Goal: Task Accomplishment & Management: Manage account settings

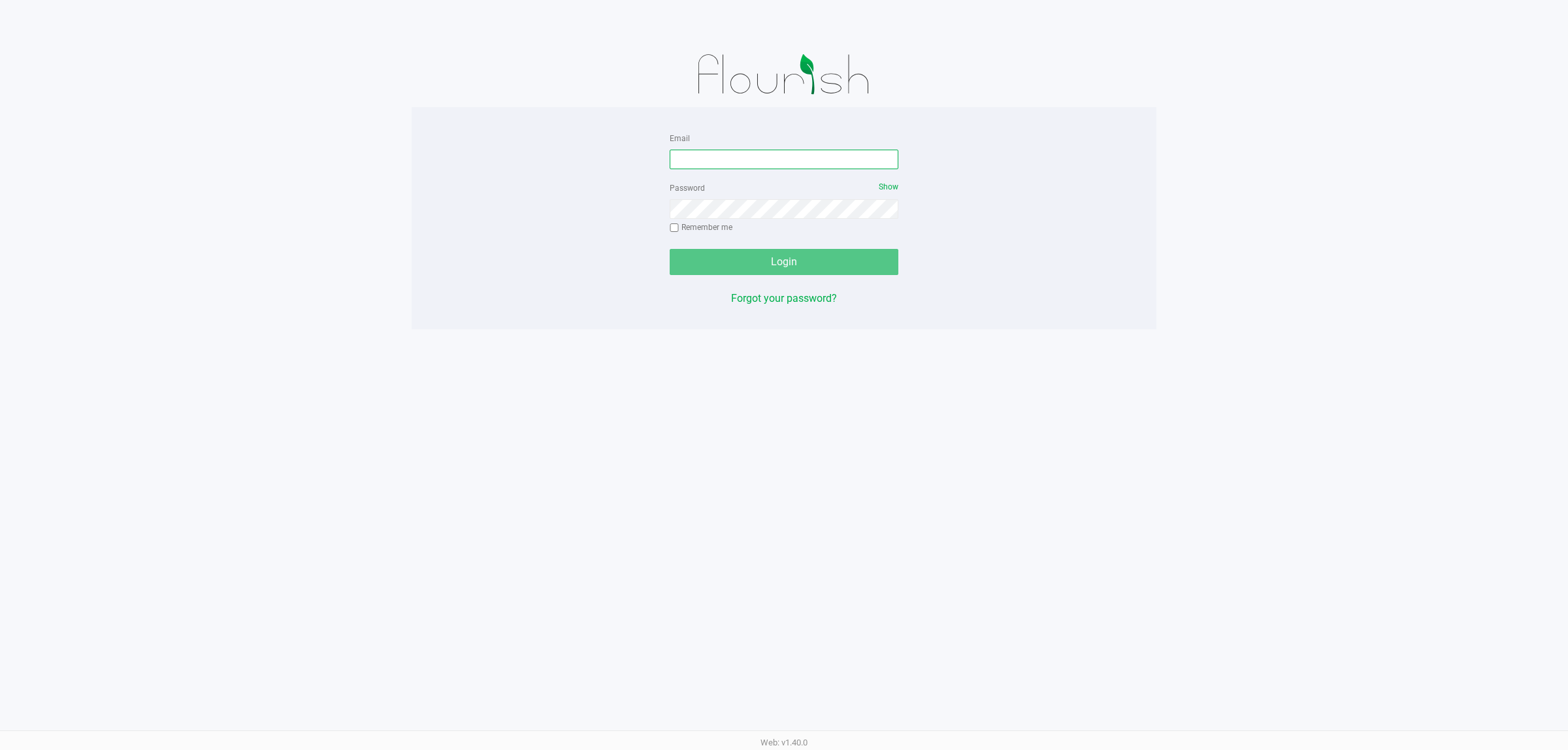
click at [726, 157] on input "Email" at bounding box center [784, 159] width 229 height 20
type input "[EMAIL_ADDRESS][DOMAIN_NAME]"
click at [670, 249] on button "Login" at bounding box center [784, 261] width 229 height 26
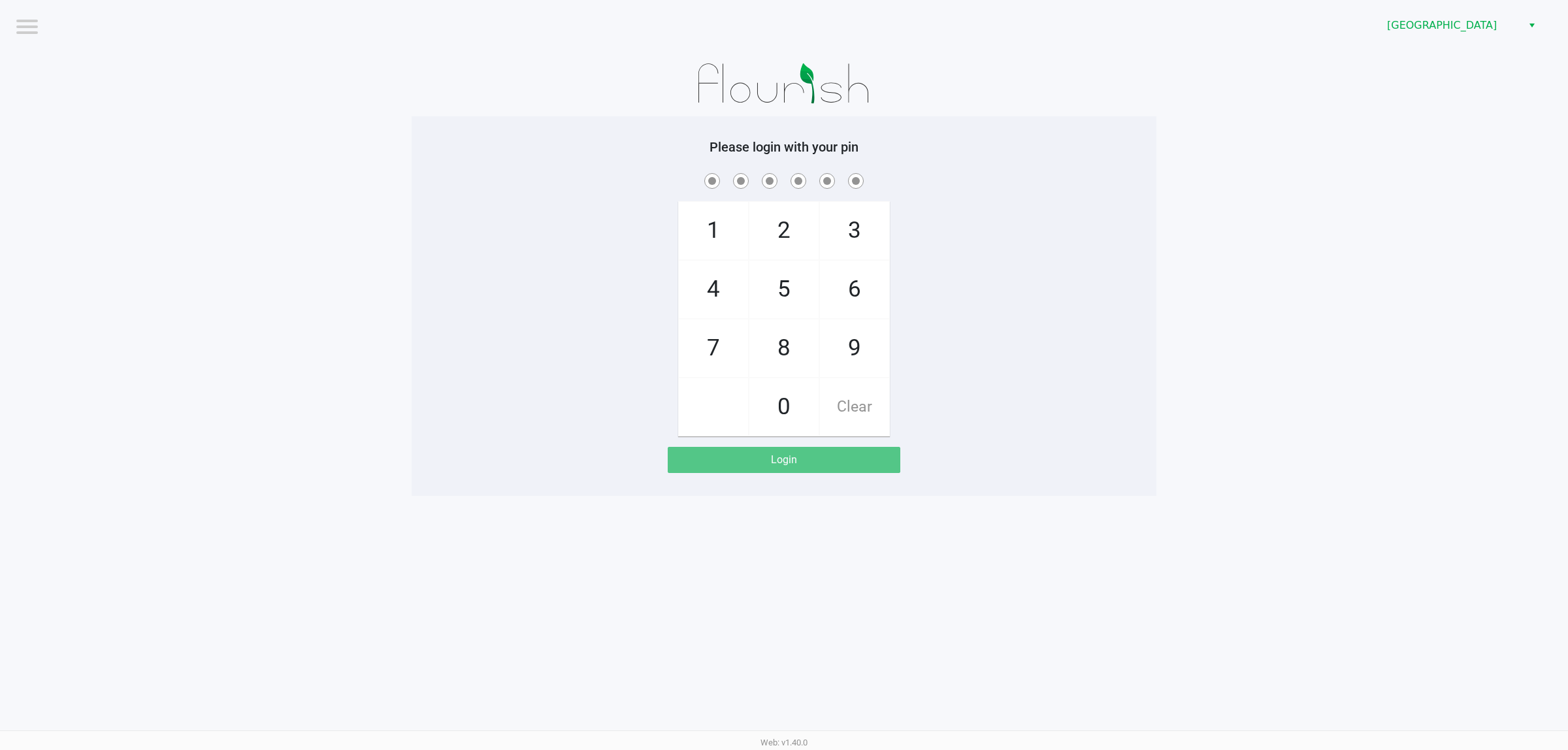
click at [371, 155] on app-pos-login-wrapper "Logout [GEOGRAPHIC_DATA][PERSON_NAME] Please login with your pin 1 4 7 2 5 8 0 …" at bounding box center [784, 248] width 1568 height 496
checkbox input "true"
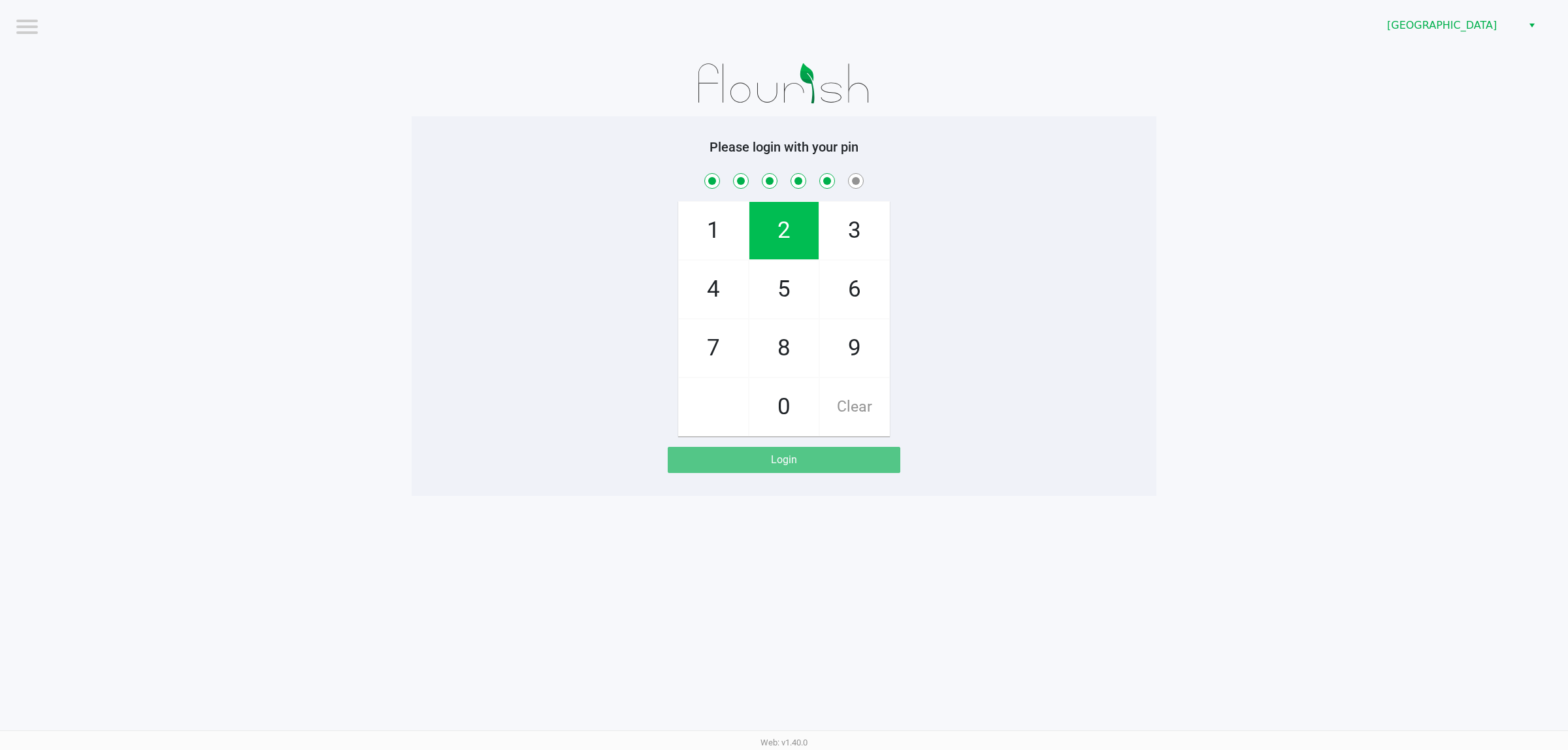
checkbox input "true"
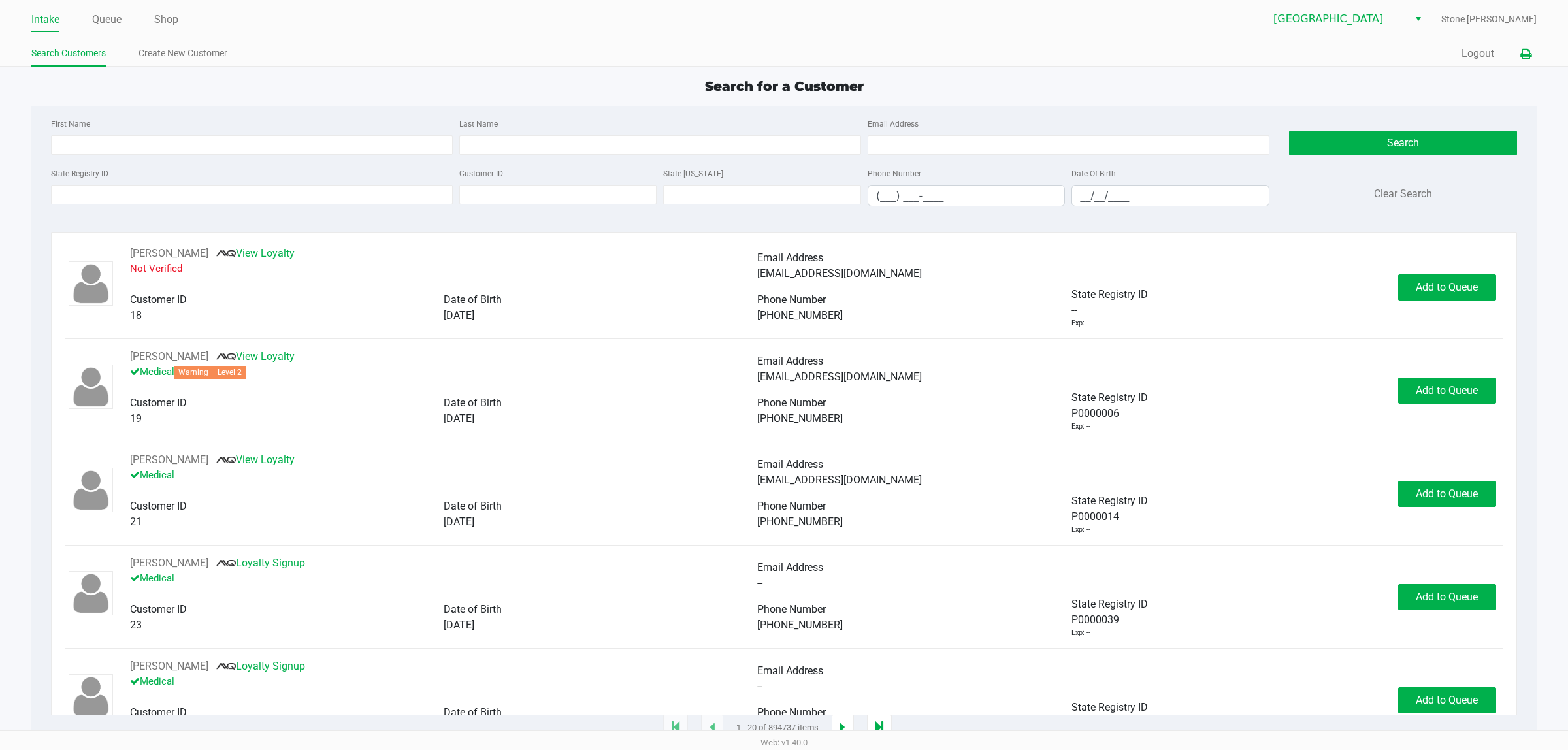
click at [1524, 56] on icon at bounding box center [1526, 54] width 11 height 9
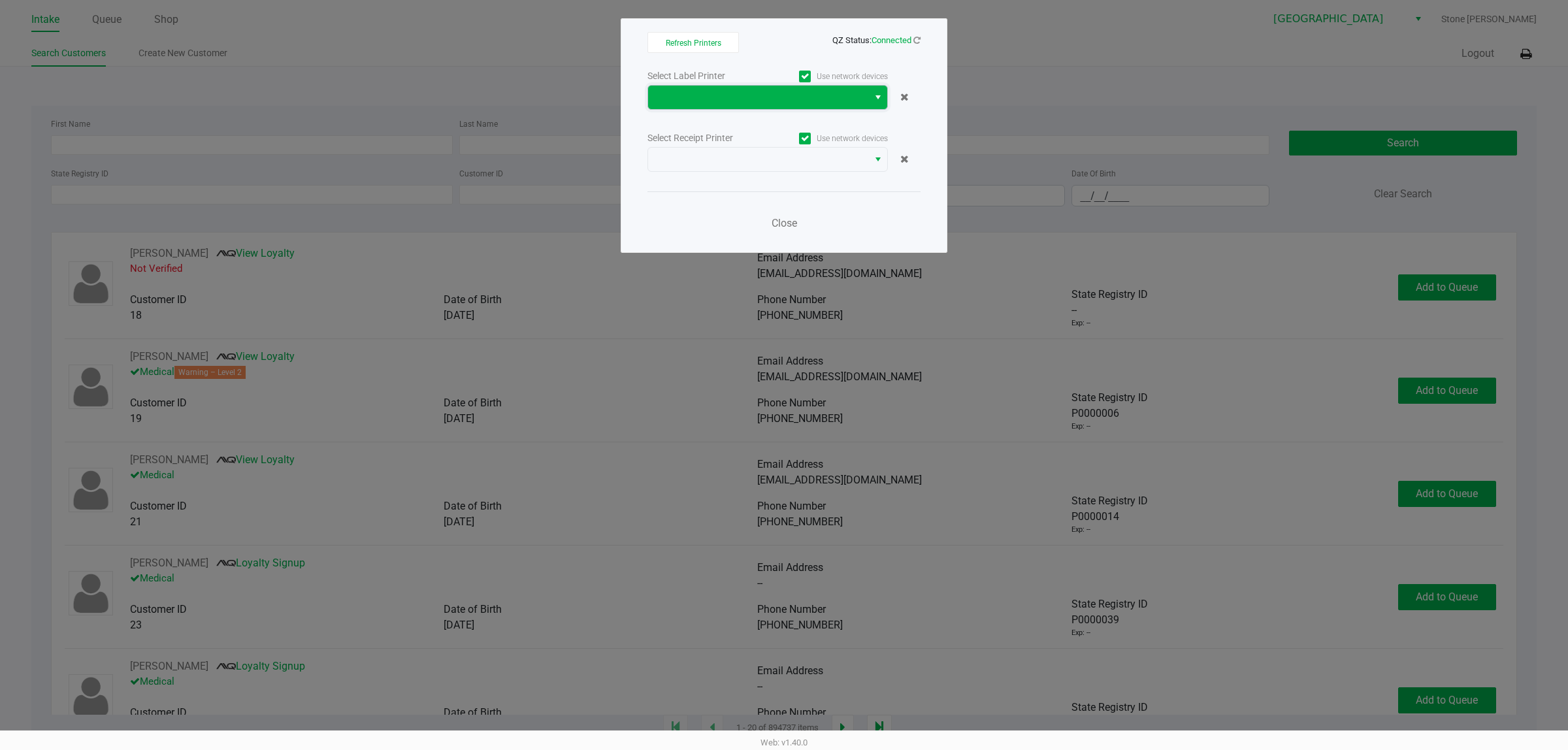
click at [866, 95] on span at bounding box center [758, 97] width 220 height 23
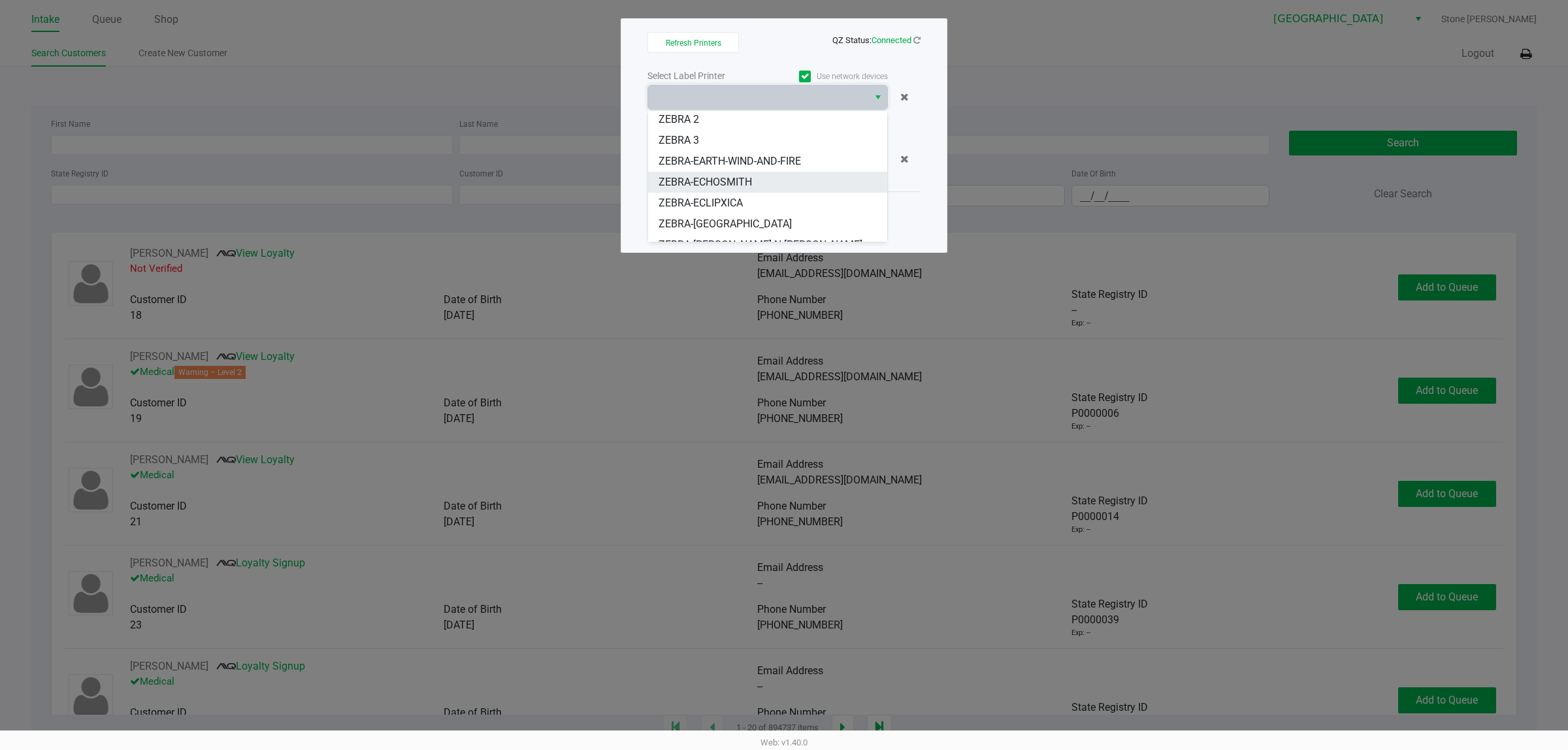
scroll to position [36, 0]
click at [749, 194] on li "ZEBRA-ECLIPXICA" at bounding box center [767, 190] width 239 height 21
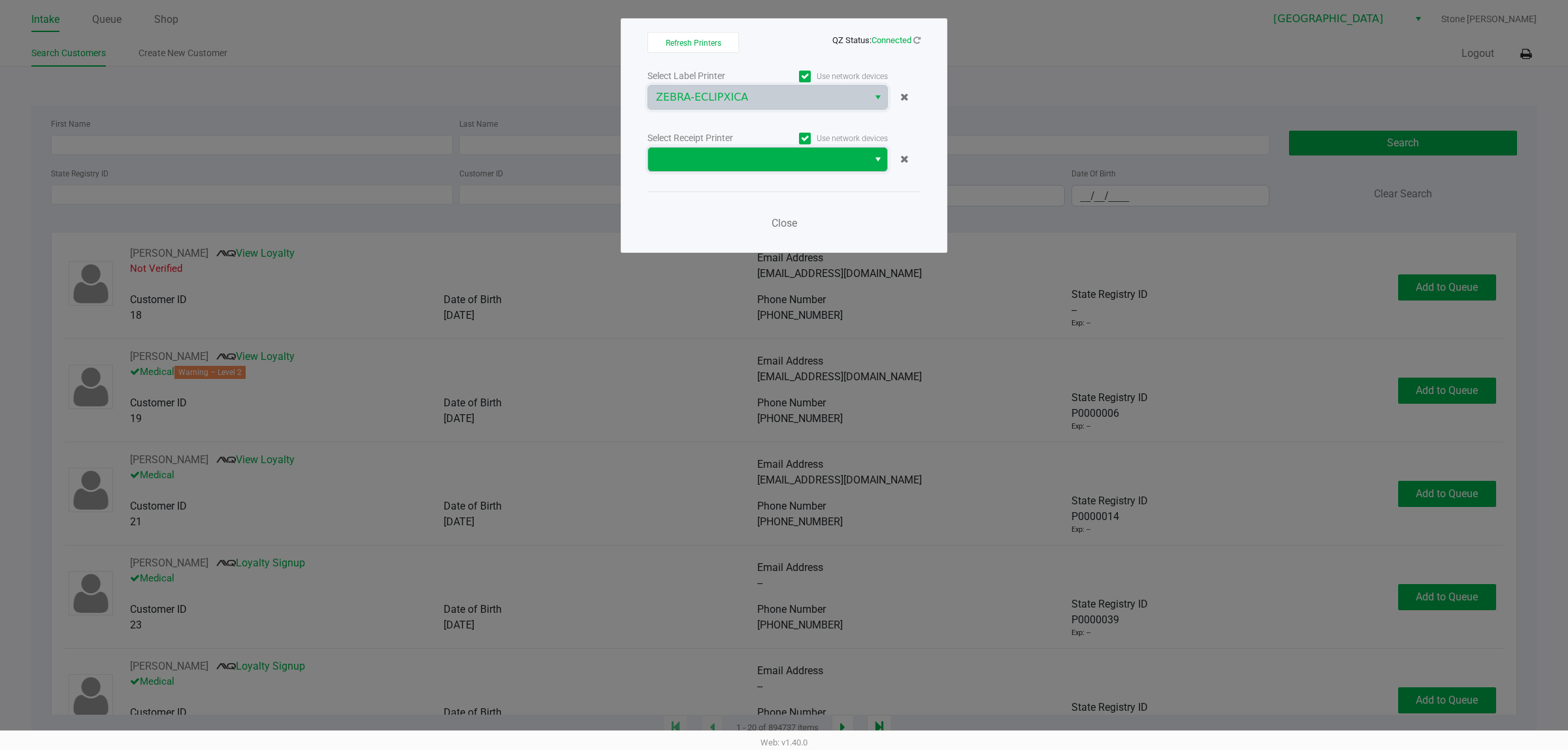
click at [785, 154] on span at bounding box center [758, 159] width 204 height 15
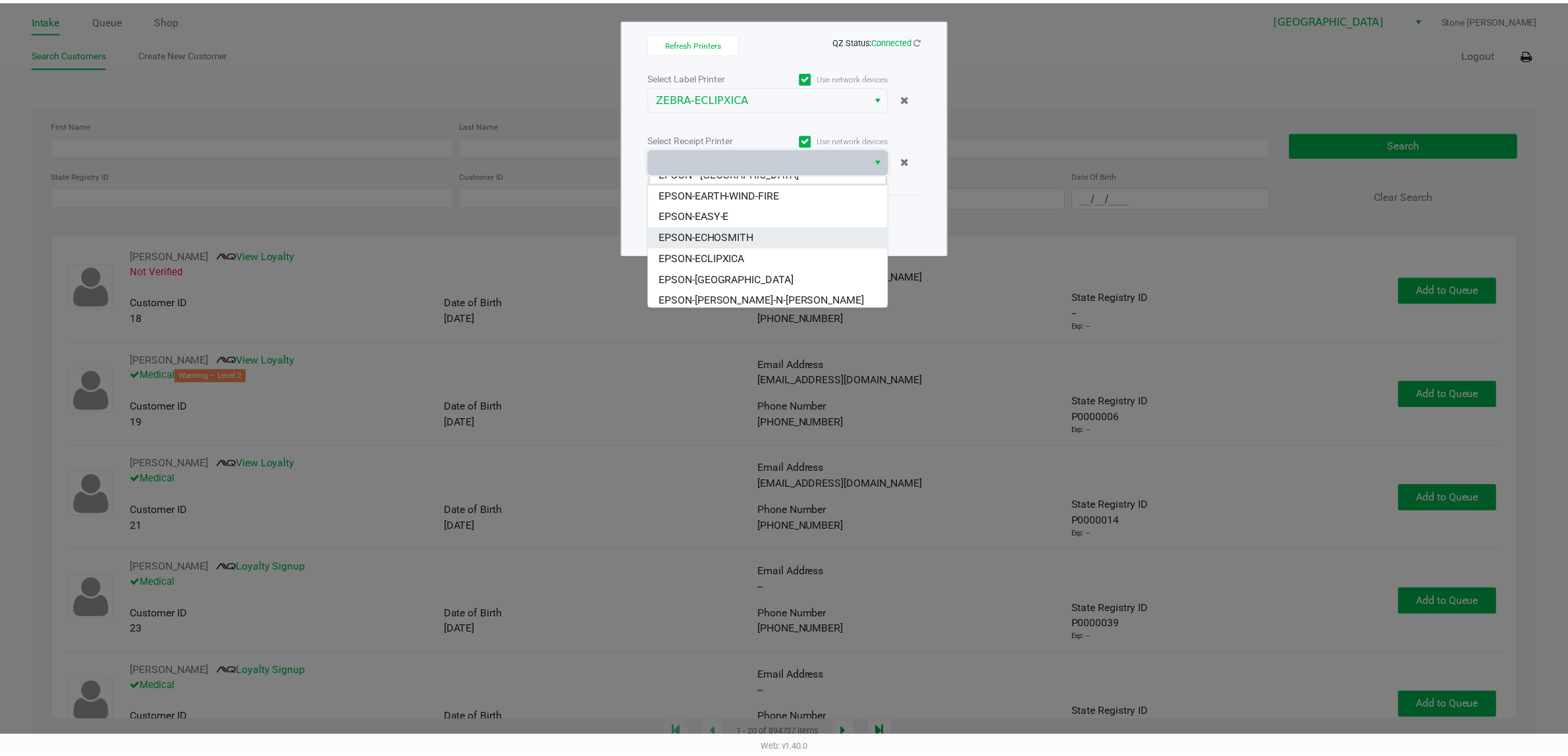
scroll to position [15, 0]
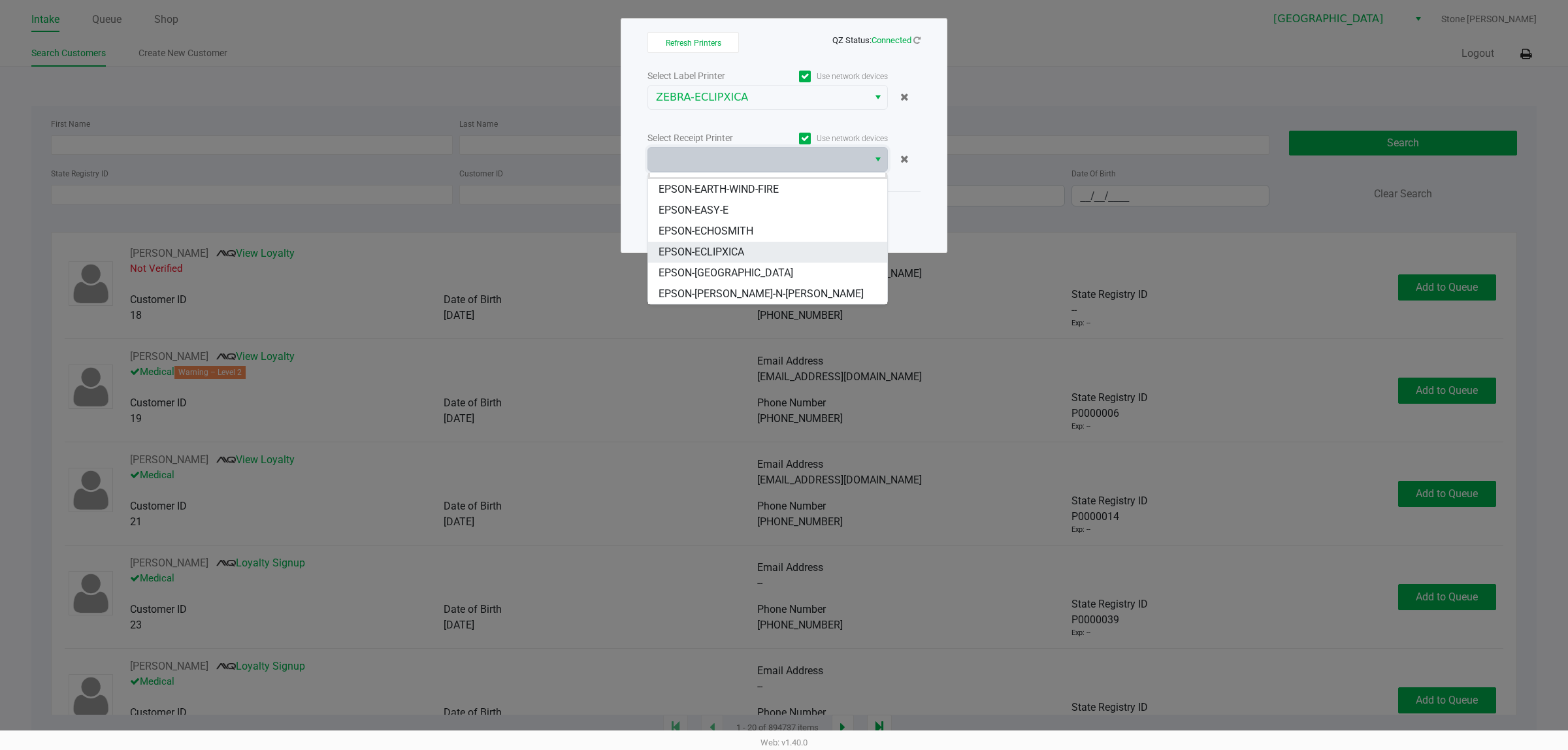
click at [736, 256] on span "EPSON-ECLIPXICA" at bounding box center [702, 252] width 86 height 15
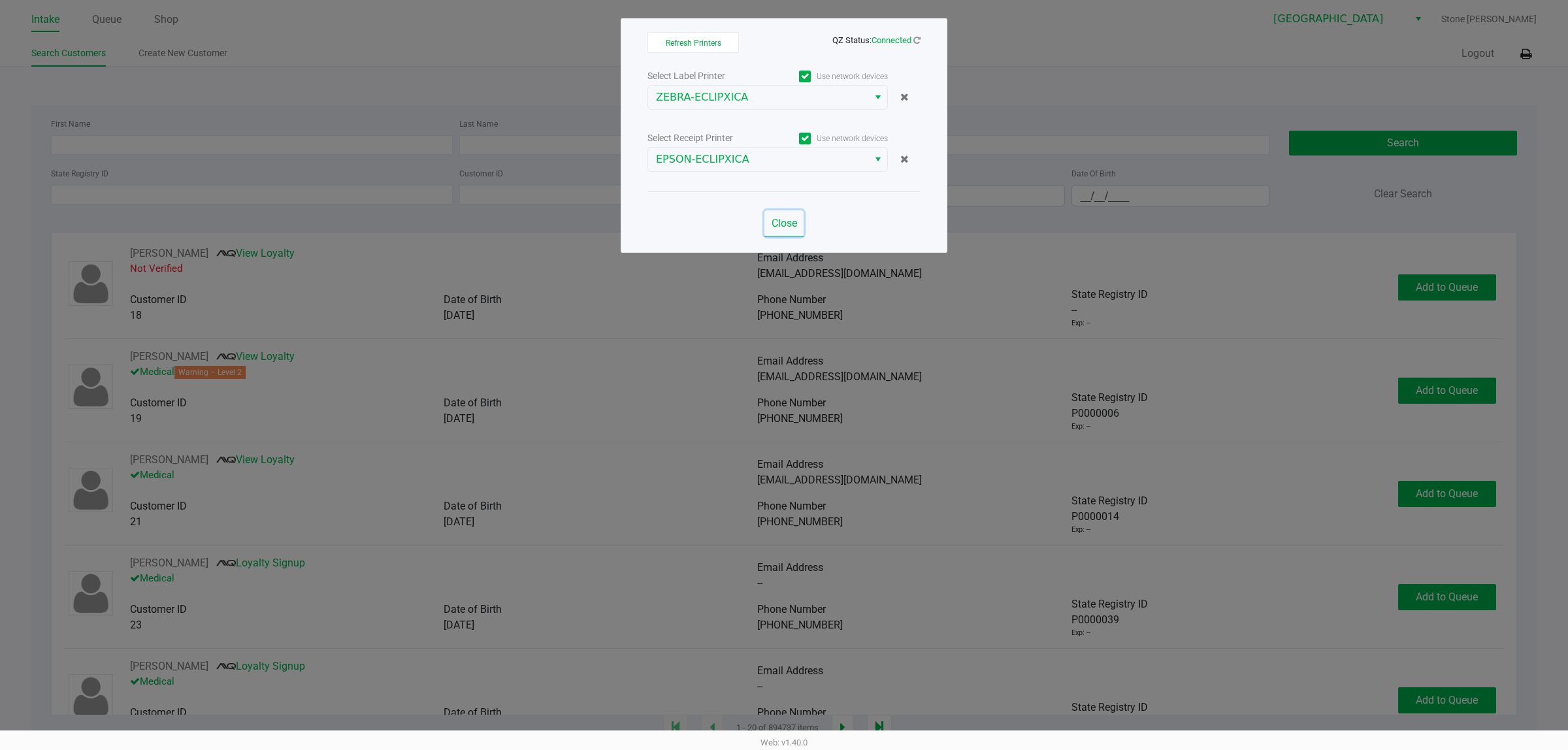
click at [791, 220] on span "Close" at bounding box center [784, 223] width 25 height 13
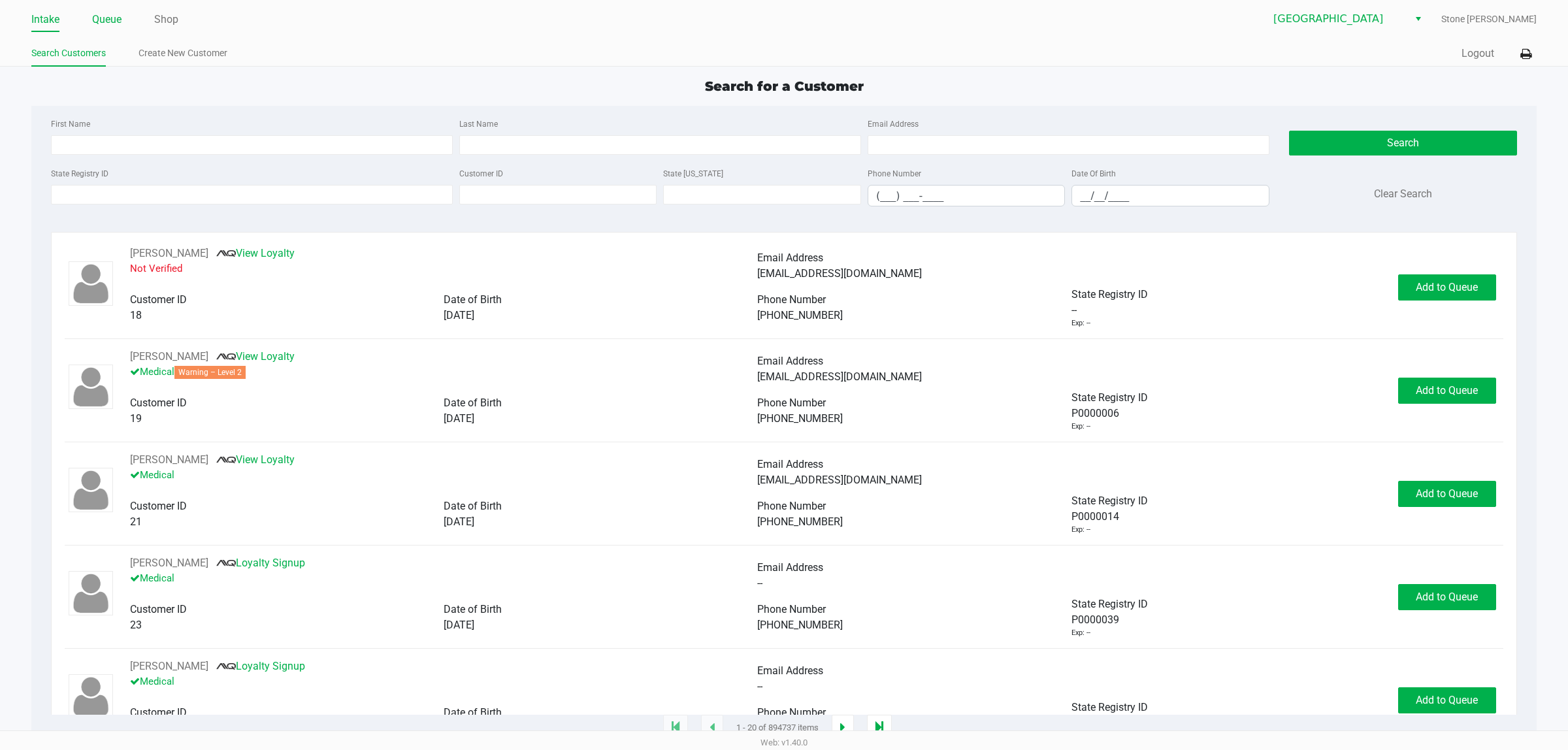
click at [104, 14] on link "Queue" at bounding box center [107, 20] width 30 height 18
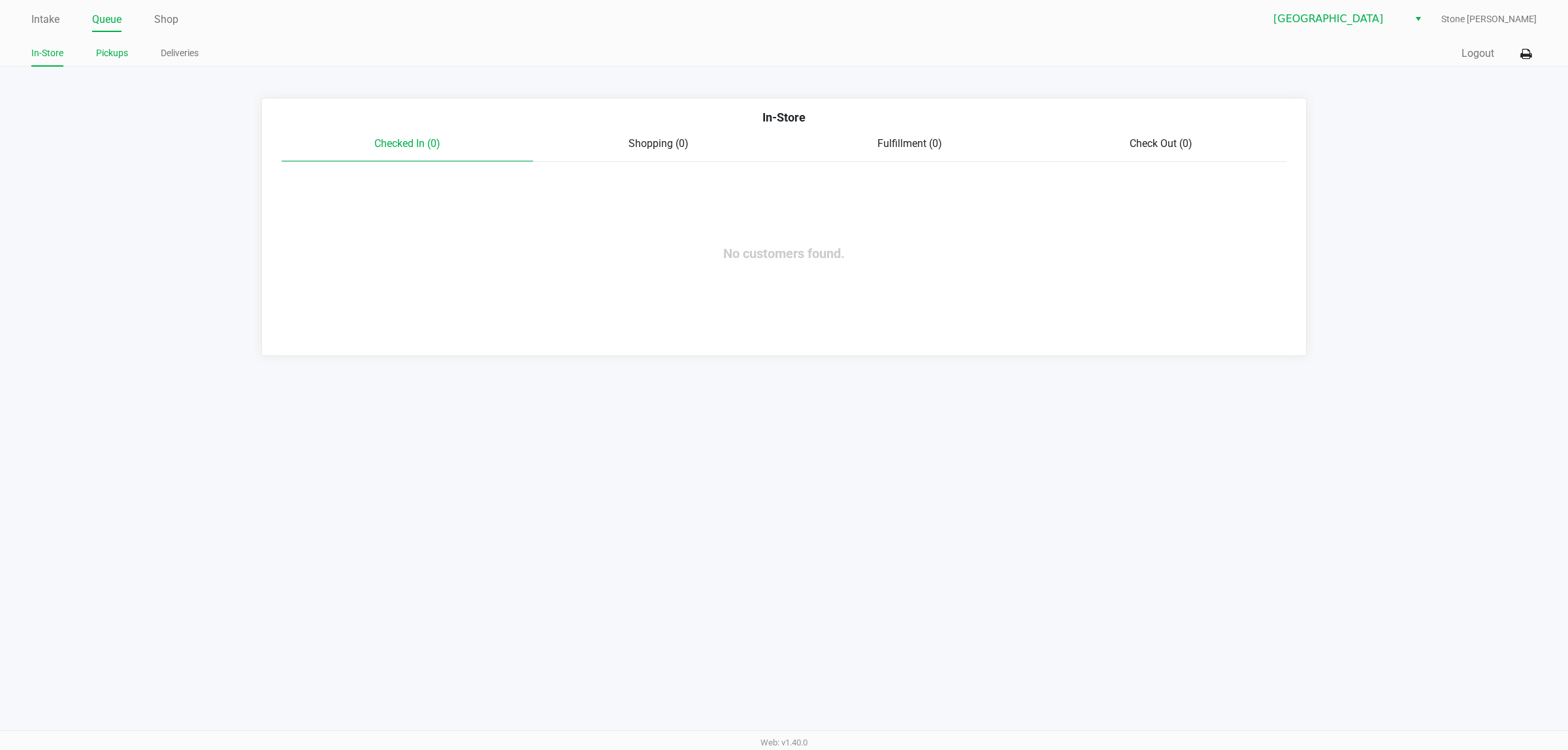
click at [118, 52] on link "Pickups" at bounding box center [111, 53] width 32 height 16
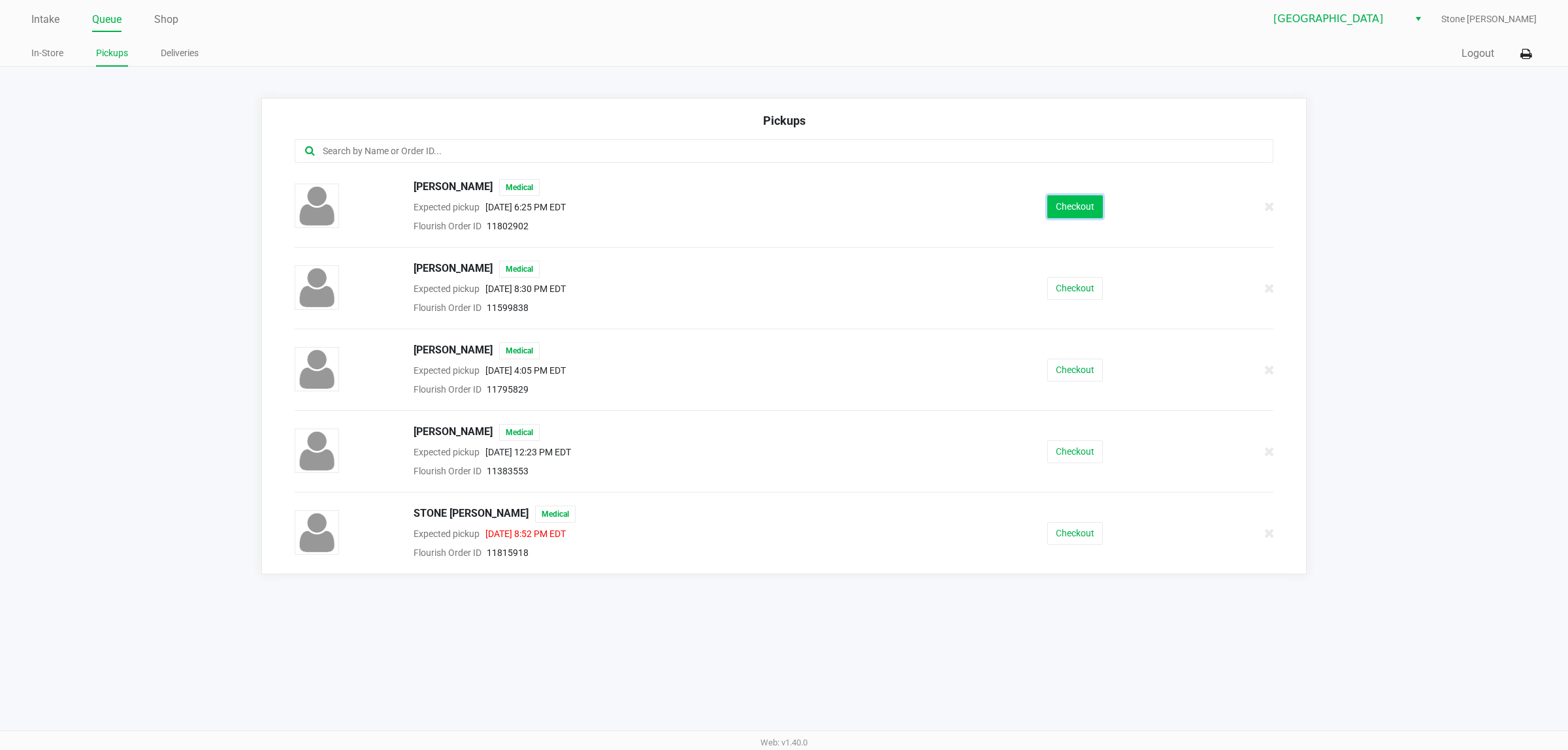
click at [1054, 206] on button "Checkout" at bounding box center [1075, 206] width 56 height 23
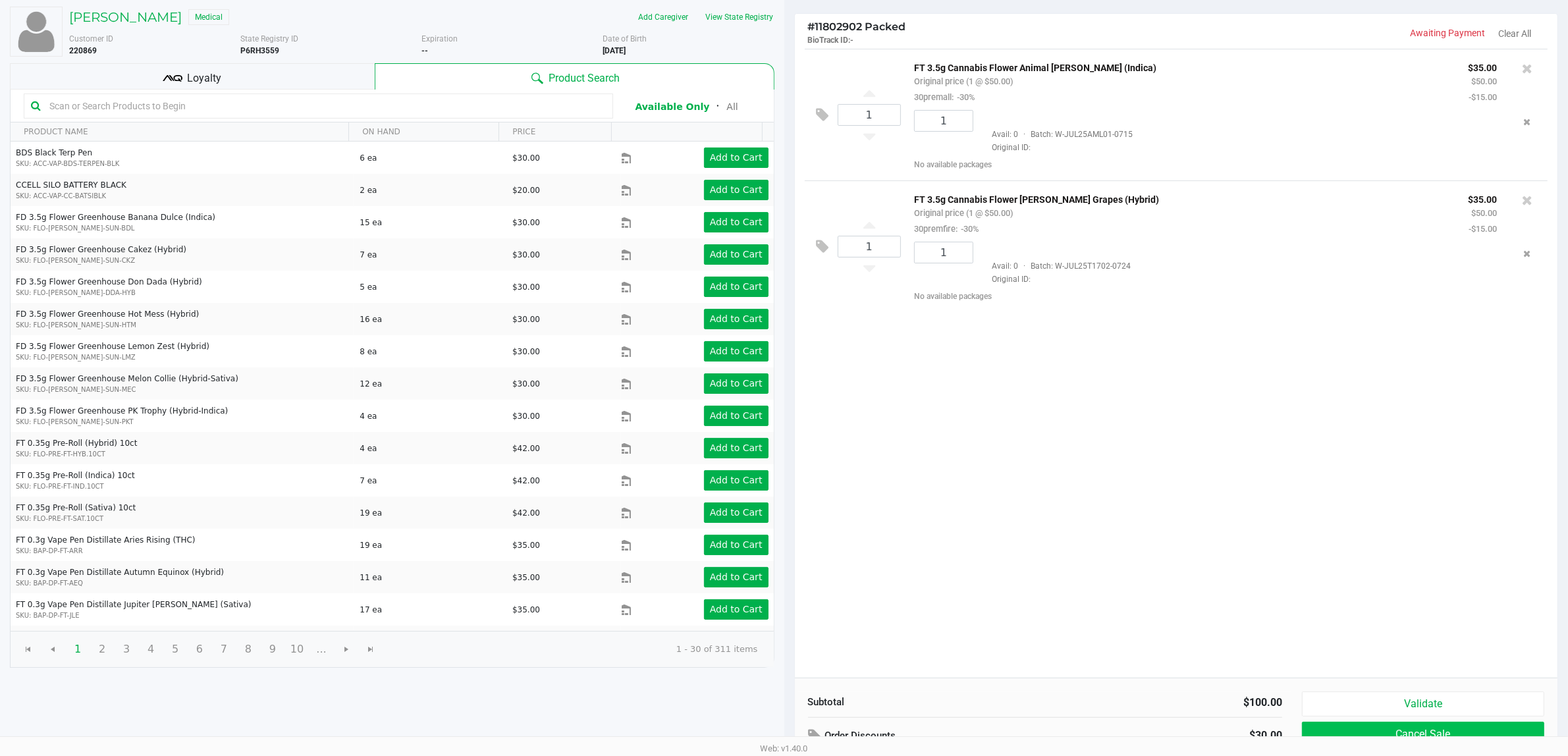
scroll to position [136, 0]
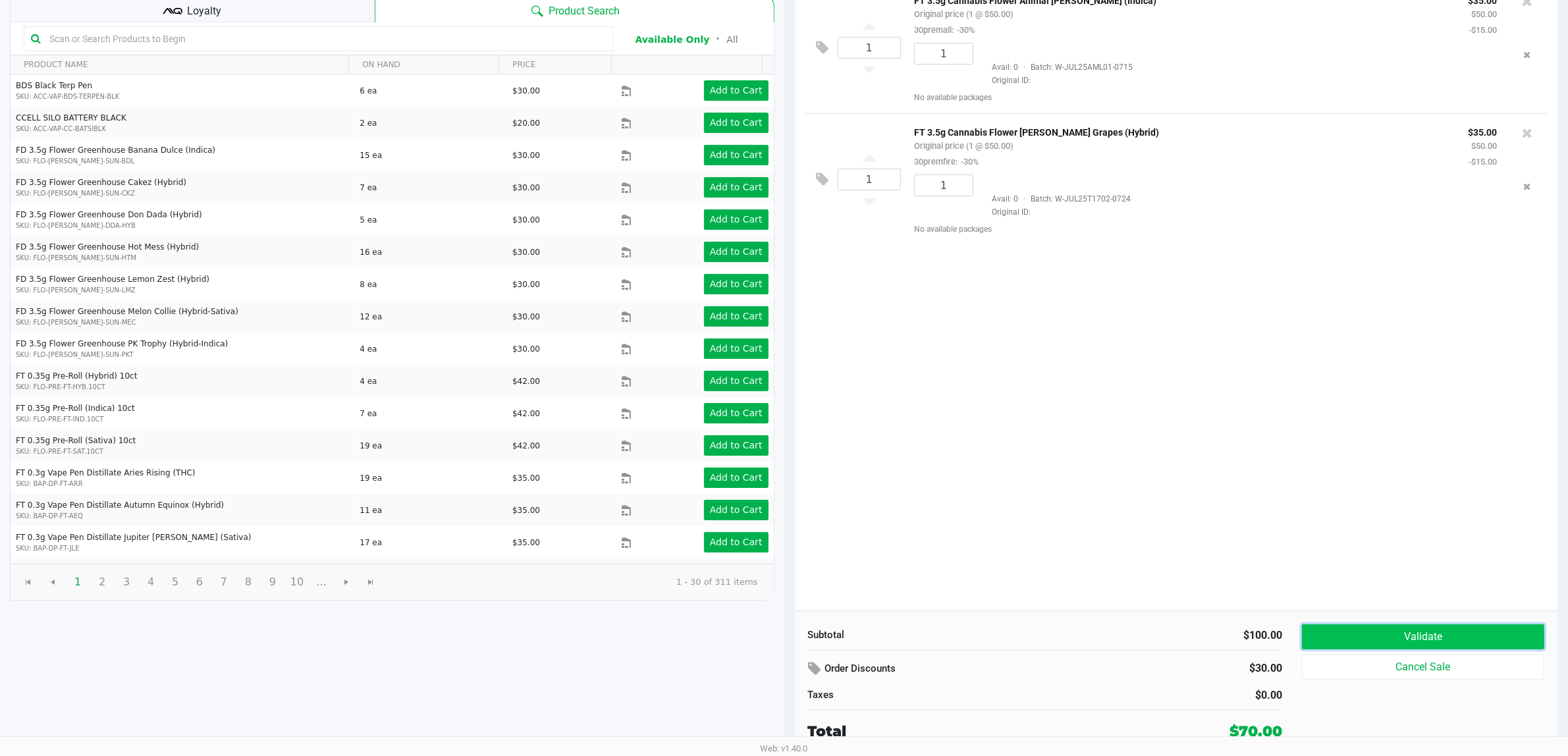
click at [1378, 640] on button "Validate" at bounding box center [1423, 636] width 242 height 25
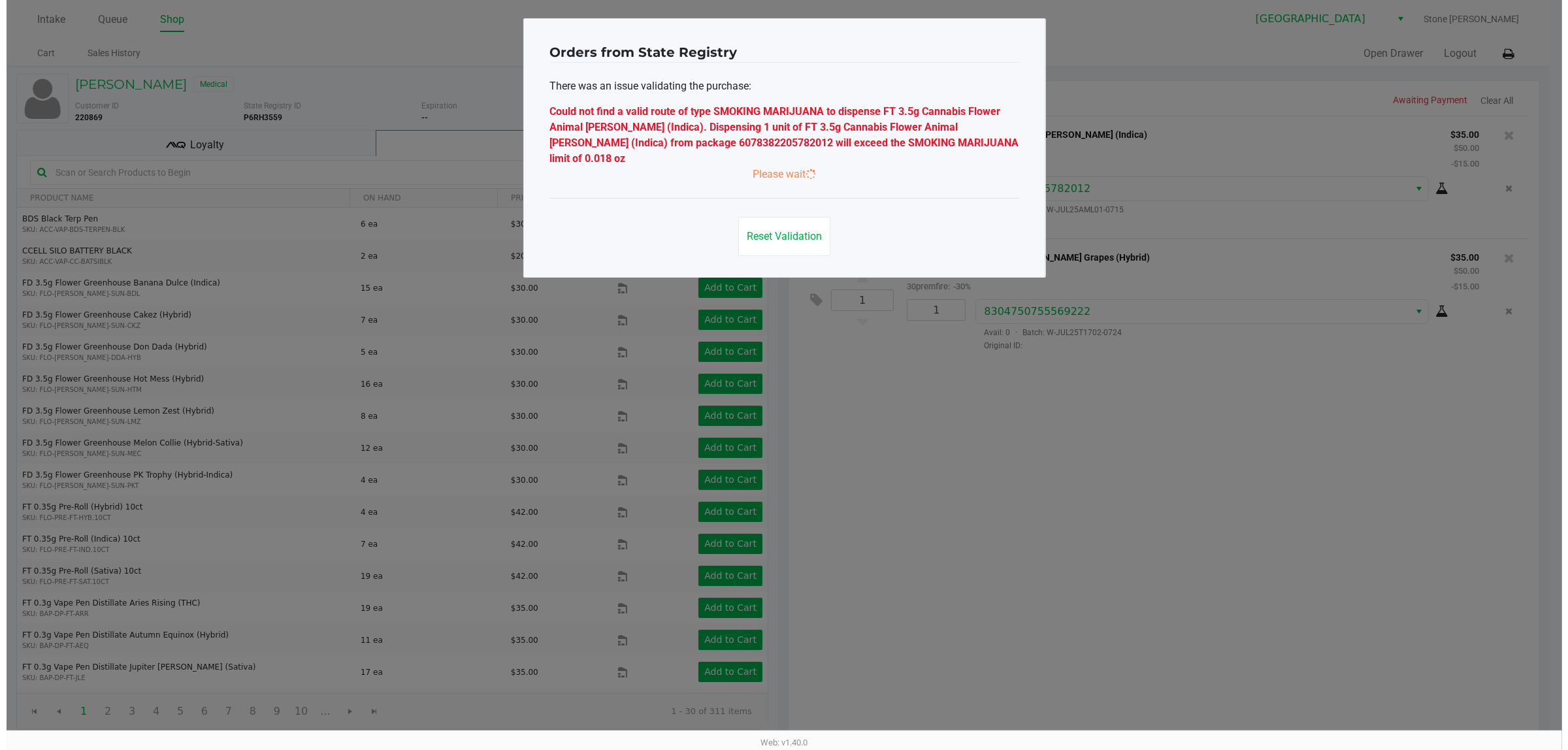
scroll to position [0, 0]
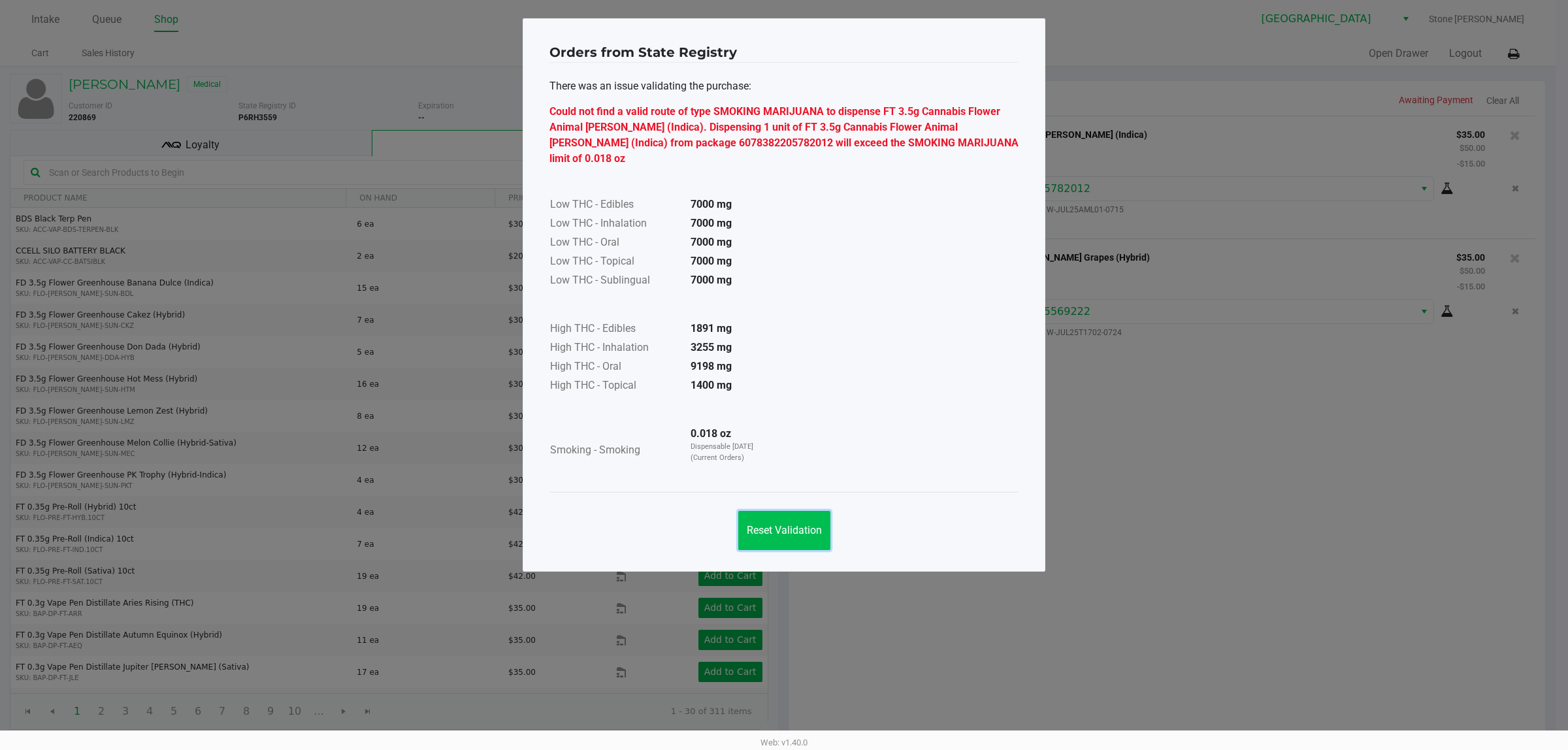
click at [789, 511] on button "Reset Validation" at bounding box center [784, 530] width 92 height 39
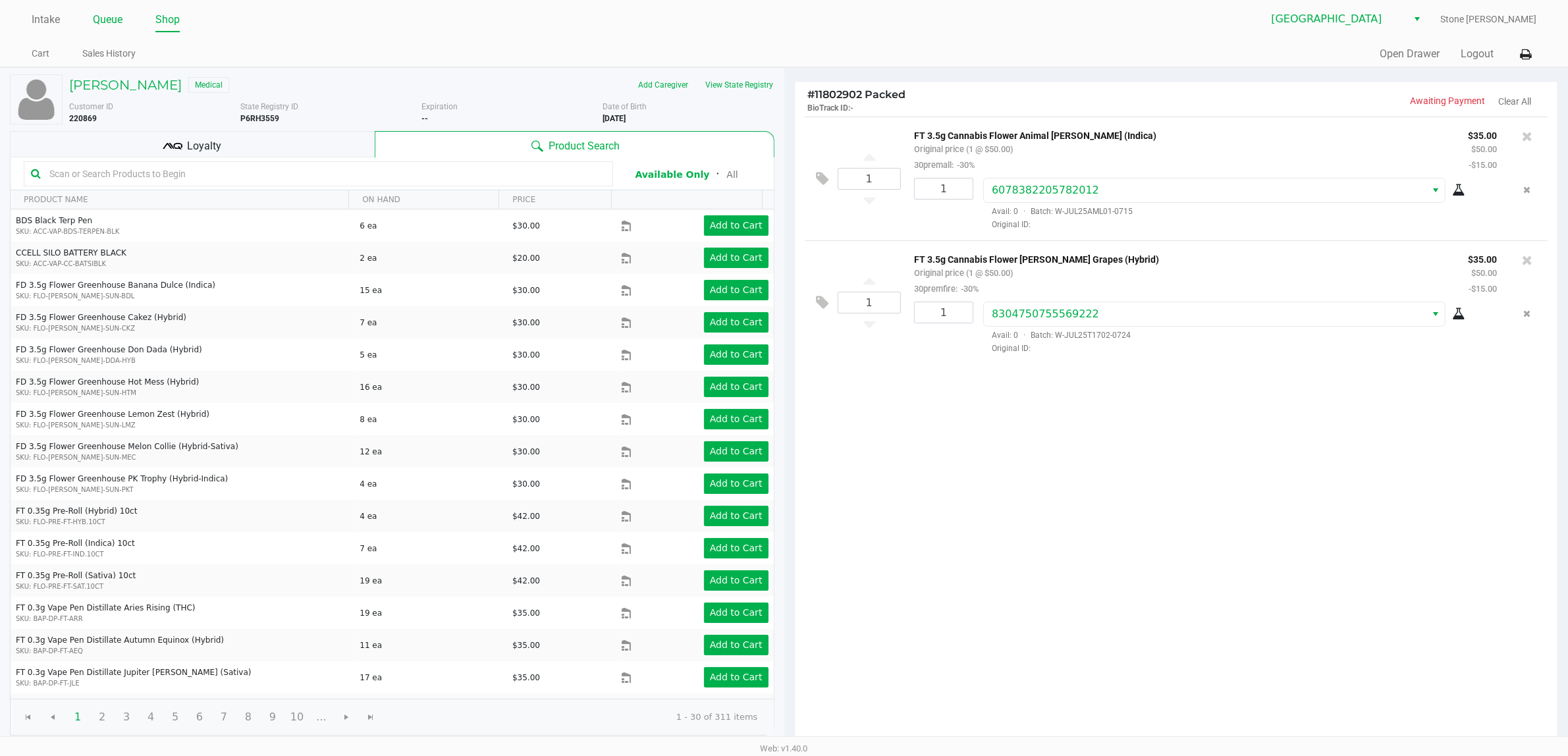
click at [109, 15] on link "Queue" at bounding box center [108, 20] width 30 height 18
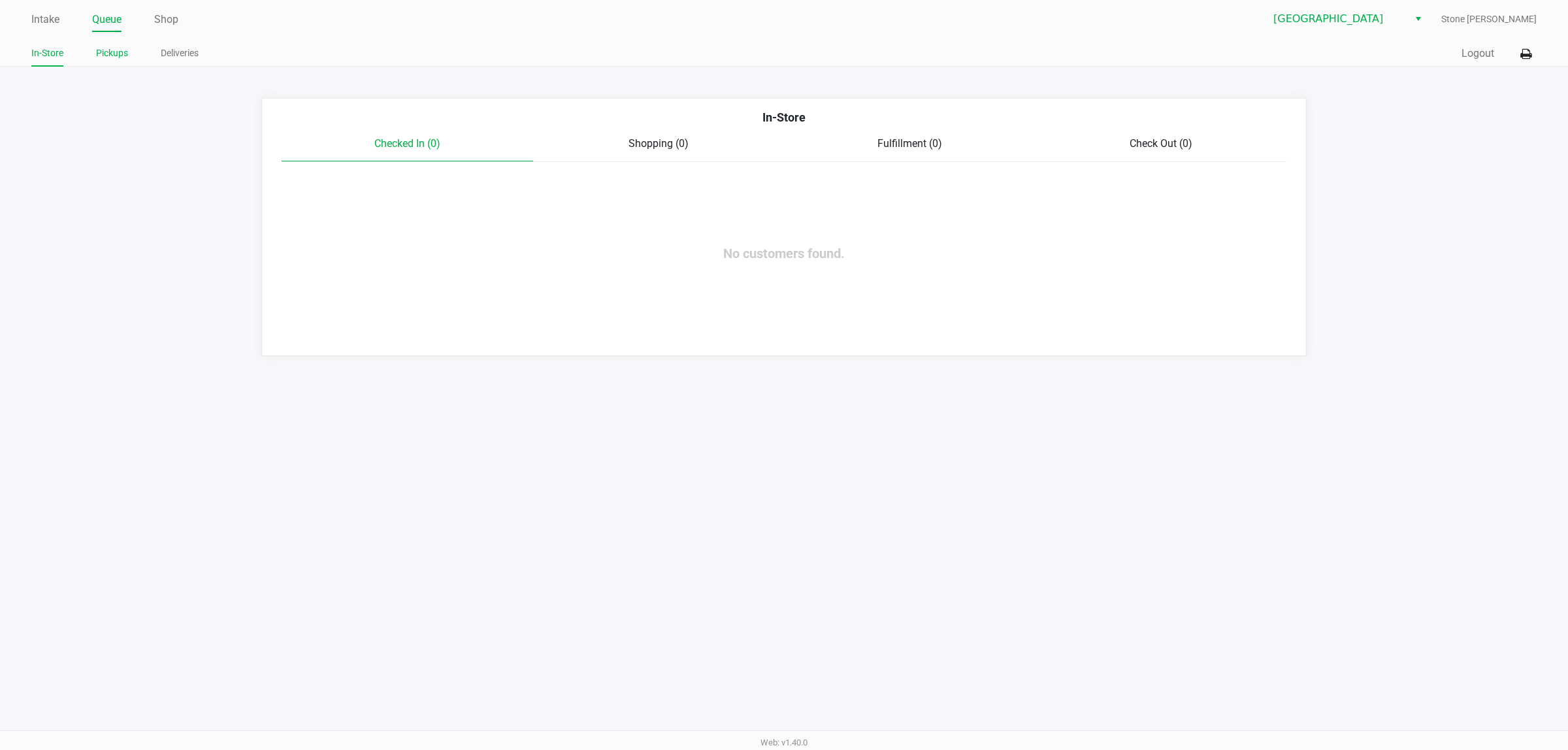
click at [98, 49] on link "Pickups" at bounding box center [111, 53] width 32 height 16
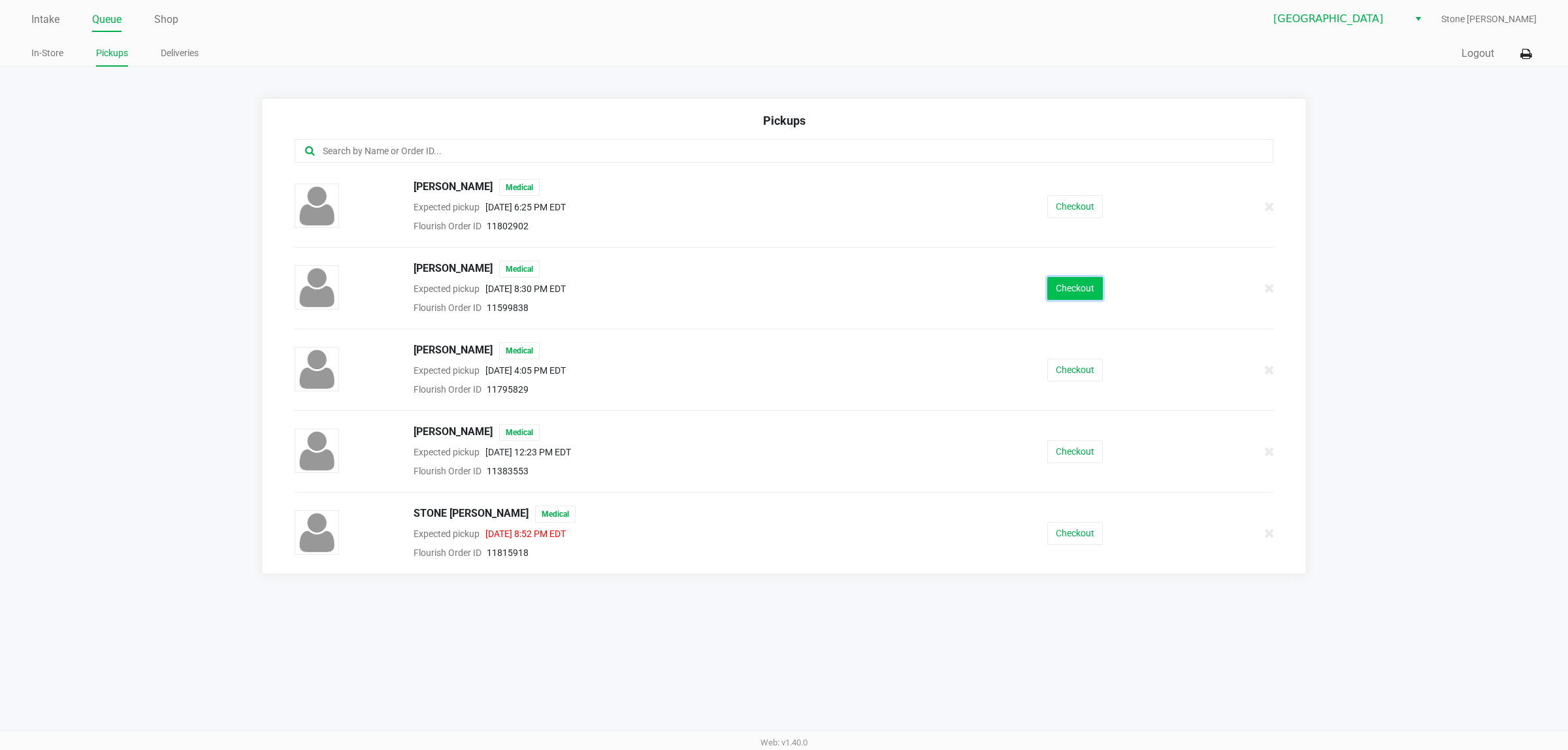
click at [1090, 295] on button "Checkout" at bounding box center [1075, 288] width 56 height 23
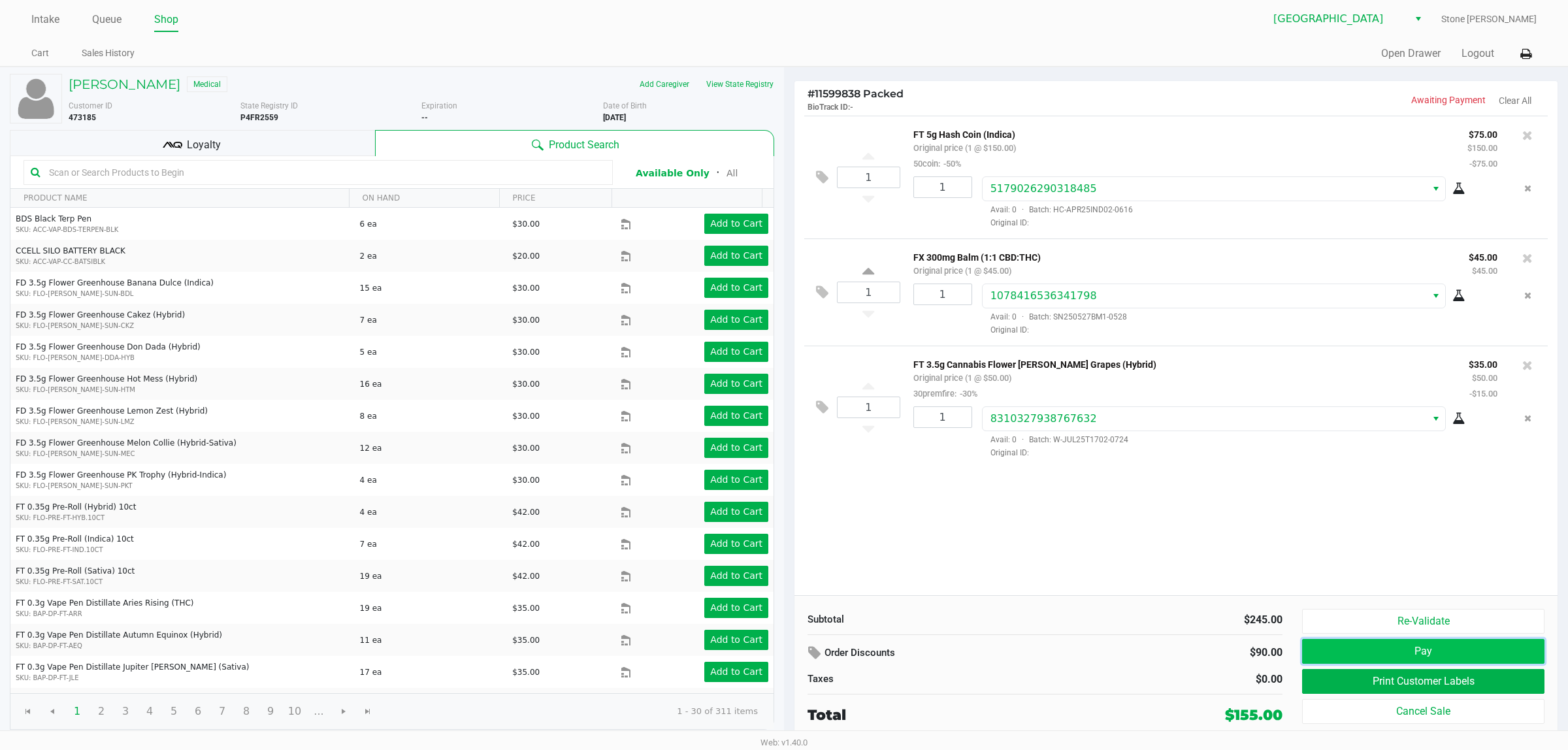
click at [1413, 646] on button "Pay" at bounding box center [1424, 651] width 242 height 25
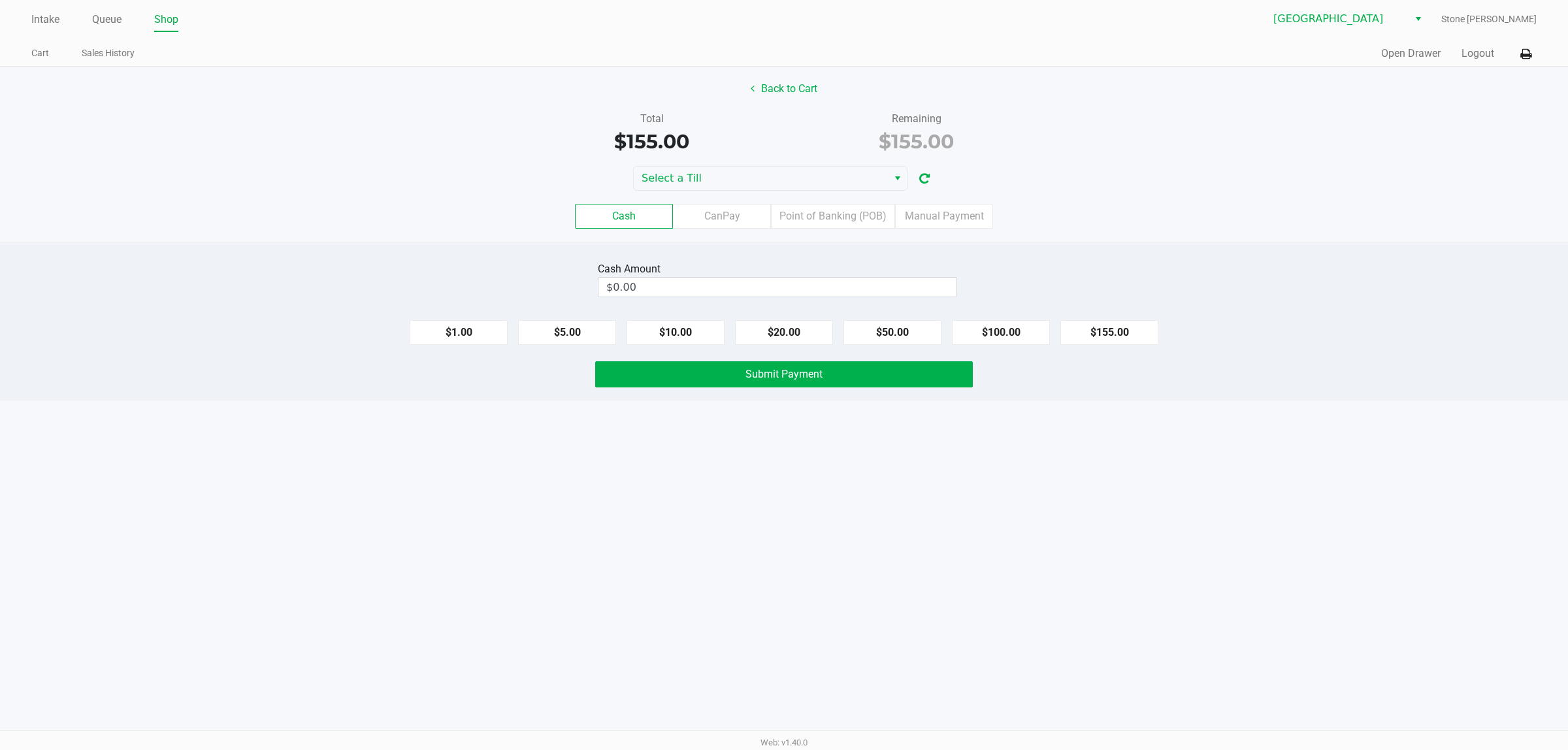
click at [729, 193] on div "Cash CanPay Point of Banking (POB) Manual Payment" at bounding box center [784, 216] width 1588 height 51
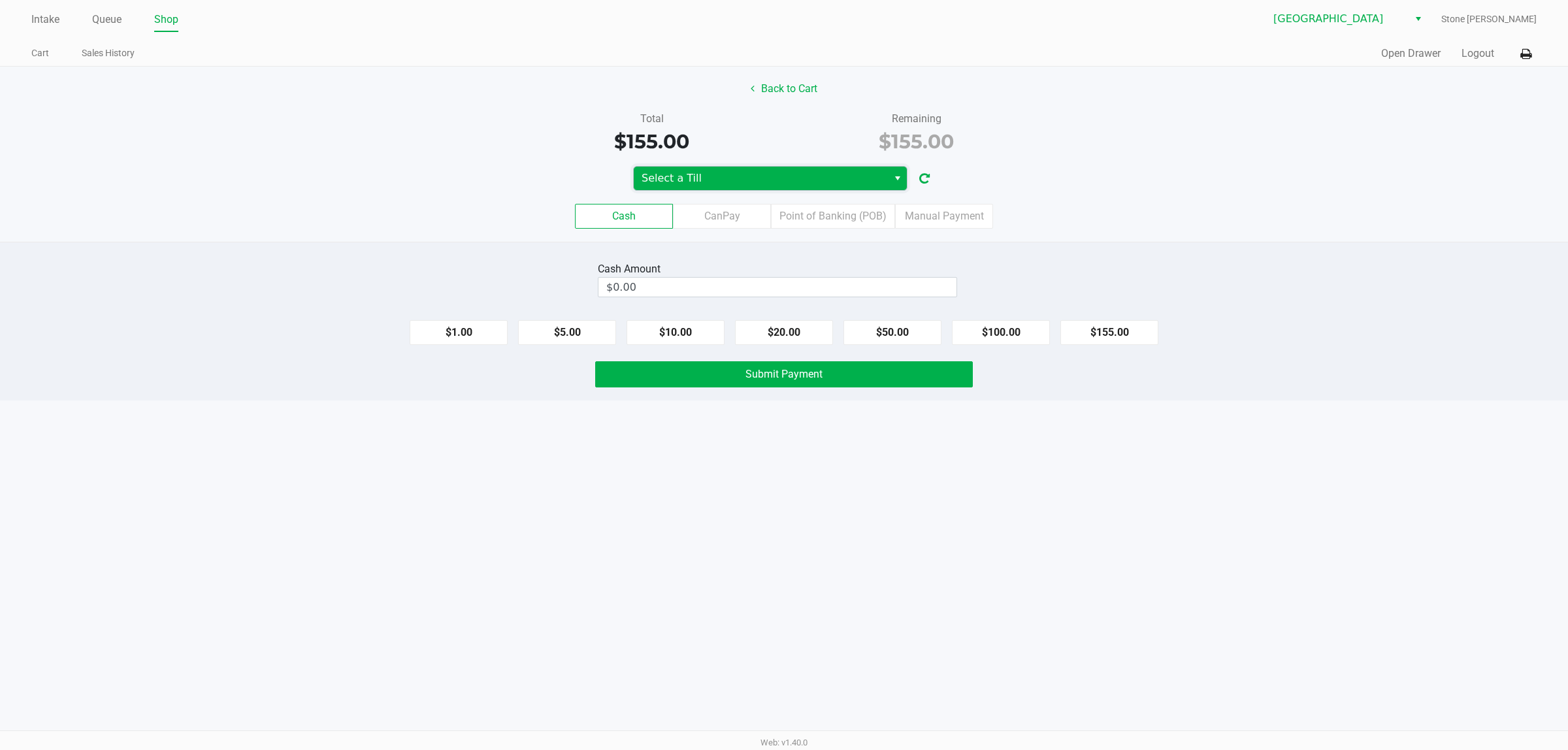
click at [721, 183] on span "Select a Till" at bounding box center [761, 178] width 239 height 15
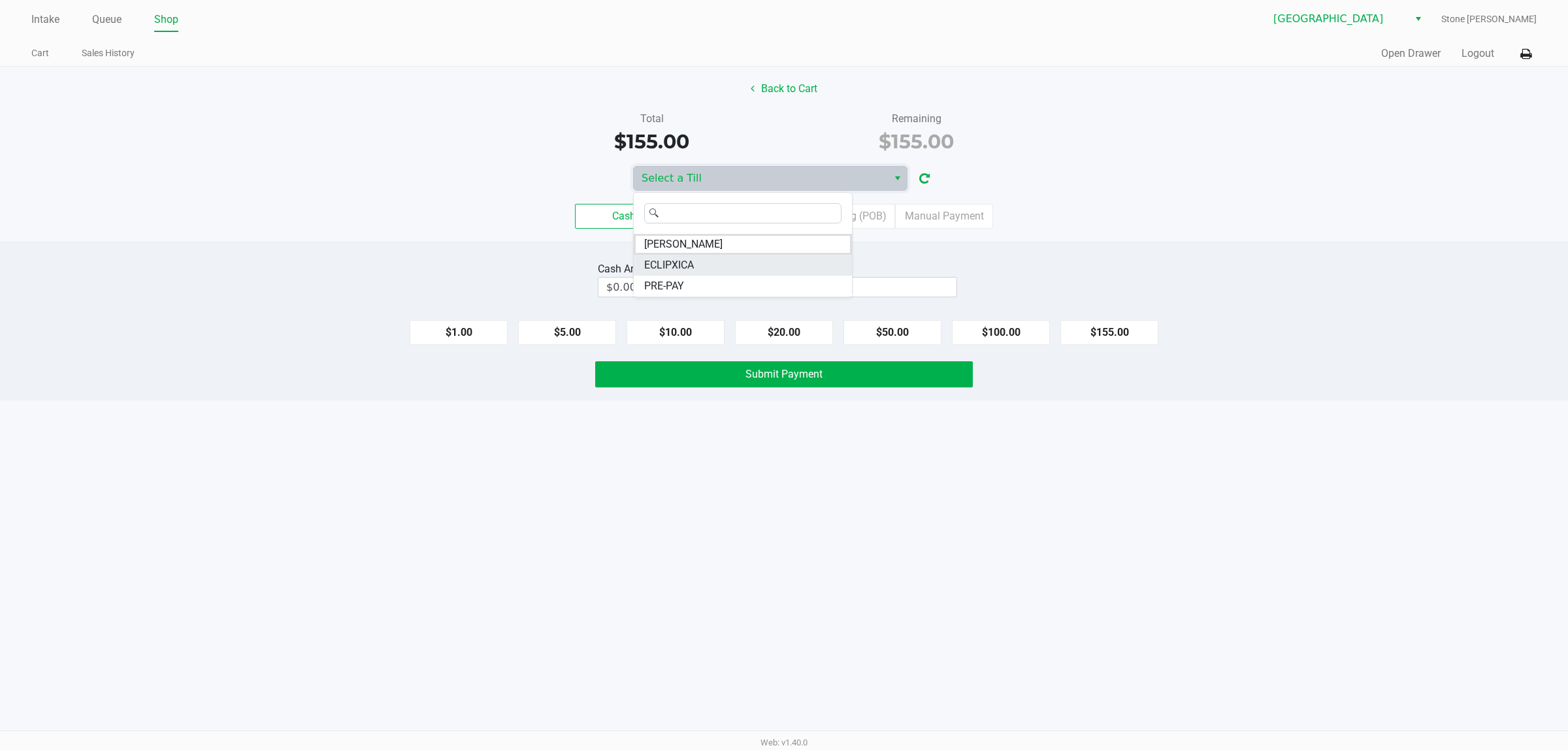
click at [664, 268] on span "ECLIPXICA" at bounding box center [669, 265] width 49 height 15
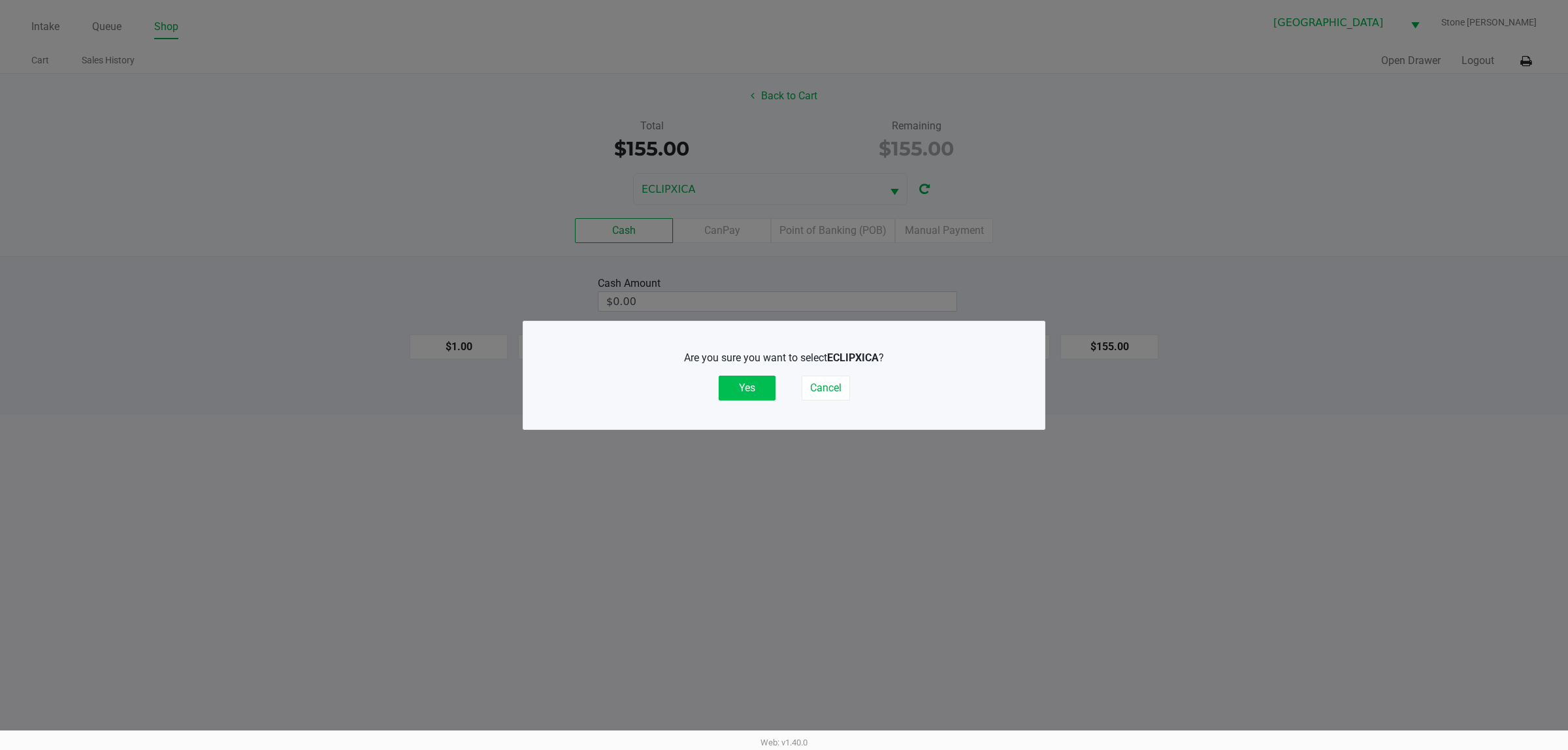
click at [745, 393] on button "Yes" at bounding box center [747, 387] width 57 height 25
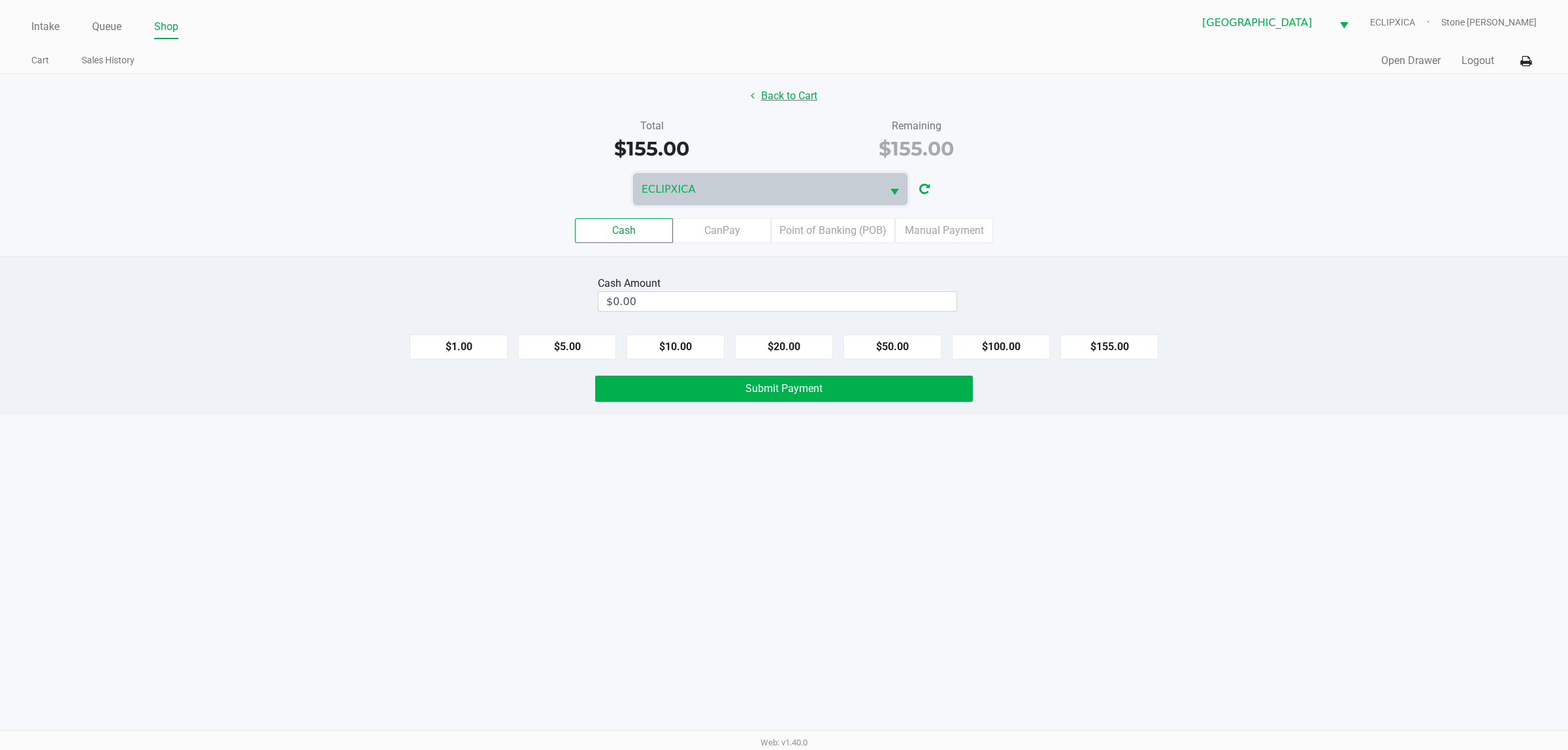
click at [792, 99] on button "Back to Cart" at bounding box center [784, 96] width 84 height 25
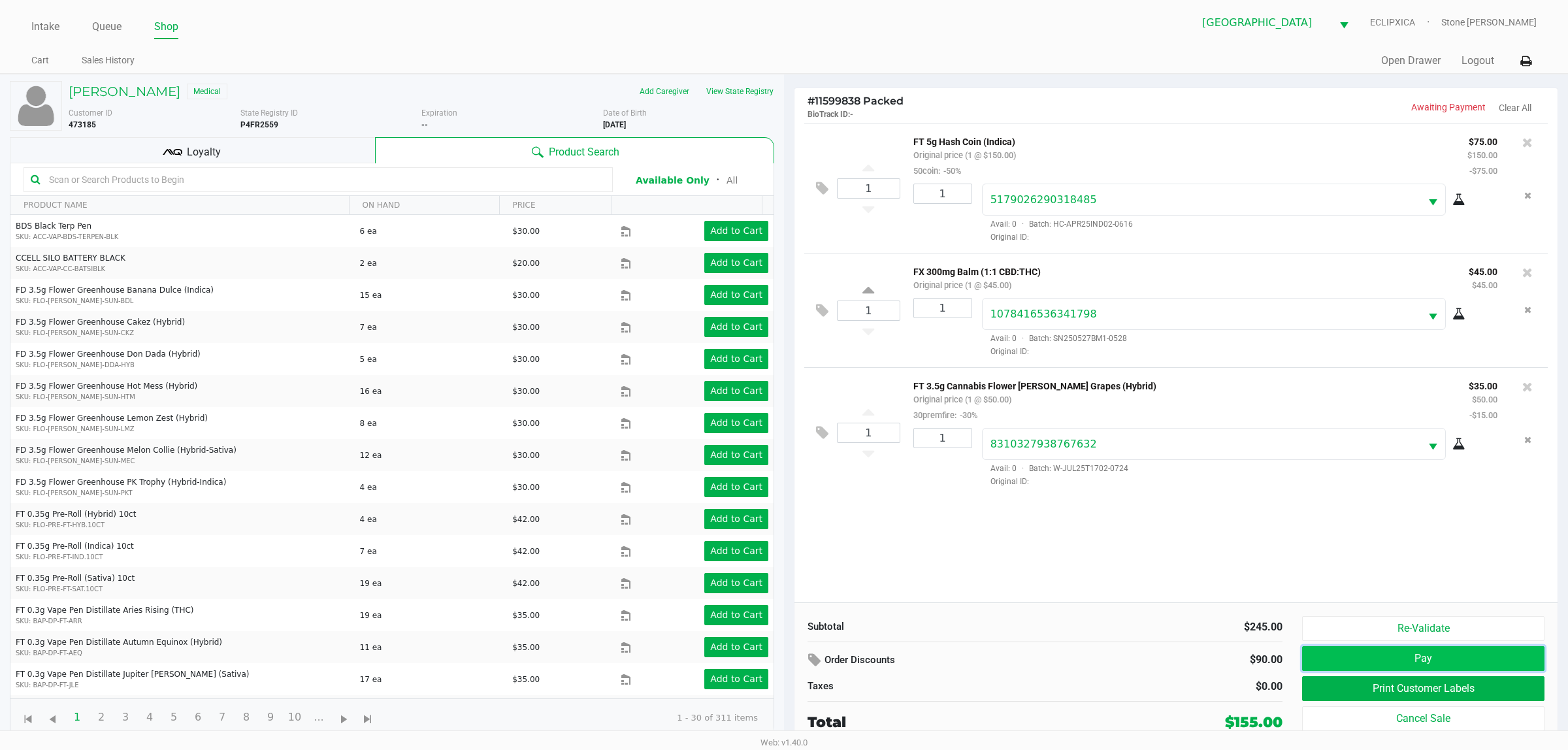
click at [1367, 662] on button "Pay" at bounding box center [1424, 658] width 242 height 25
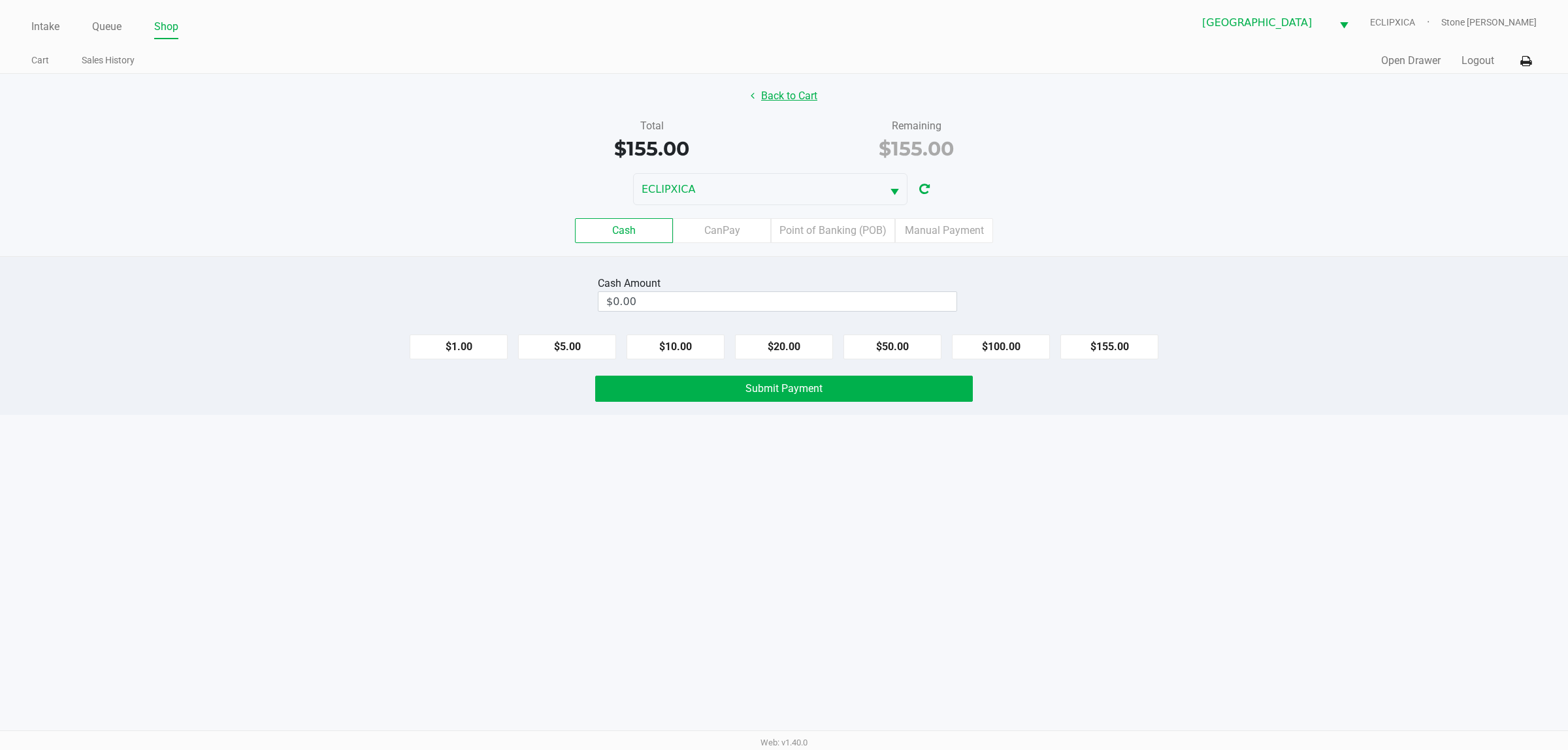
click at [774, 104] on button "Back to Cart" at bounding box center [784, 96] width 84 height 25
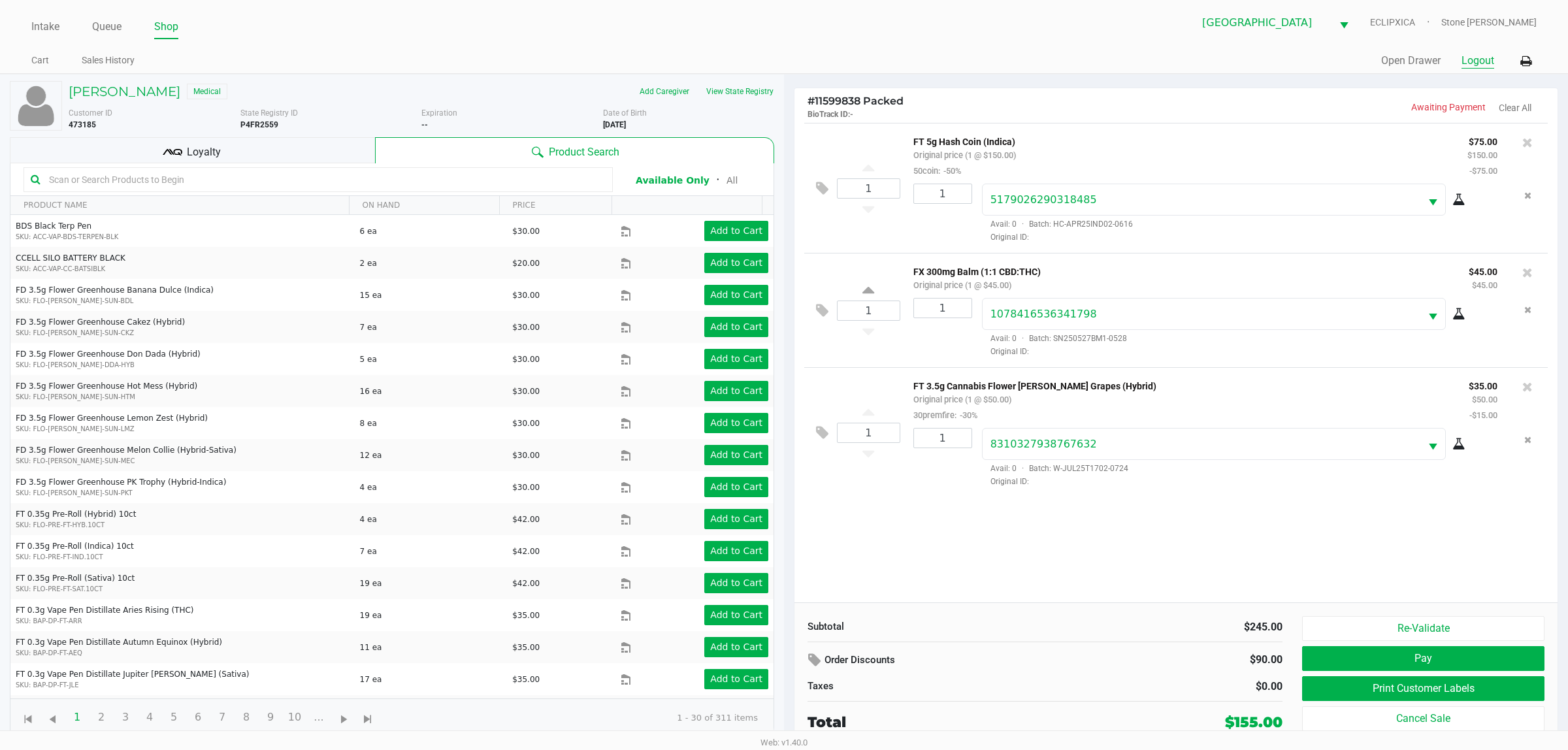
click at [1483, 61] on button "Logout" at bounding box center [1478, 61] width 32 height 15
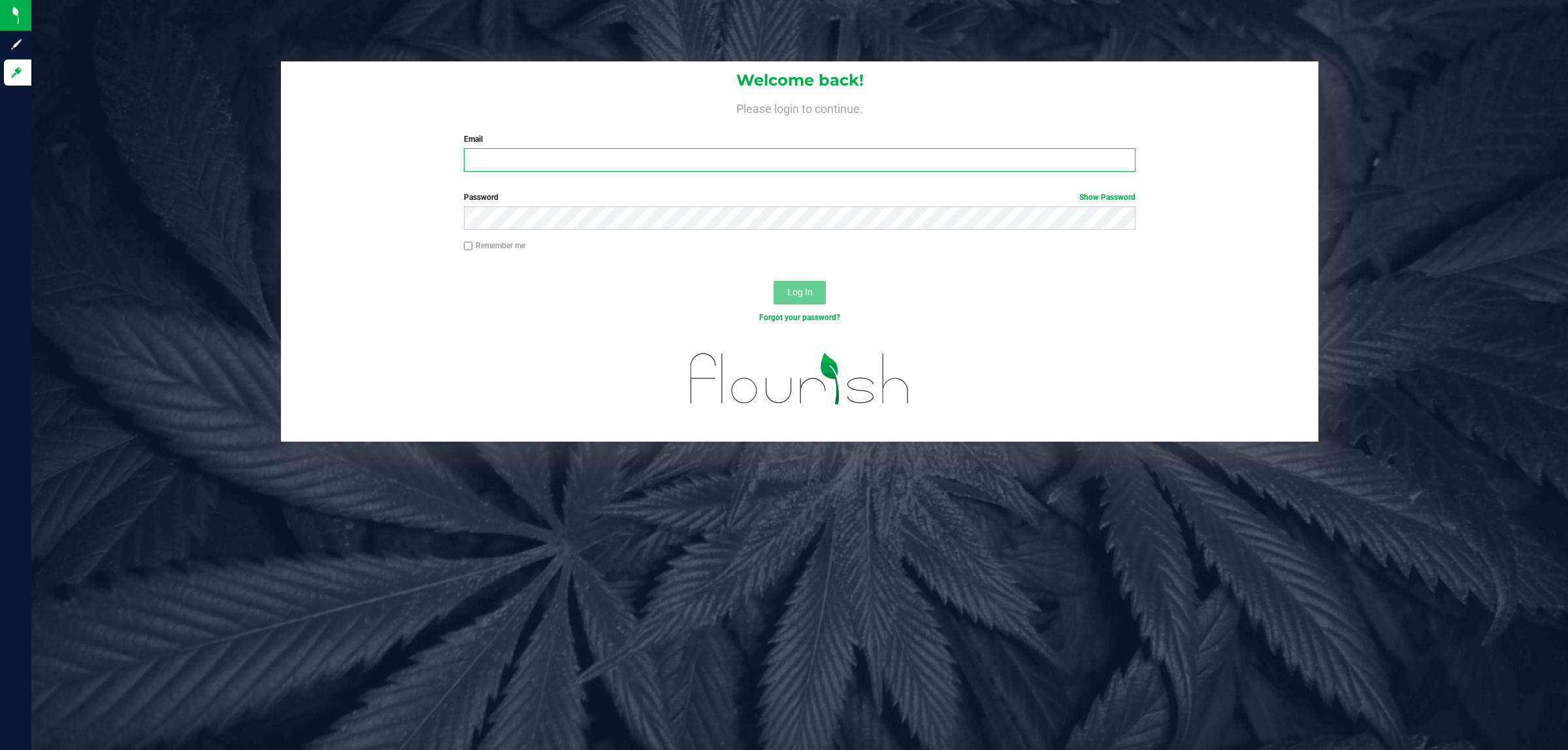
click at [495, 165] on input "Email" at bounding box center [800, 160] width 672 height 23
type input "[EMAIL_ADDRESS][DOMAIN_NAME]"
click at [773, 281] on button "Log In" at bounding box center [799, 292] width 52 height 23
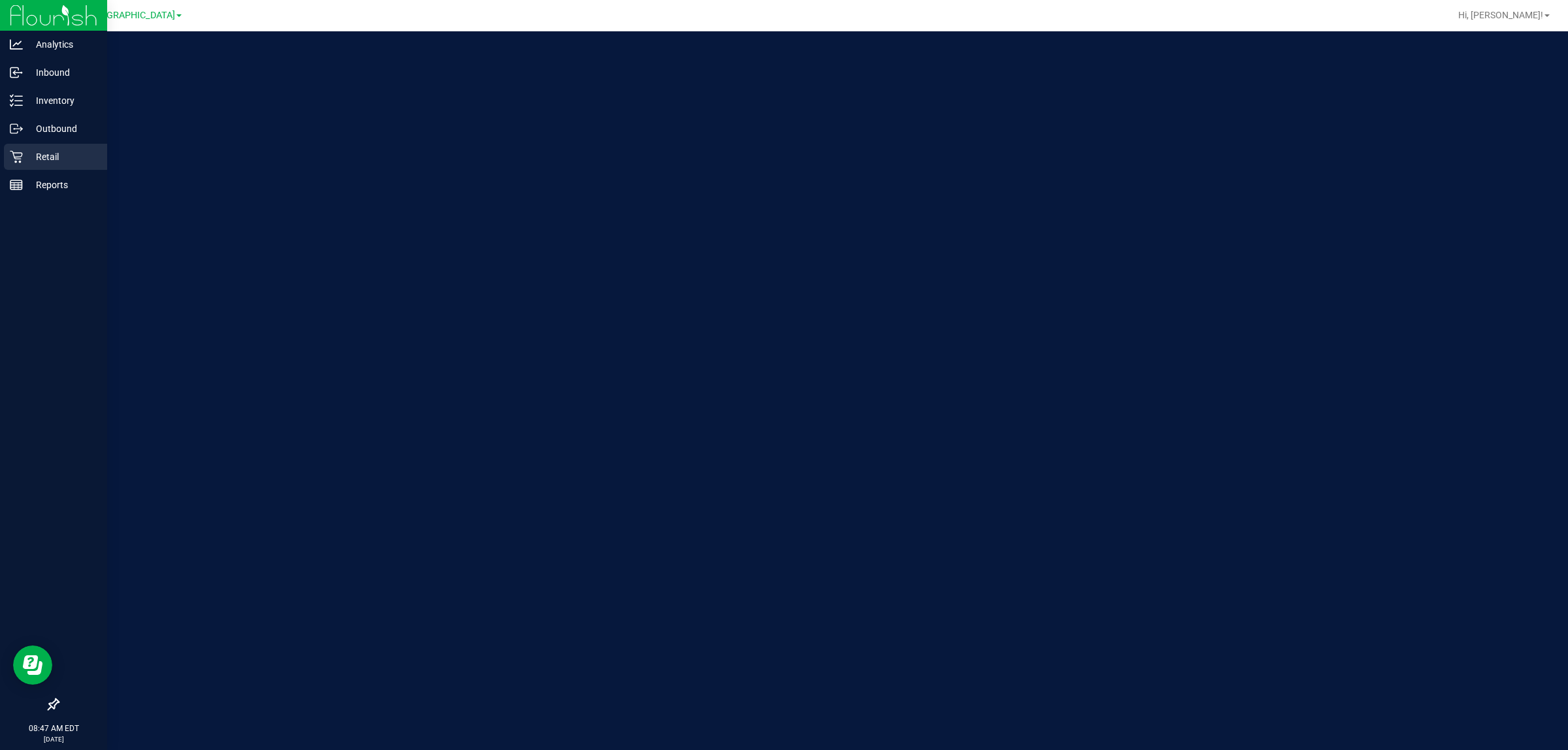
click at [12, 158] on icon at bounding box center [16, 156] width 13 height 13
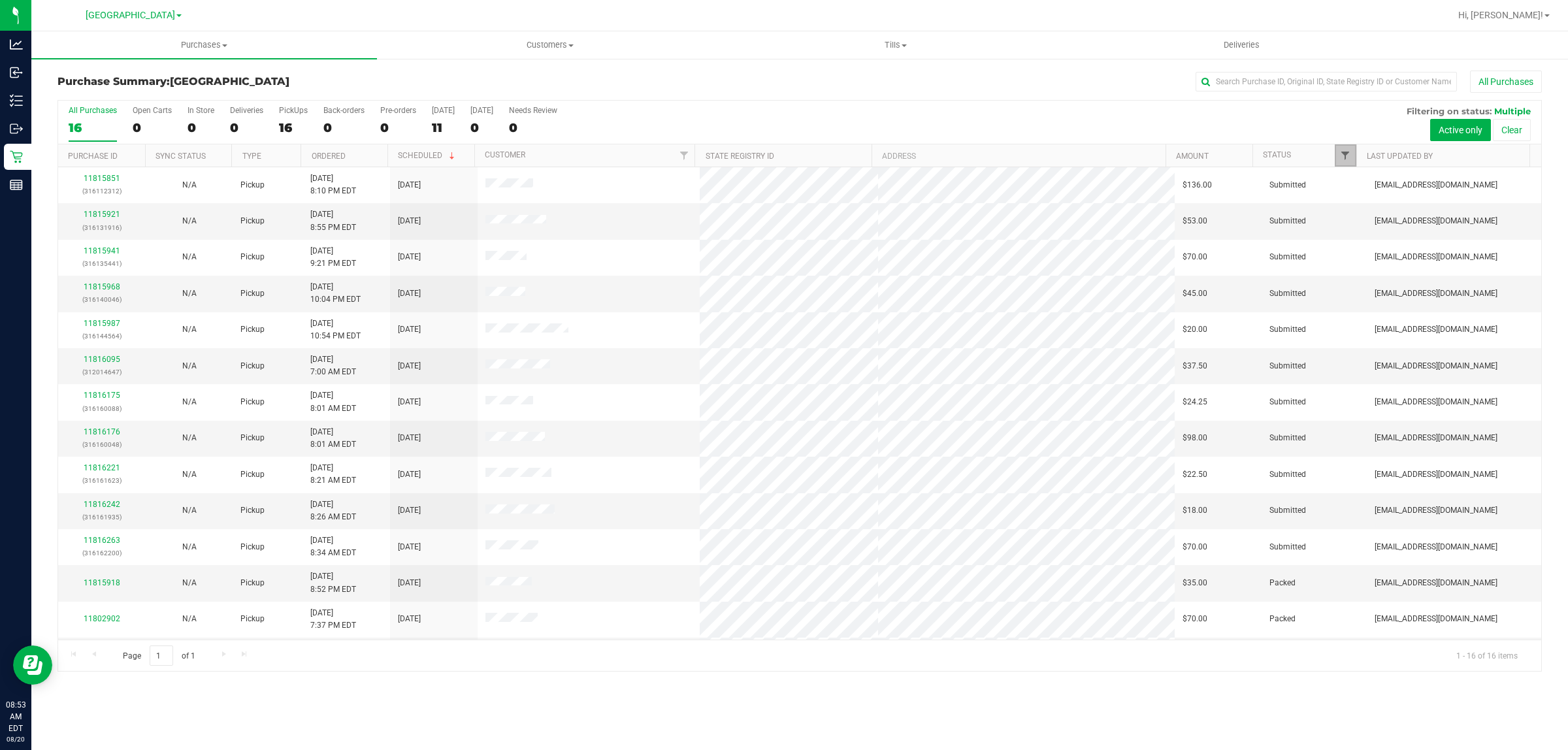
click at [1341, 161] on span "Filter" at bounding box center [1345, 155] width 11 height 11
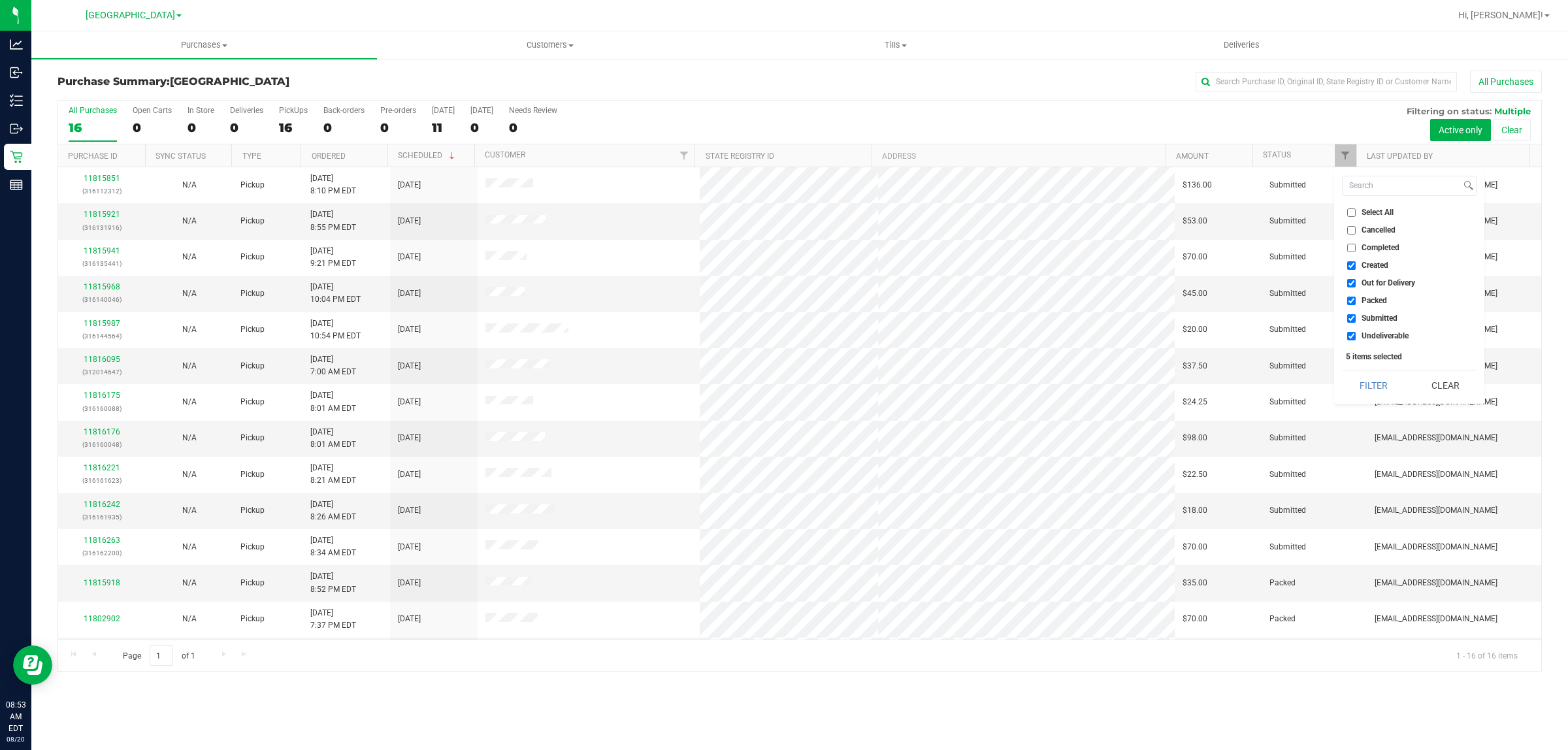
click at [1363, 279] on span "Out for Delivery" at bounding box center [1388, 282] width 54 height 8
click at [1356, 279] on input "Out for Delivery" at bounding box center [1352, 283] width 8 height 8
checkbox input "false"
click at [1364, 299] on span "Packed" at bounding box center [1374, 300] width 25 height 8
click at [1356, 299] on input "Packed" at bounding box center [1352, 301] width 8 height 8
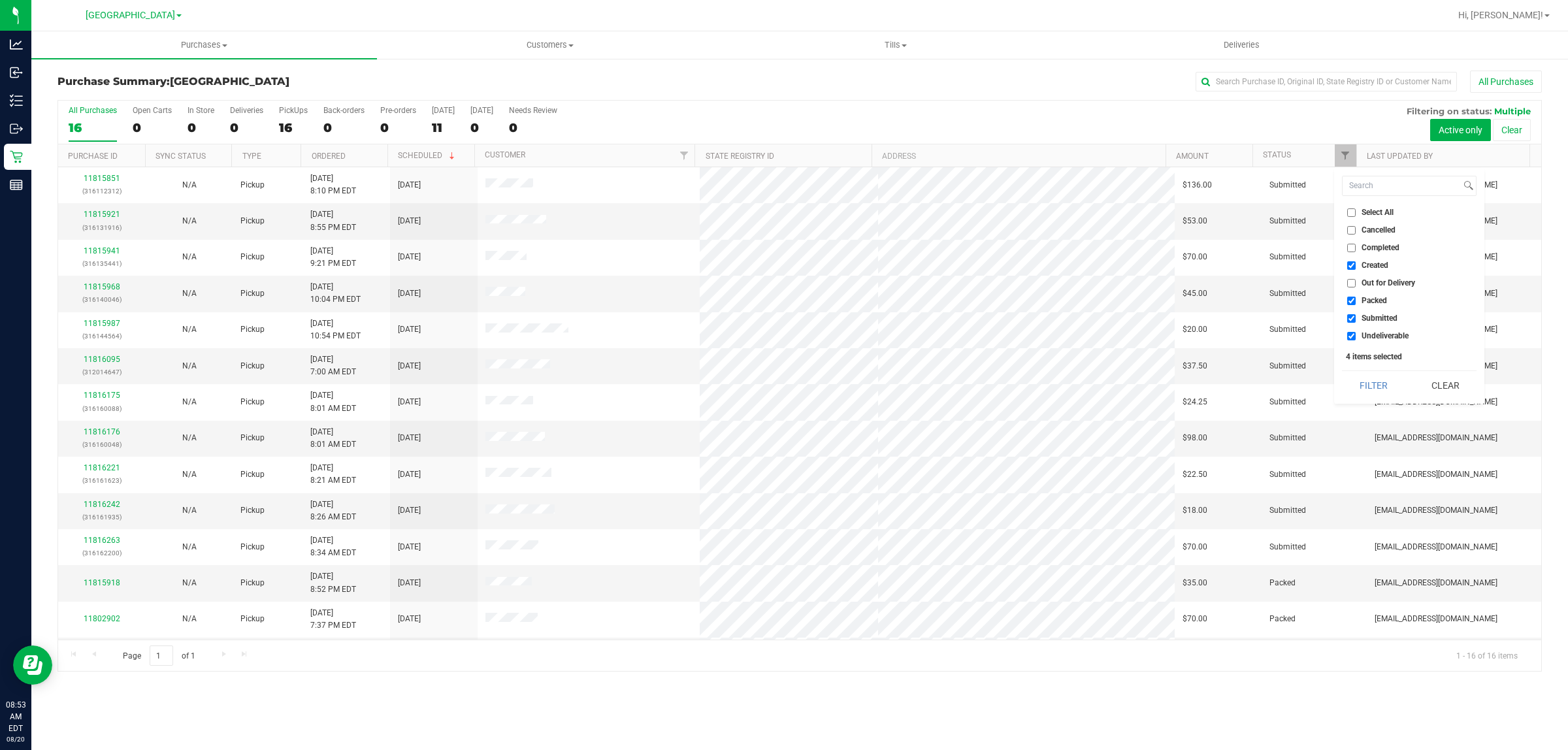
checkbox input "false"
click at [1357, 333] on label "Undeliverable" at bounding box center [1378, 336] width 61 height 8
click at [1356, 333] on input "Undeliverable" at bounding box center [1352, 336] width 8 height 8
checkbox input "false"
click at [1373, 377] on button "Filter" at bounding box center [1373, 385] width 63 height 29
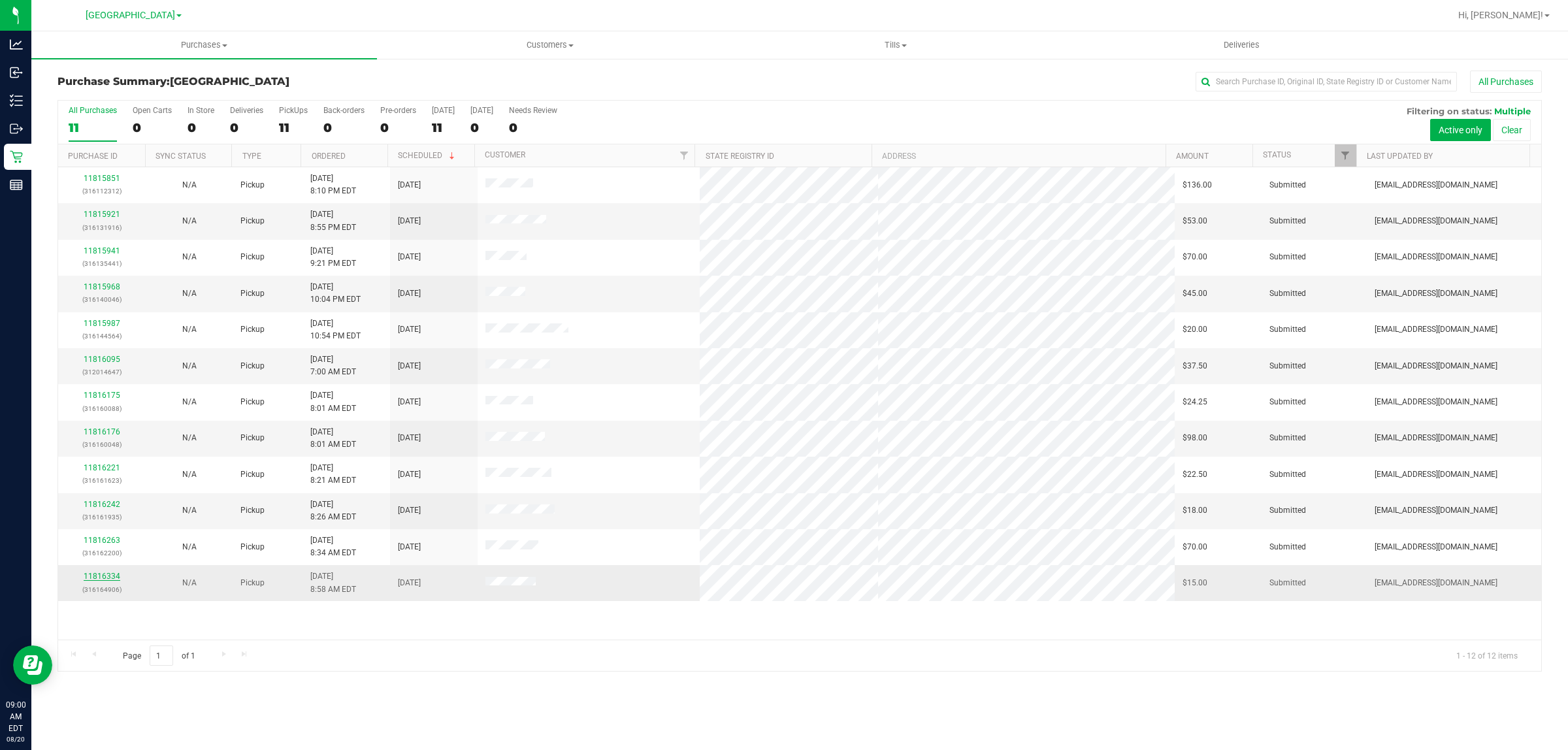
click at [98, 579] on link "11816334" at bounding box center [102, 576] width 37 height 9
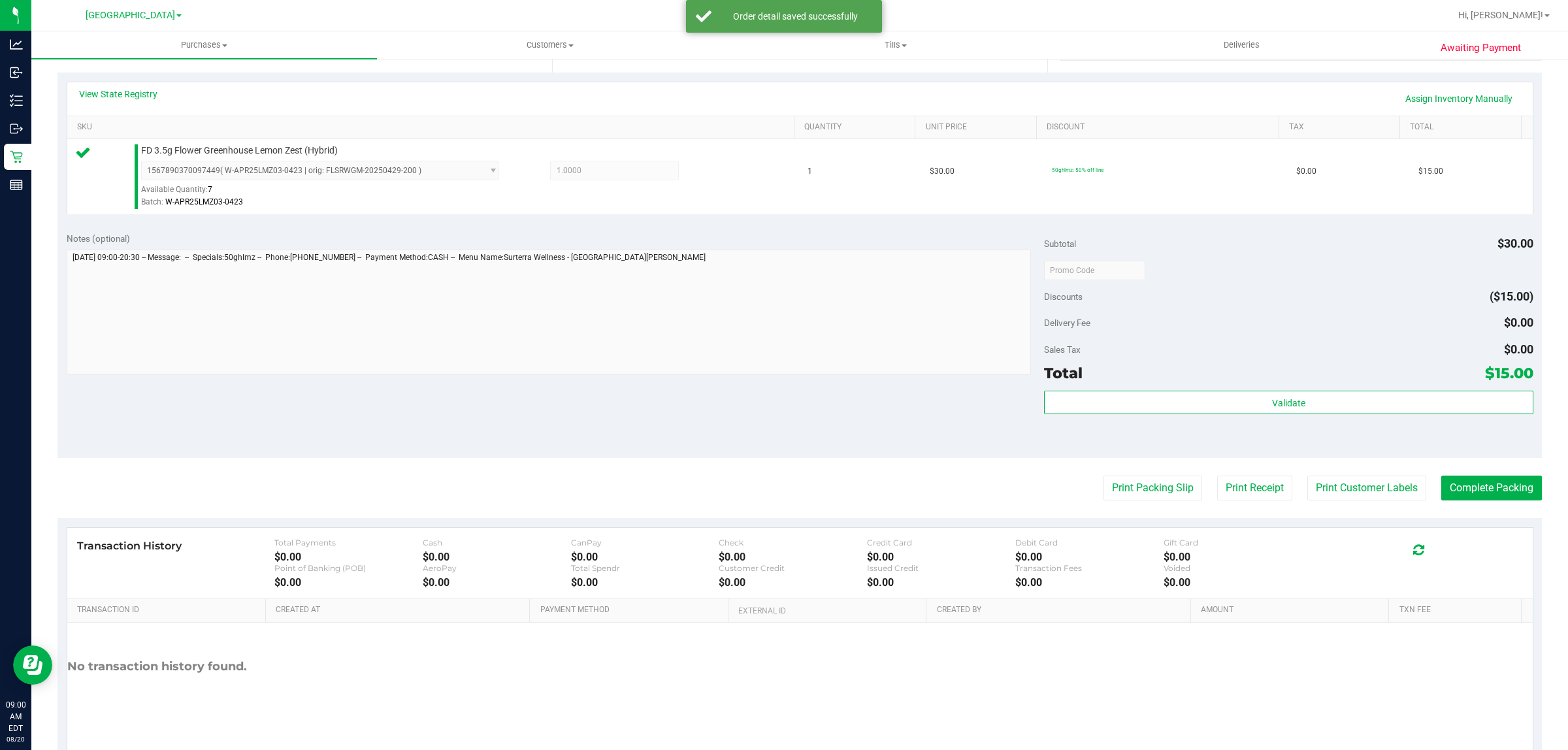
scroll to position [318, 0]
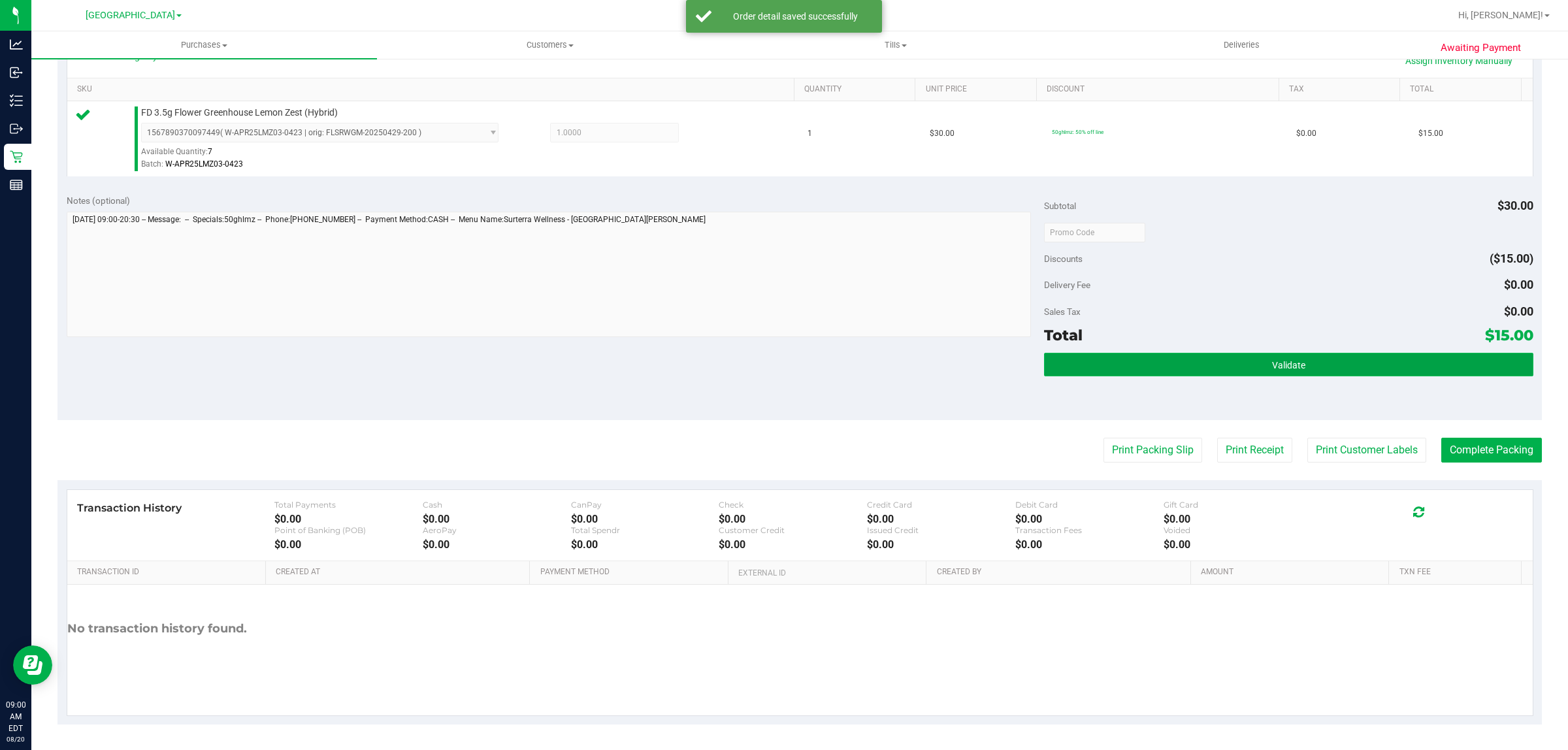
click at [1273, 366] on span "Validate" at bounding box center [1288, 365] width 33 height 11
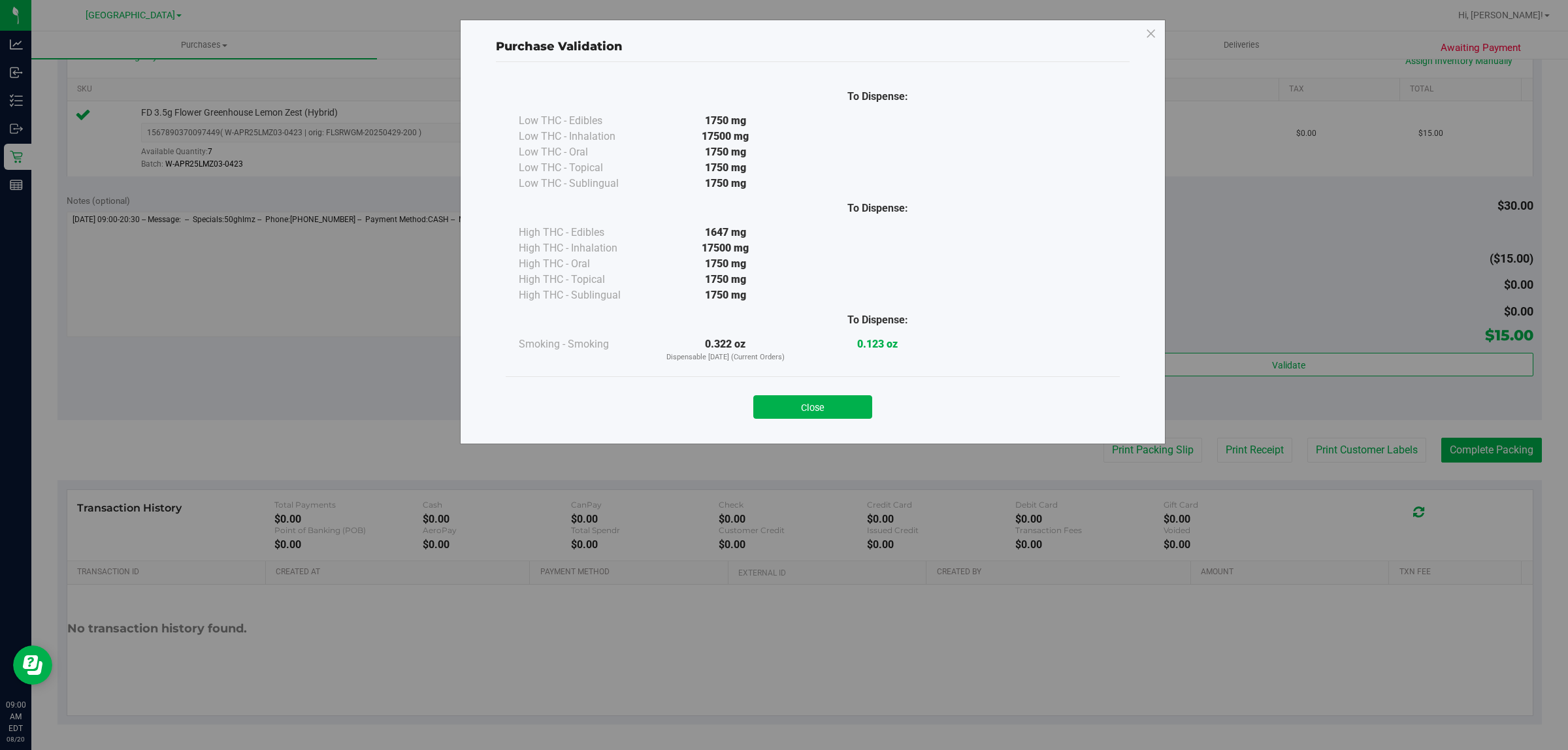
click at [804, 403] on button "Close" at bounding box center [812, 406] width 119 height 23
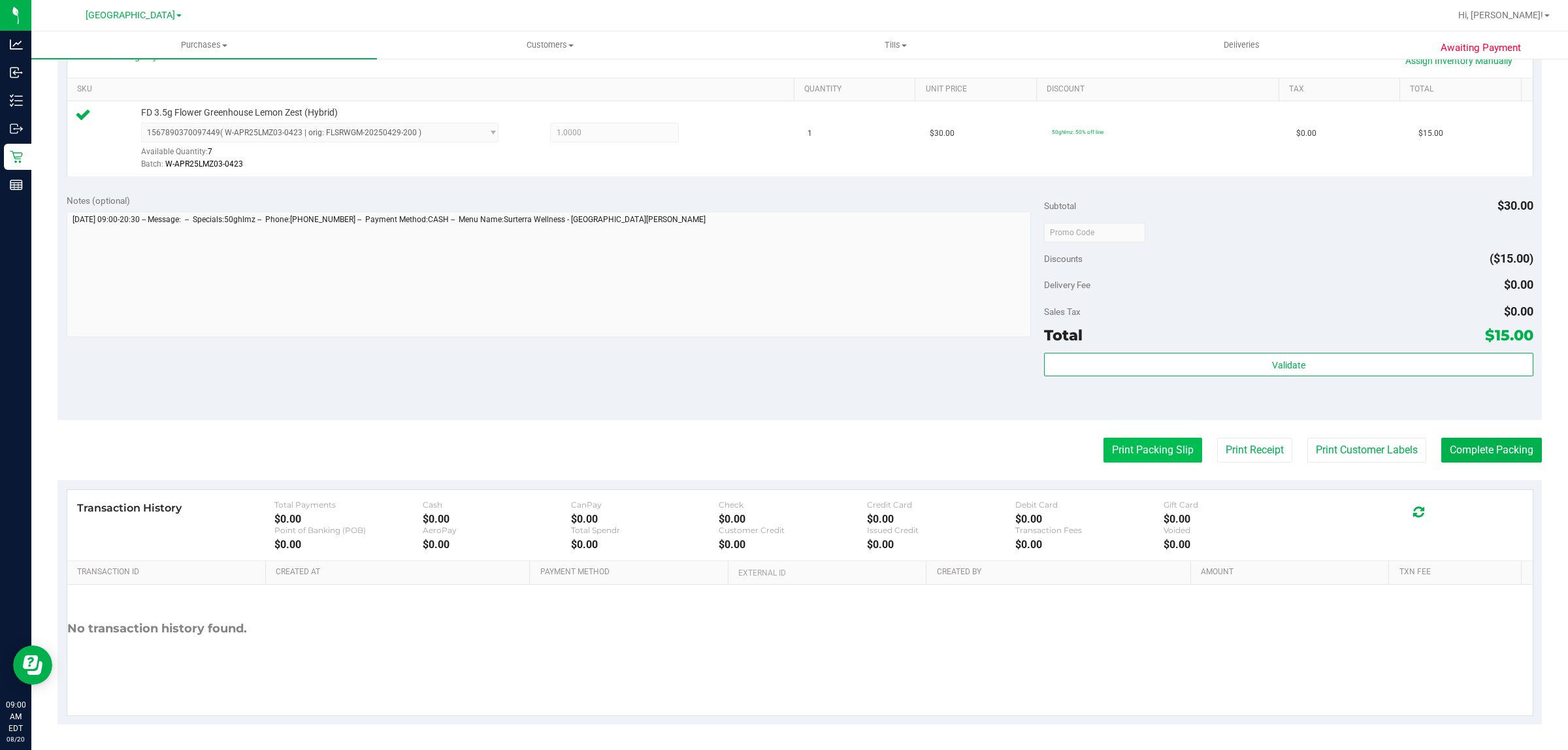
click at [1128, 454] on button "Print Packing Slip" at bounding box center [1153, 449] width 99 height 25
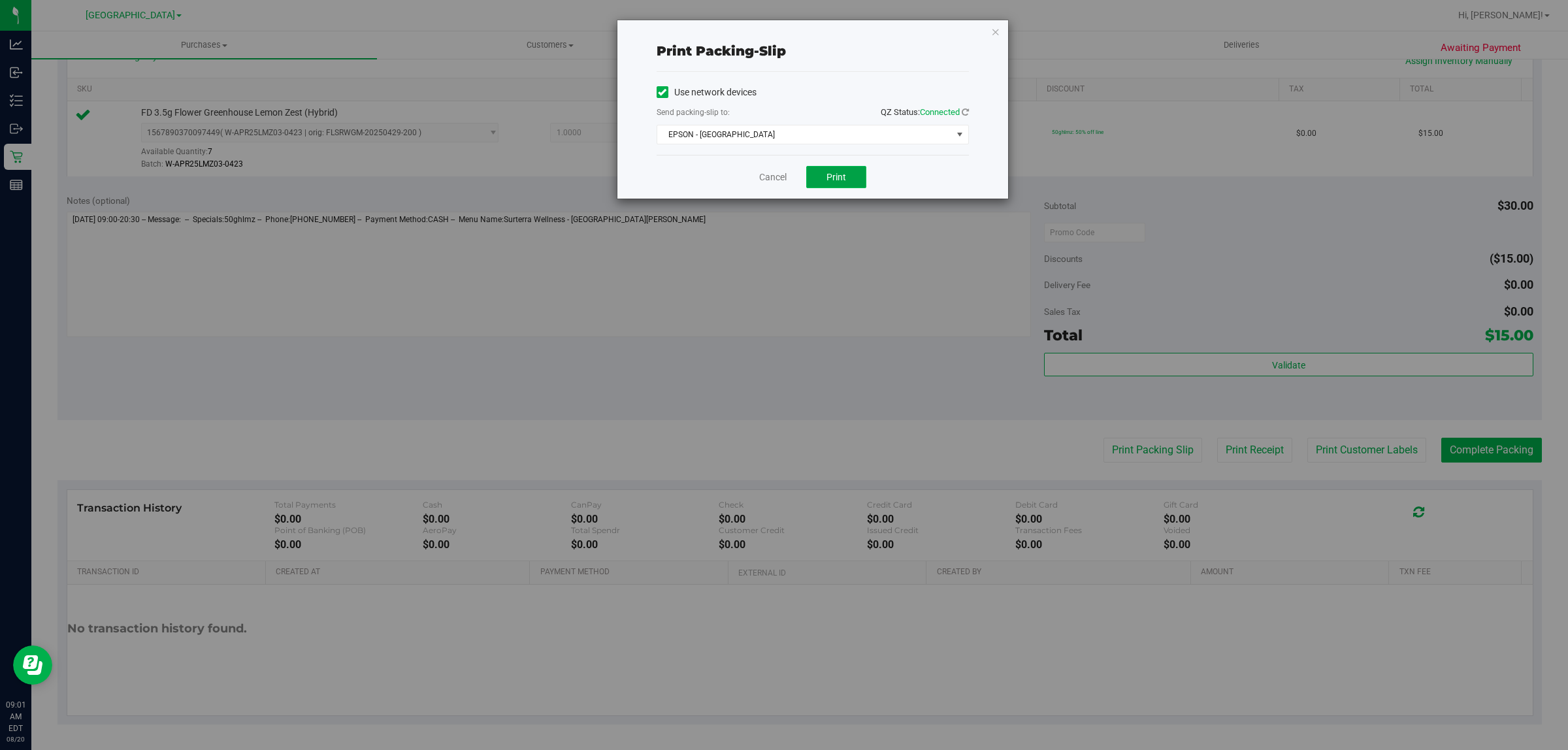
click at [857, 180] on button "Print" at bounding box center [836, 177] width 60 height 23
click at [840, 131] on span "EPSON - EAST-TIMOR" at bounding box center [804, 135] width 294 height 18
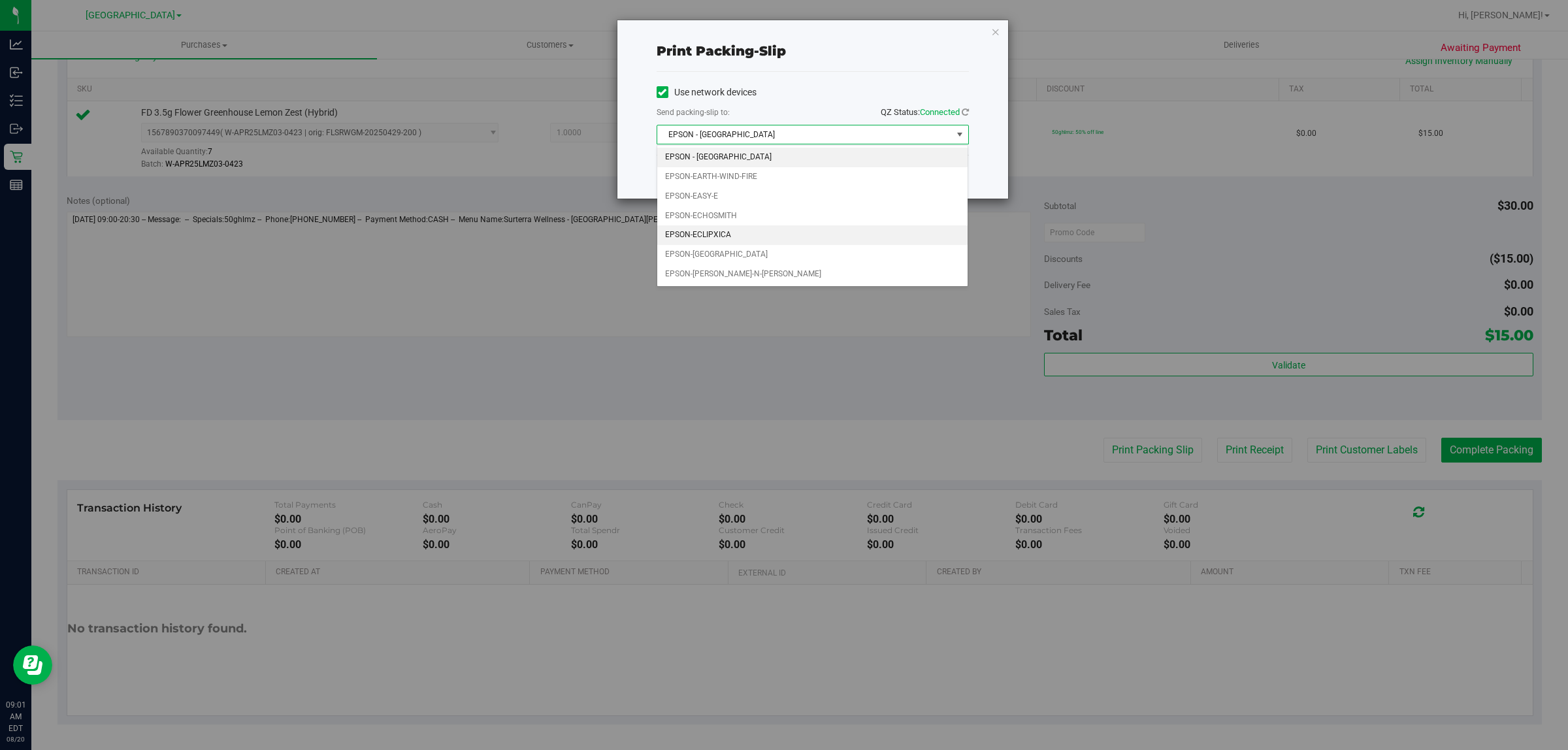
click at [708, 234] on li "EPSON-ECLIPXICA" at bounding box center [813, 235] width 311 height 20
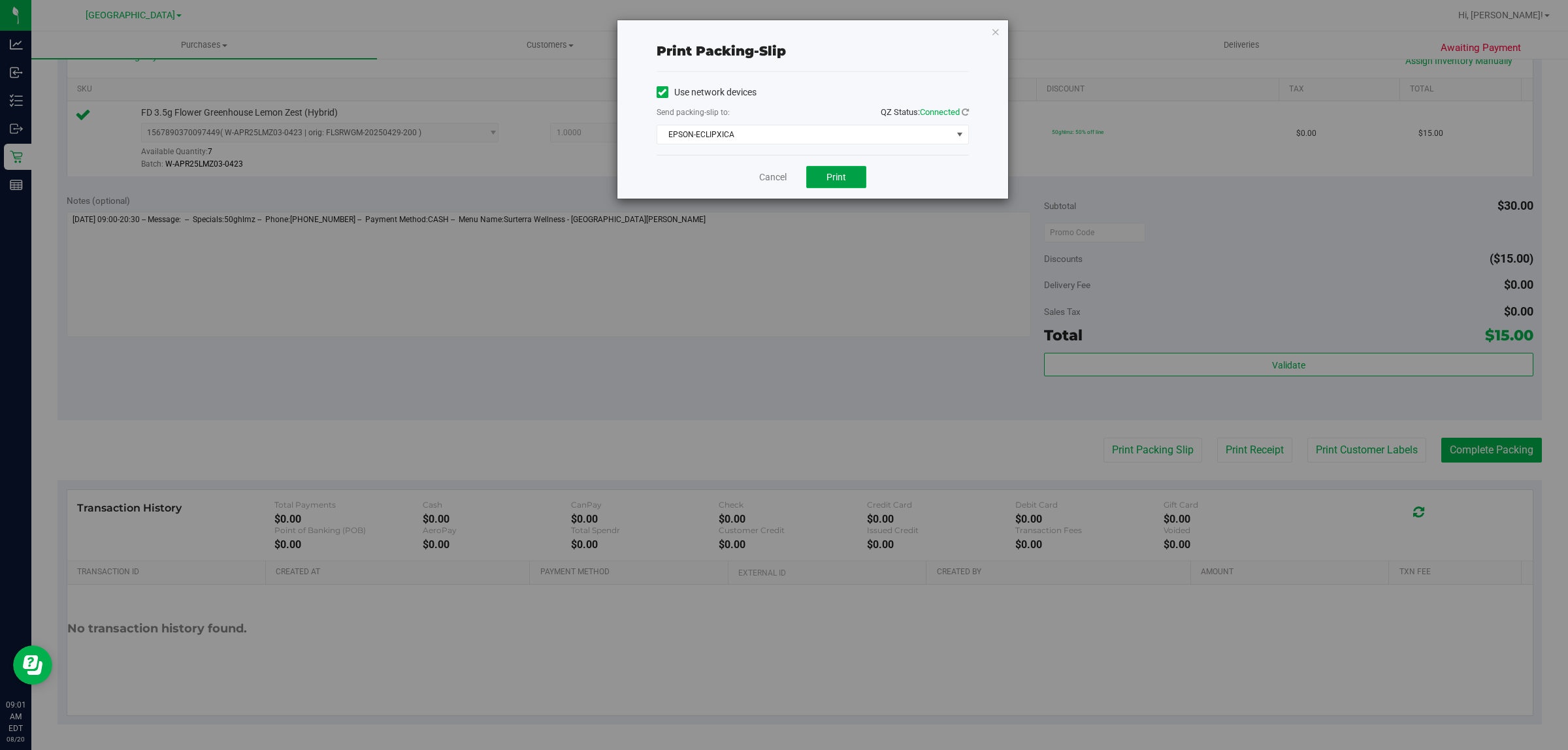
click at [858, 180] on button "Print" at bounding box center [836, 177] width 60 height 23
click at [769, 178] on link "Cancel" at bounding box center [773, 177] width 27 height 13
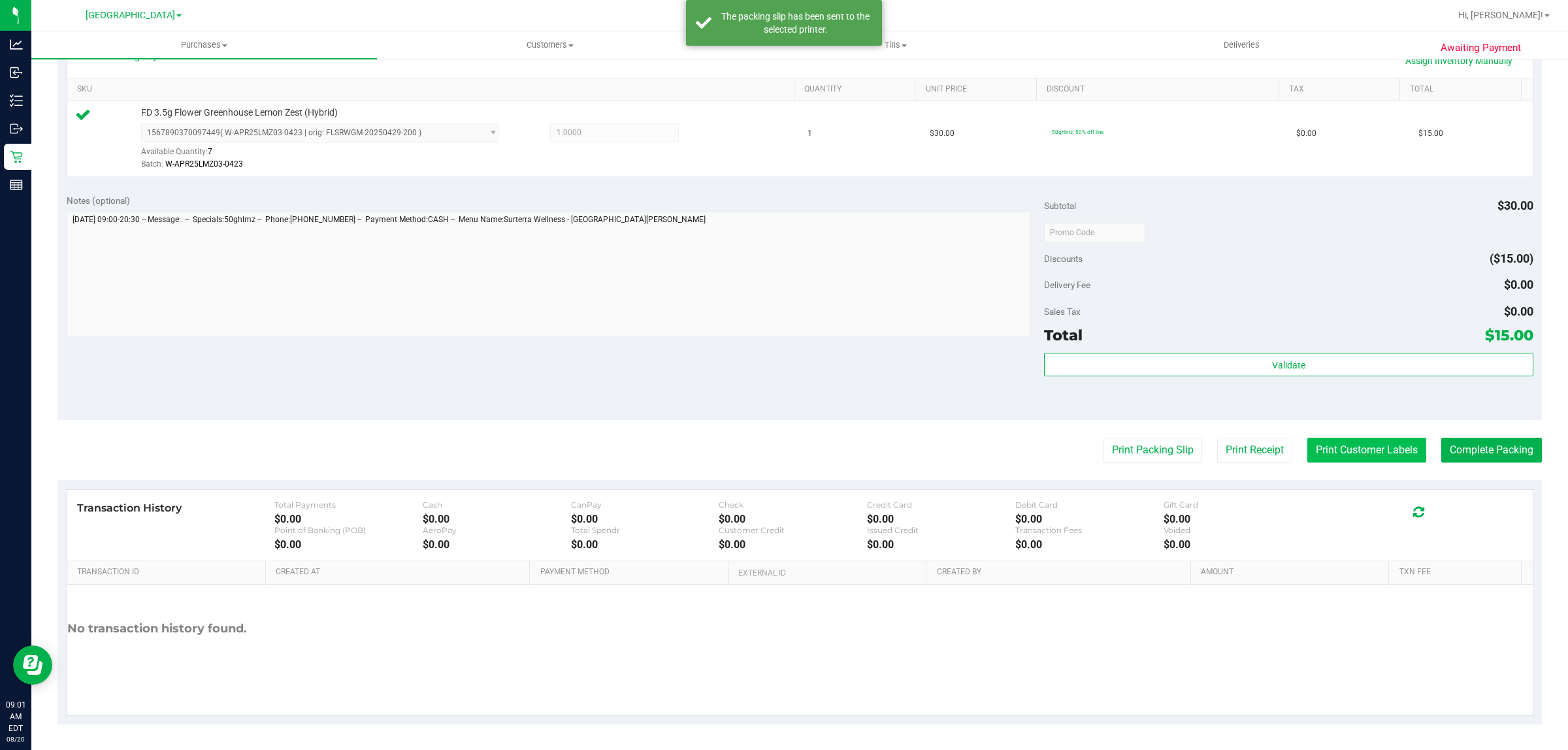
click at [1307, 448] on button "Print Customer Labels" at bounding box center [1367, 449] width 119 height 25
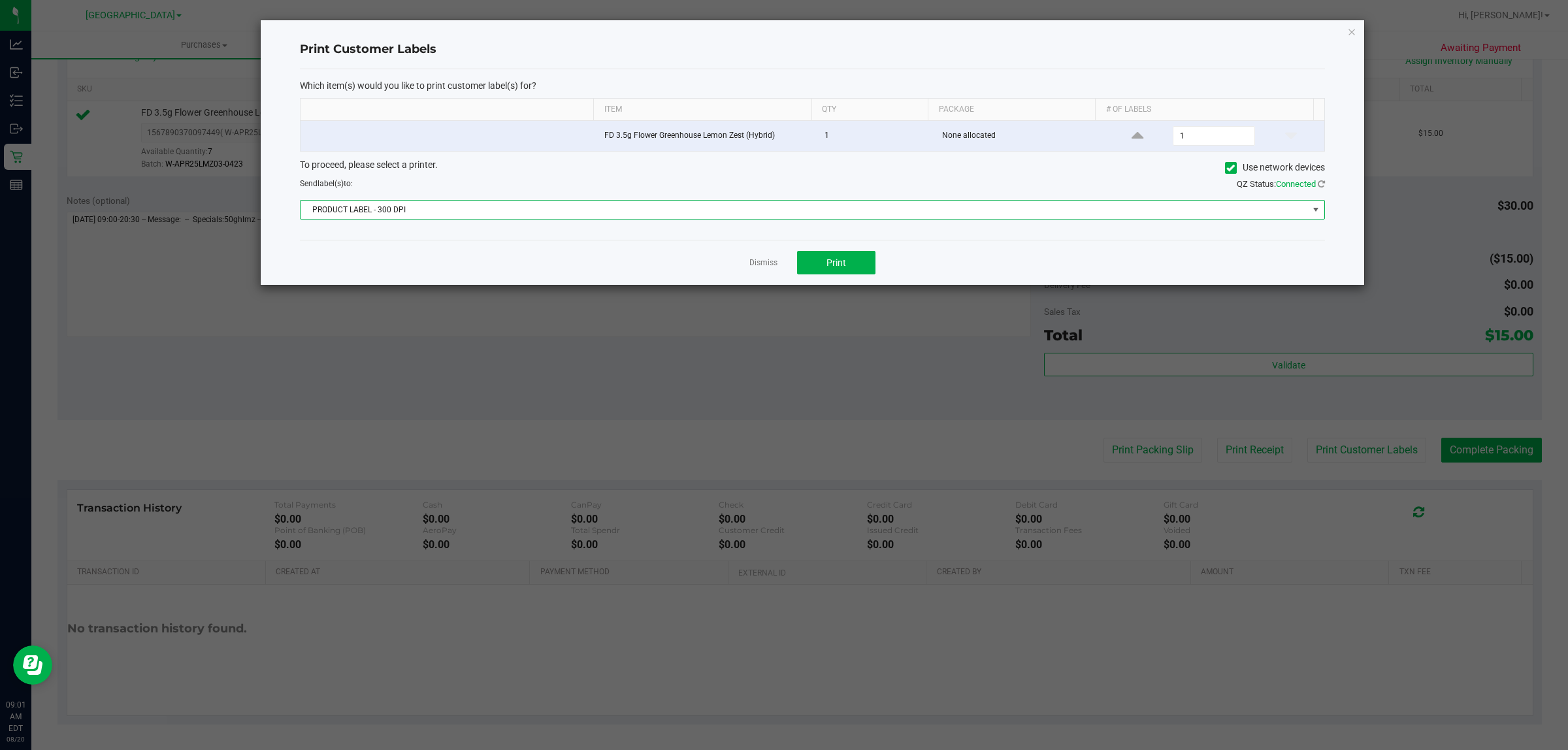
click at [859, 211] on span "PRODUCT LABEL - 300 DPI" at bounding box center [804, 210] width 1007 height 18
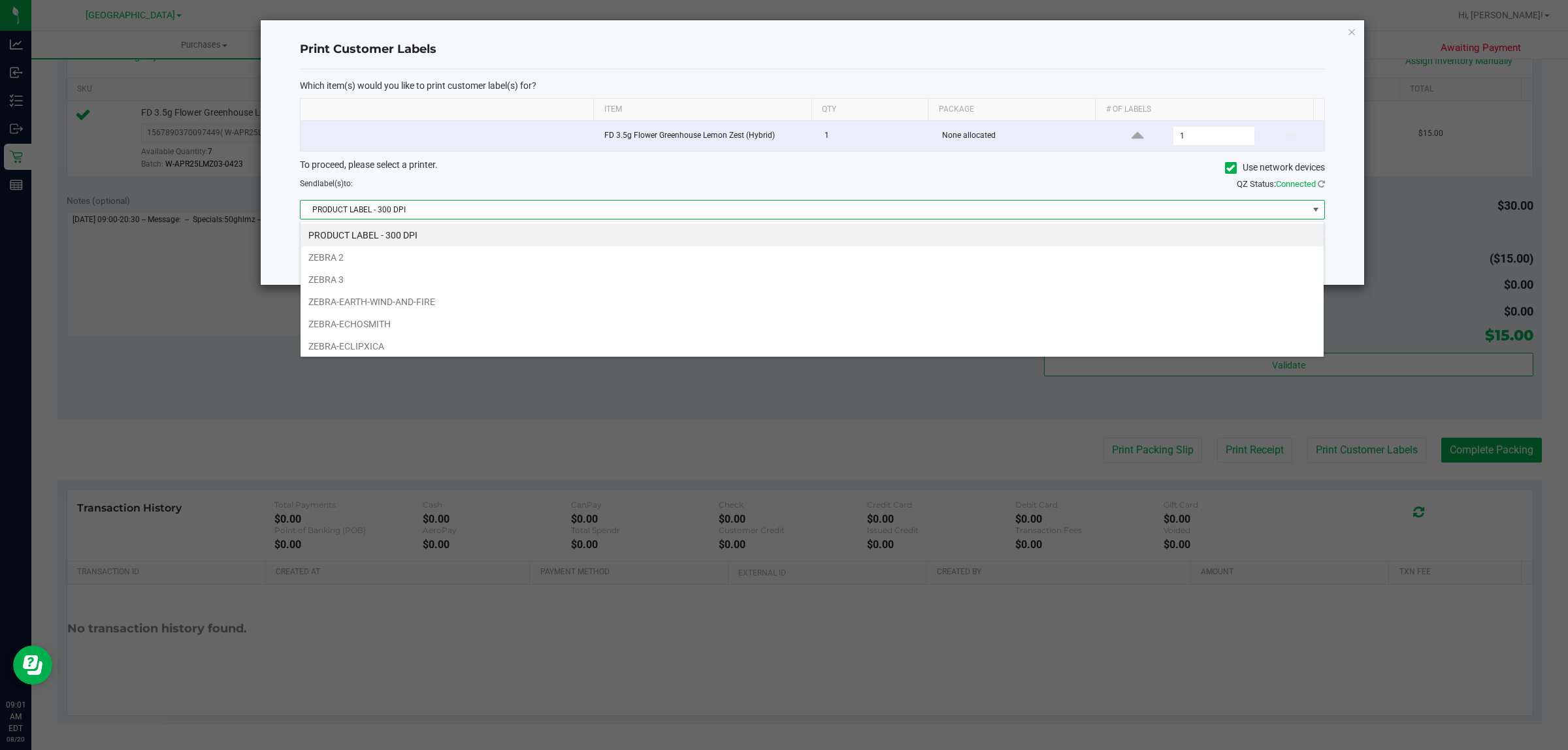
scroll to position [20, 1024]
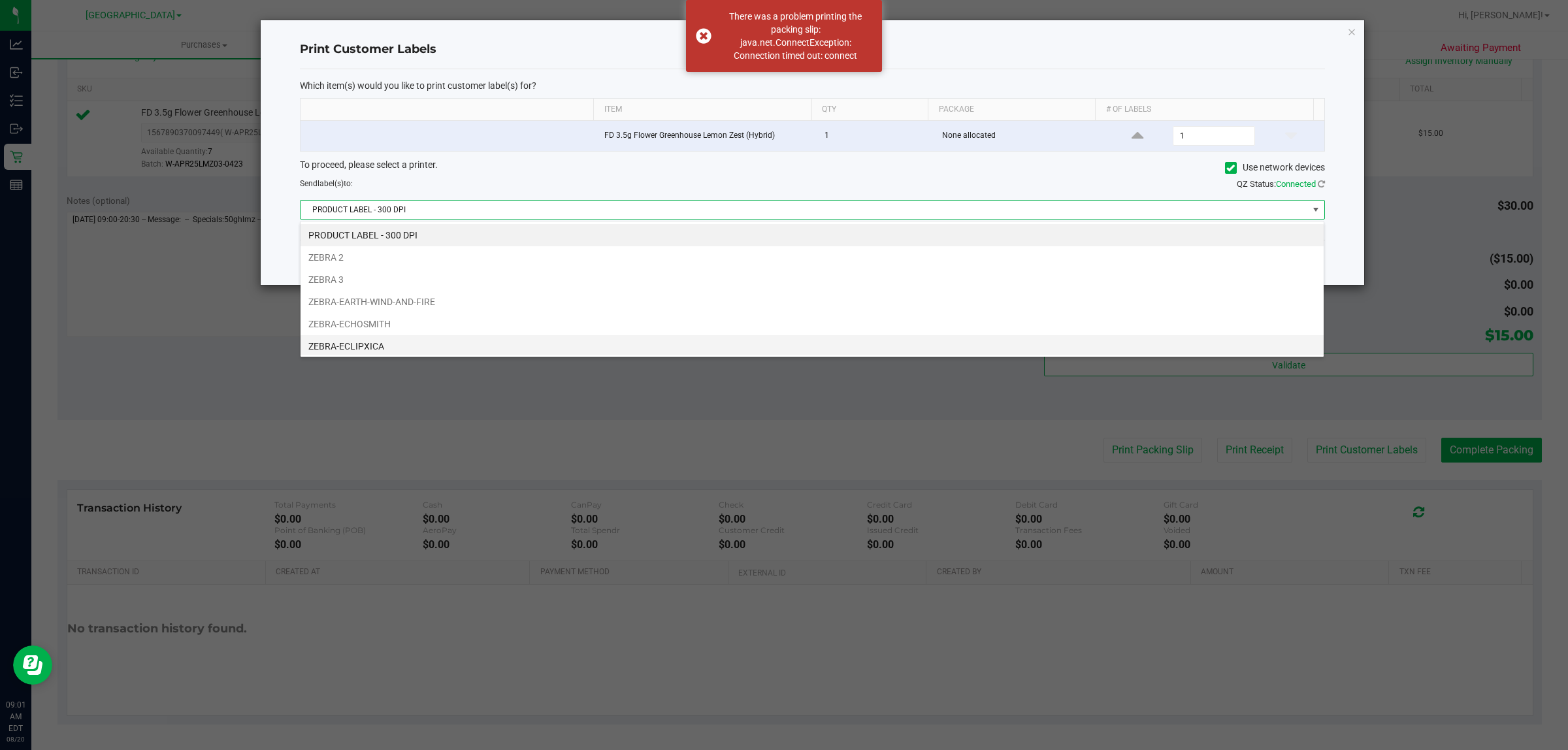
click at [796, 348] on li "ZEBRA-ECLIPXICA" at bounding box center [812, 346] width 1023 height 23
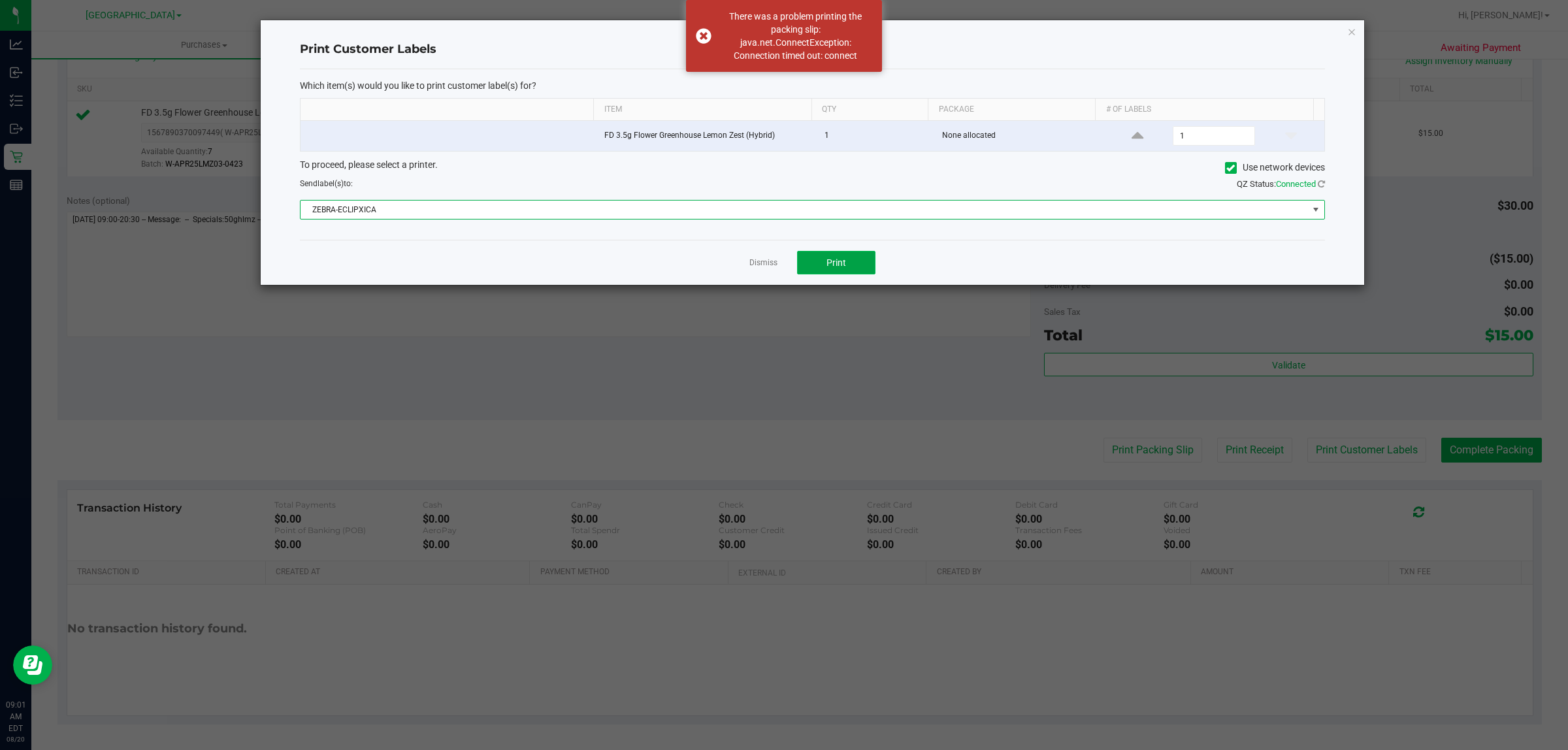
click at [834, 265] on span "Print" at bounding box center [836, 262] width 20 height 11
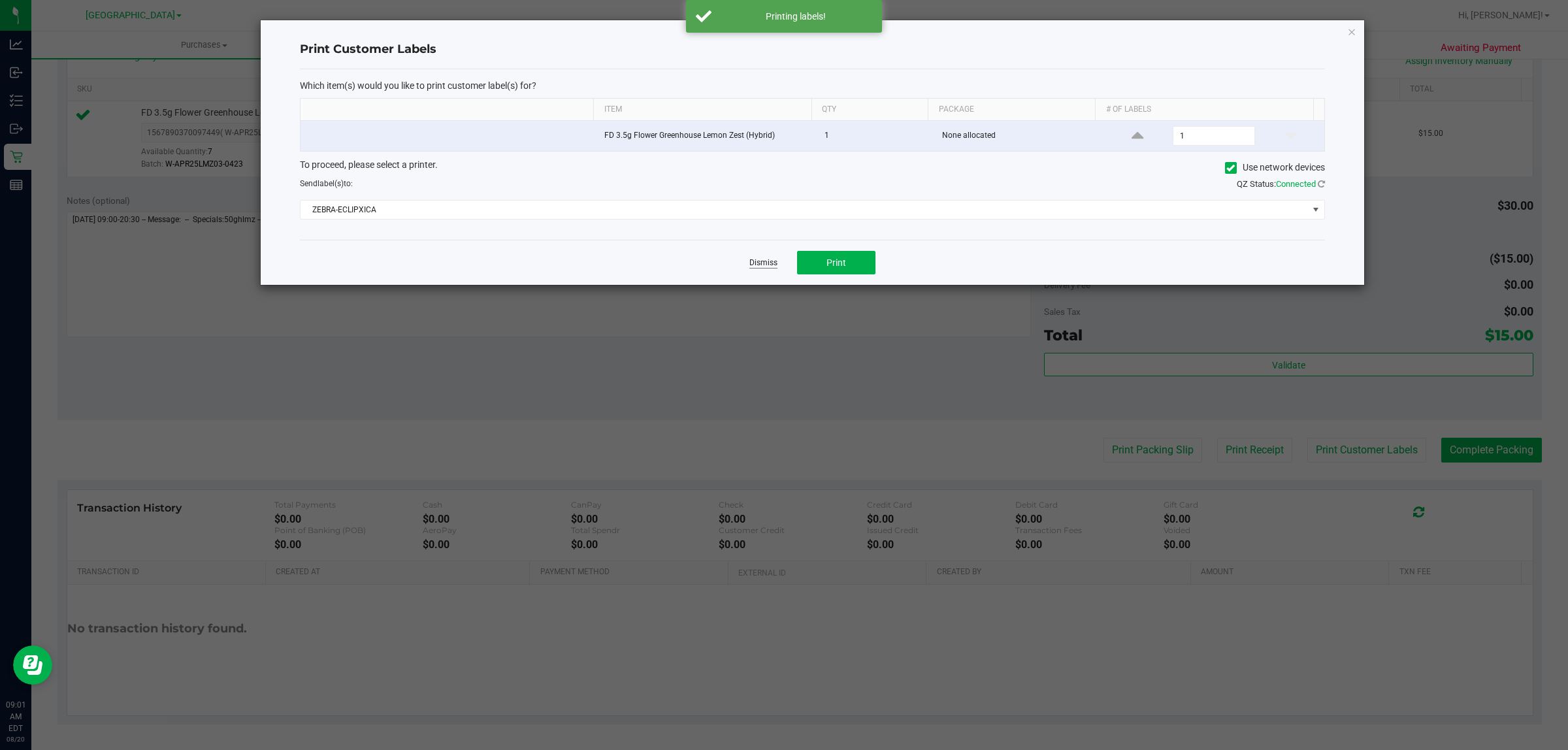
click at [776, 265] on link "Dismiss" at bounding box center [764, 263] width 28 height 11
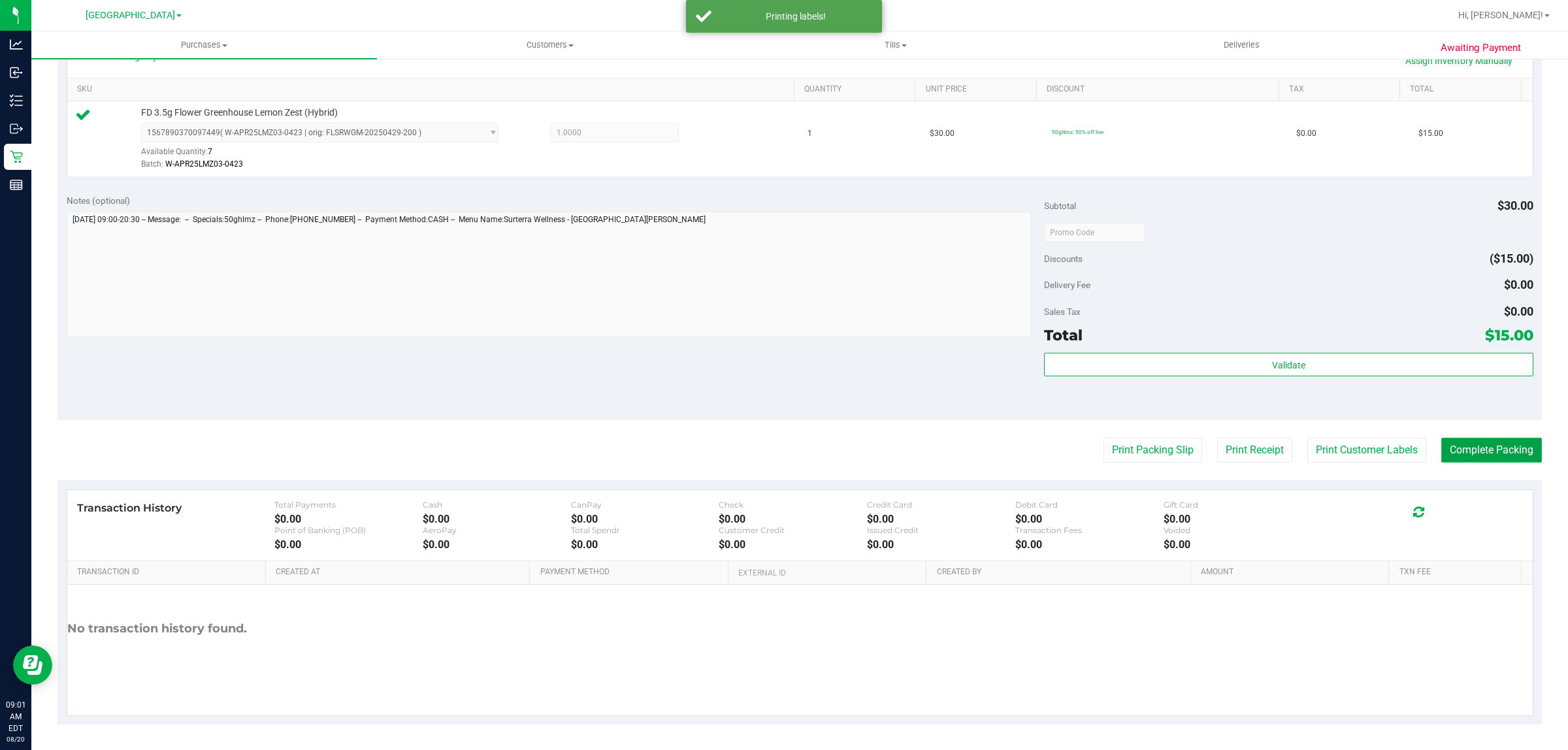
click at [1470, 453] on button "Complete Packing" at bounding box center [1491, 449] width 101 height 25
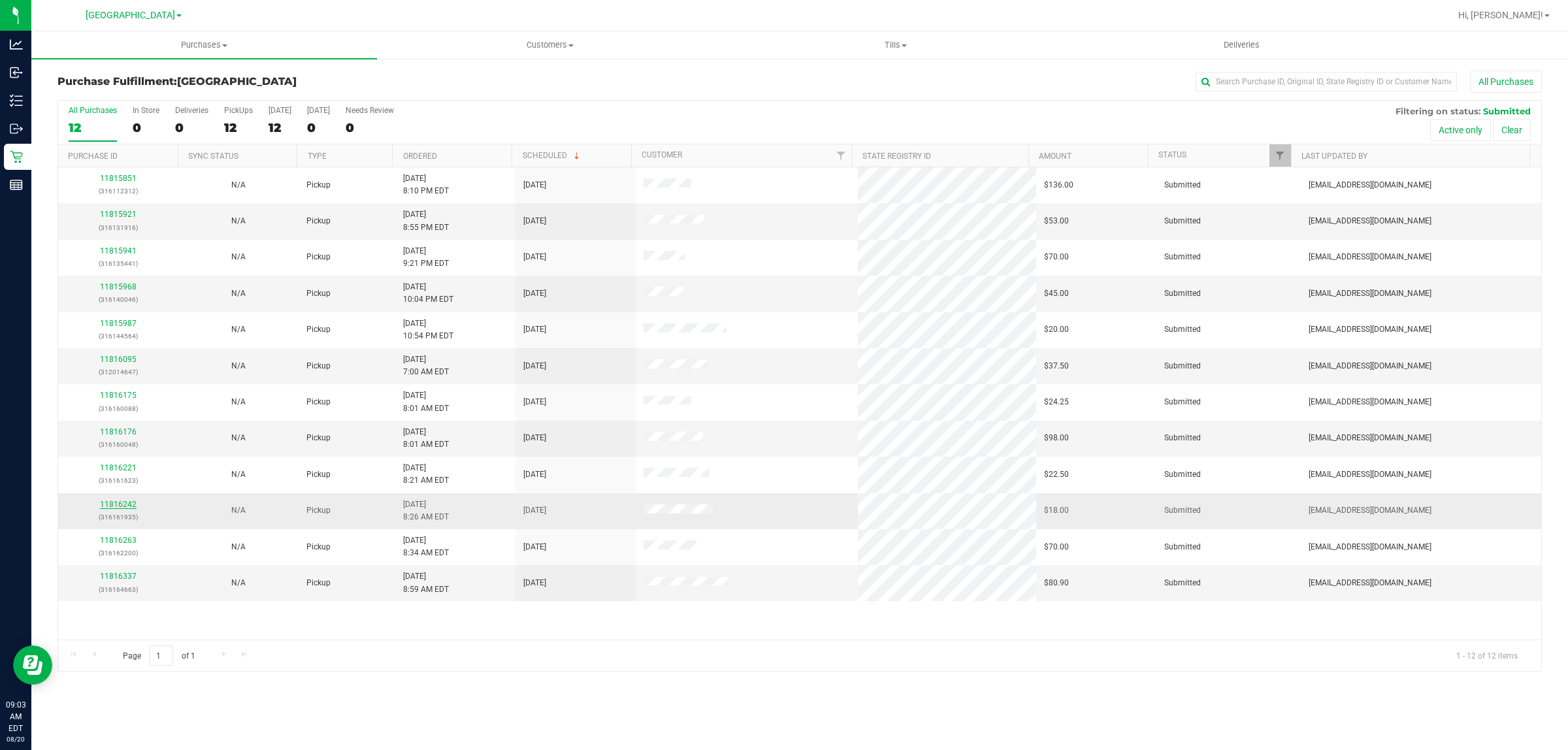
click at [116, 503] on link "11816242" at bounding box center [118, 504] width 37 height 9
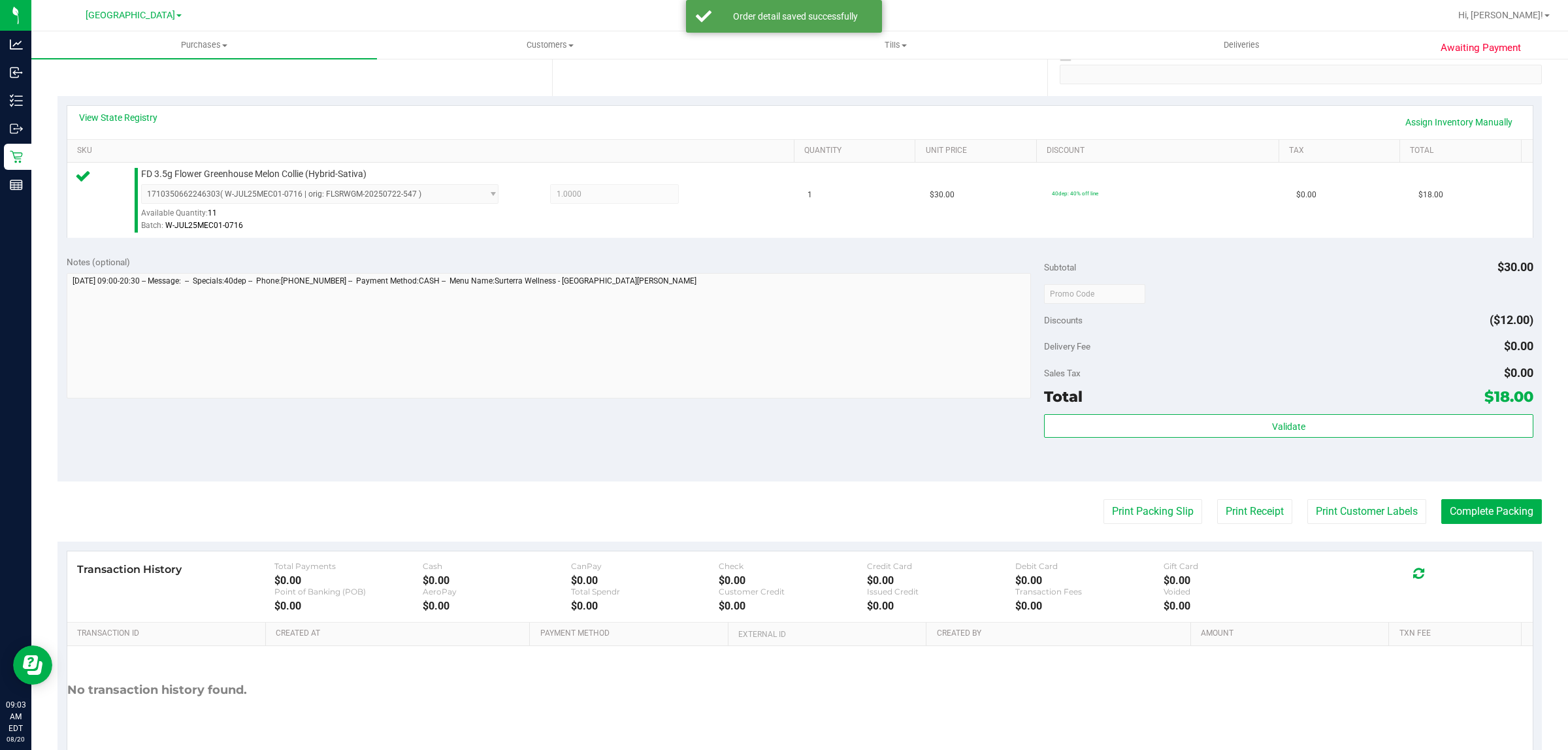
scroll to position [318, 0]
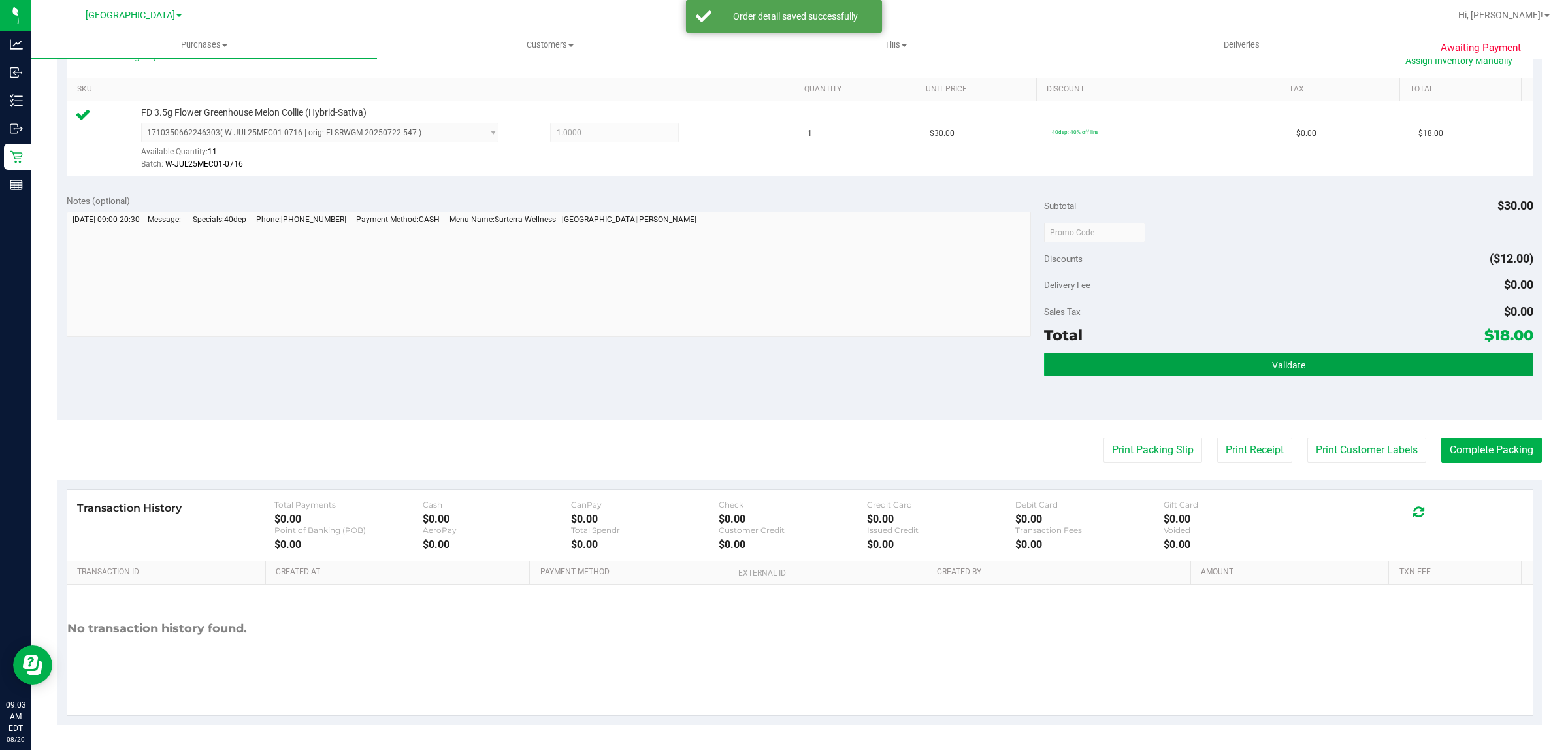
click at [1274, 361] on span "Validate" at bounding box center [1288, 365] width 33 height 11
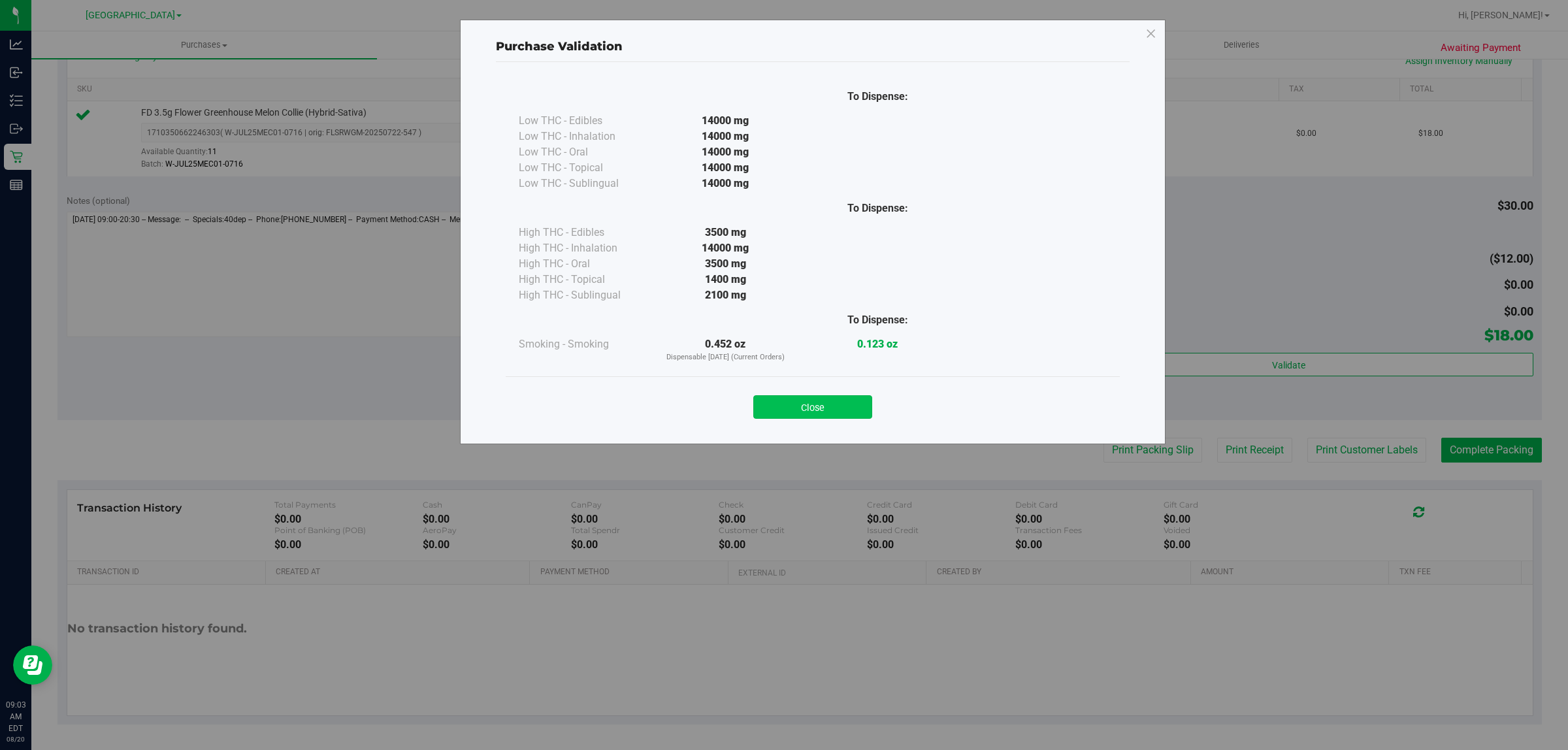
click at [834, 402] on button "Close" at bounding box center [812, 406] width 119 height 23
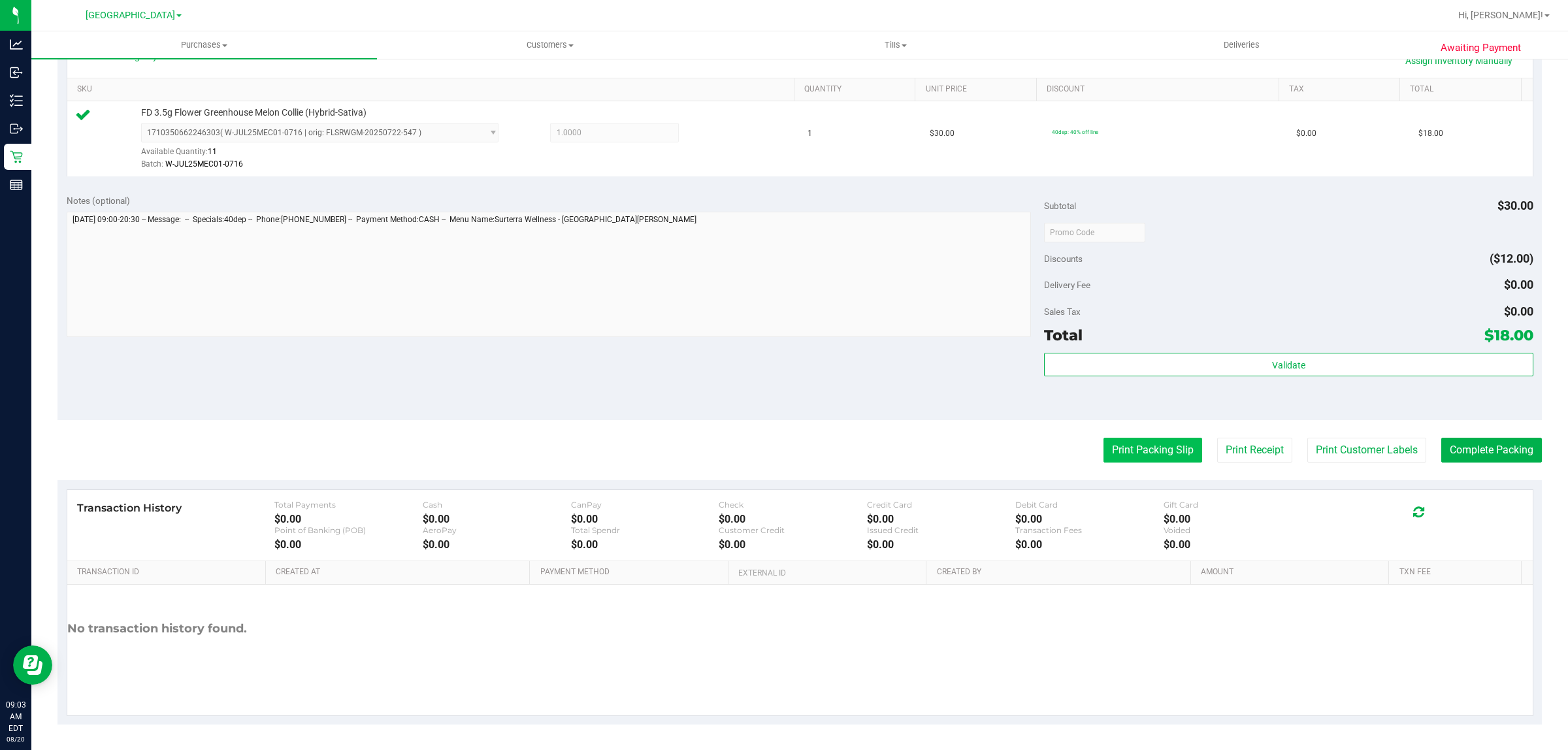
click at [1138, 451] on button "Print Packing Slip" at bounding box center [1153, 449] width 99 height 25
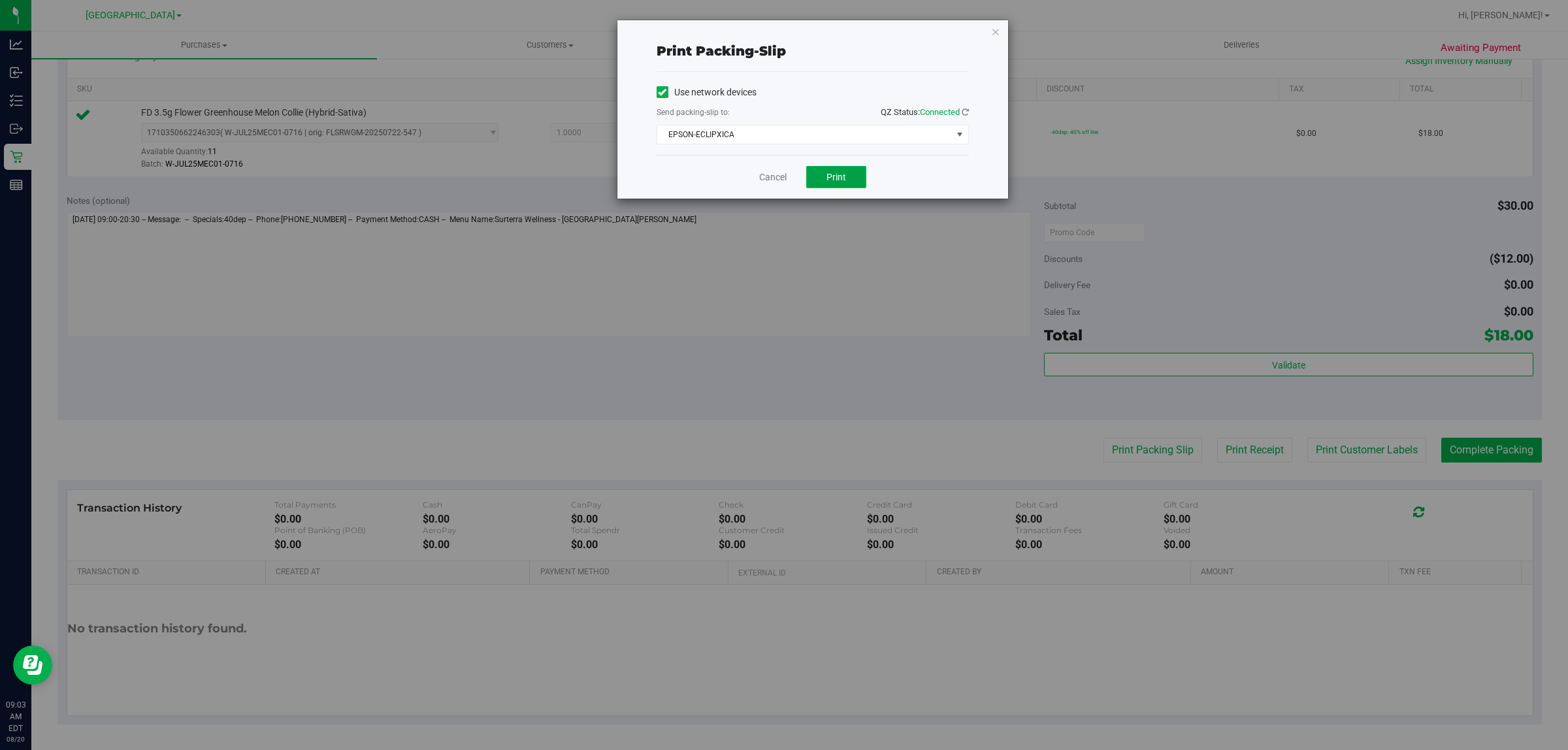
click at [840, 178] on span "Print" at bounding box center [836, 177] width 20 height 11
click at [768, 176] on link "Cancel" at bounding box center [773, 177] width 27 height 13
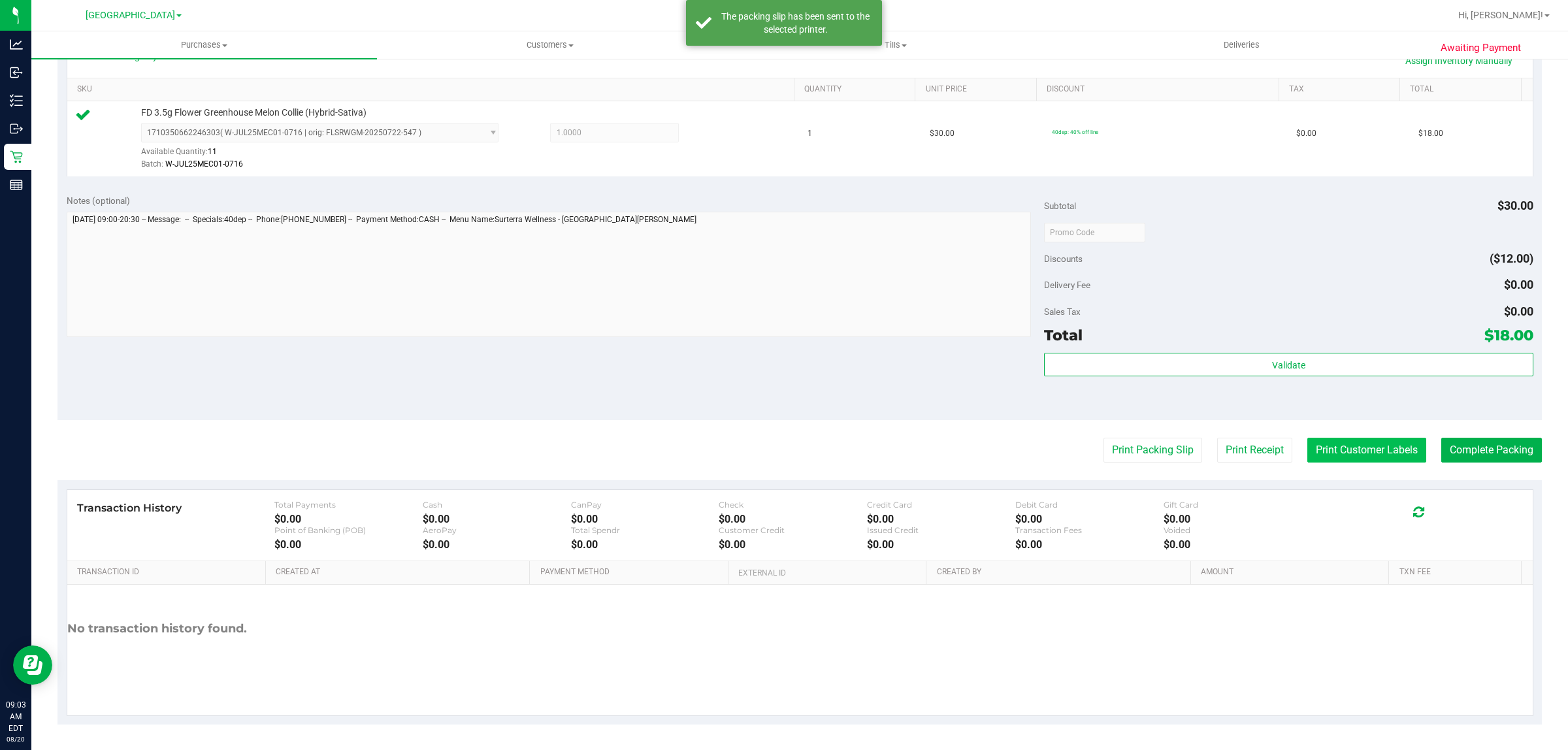
click at [1323, 455] on button "Print Customer Labels" at bounding box center [1367, 449] width 119 height 25
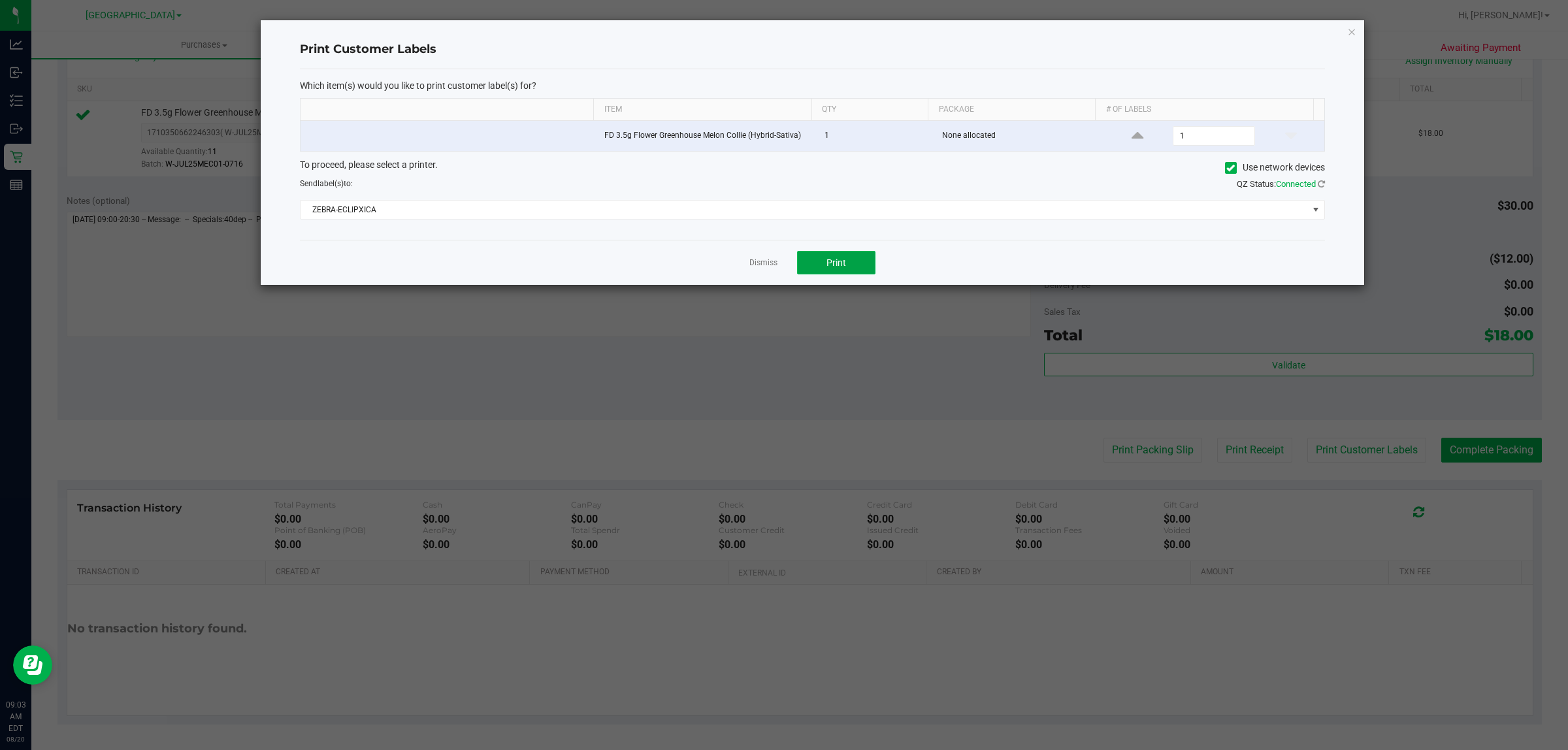
click at [864, 263] on button "Print" at bounding box center [836, 262] width 78 height 23
click at [762, 260] on link "Dismiss" at bounding box center [764, 263] width 28 height 11
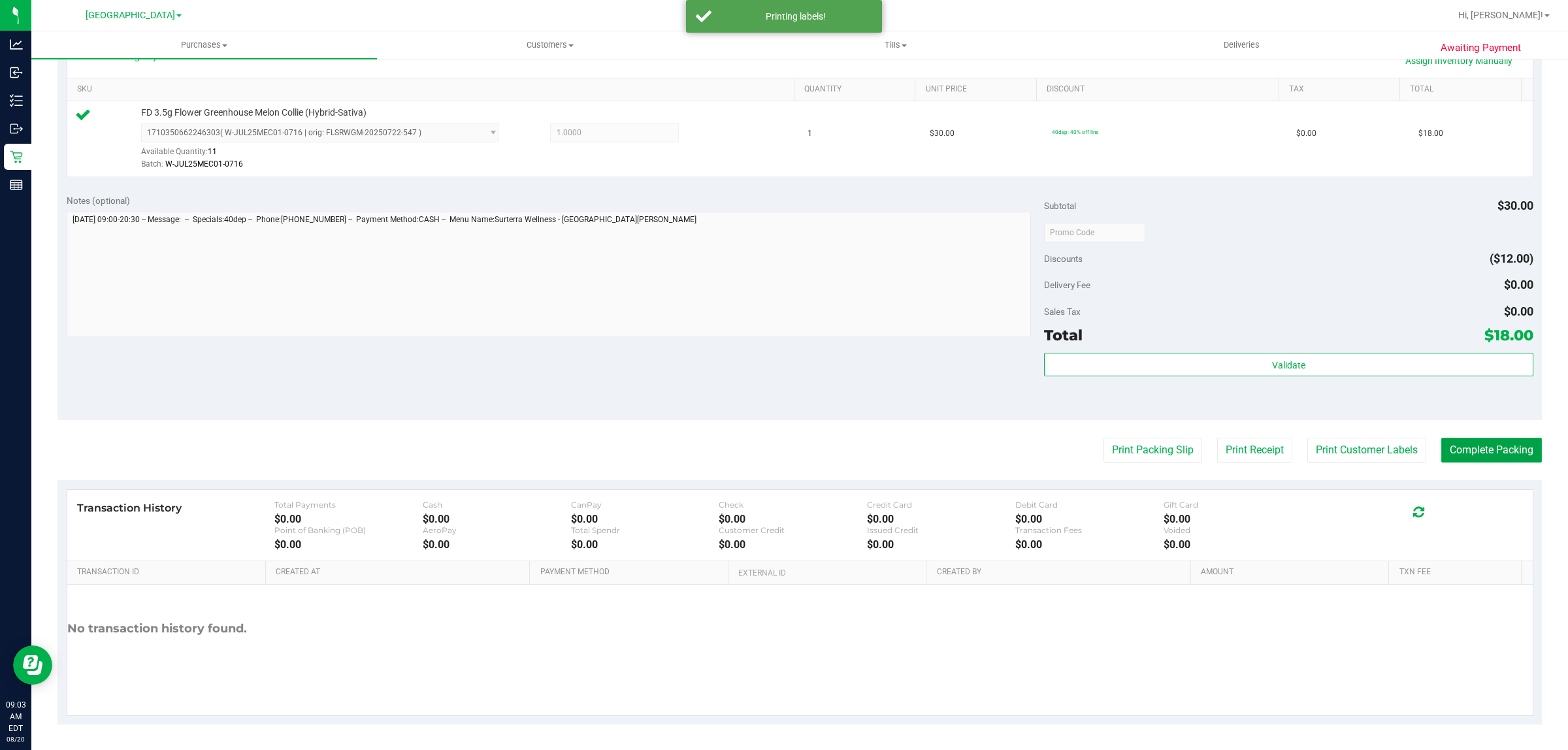
click at [1456, 449] on button "Complete Packing" at bounding box center [1491, 449] width 101 height 25
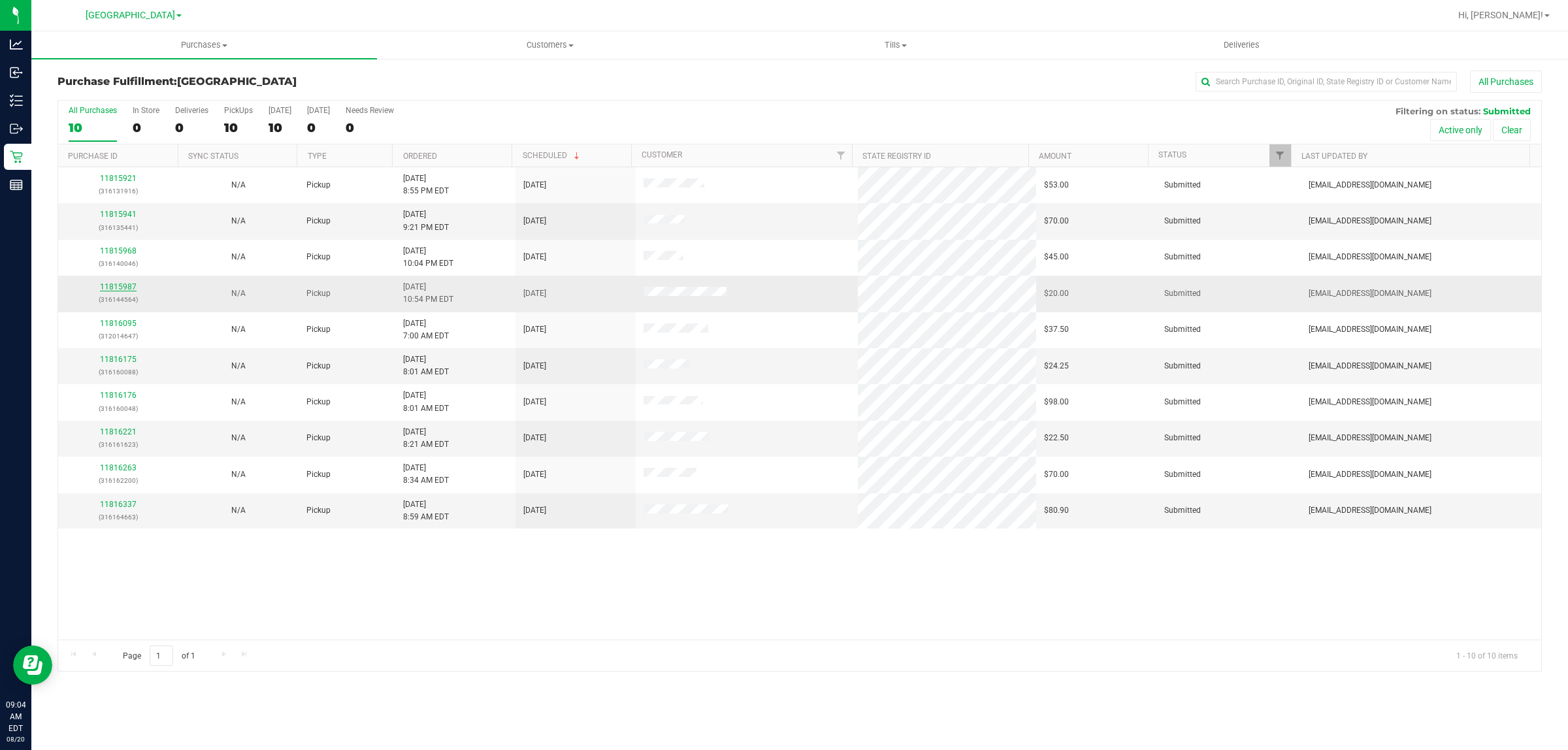
click at [113, 284] on link "11815987" at bounding box center [118, 287] width 37 height 9
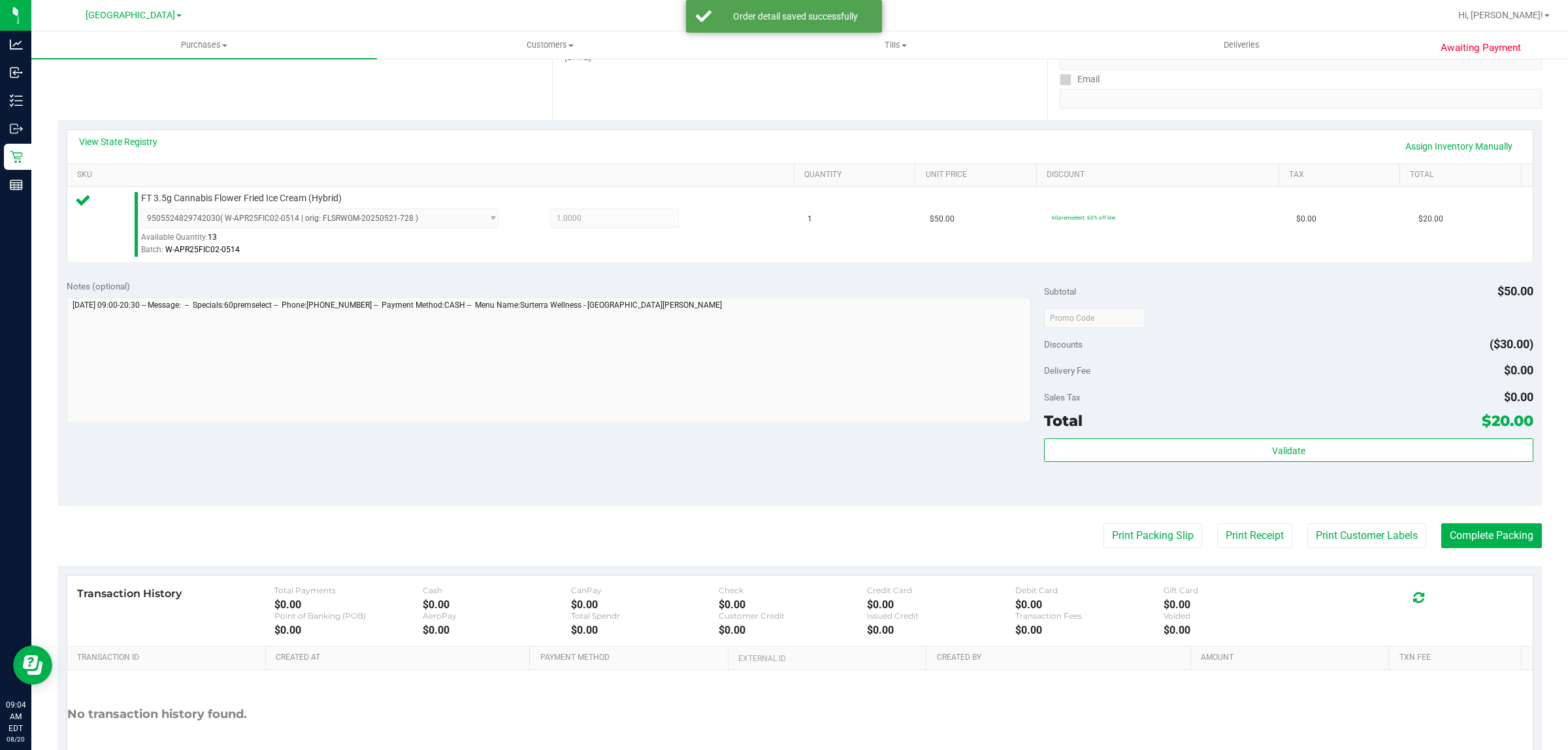
scroll to position [245, 0]
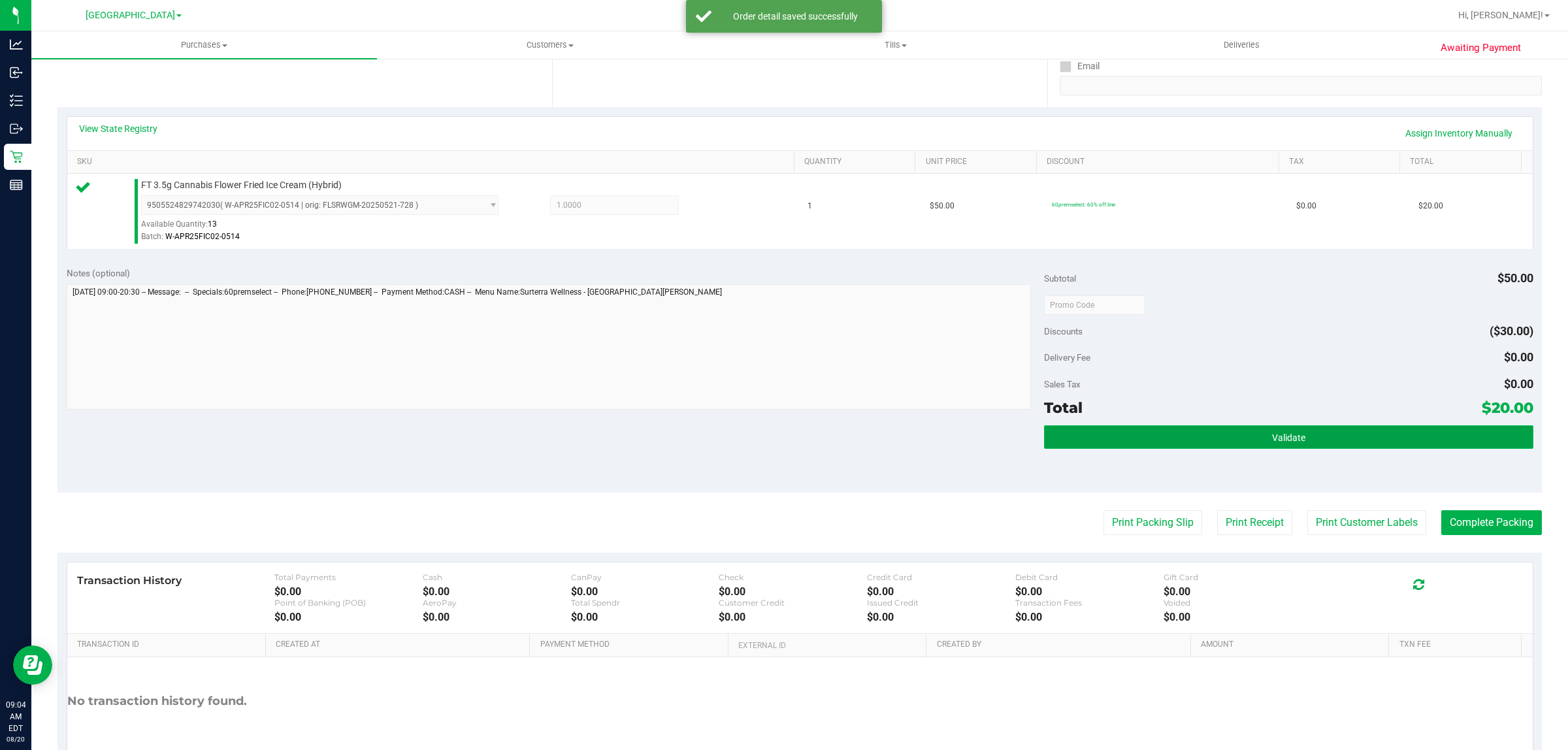
click at [1186, 442] on button "Validate" at bounding box center [1288, 437] width 489 height 23
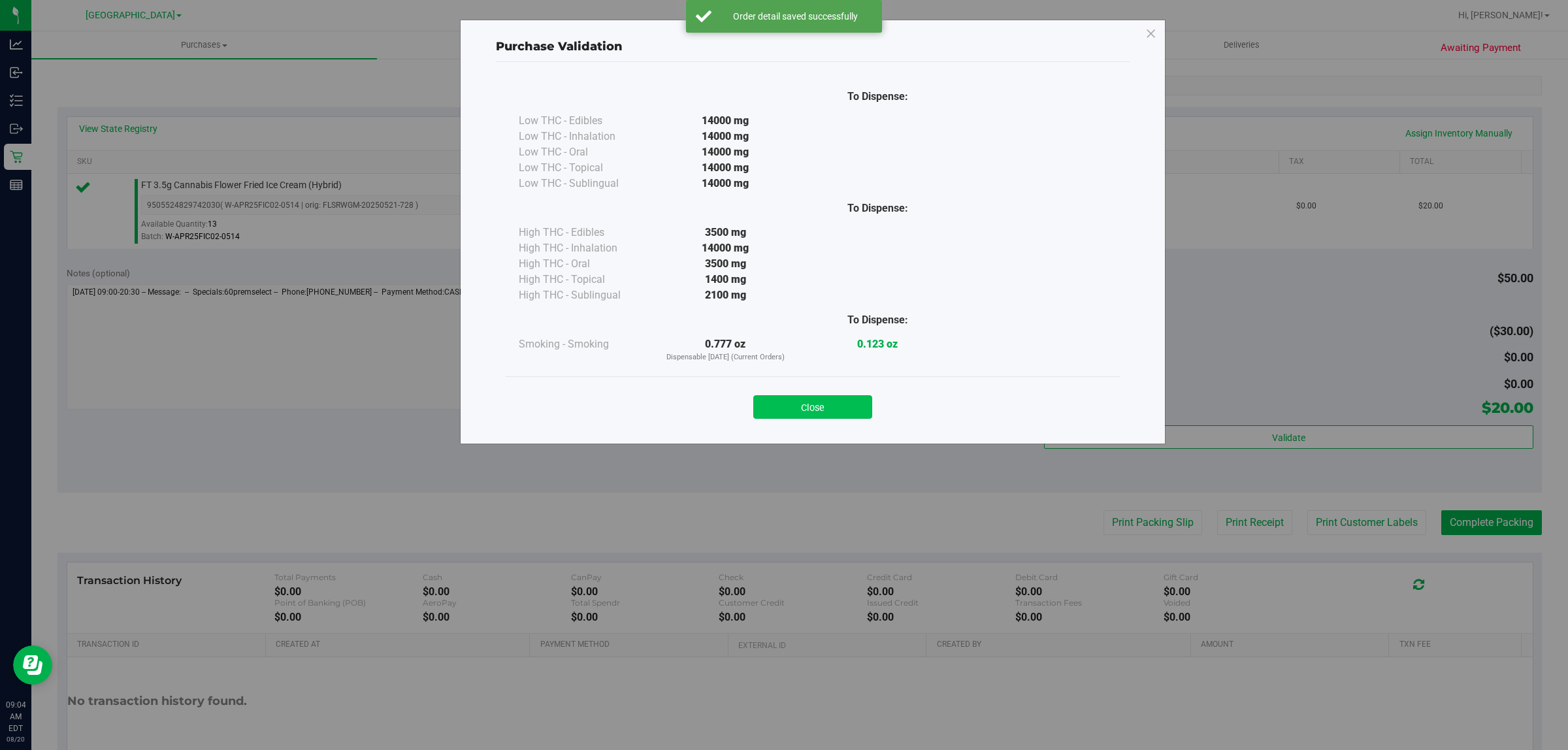
click at [825, 409] on button "Close" at bounding box center [812, 406] width 119 height 23
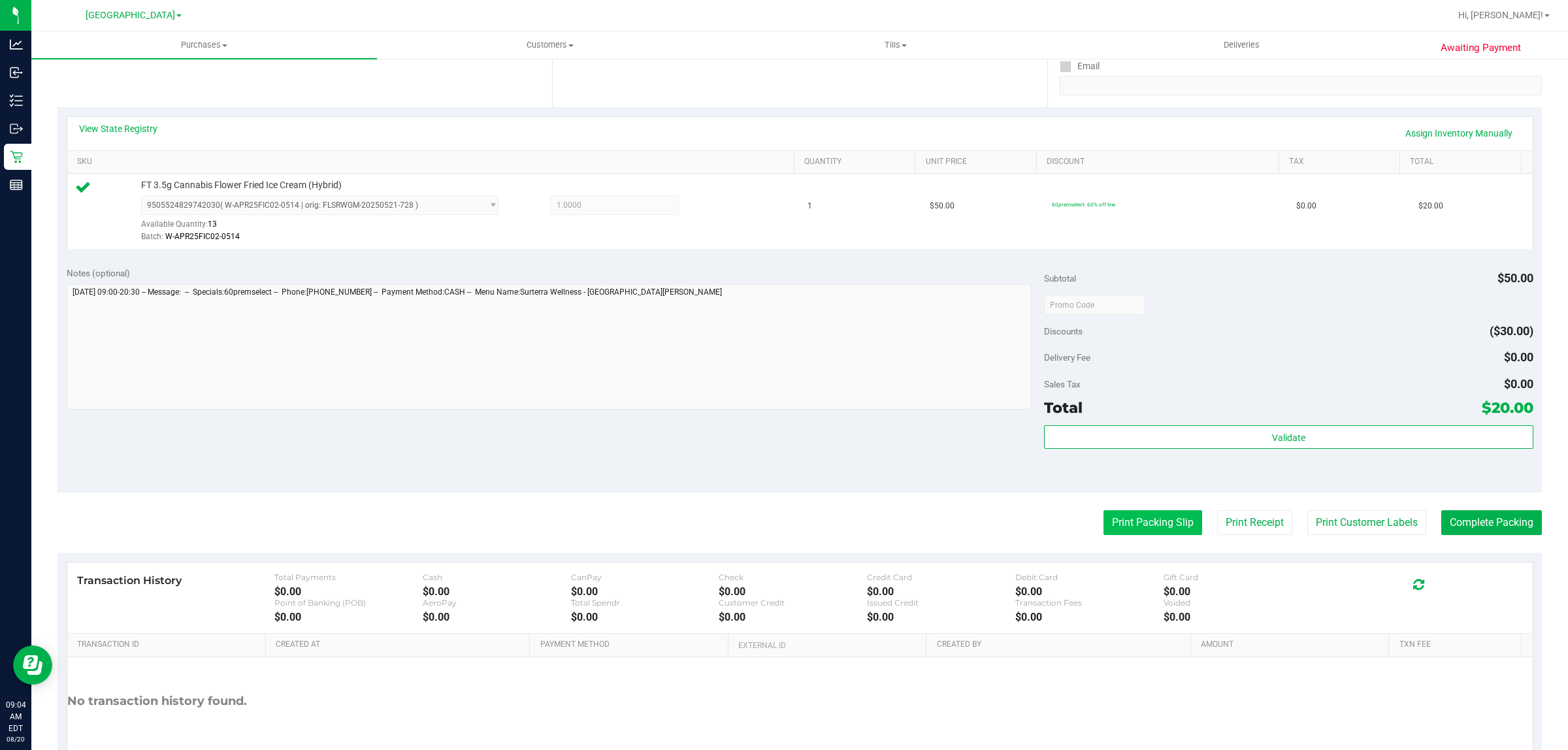
click at [1128, 530] on button "Print Packing Slip" at bounding box center [1153, 522] width 99 height 25
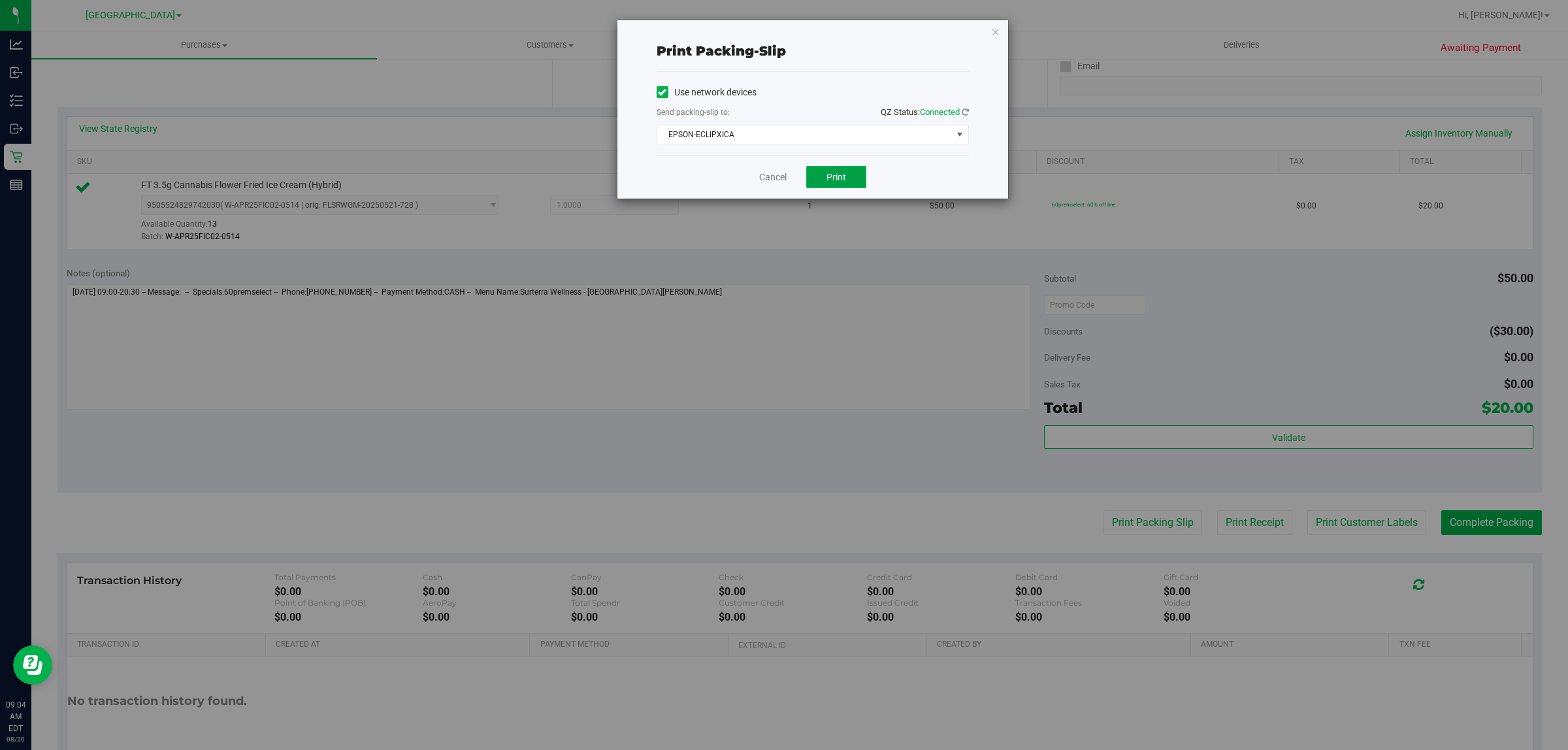
click at [838, 168] on button "Print" at bounding box center [836, 177] width 60 height 23
click at [778, 180] on link "Cancel" at bounding box center [773, 177] width 27 height 13
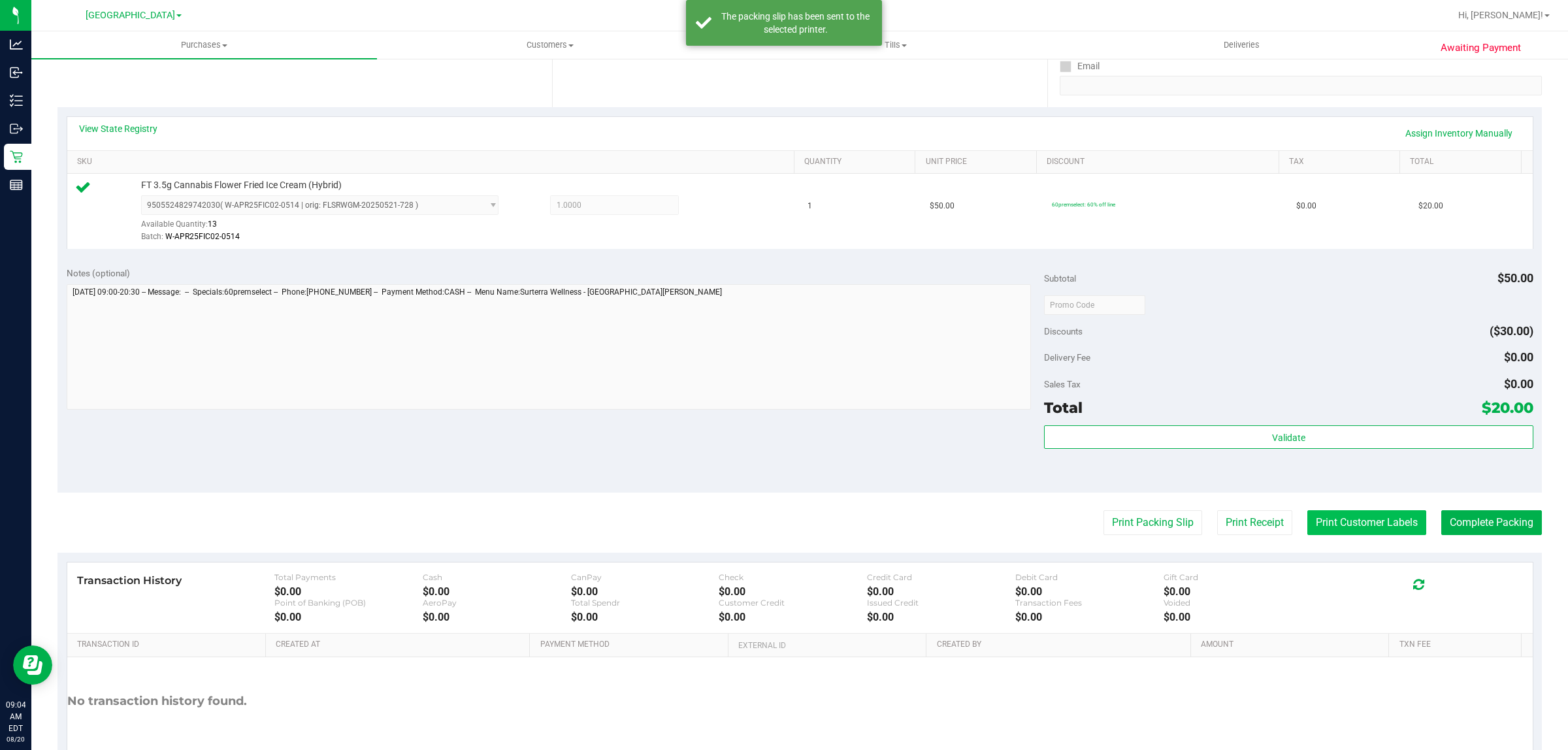
click at [1359, 526] on button "Print Customer Labels" at bounding box center [1367, 522] width 119 height 25
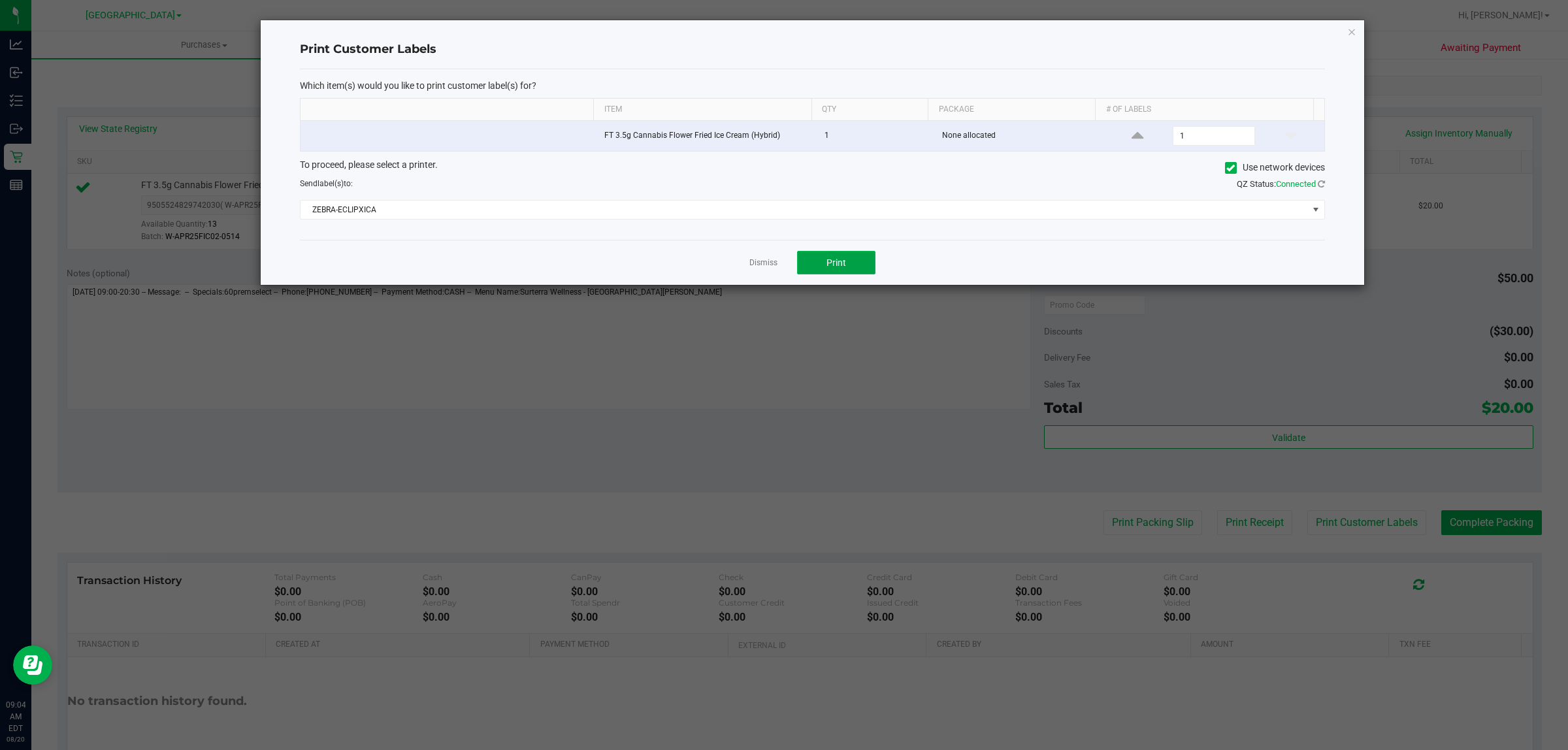
click at [857, 259] on button "Print" at bounding box center [836, 262] width 78 height 23
click at [771, 266] on link "Dismiss" at bounding box center [764, 263] width 28 height 11
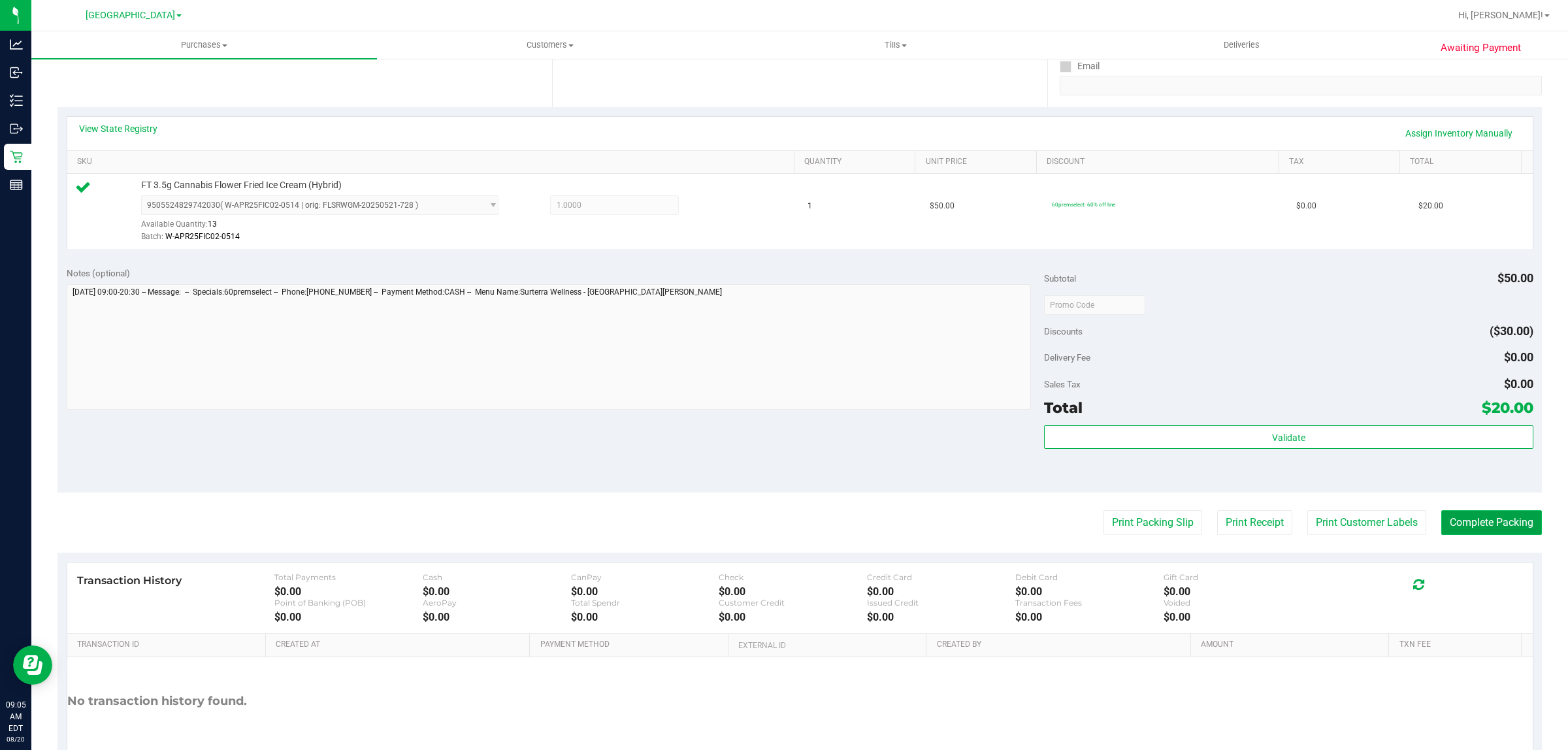
click at [1456, 523] on button "Complete Packing" at bounding box center [1491, 522] width 101 height 25
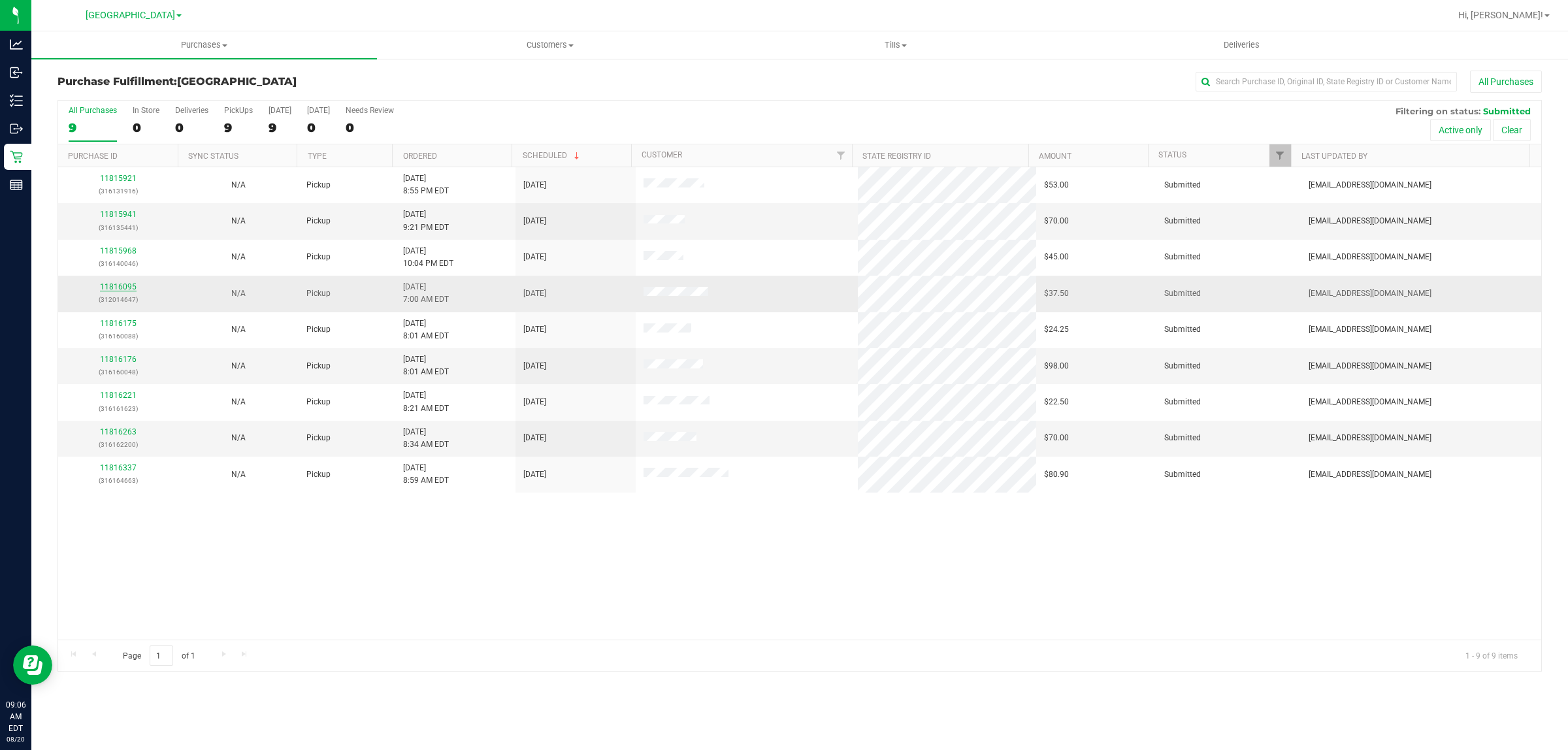
click at [118, 286] on link "11816095" at bounding box center [118, 287] width 37 height 9
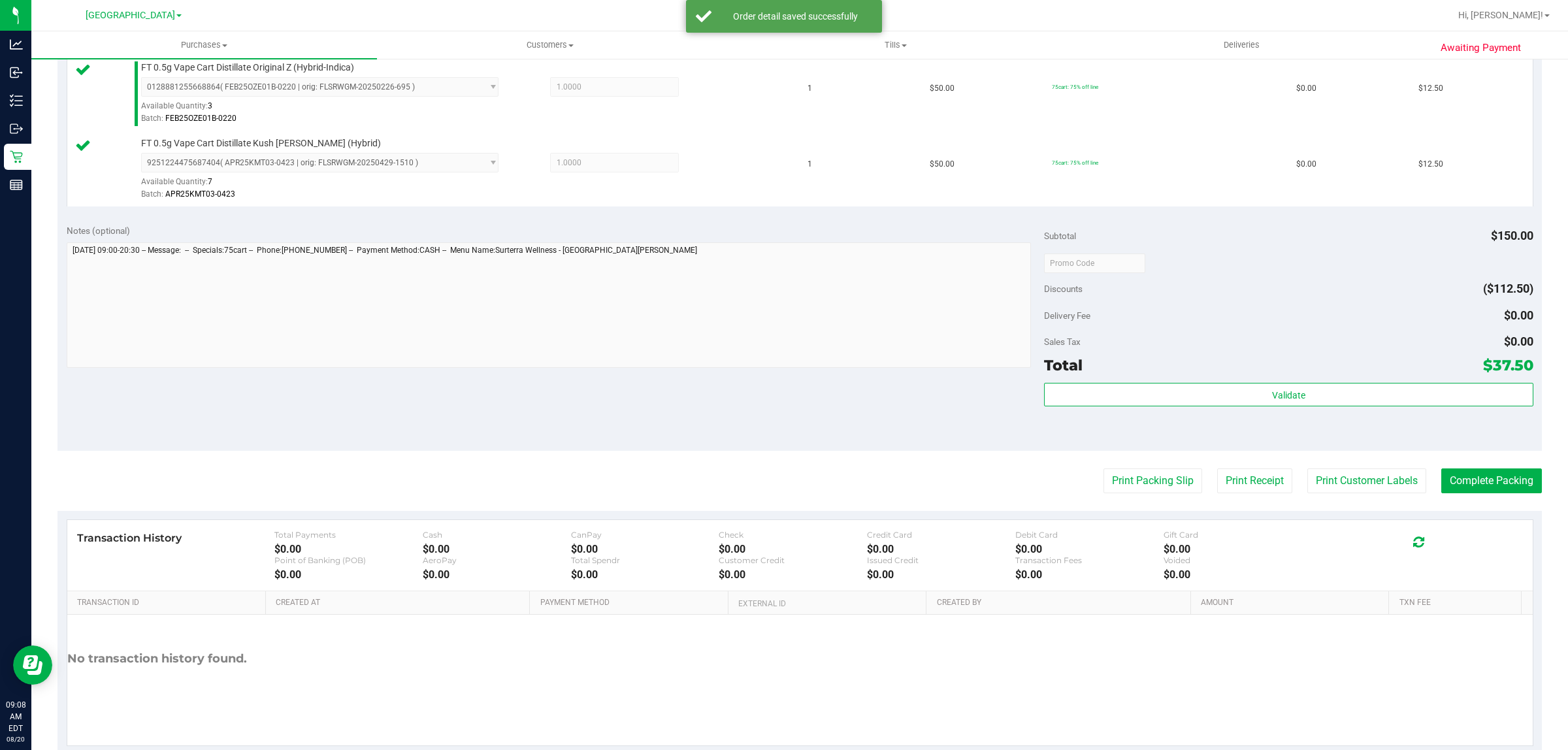
scroll to position [469, 0]
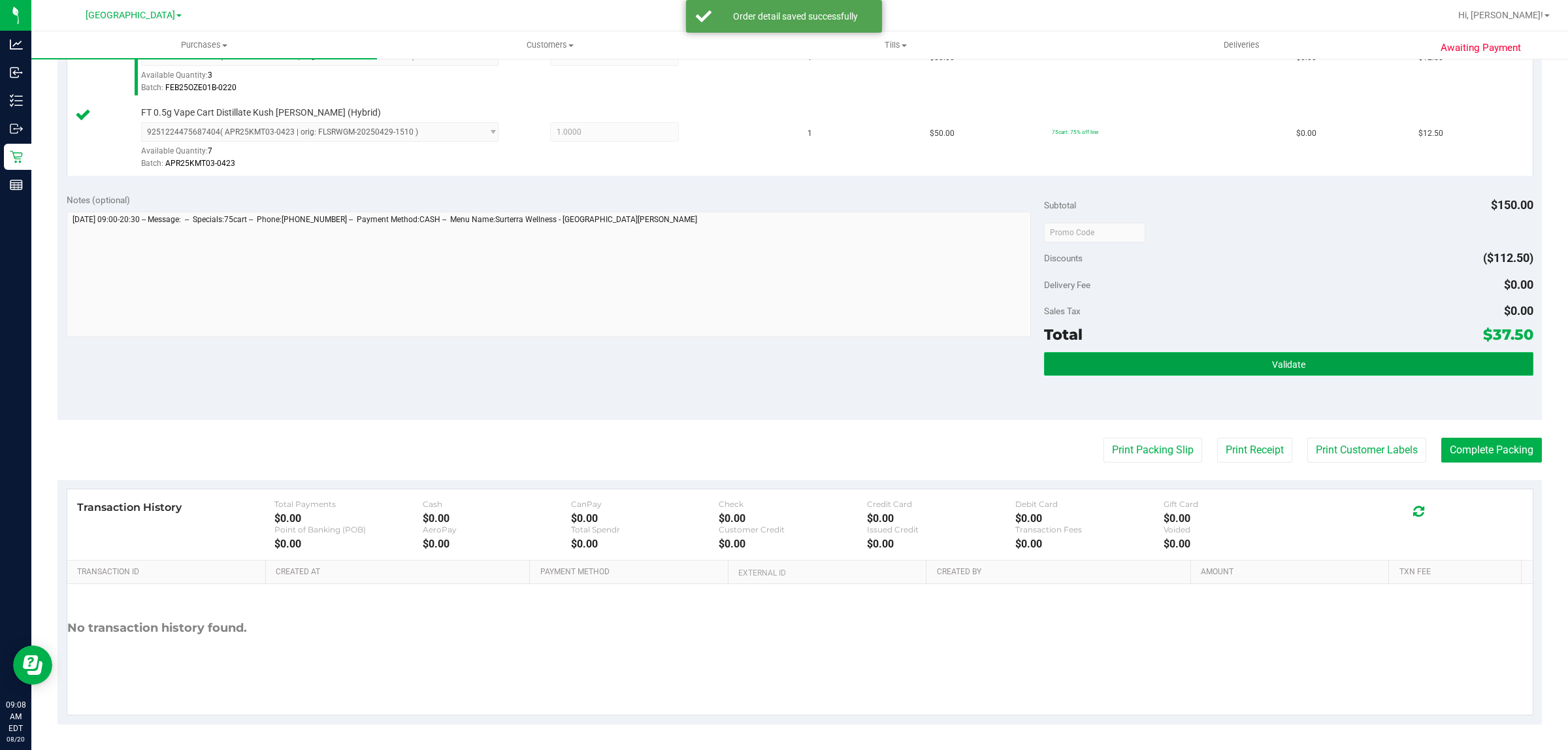
click at [1272, 367] on span "Validate" at bounding box center [1288, 364] width 33 height 11
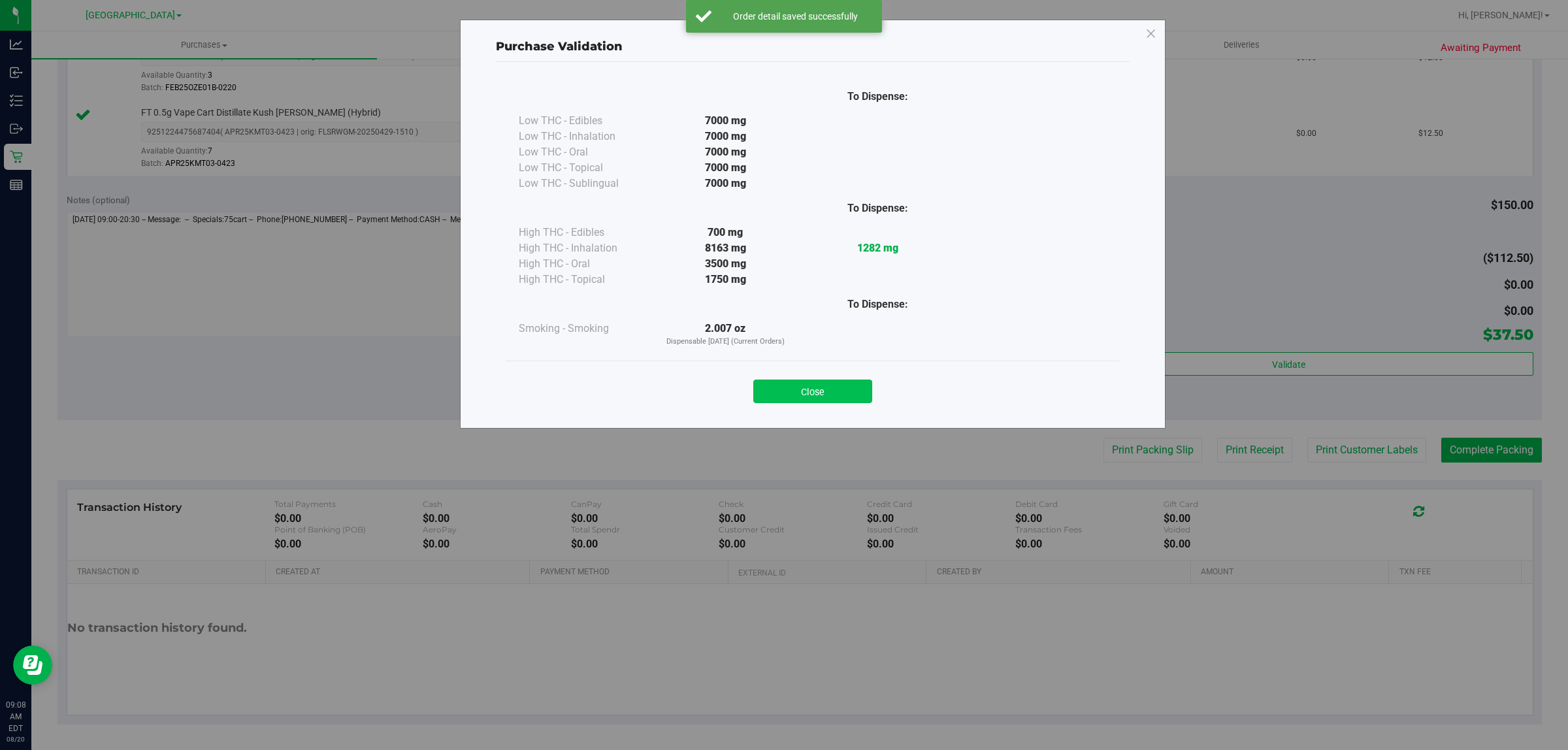
click at [846, 394] on button "Close" at bounding box center [812, 391] width 119 height 23
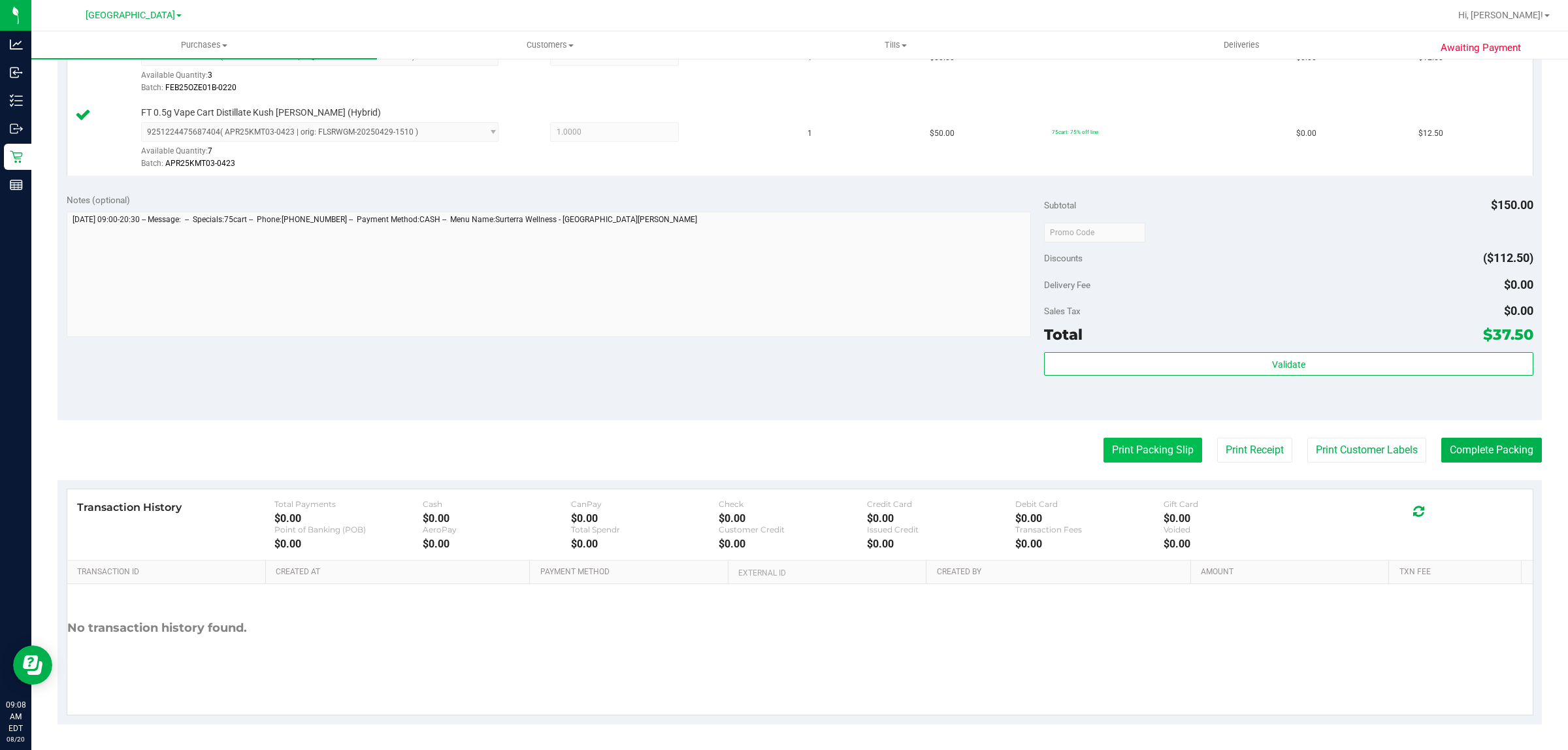
click at [1151, 446] on button "Print Packing Slip" at bounding box center [1153, 449] width 99 height 25
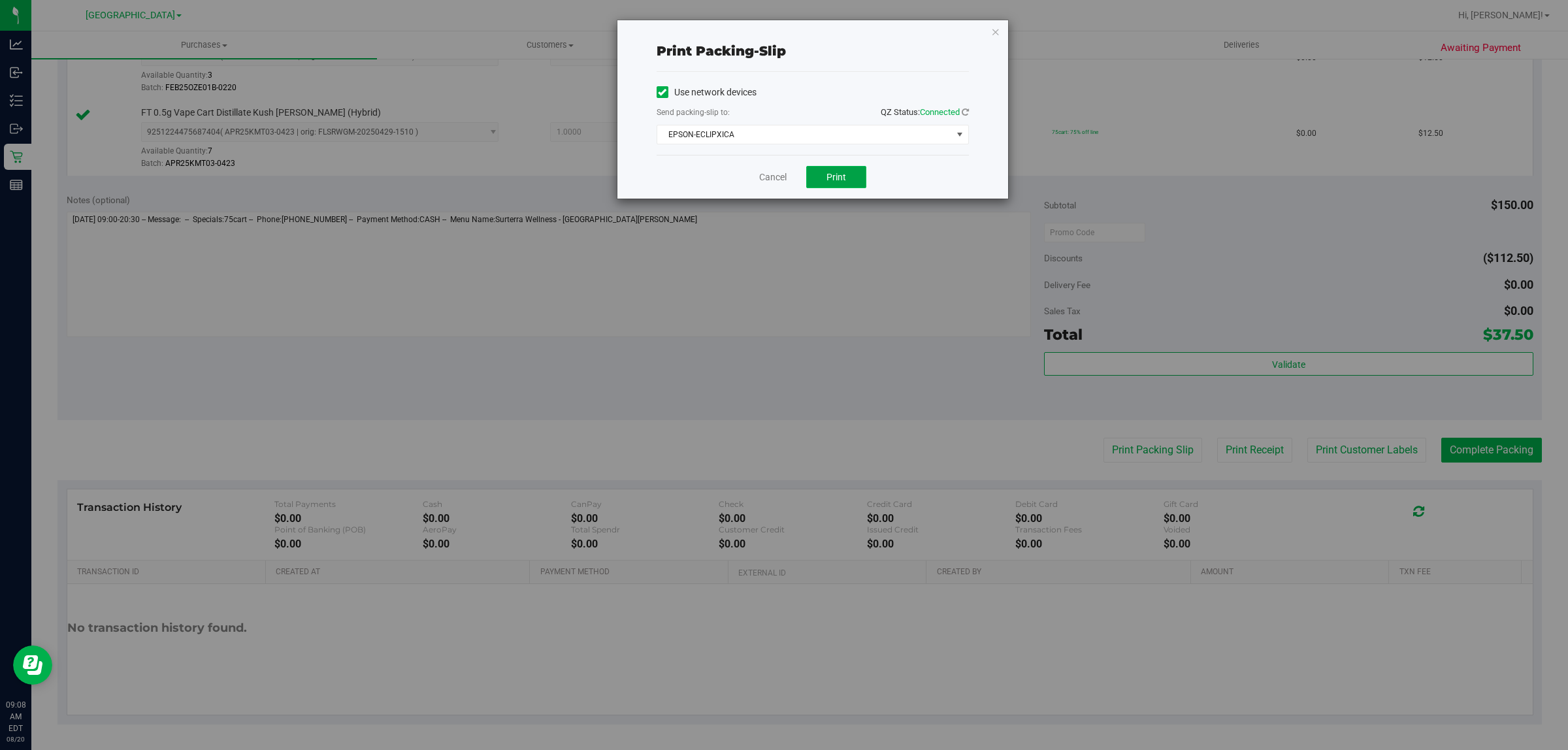
click at [835, 168] on button "Print" at bounding box center [836, 177] width 60 height 23
click at [771, 177] on link "Cancel" at bounding box center [773, 177] width 27 height 13
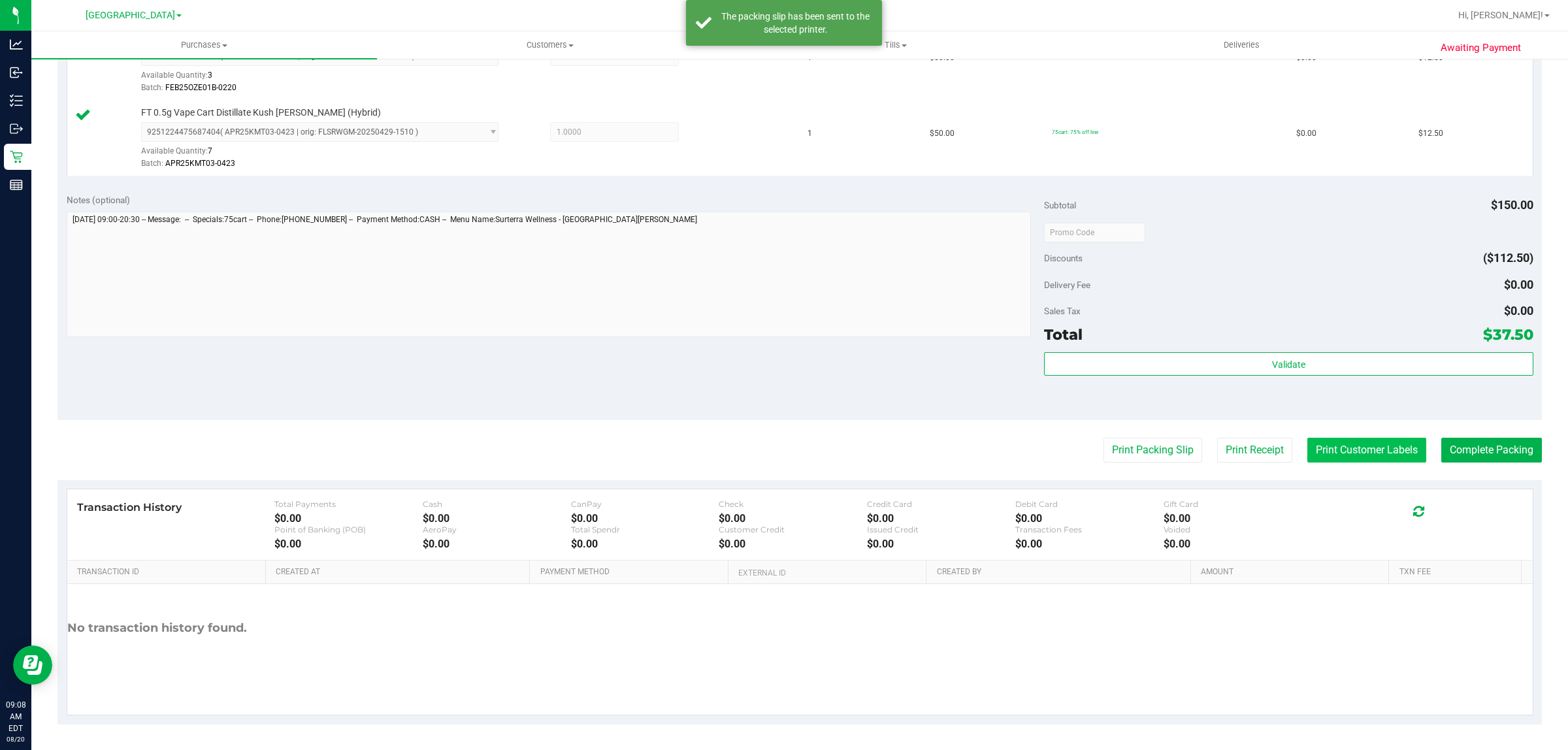
click at [1380, 463] on button "Print Customer Labels" at bounding box center [1367, 449] width 119 height 25
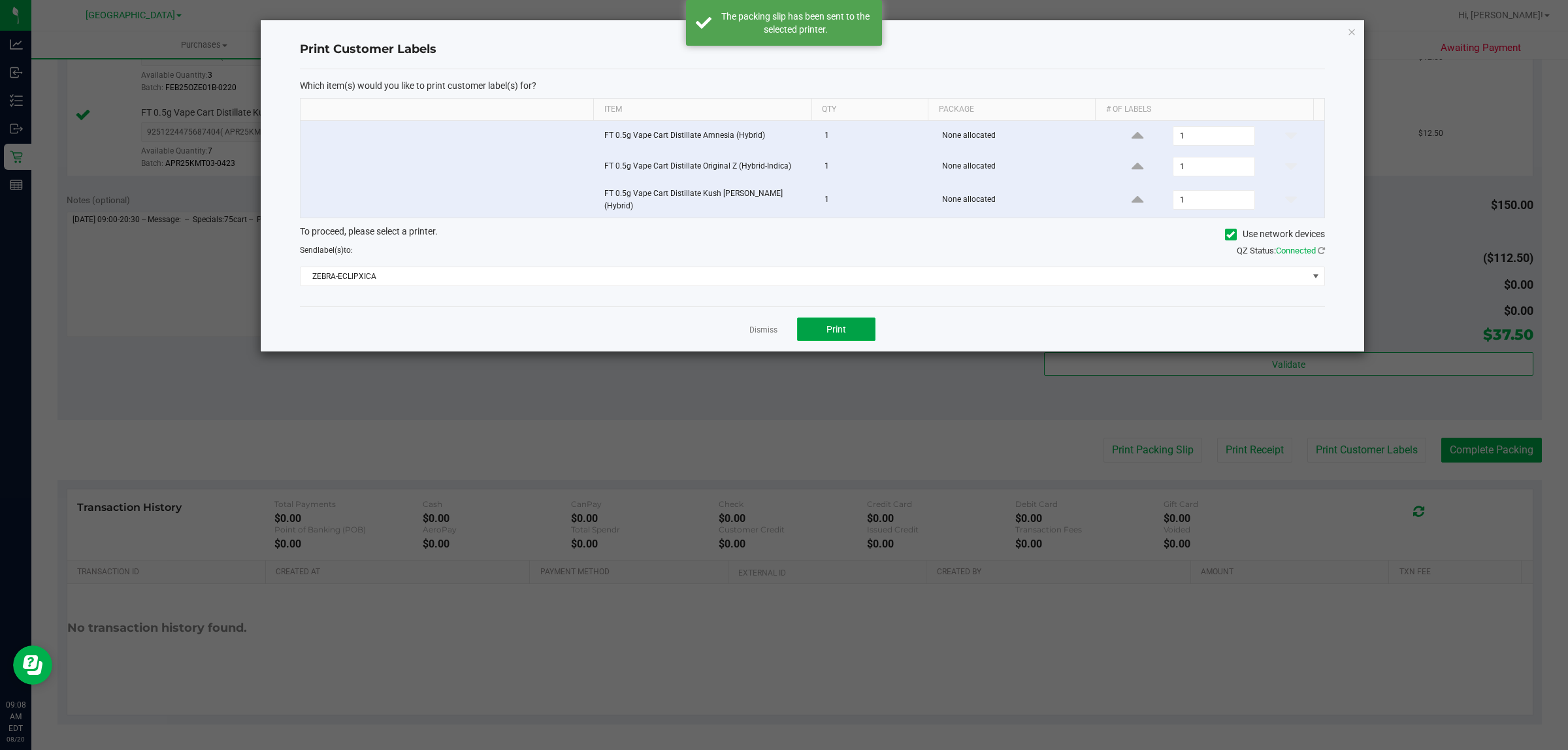
click at [843, 327] on span "Print" at bounding box center [836, 329] width 20 height 11
click at [759, 327] on link "Dismiss" at bounding box center [764, 330] width 28 height 11
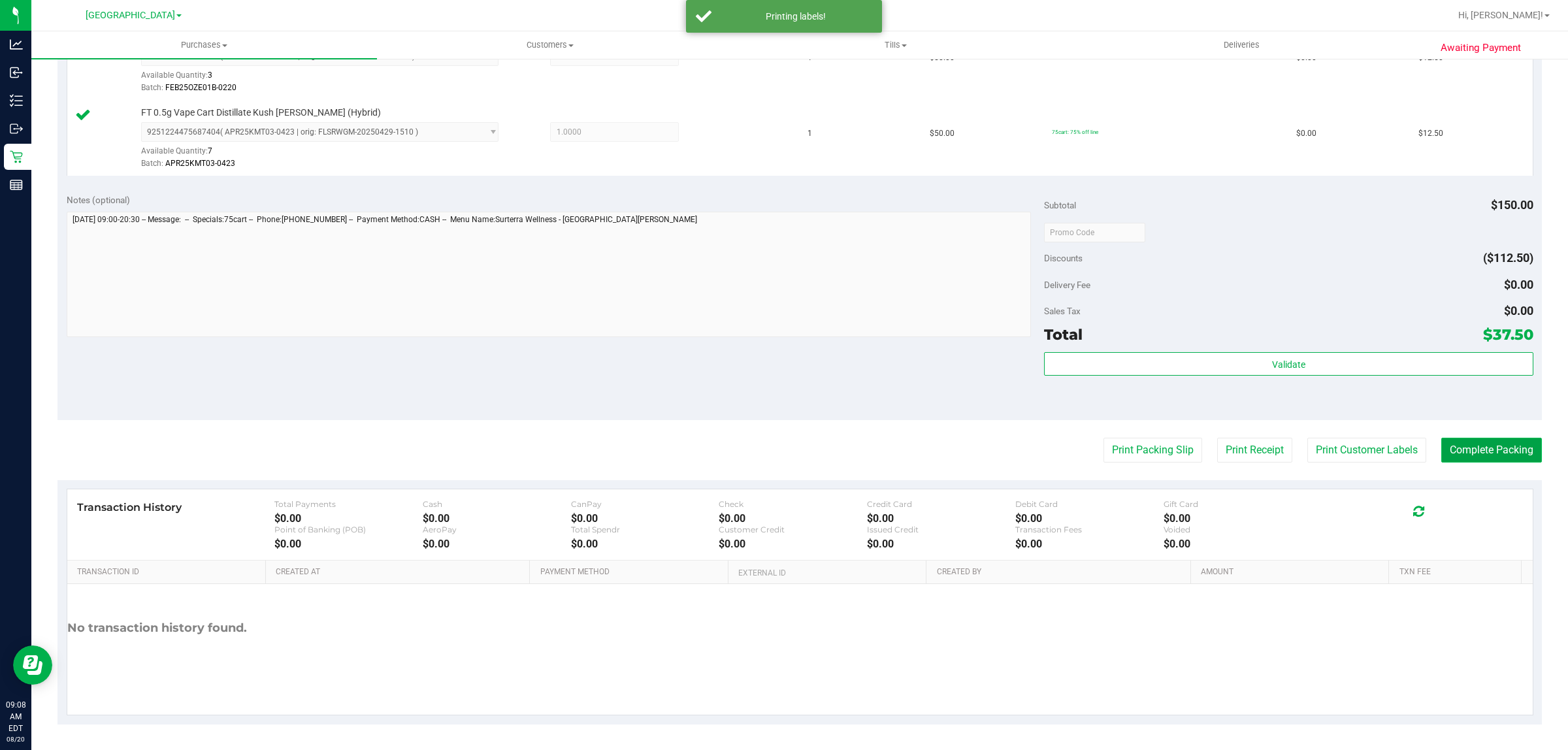
click at [1457, 454] on button "Complete Packing" at bounding box center [1491, 449] width 101 height 25
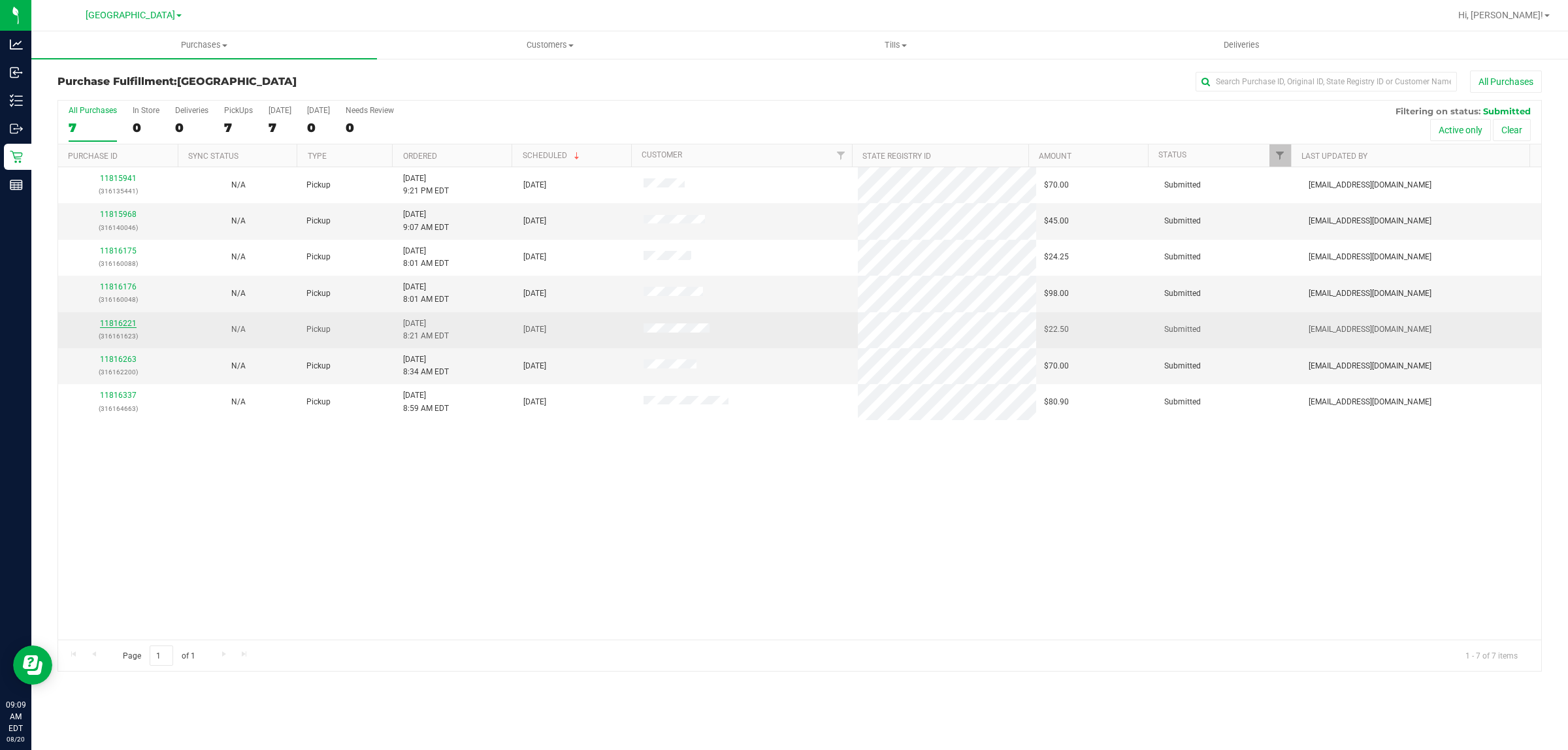
click at [132, 323] on link "11816221" at bounding box center [118, 323] width 37 height 9
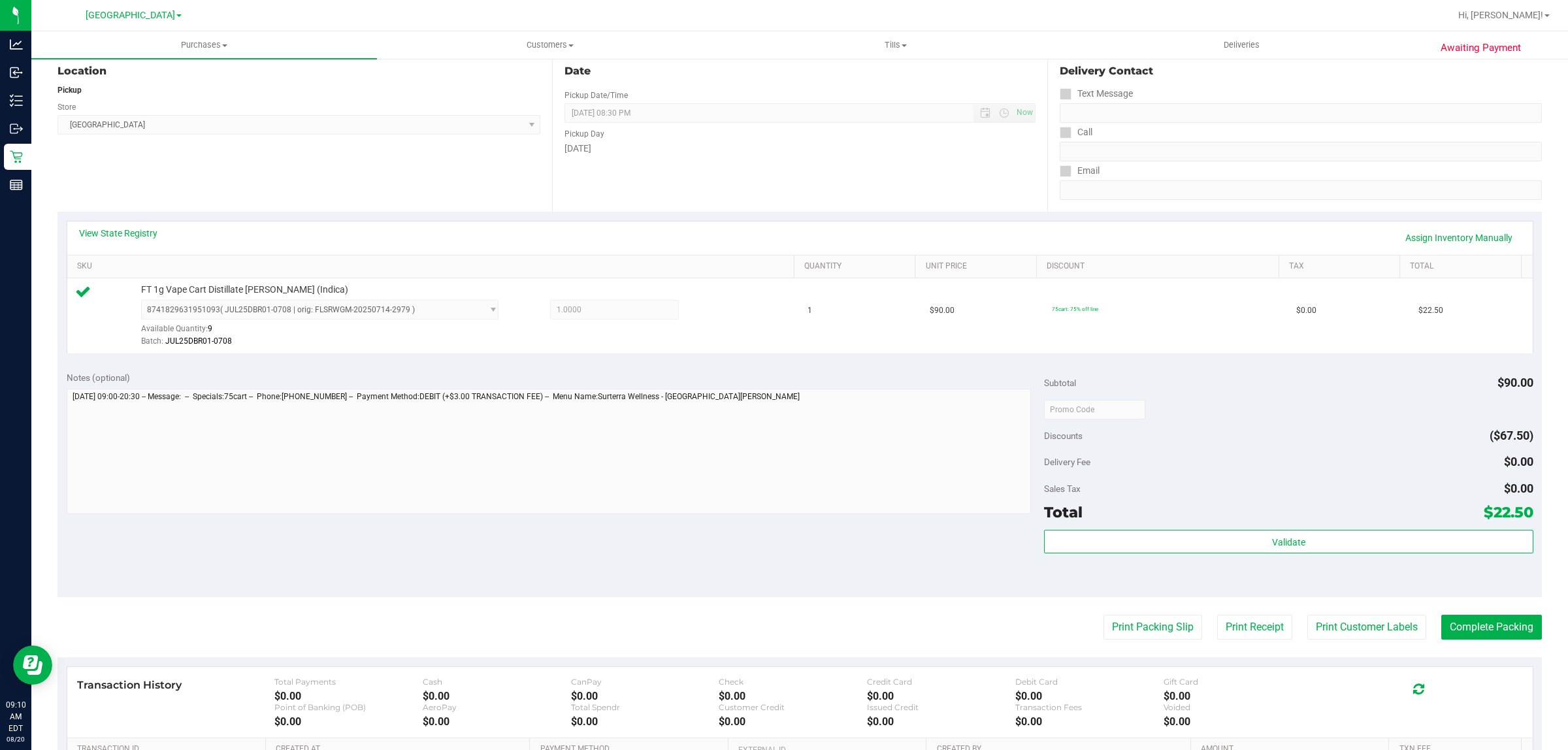
scroll to position [245, 0]
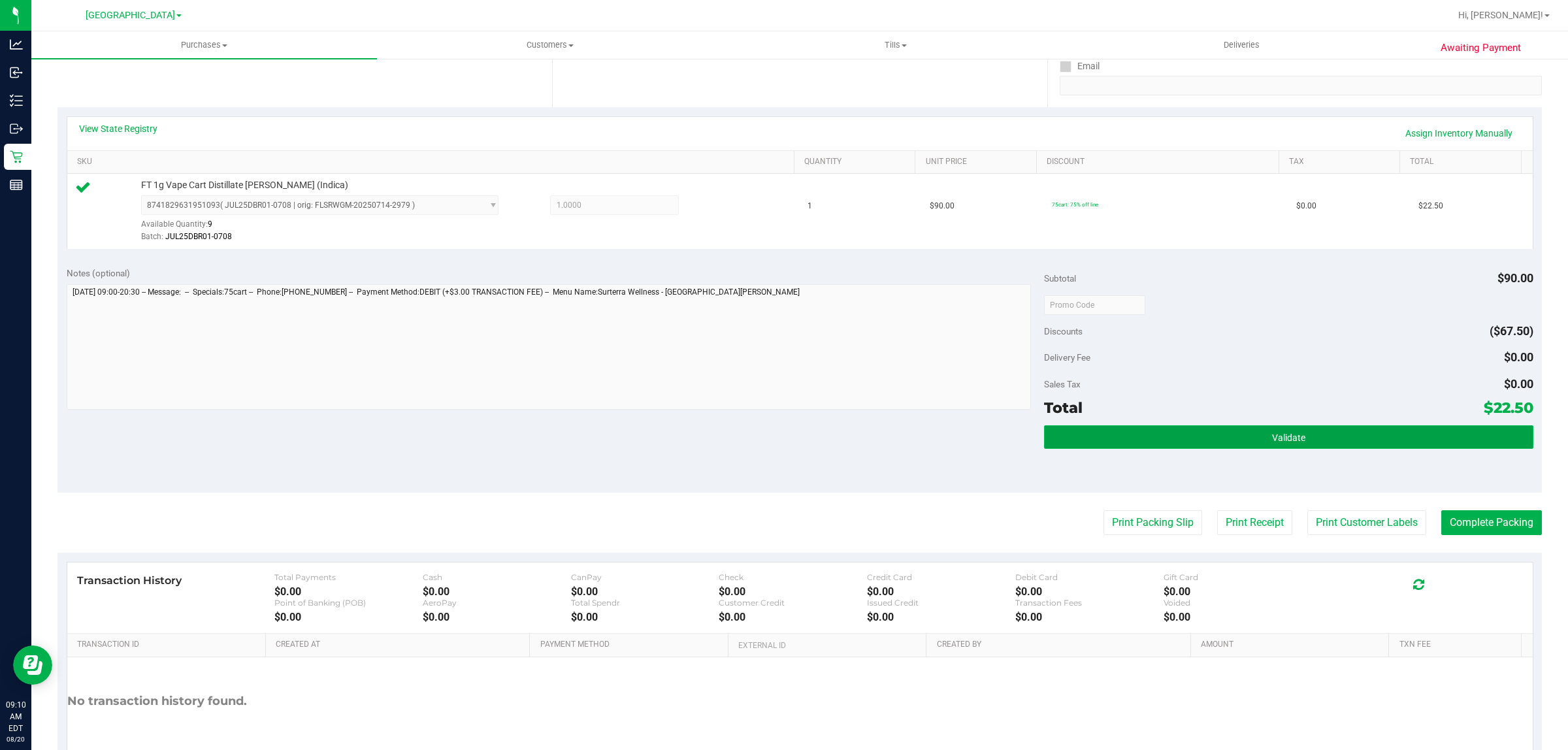
click at [1293, 438] on span "Validate" at bounding box center [1288, 437] width 33 height 11
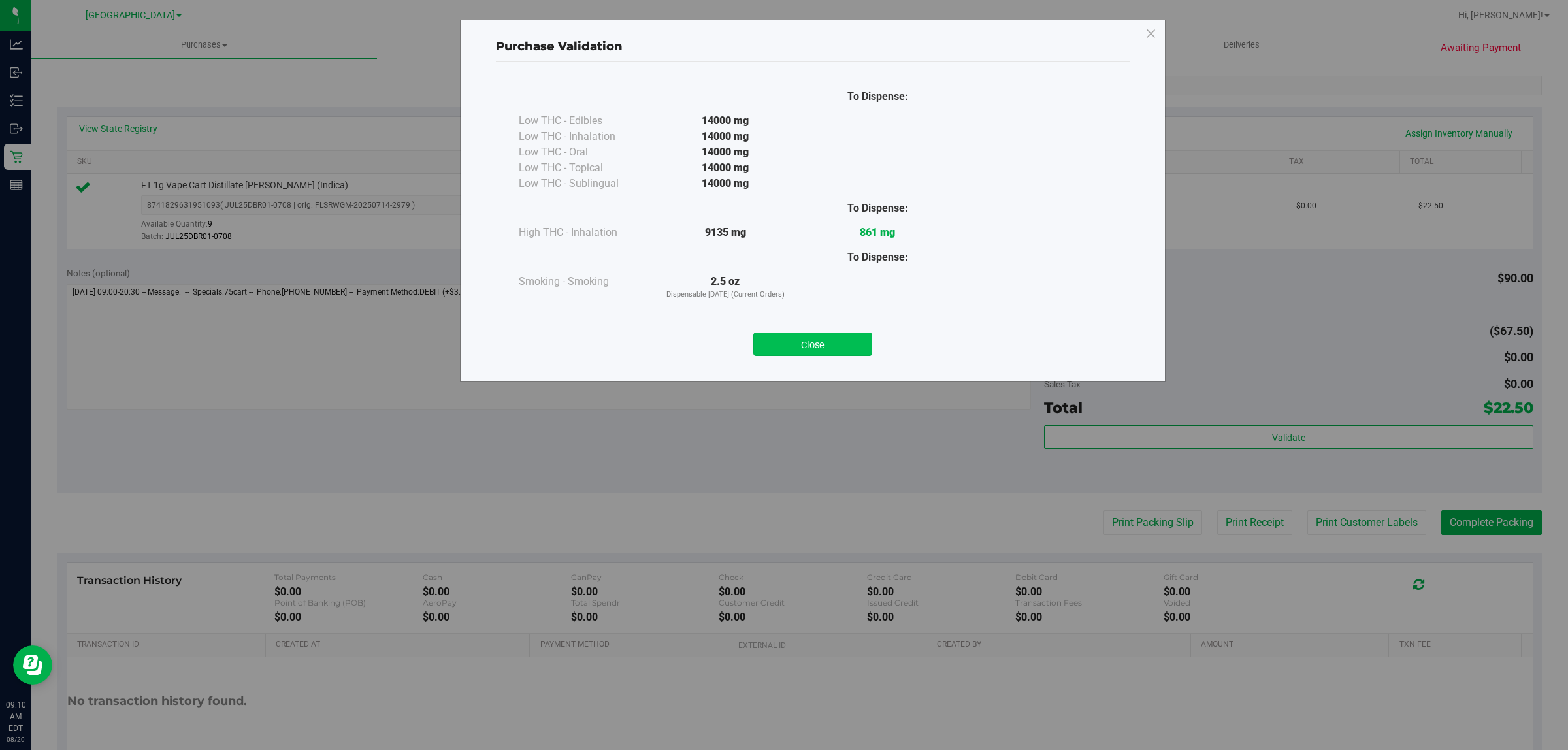
click at [814, 340] on button "Close" at bounding box center [812, 344] width 119 height 23
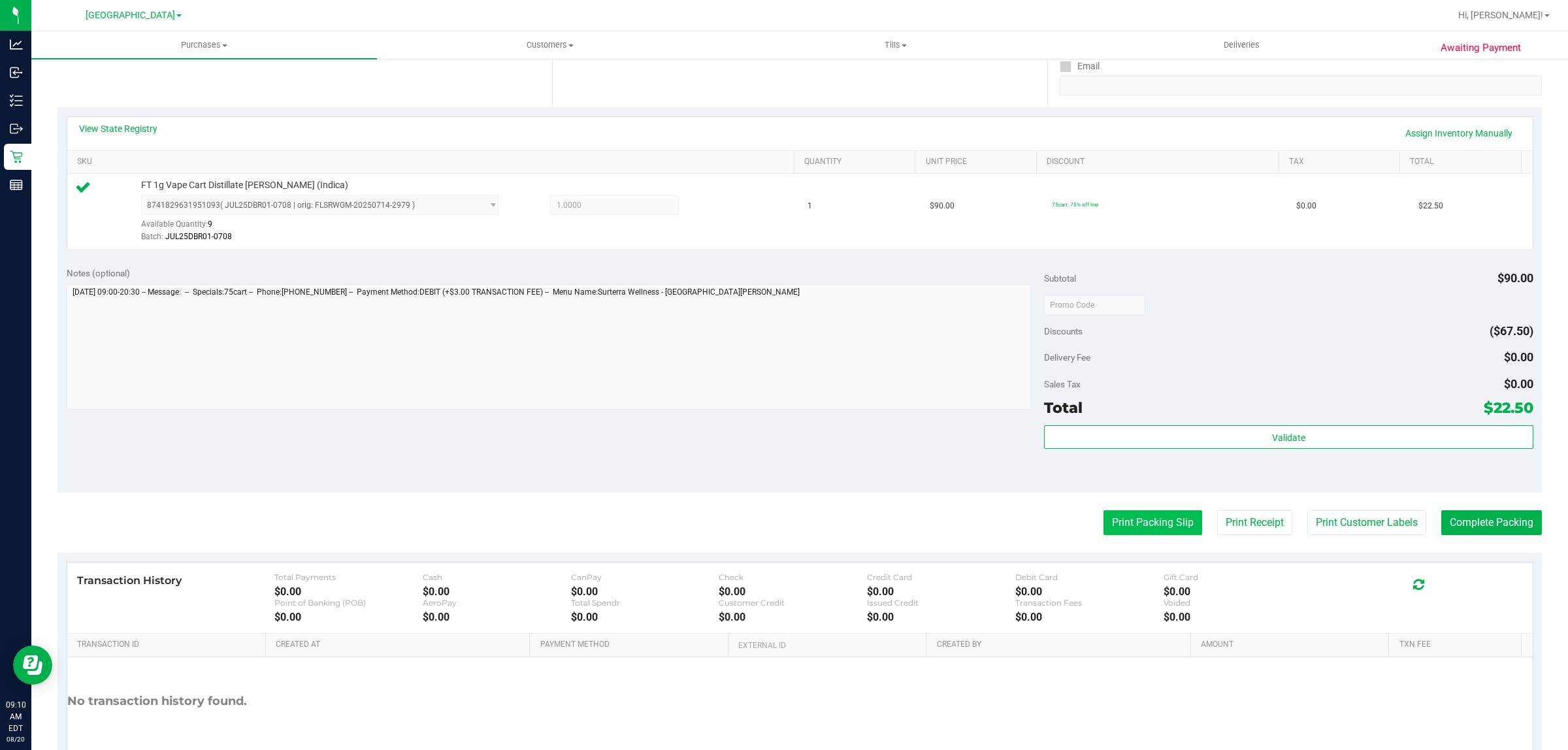
click at [1131, 530] on button "Print Packing Slip" at bounding box center [1153, 522] width 99 height 25
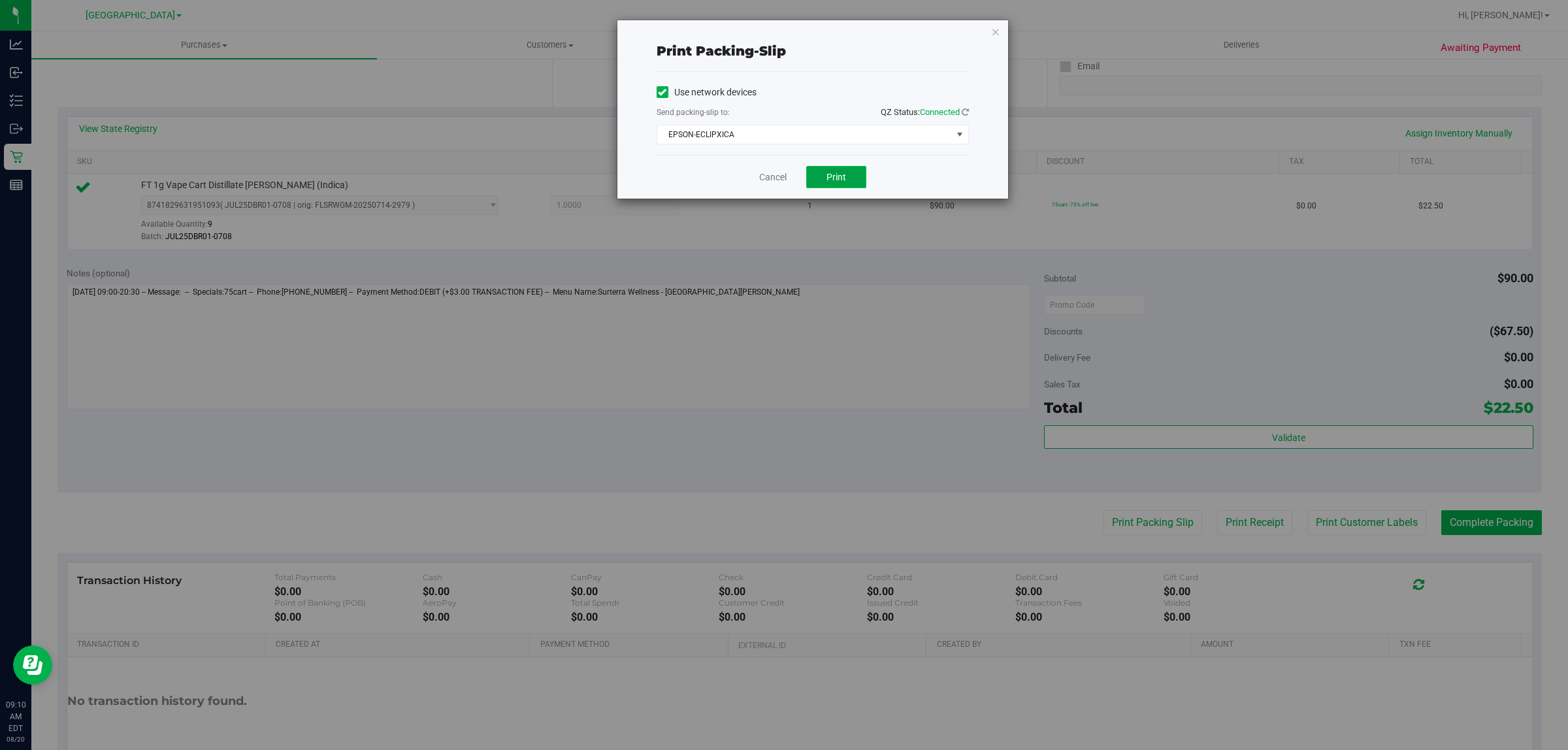
click at [843, 175] on span "Print" at bounding box center [836, 177] width 20 height 11
click at [765, 177] on link "Cancel" at bounding box center [773, 177] width 27 height 13
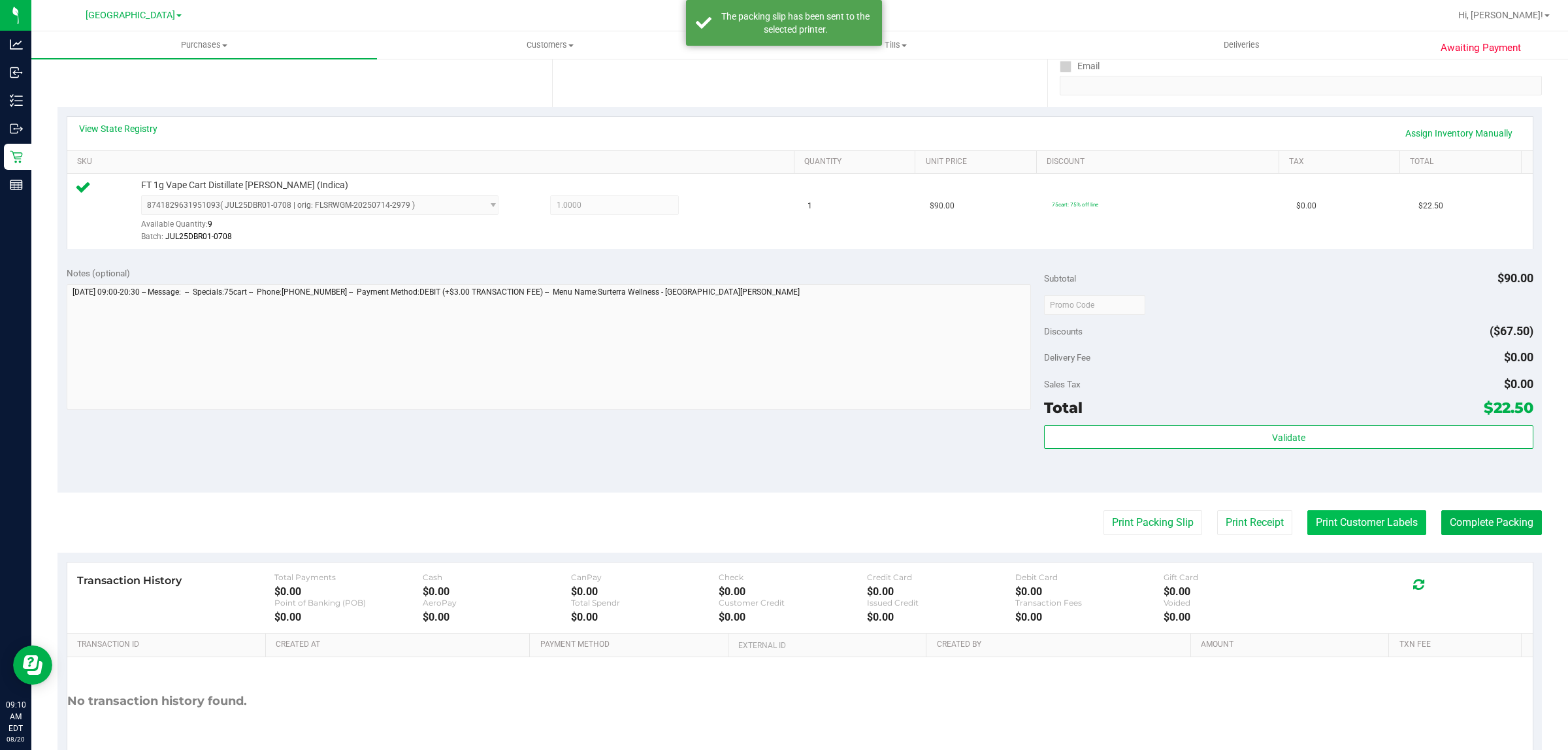
click at [1346, 524] on button "Print Customer Labels" at bounding box center [1367, 522] width 119 height 25
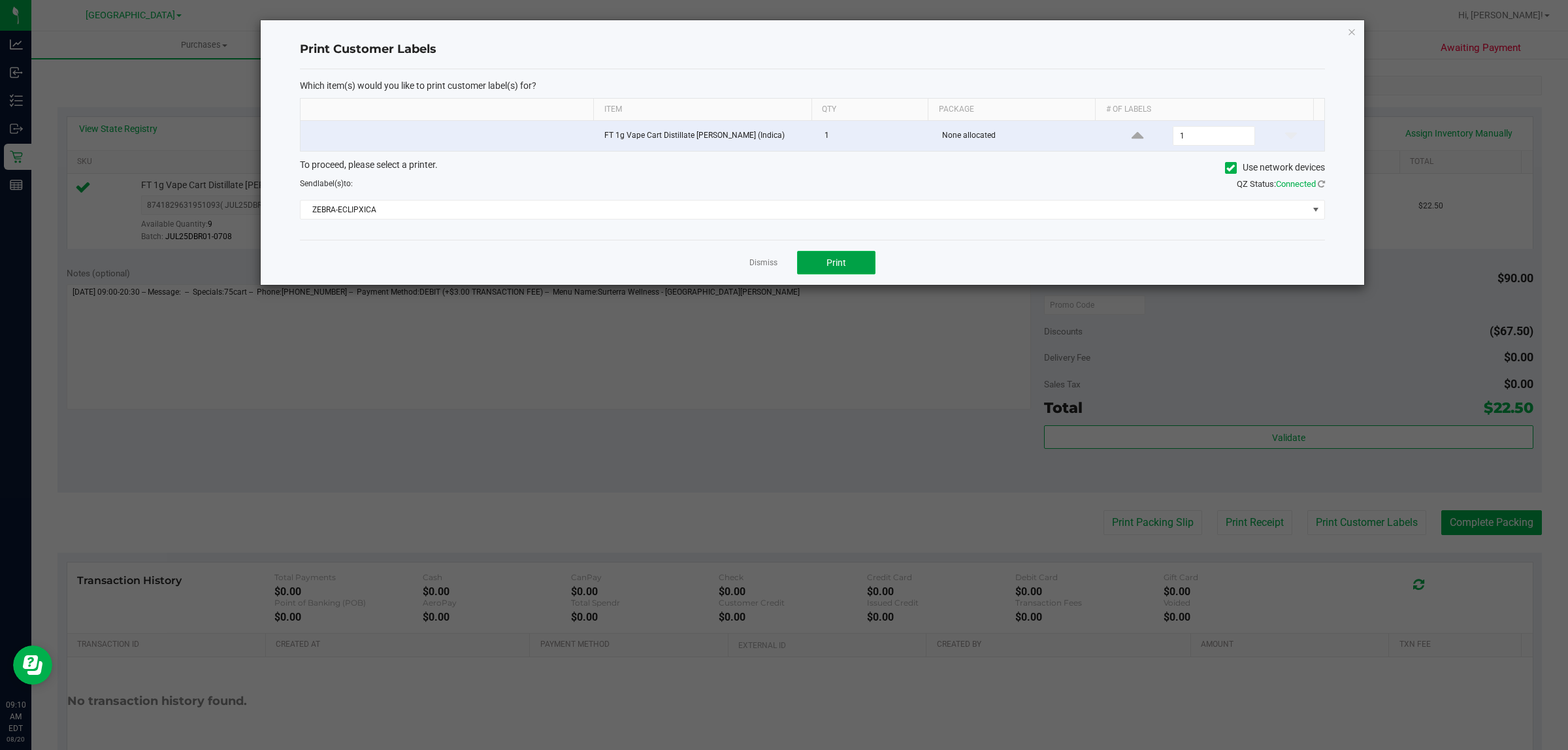
click at [854, 265] on button "Print" at bounding box center [836, 262] width 78 height 23
click at [762, 268] on link "Dismiss" at bounding box center [764, 263] width 28 height 11
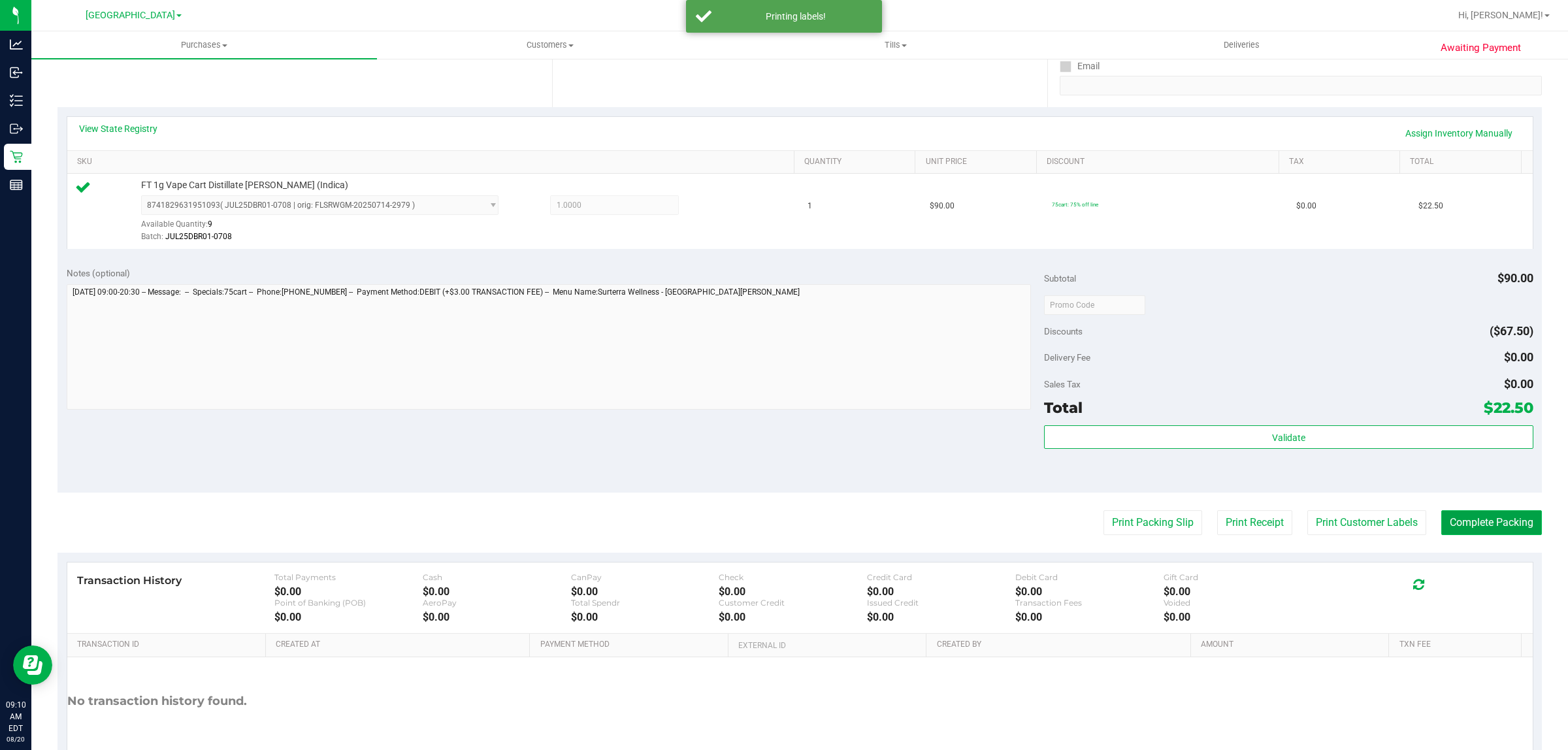
click at [1469, 527] on button "Complete Packing" at bounding box center [1491, 522] width 101 height 25
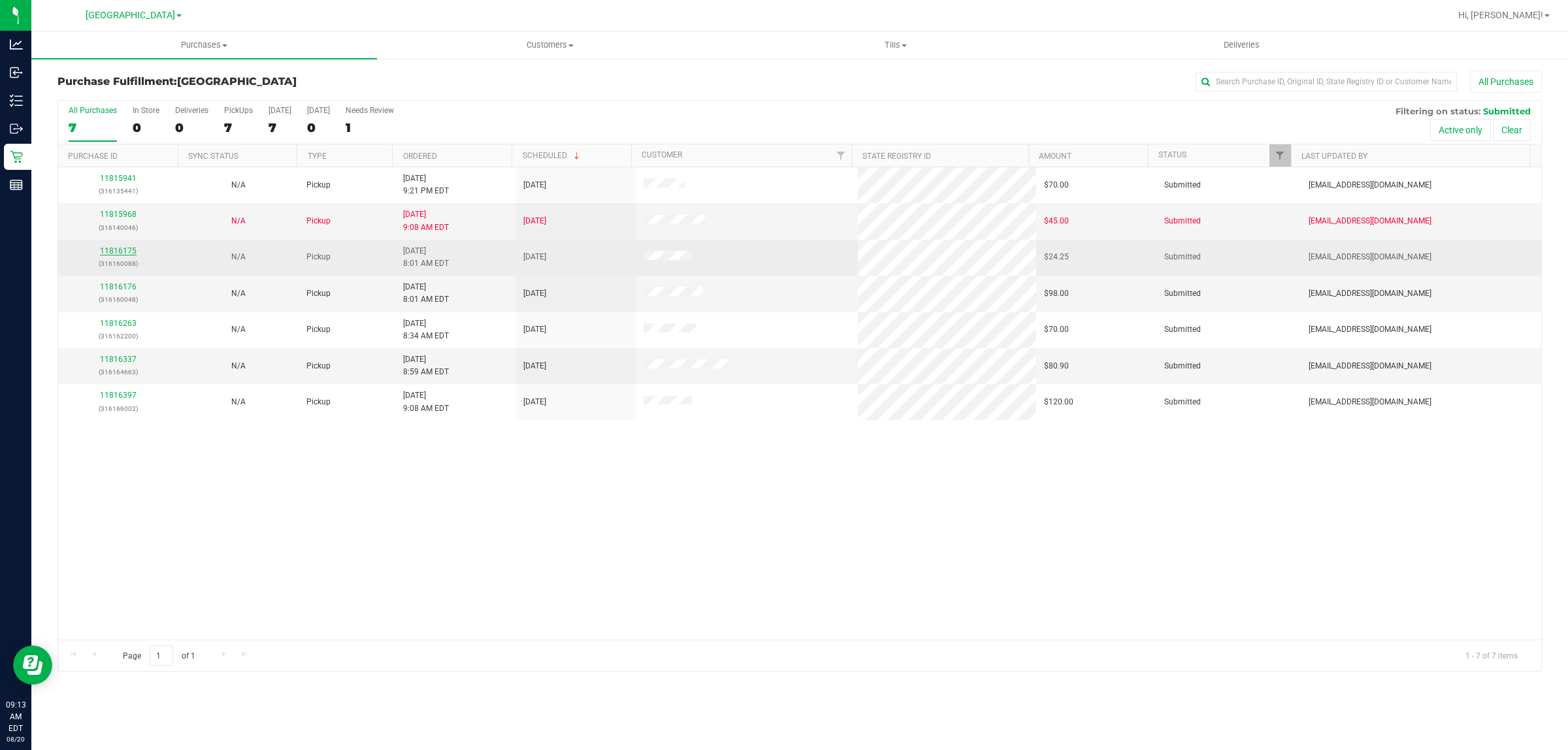
click at [124, 253] on link "11816175" at bounding box center [118, 251] width 37 height 9
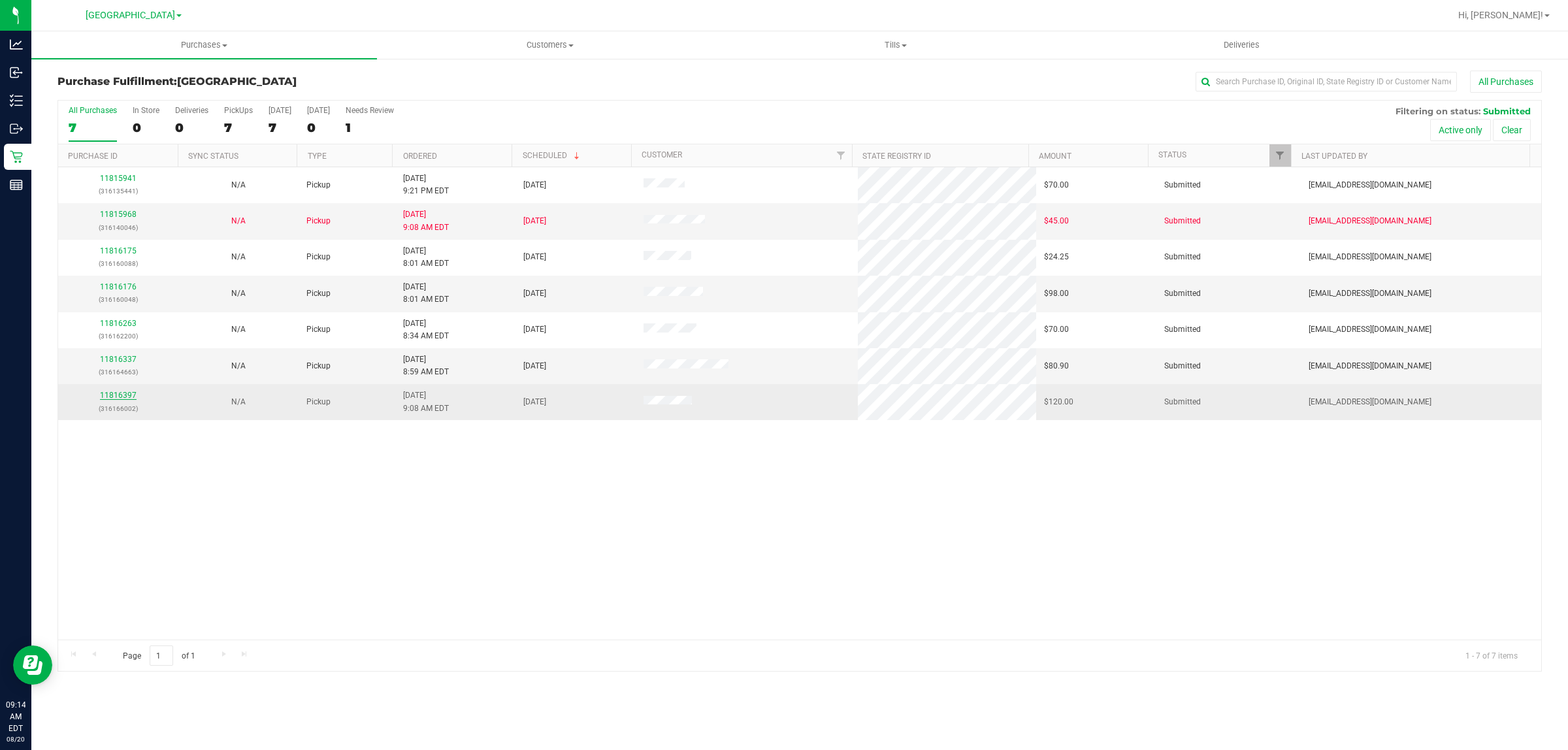
click at [120, 397] on link "11816397" at bounding box center [118, 395] width 37 height 9
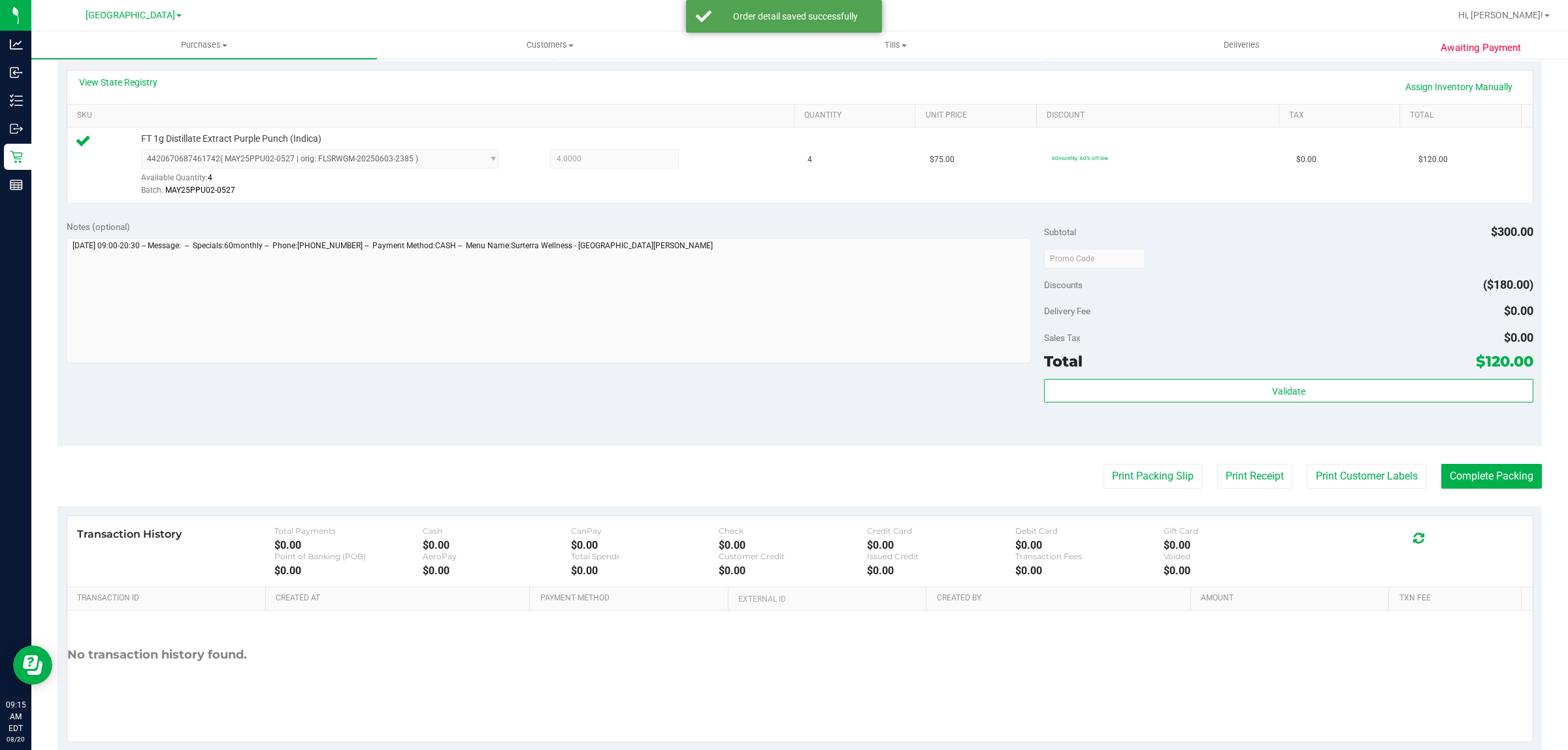
scroll to position [318, 0]
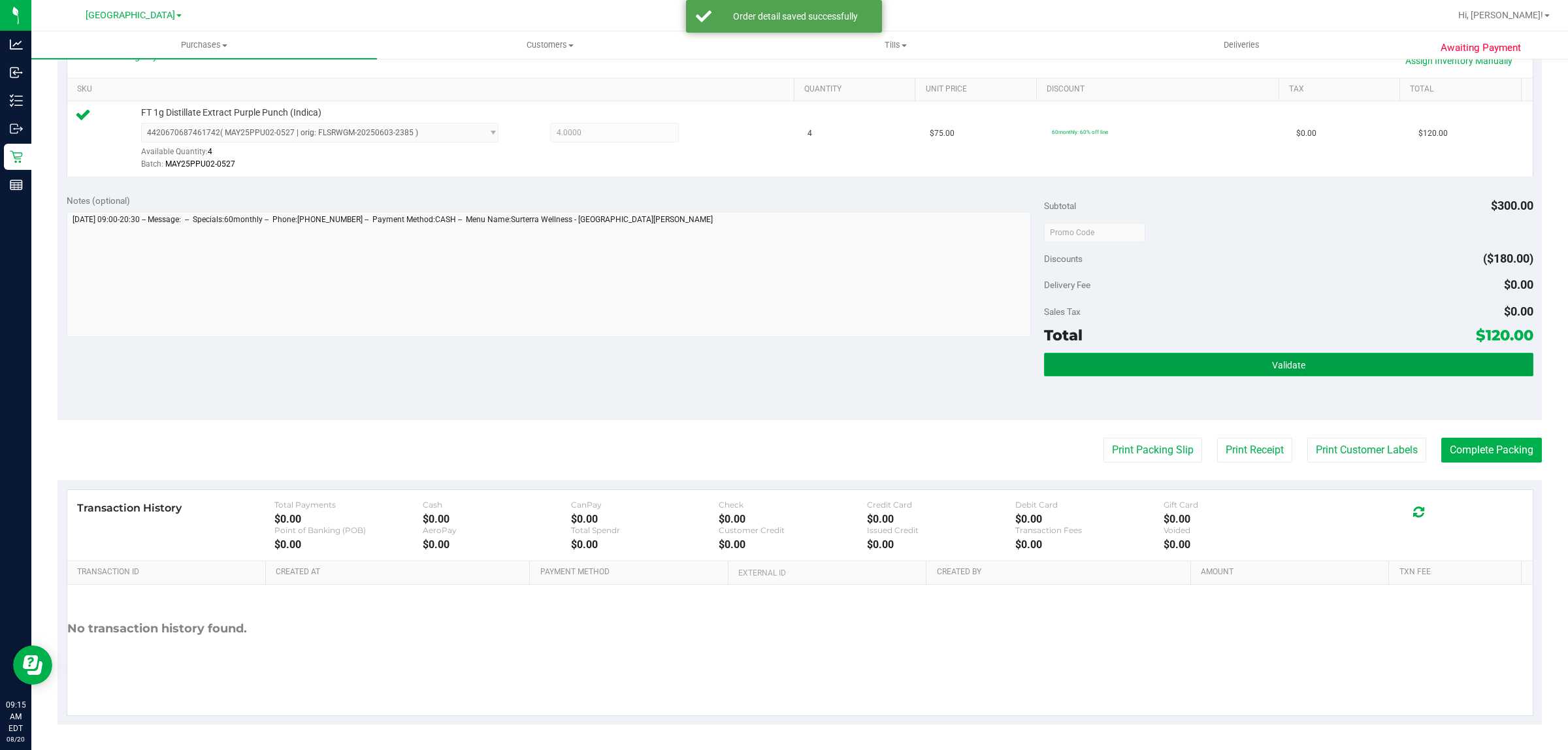
click at [1292, 361] on span "Validate" at bounding box center [1288, 365] width 33 height 11
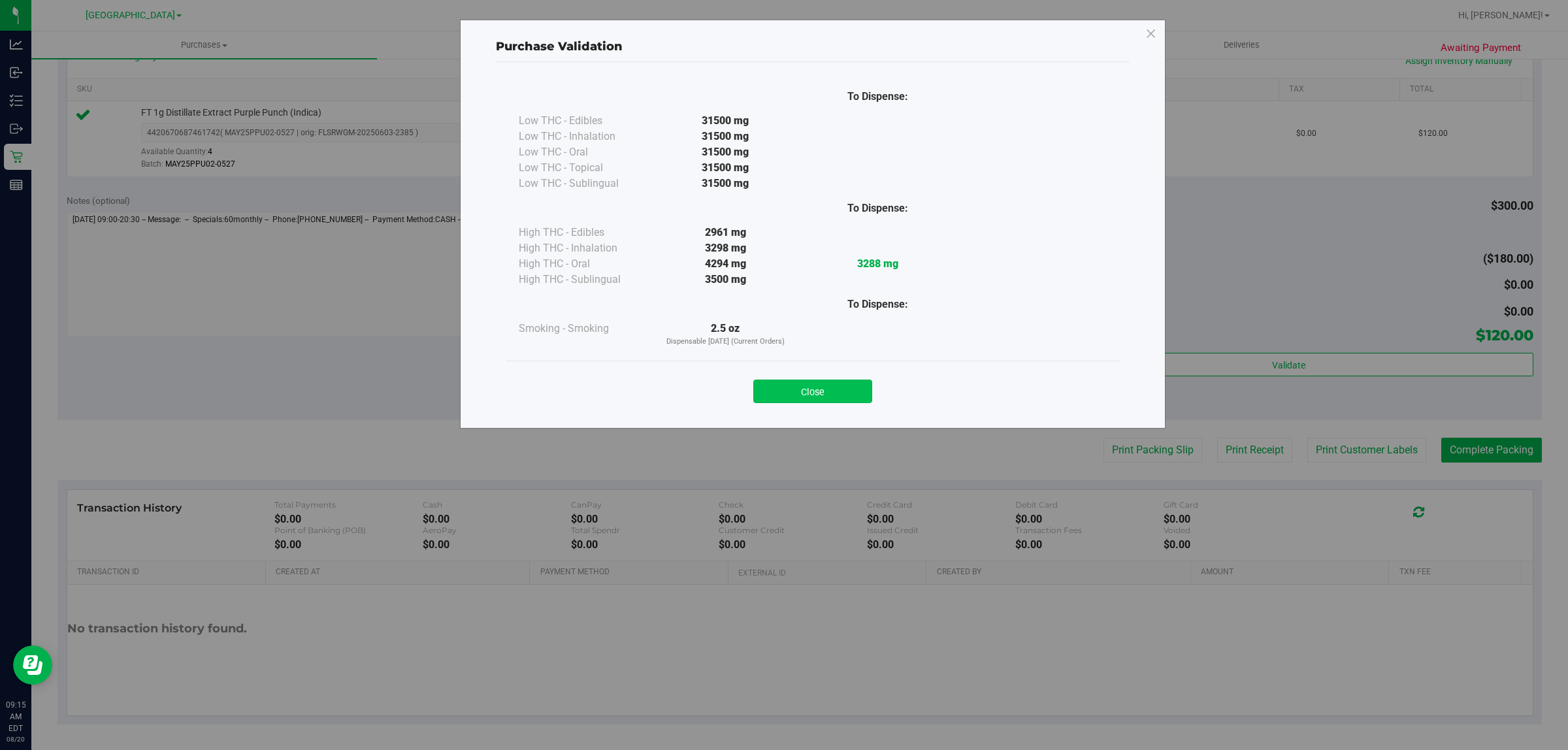
click at [819, 399] on button "Close" at bounding box center [812, 391] width 119 height 23
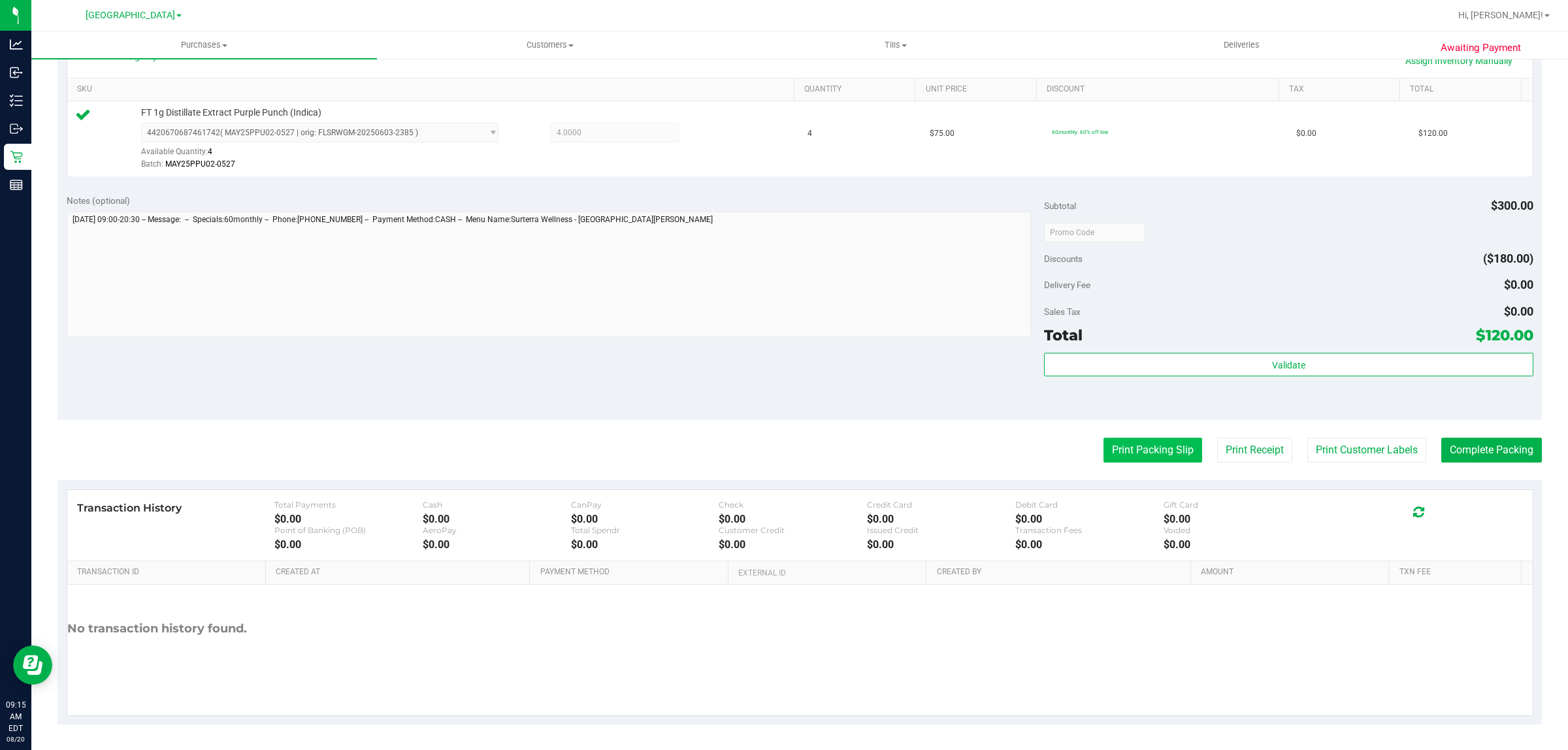
click at [1166, 451] on button "Print Packing Slip" at bounding box center [1153, 449] width 99 height 25
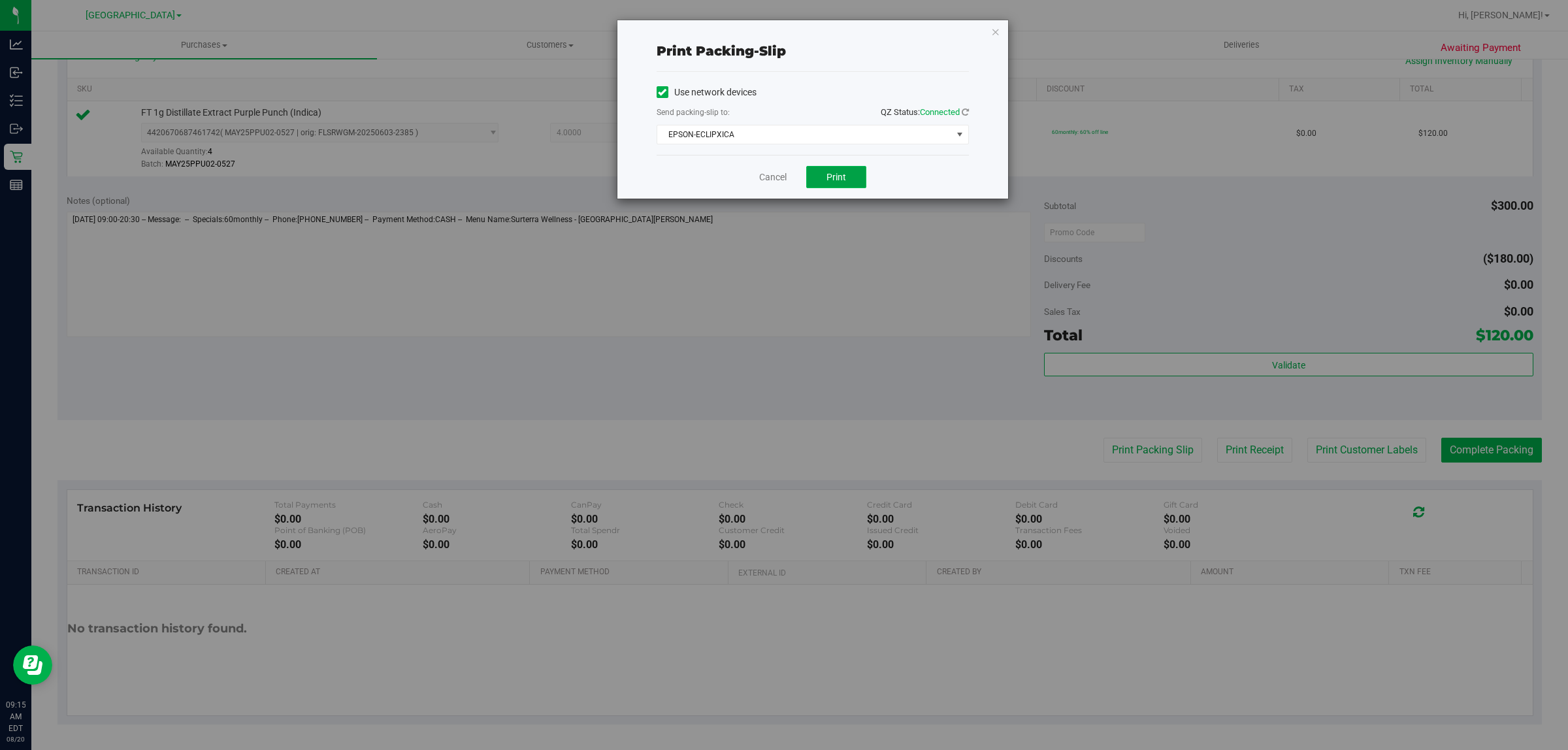
click at [859, 184] on button "Print" at bounding box center [836, 177] width 60 height 23
click at [775, 180] on link "Cancel" at bounding box center [773, 177] width 27 height 13
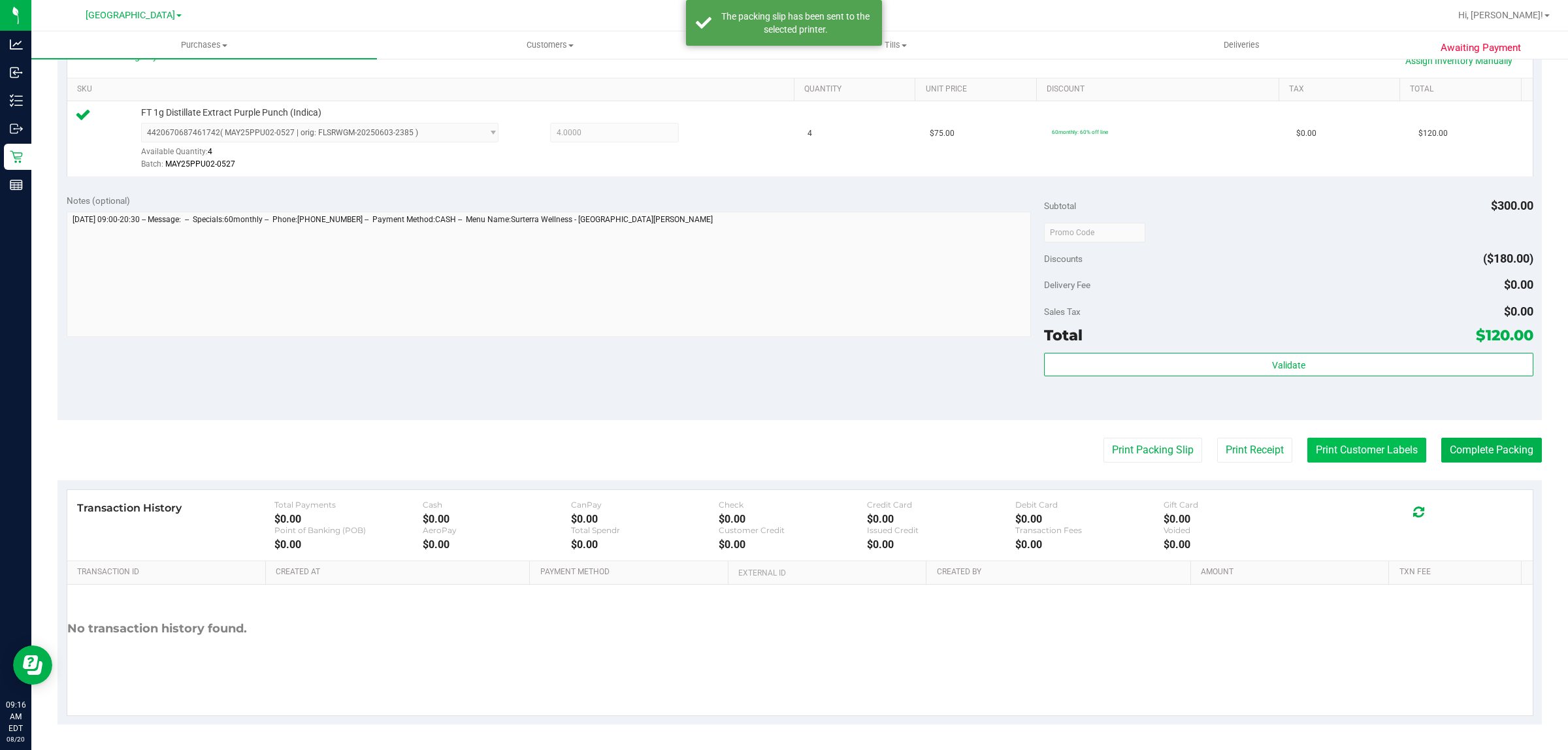
click at [1340, 451] on button "Print Customer Labels" at bounding box center [1367, 449] width 119 height 25
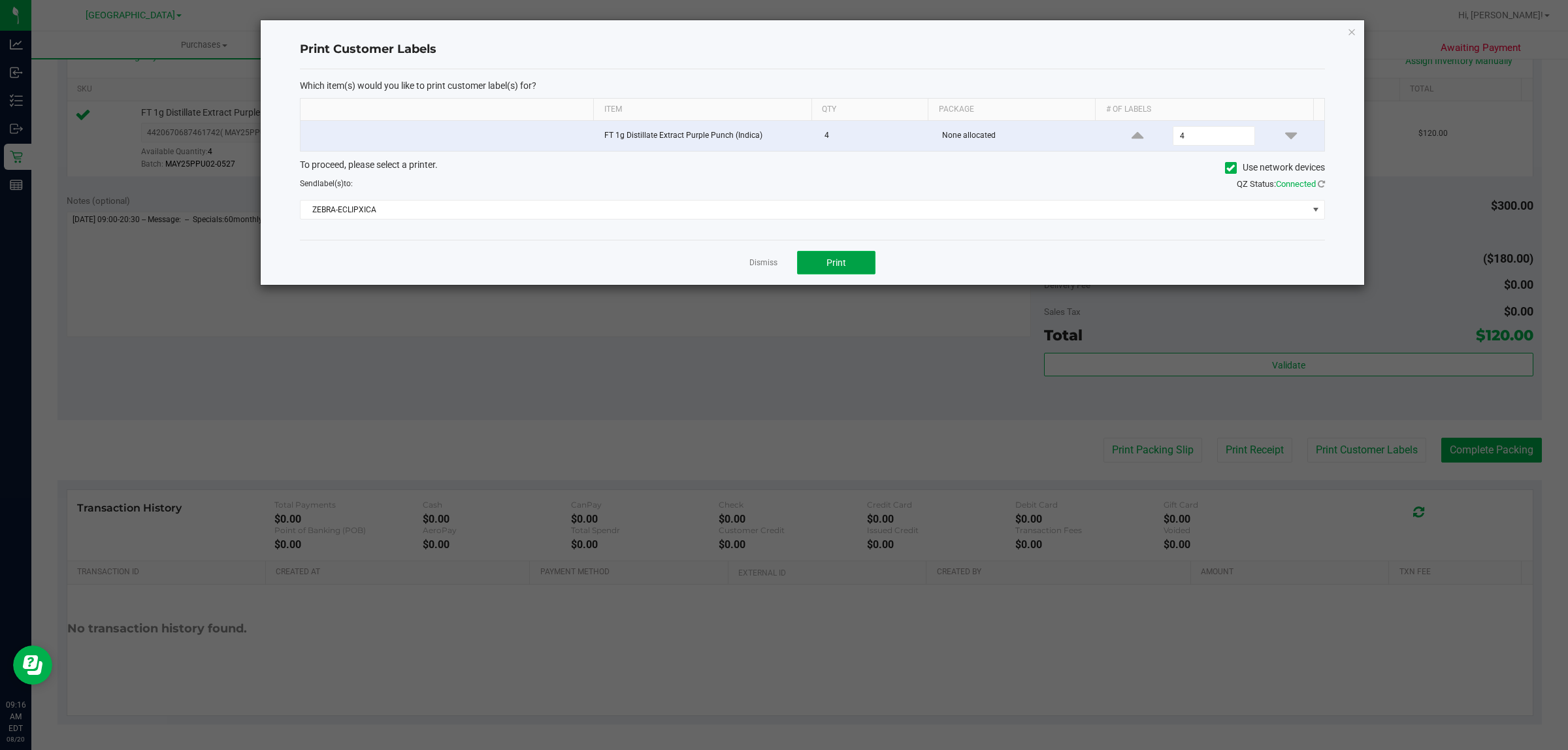
click at [861, 261] on button "Print" at bounding box center [836, 262] width 78 height 23
click at [765, 265] on link "Dismiss" at bounding box center [764, 263] width 28 height 11
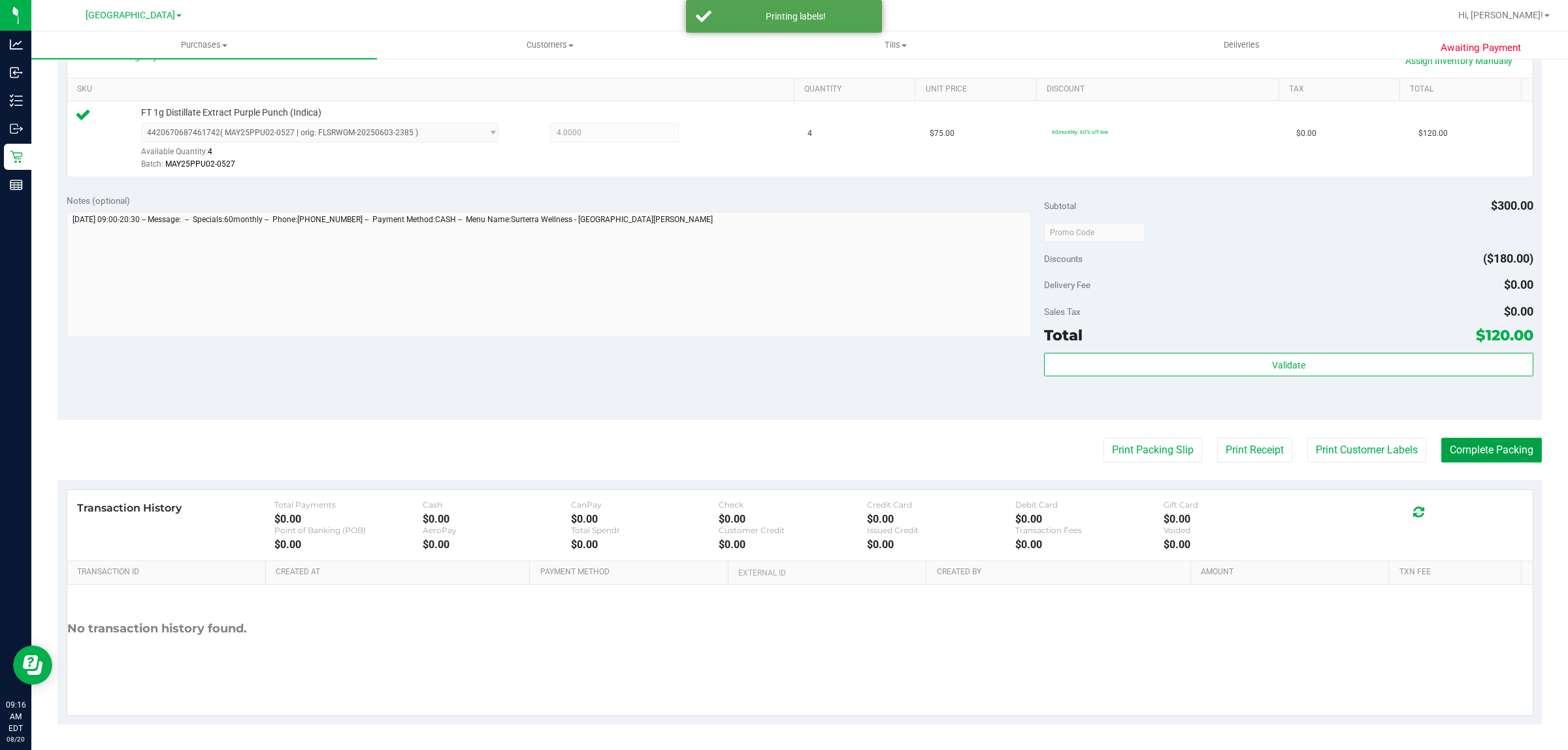
click at [1498, 449] on button "Complete Packing" at bounding box center [1491, 449] width 101 height 25
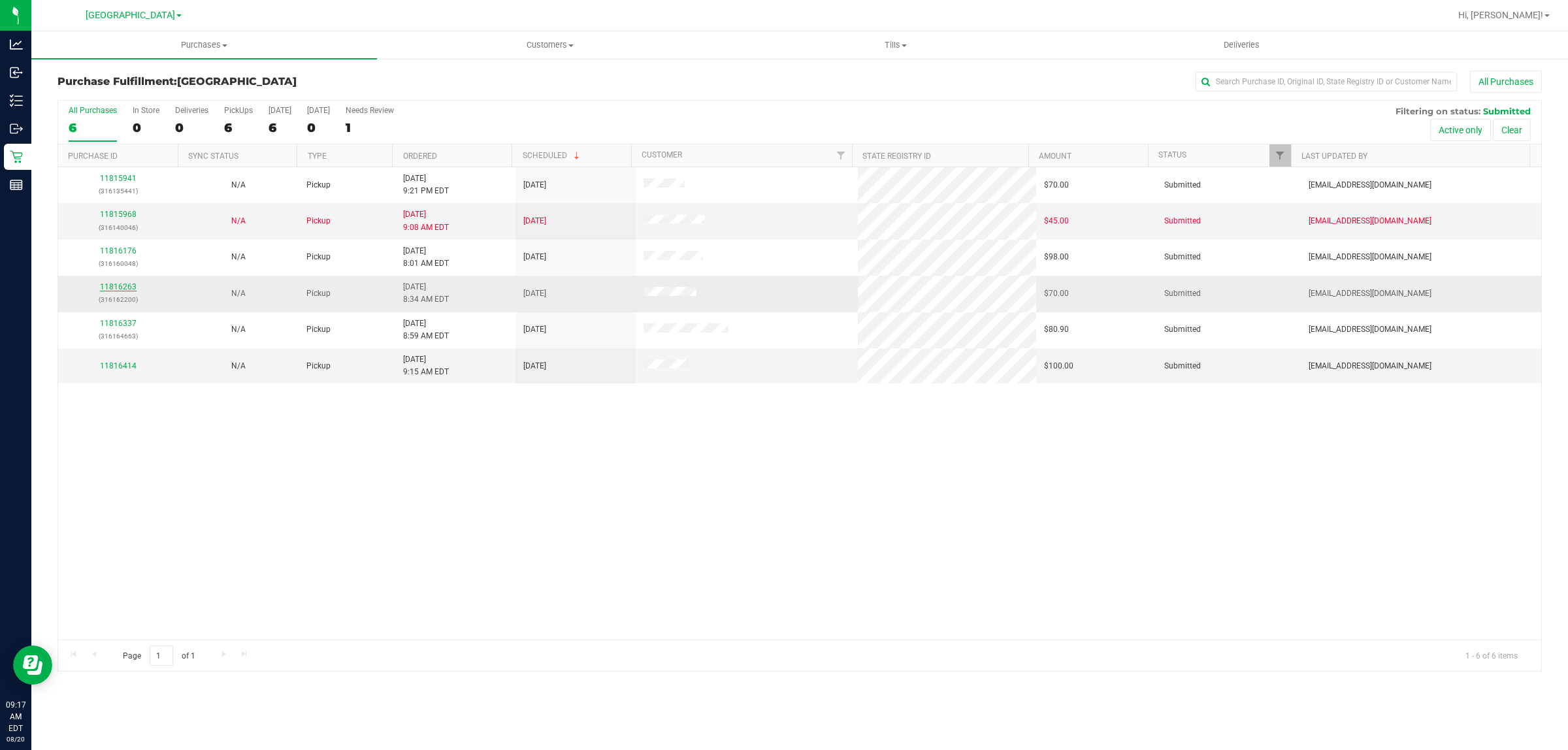
click at [113, 289] on link "11816263" at bounding box center [118, 287] width 37 height 9
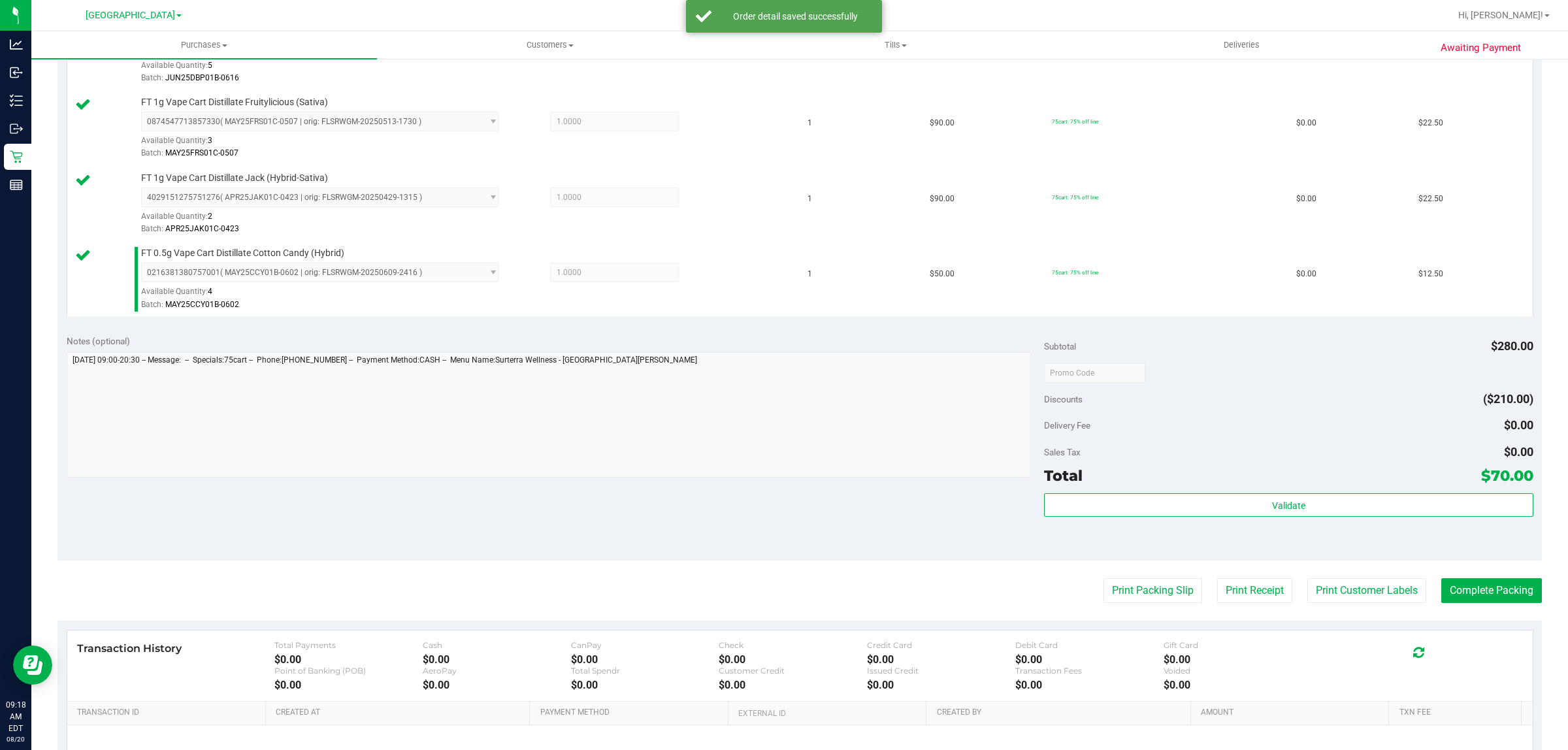
scroll to position [408, 0]
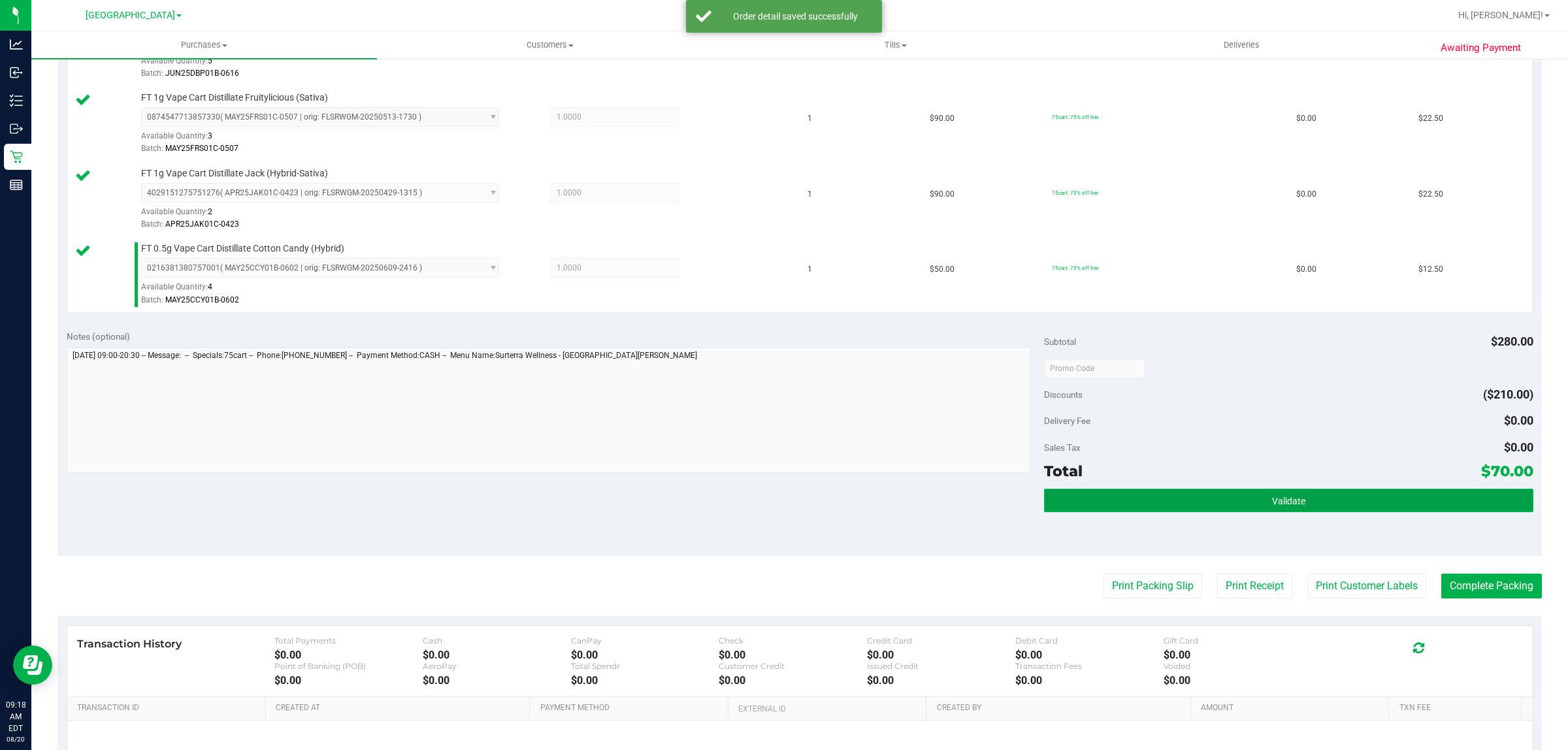
click at [1279, 501] on span "Validate" at bounding box center [1288, 501] width 33 height 11
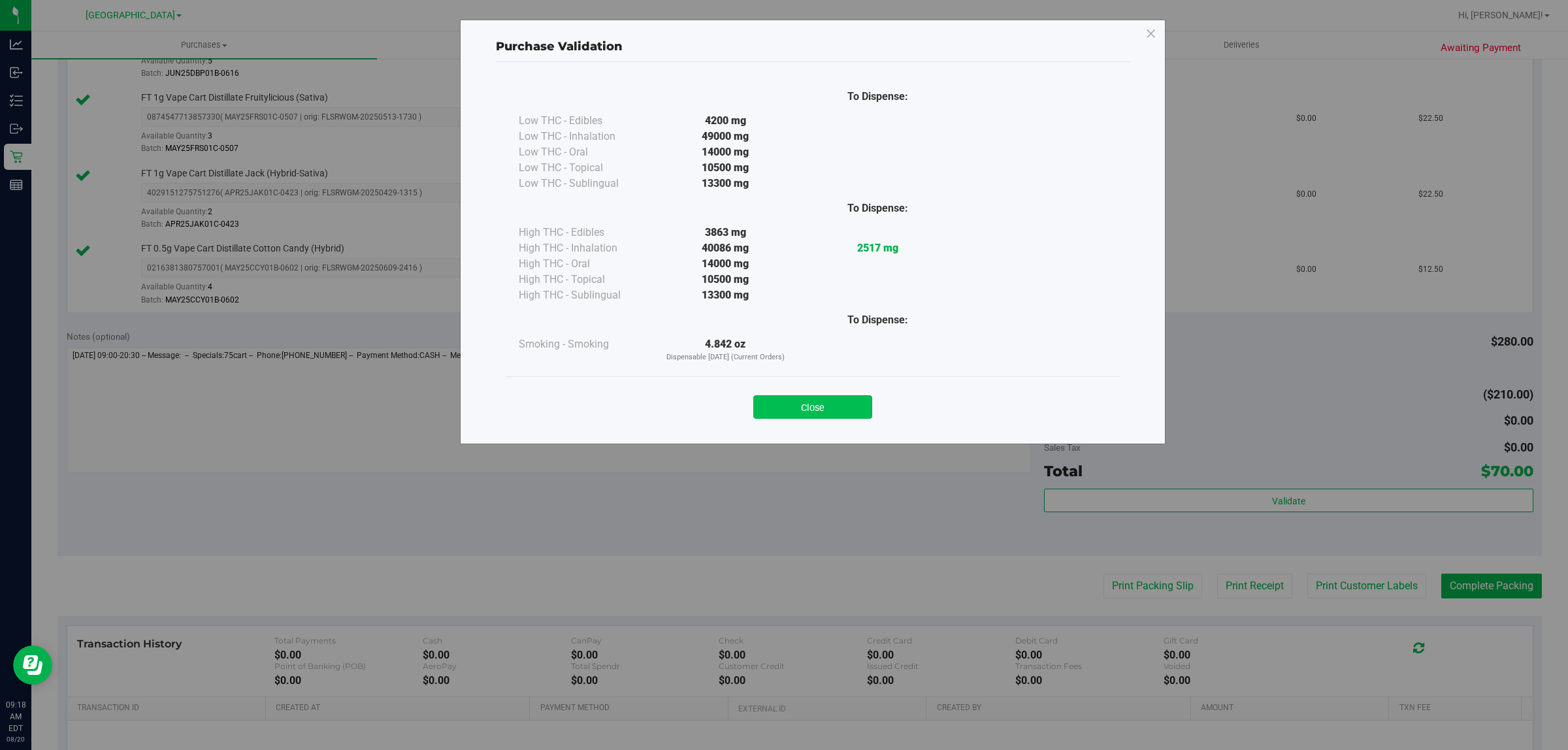
click at [846, 407] on button "Close" at bounding box center [812, 406] width 119 height 23
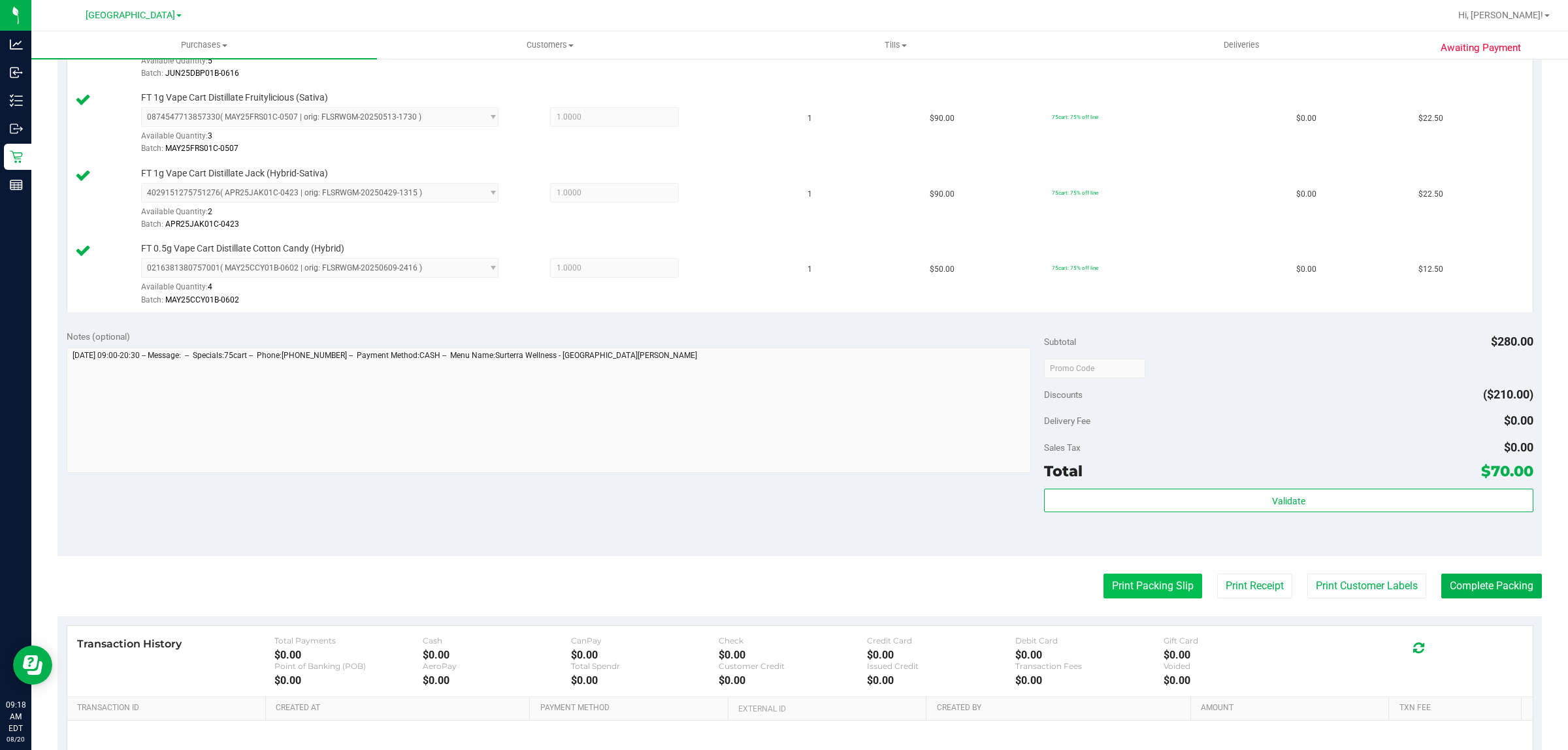
click at [1141, 589] on button "Print Packing Slip" at bounding box center [1153, 585] width 99 height 25
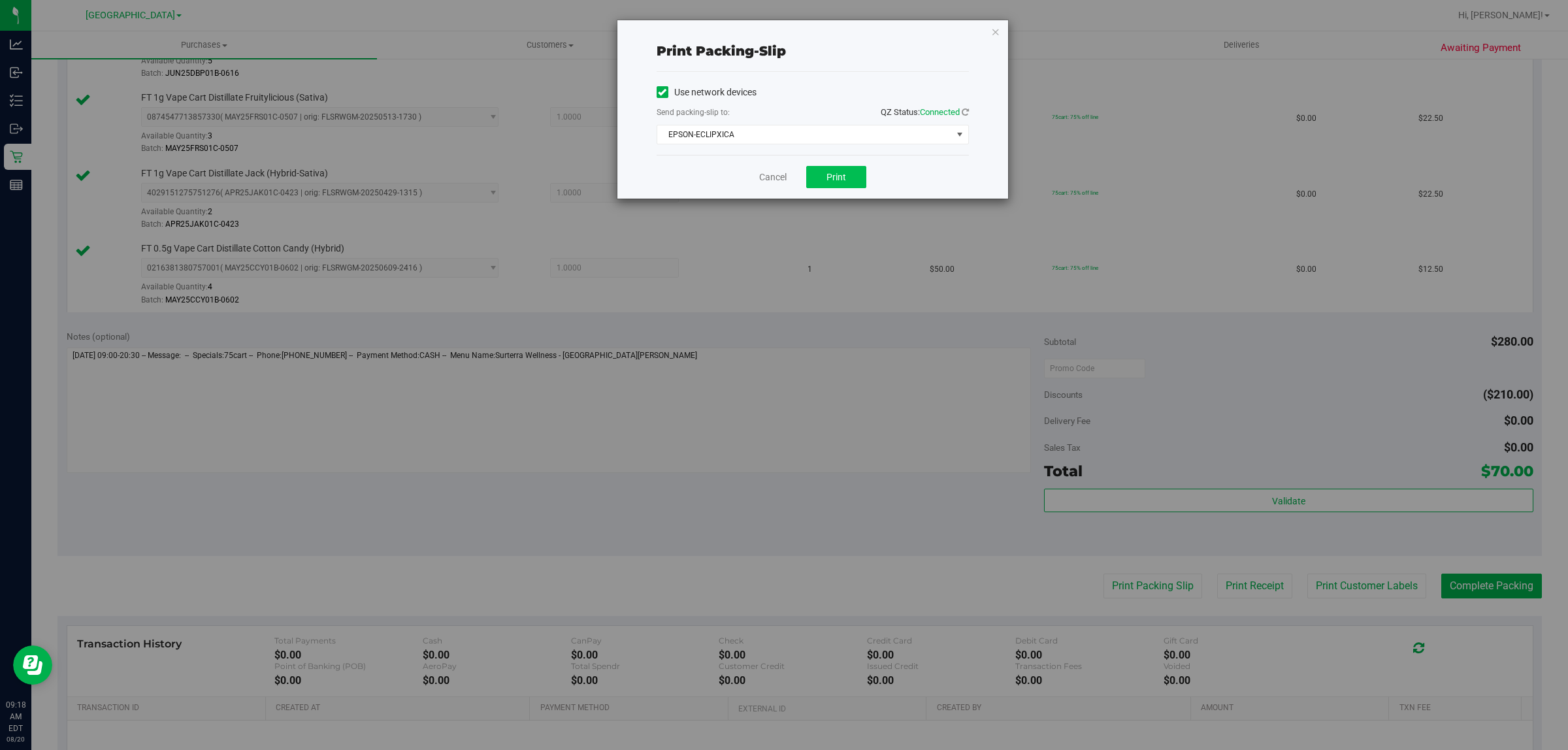
drag, startPoint x: 876, startPoint y: 168, endPoint x: 845, endPoint y: 177, distance: 32.3
click at [873, 168] on div "Cancel Print" at bounding box center [812, 177] width 312 height 44
click at [845, 177] on span "Print" at bounding box center [836, 177] width 20 height 11
click at [769, 177] on link "Cancel" at bounding box center [773, 177] width 27 height 13
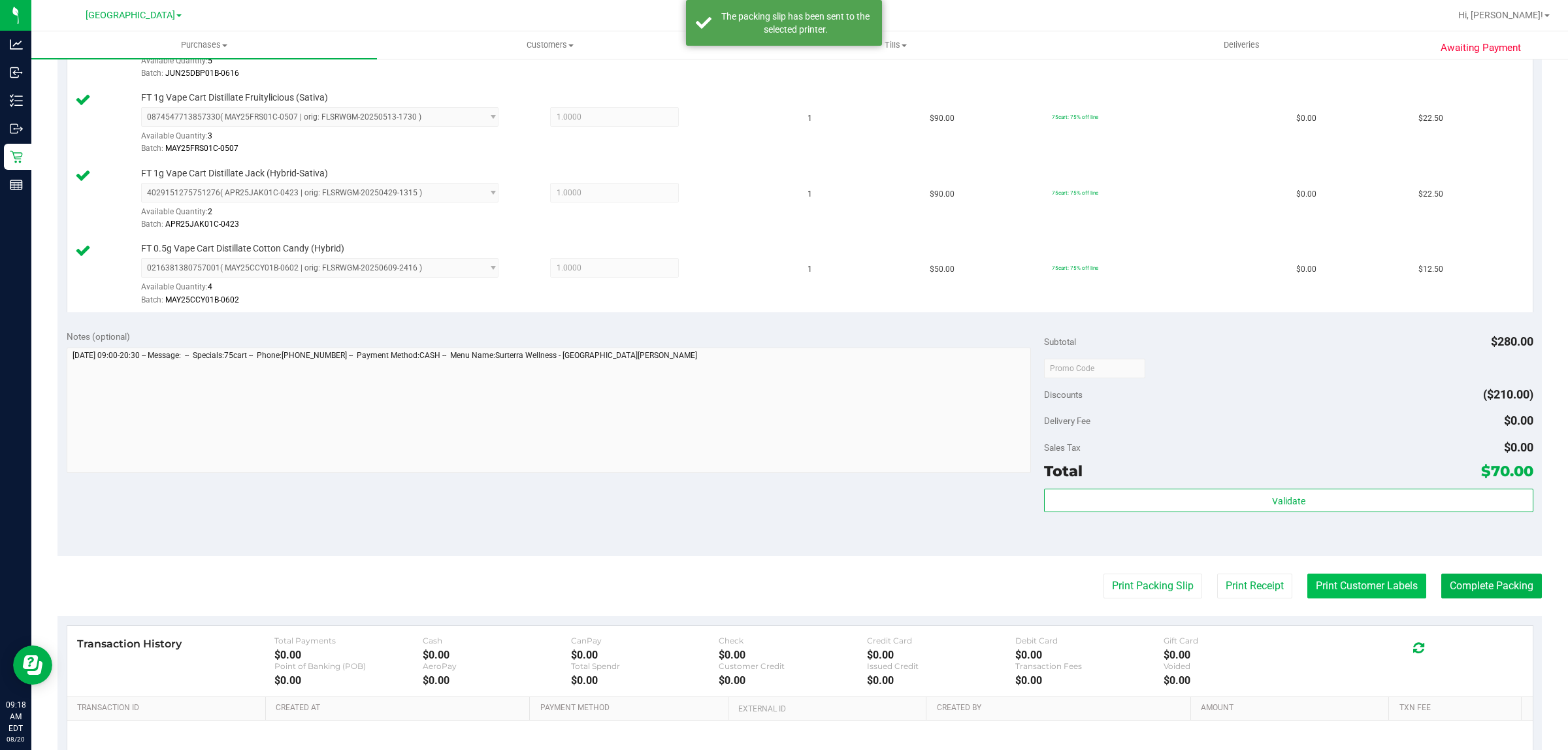
click at [1354, 585] on button "Print Customer Labels" at bounding box center [1367, 585] width 119 height 25
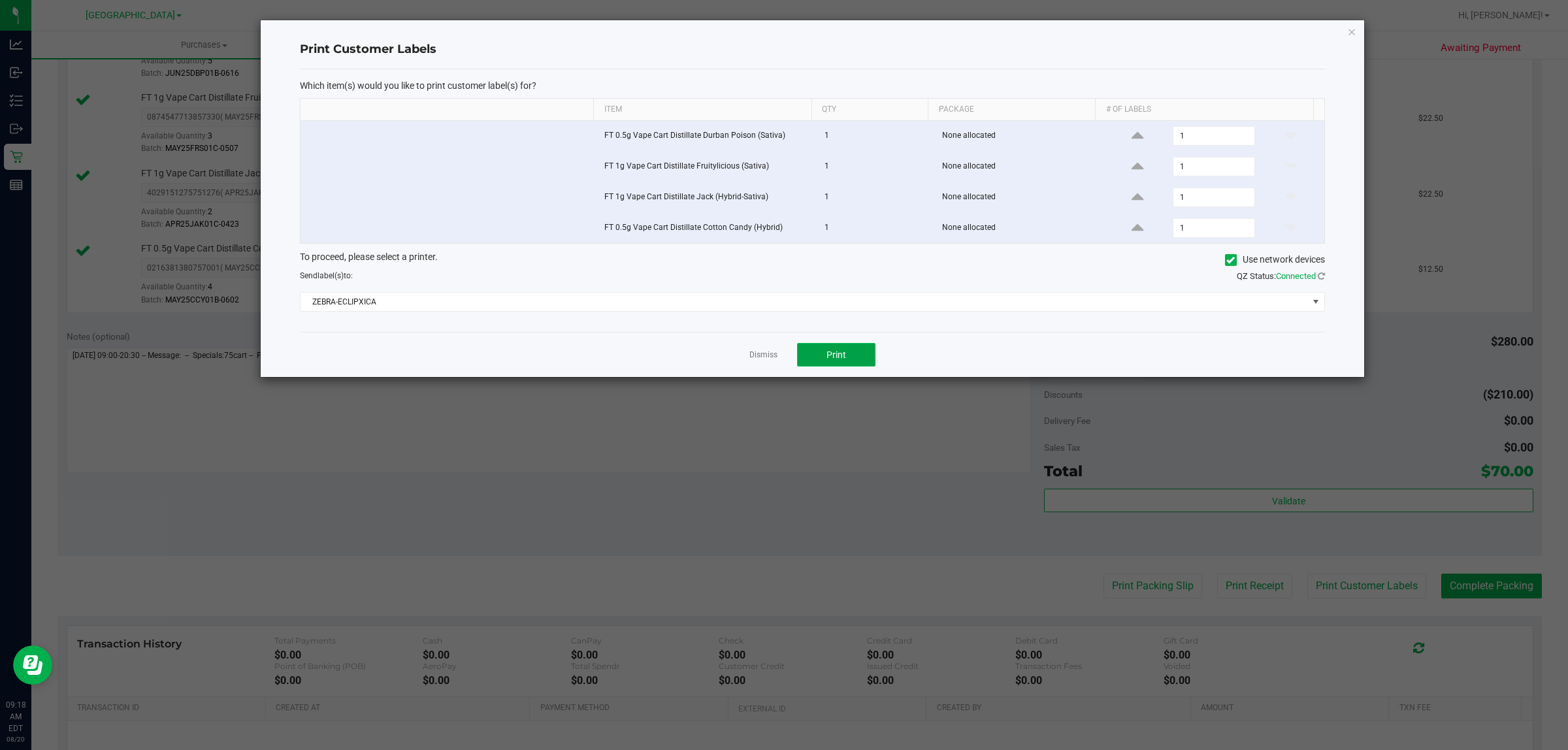
click at [848, 354] on button "Print" at bounding box center [836, 354] width 78 height 23
click at [758, 356] on link "Dismiss" at bounding box center [764, 355] width 28 height 11
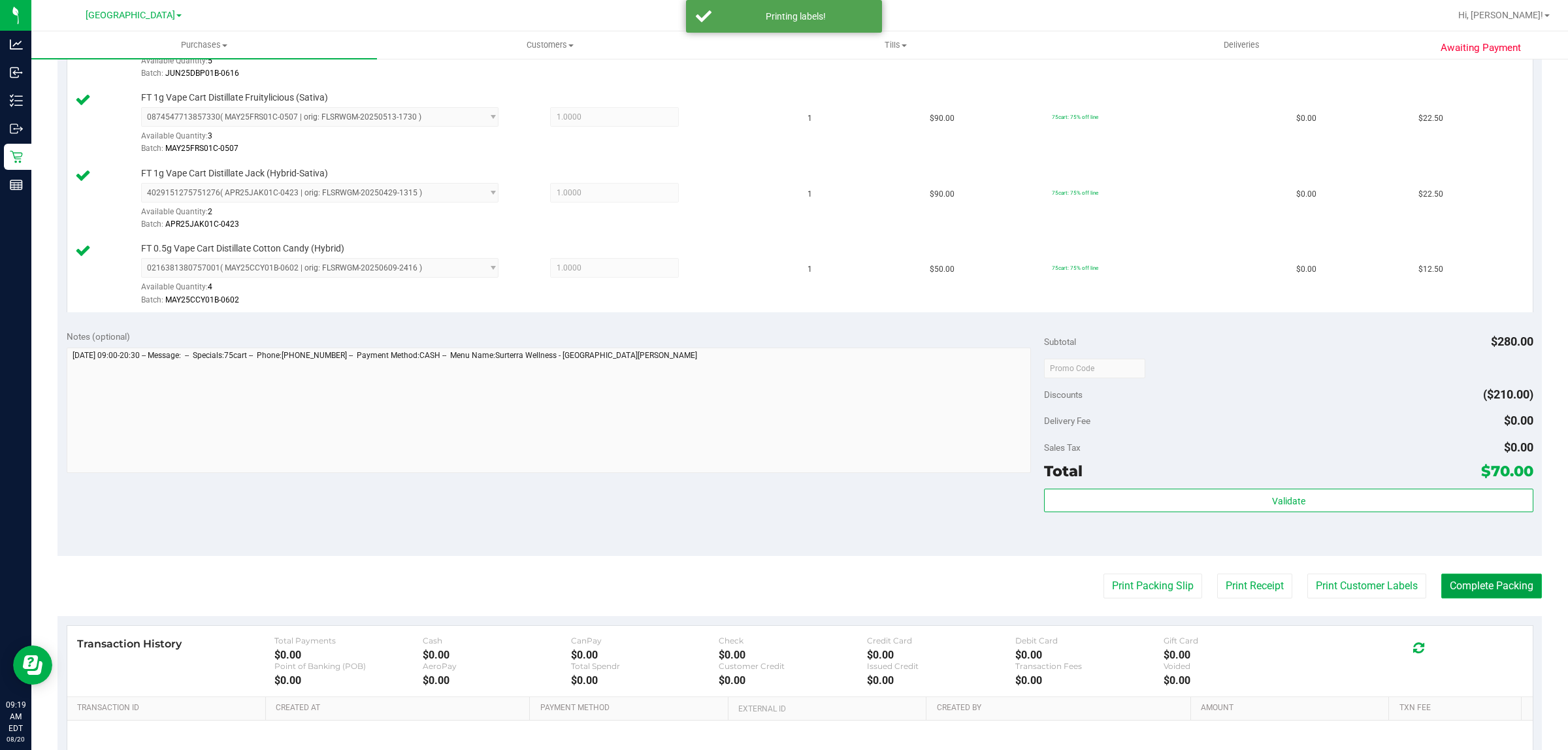
click at [1472, 585] on button "Complete Packing" at bounding box center [1491, 585] width 101 height 25
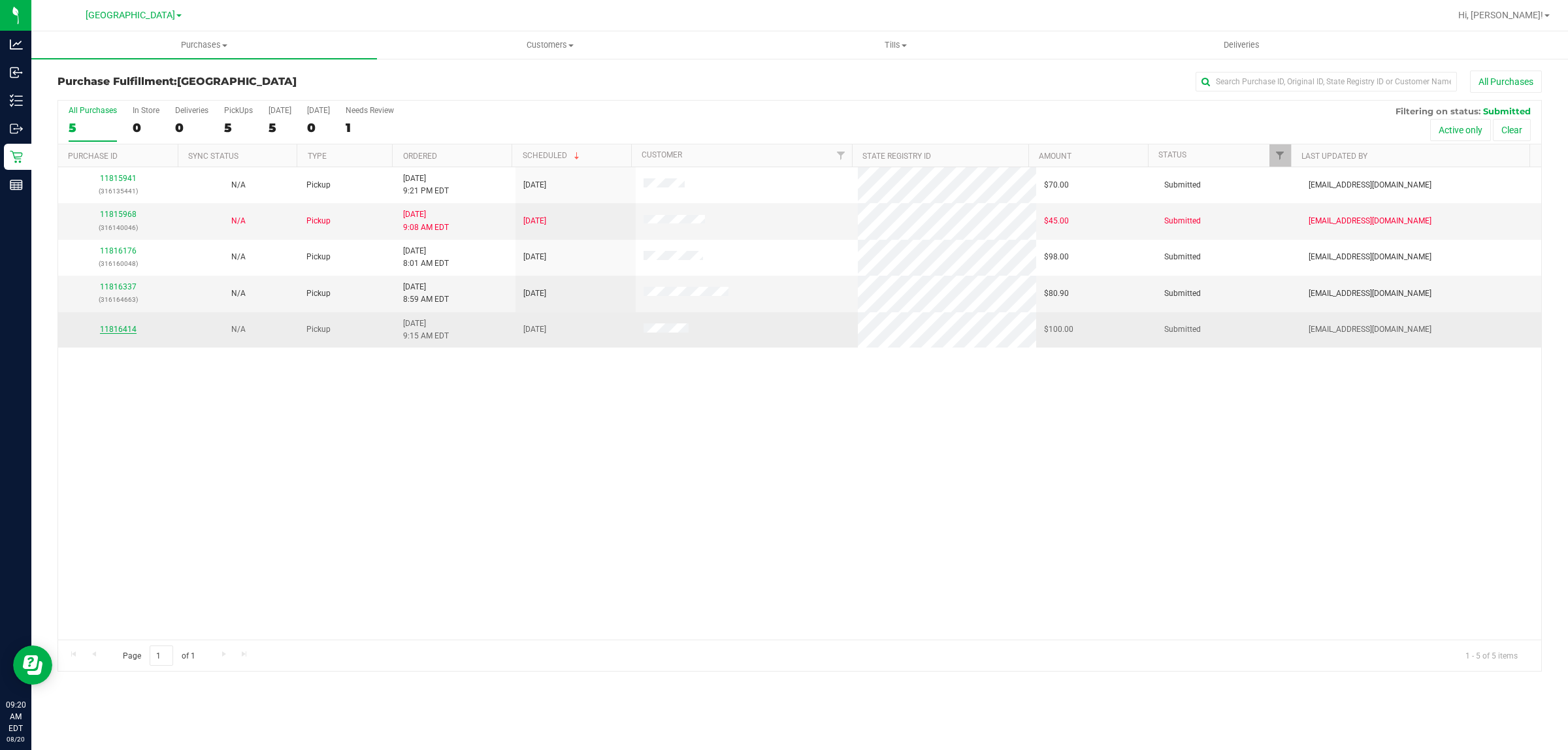
click at [118, 330] on link "11816414" at bounding box center [118, 329] width 37 height 9
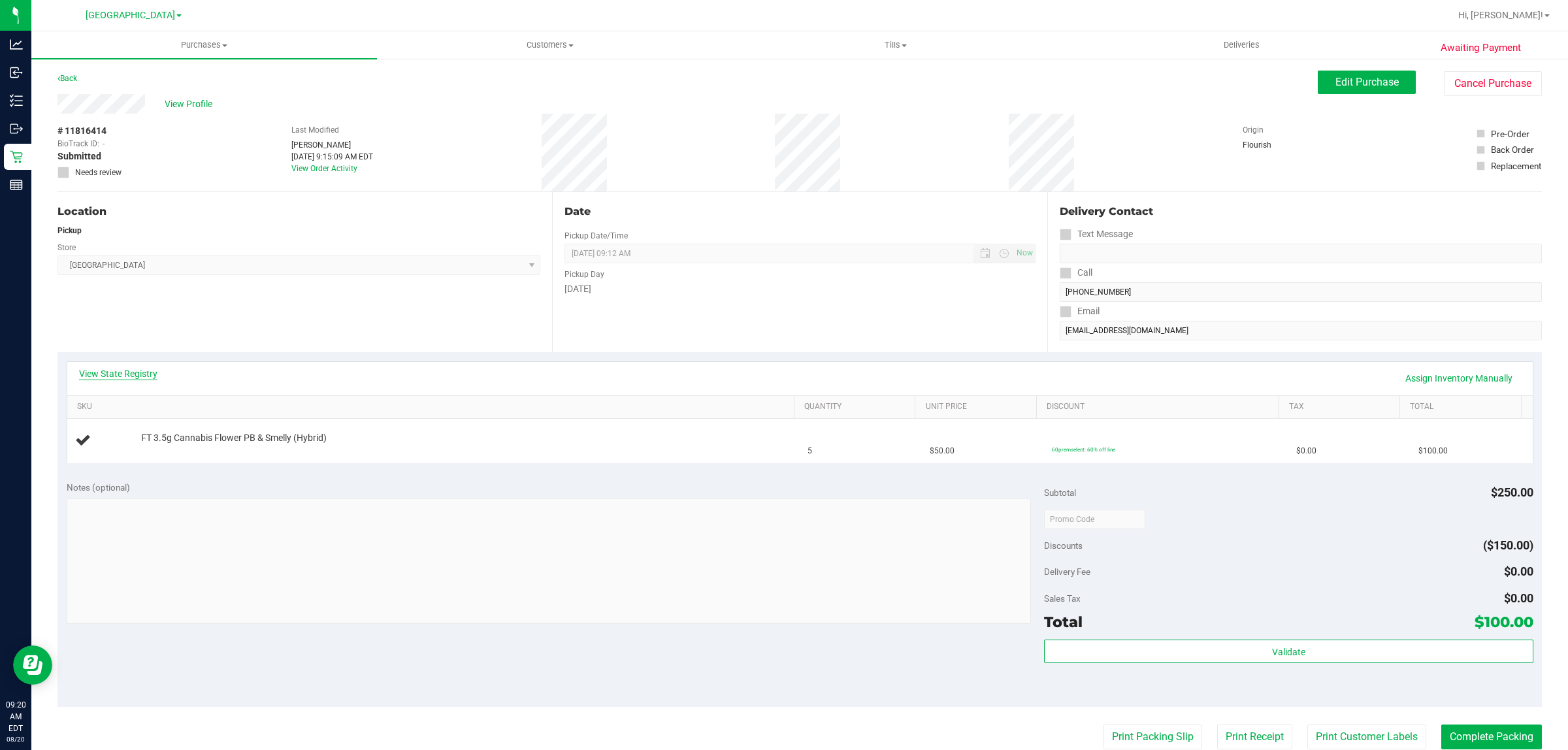
click at [122, 373] on link "View State Registry" at bounding box center [118, 373] width 78 height 13
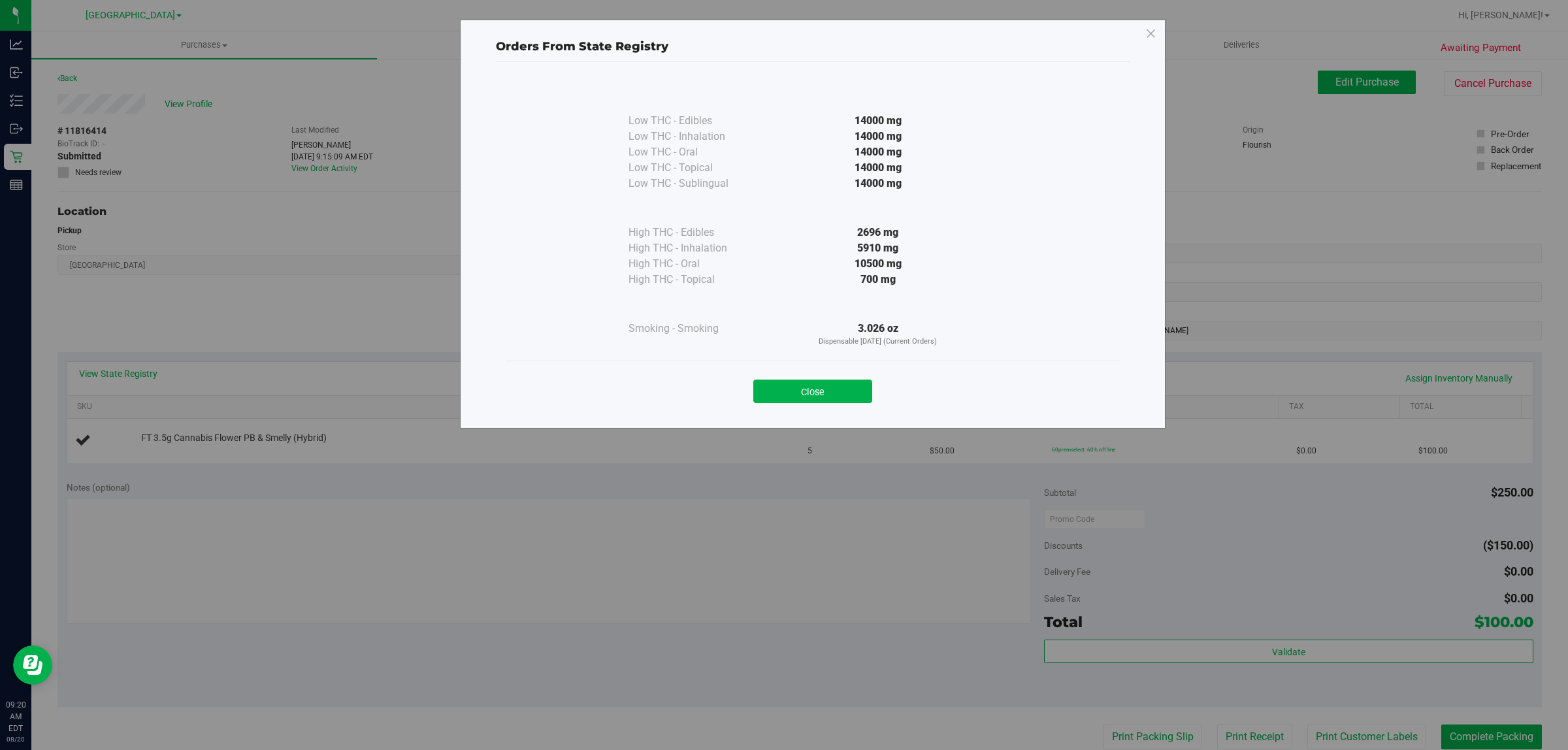
drag, startPoint x: 782, startPoint y: 389, endPoint x: 776, endPoint y: 394, distance: 7.8
click at [782, 390] on button "Close" at bounding box center [812, 391] width 119 height 23
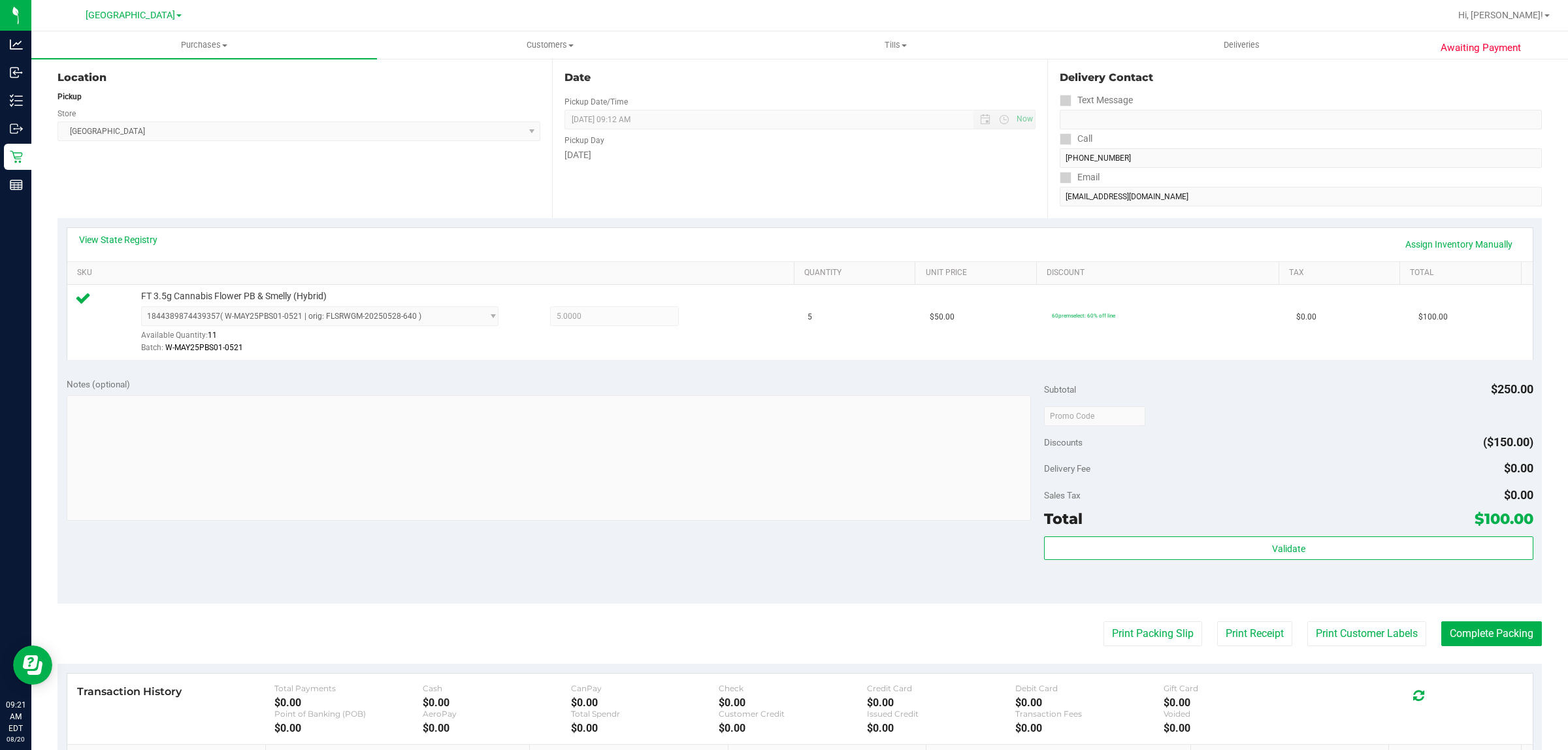
scroll to position [163, 0]
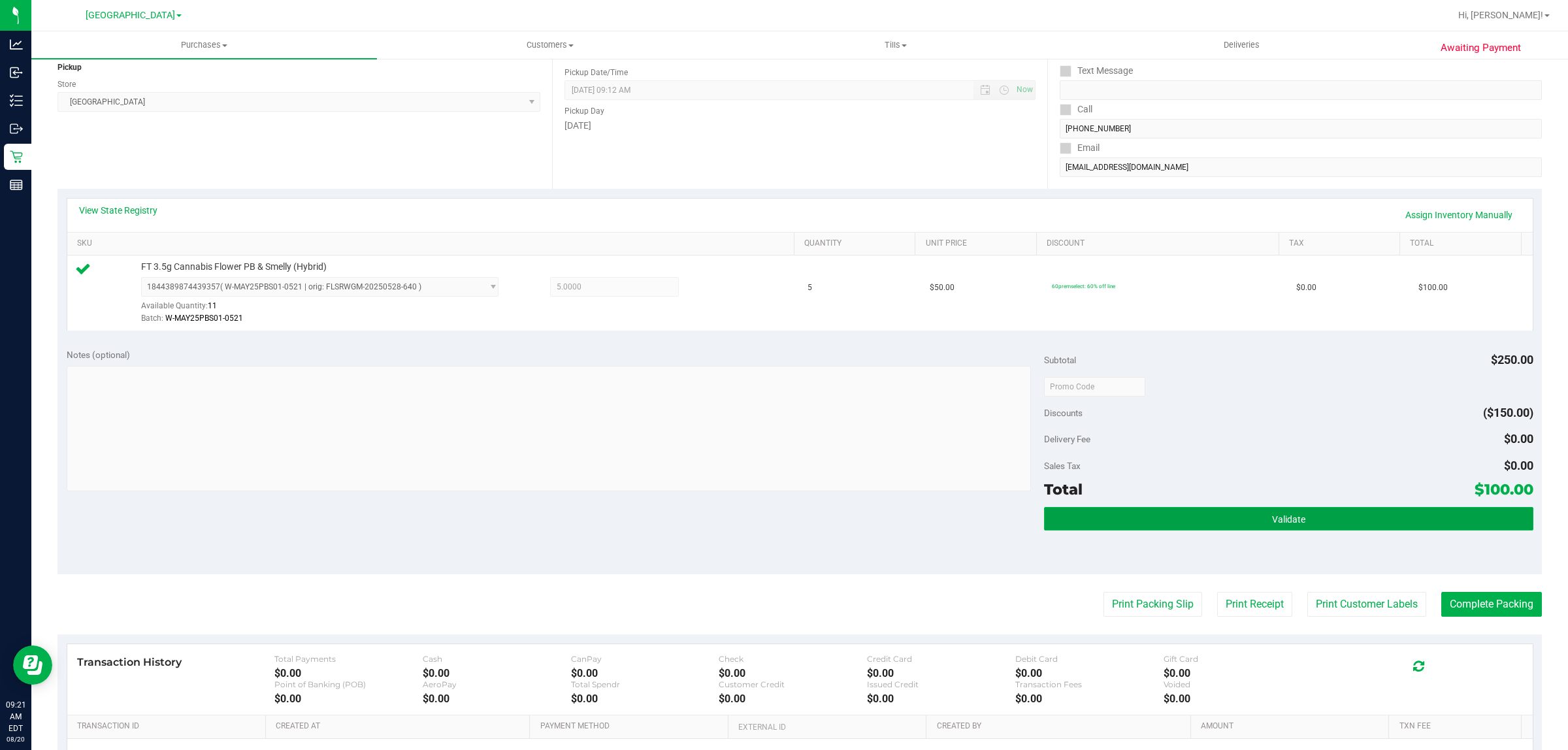
click at [1327, 523] on button "Validate" at bounding box center [1288, 518] width 489 height 23
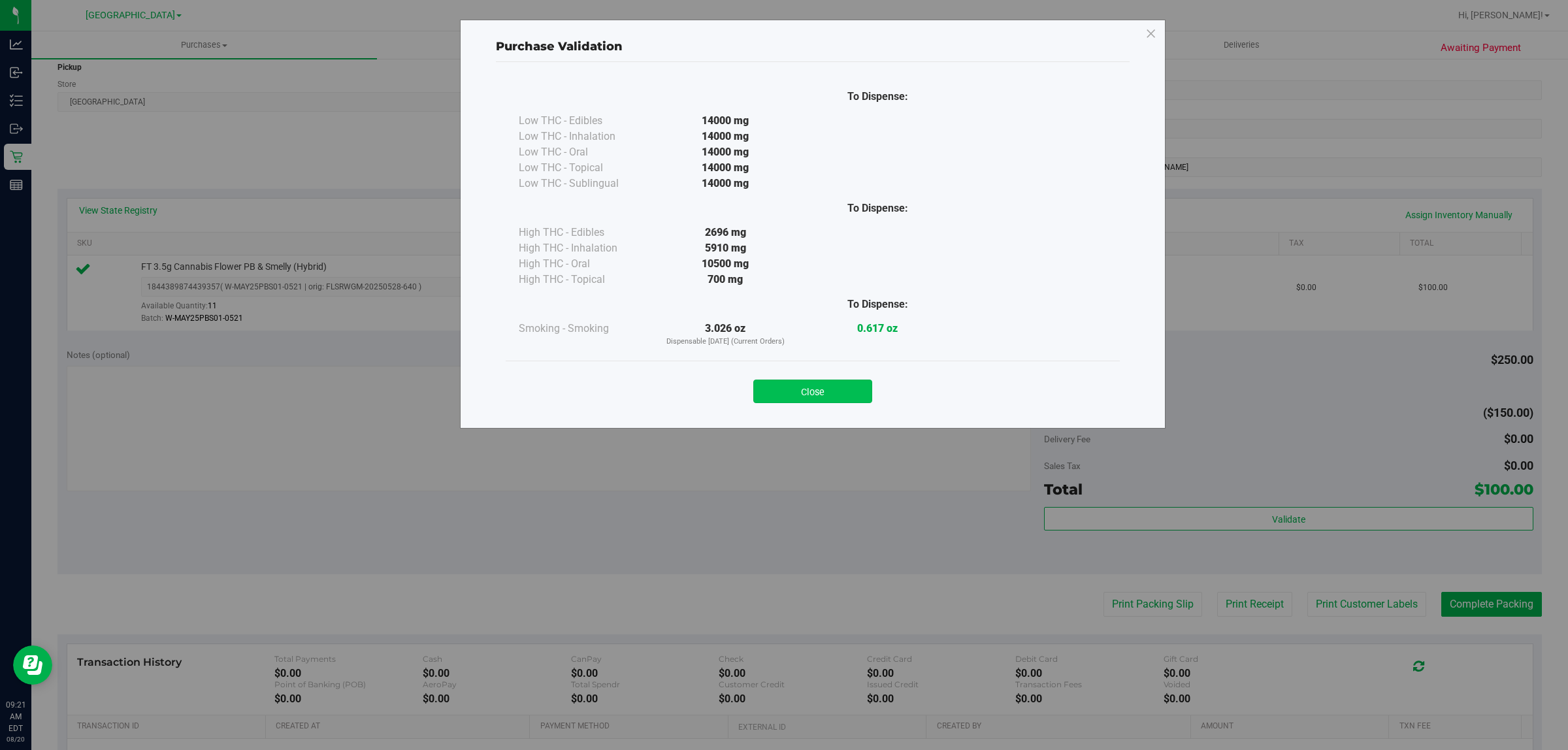
click at [814, 389] on button "Close" at bounding box center [812, 391] width 119 height 23
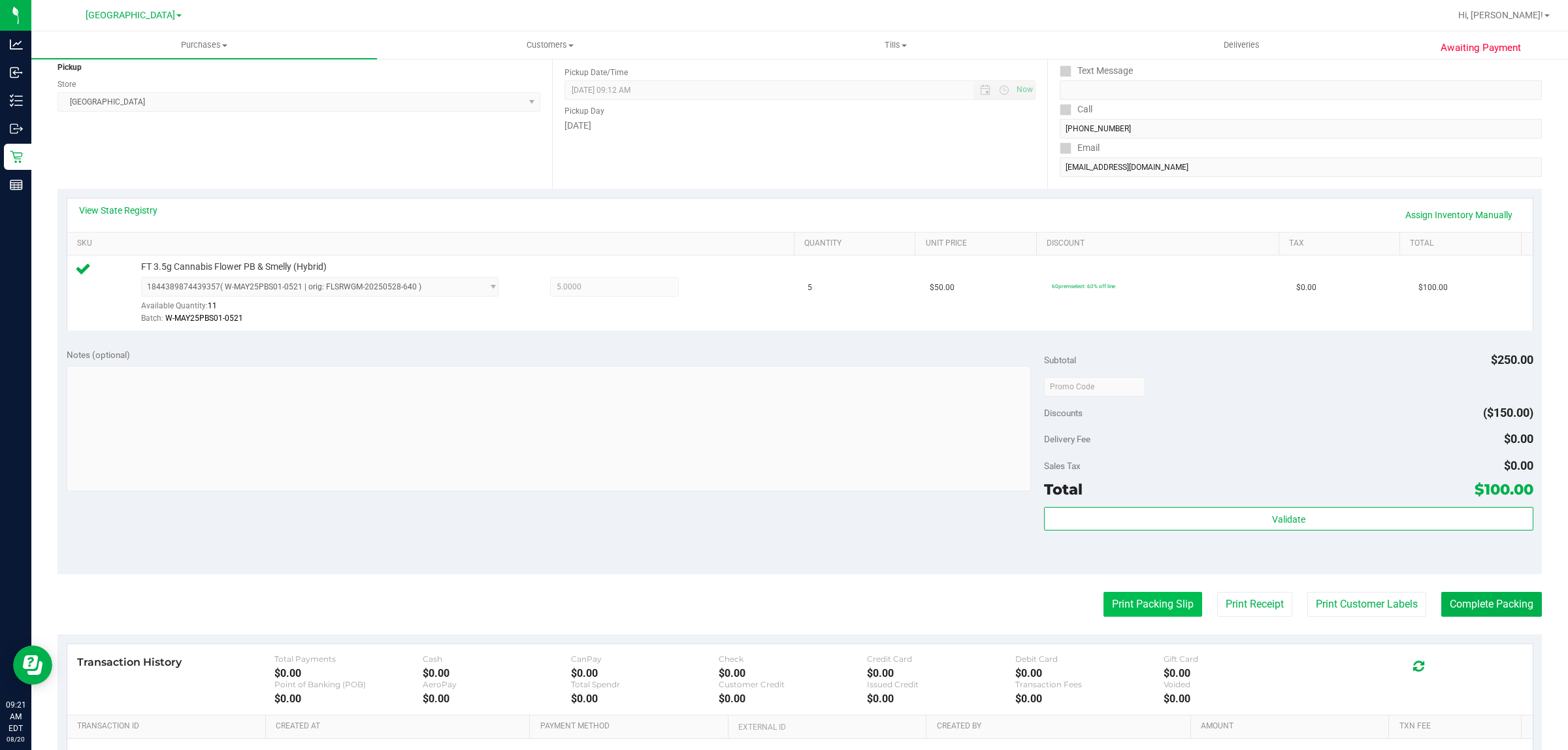
click at [1141, 617] on button "Print Packing Slip" at bounding box center [1153, 604] width 99 height 25
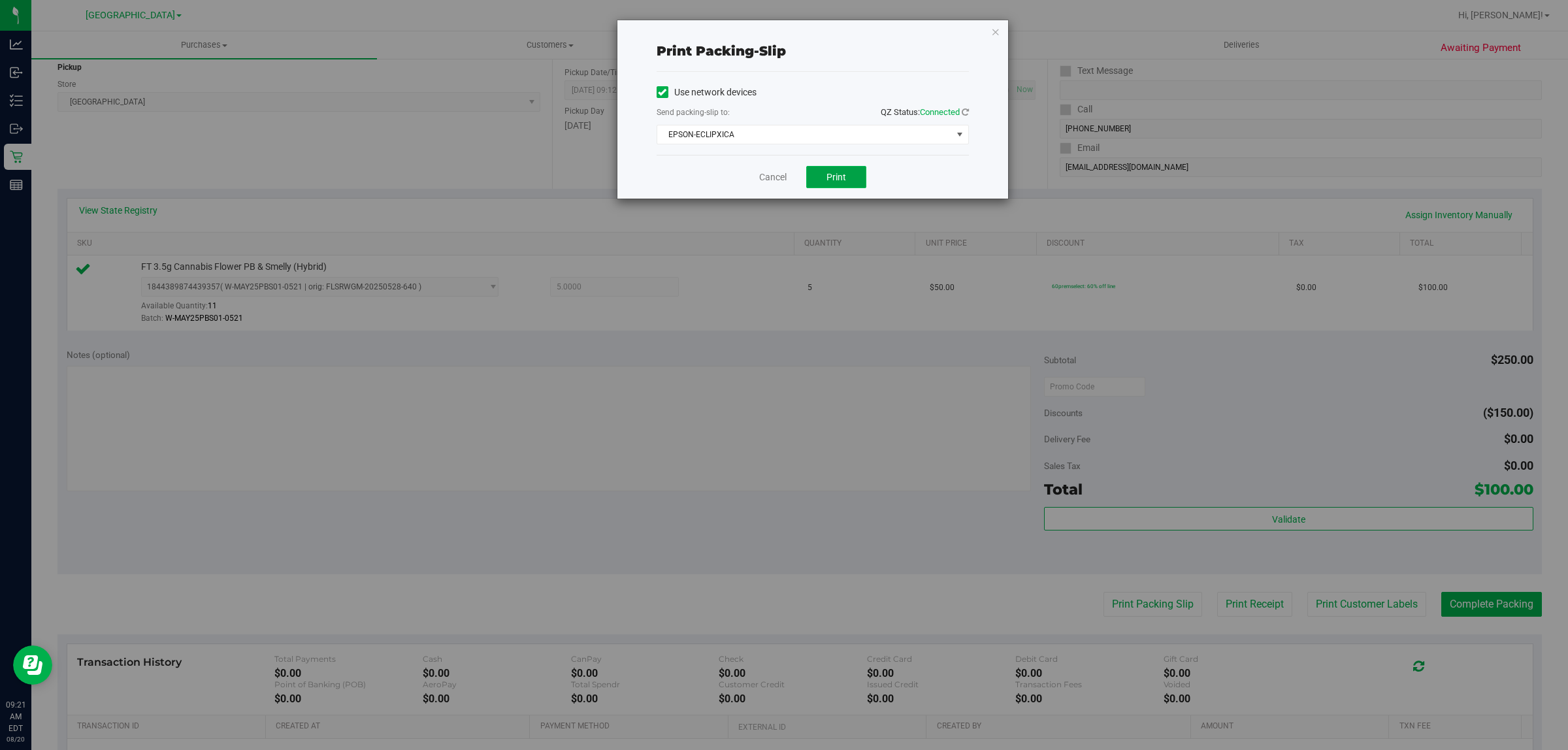
click at [854, 182] on button "Print" at bounding box center [836, 177] width 60 height 23
click at [763, 178] on link "Cancel" at bounding box center [773, 177] width 27 height 13
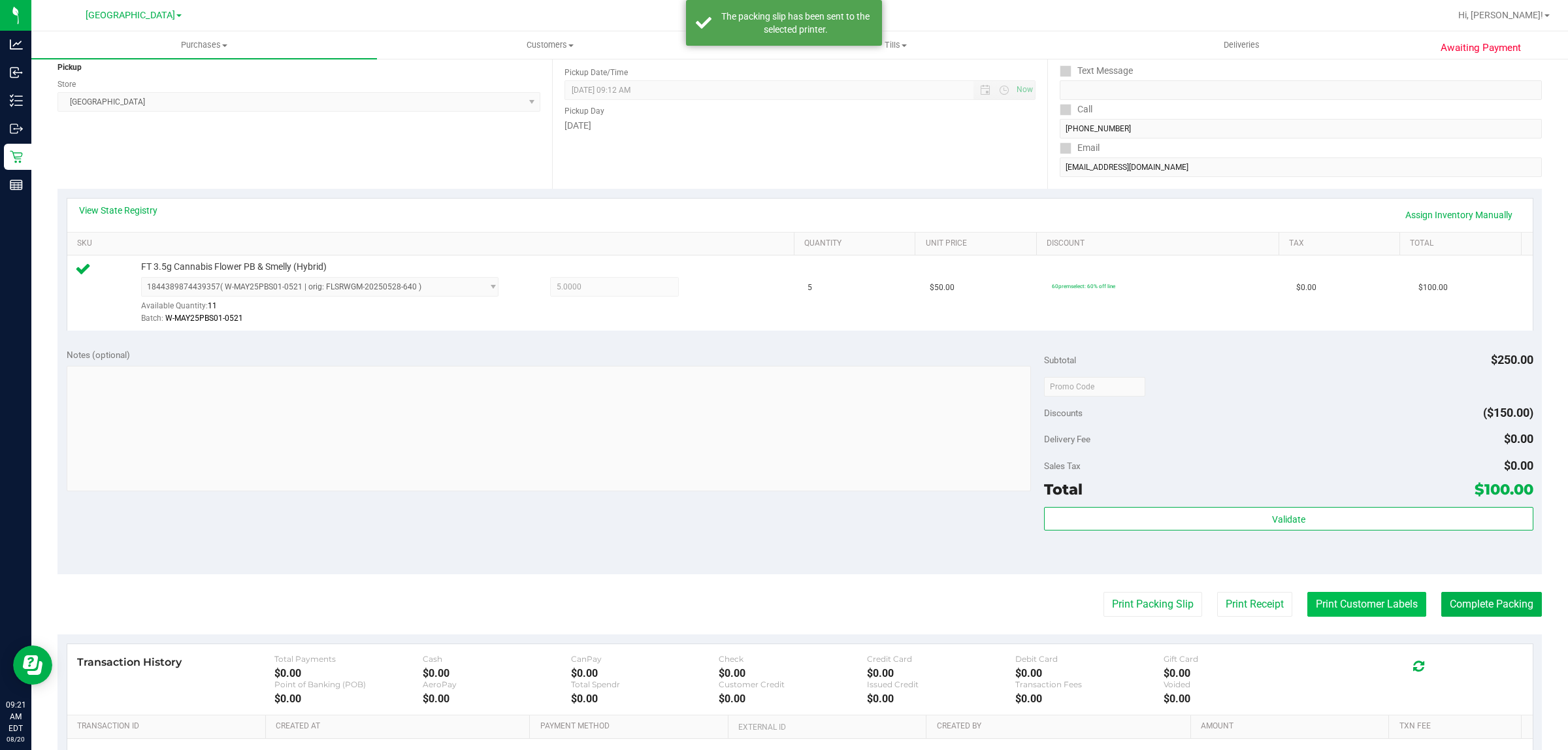
click at [1361, 615] on button "Print Customer Labels" at bounding box center [1367, 604] width 119 height 25
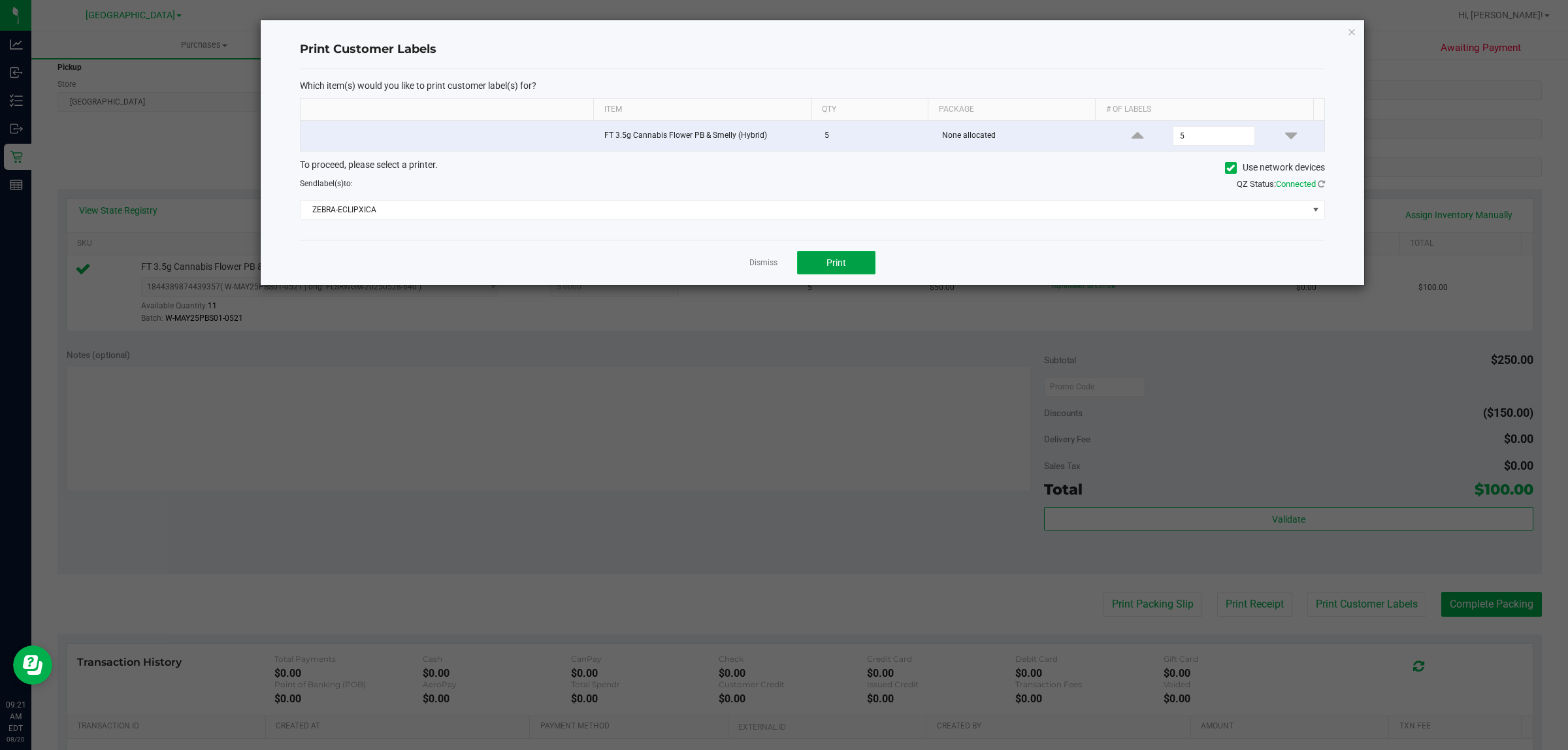
click at [828, 263] on span "Print" at bounding box center [836, 262] width 20 height 11
click at [762, 262] on link "Dismiss" at bounding box center [764, 263] width 28 height 11
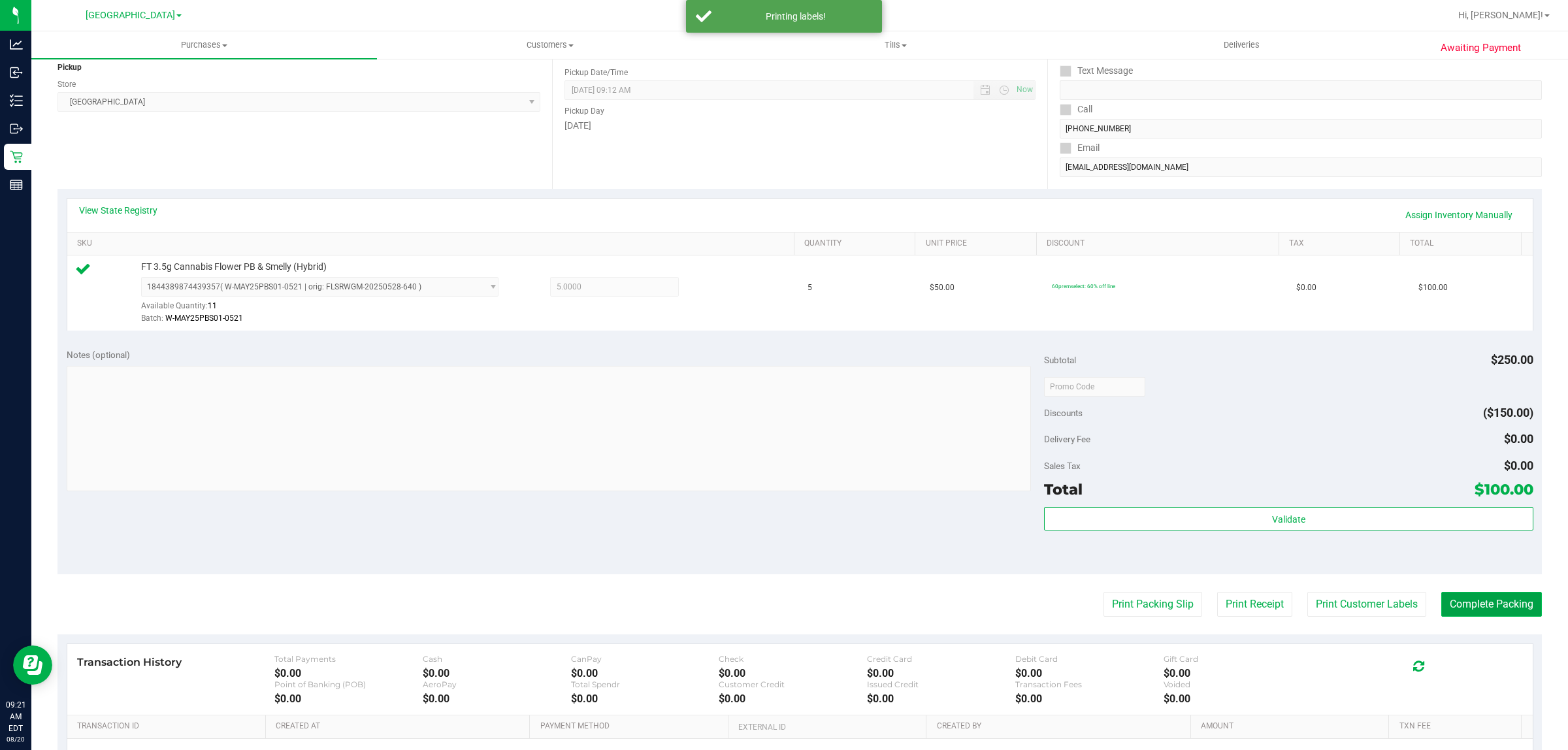
click at [1501, 615] on button "Complete Packing" at bounding box center [1491, 604] width 101 height 25
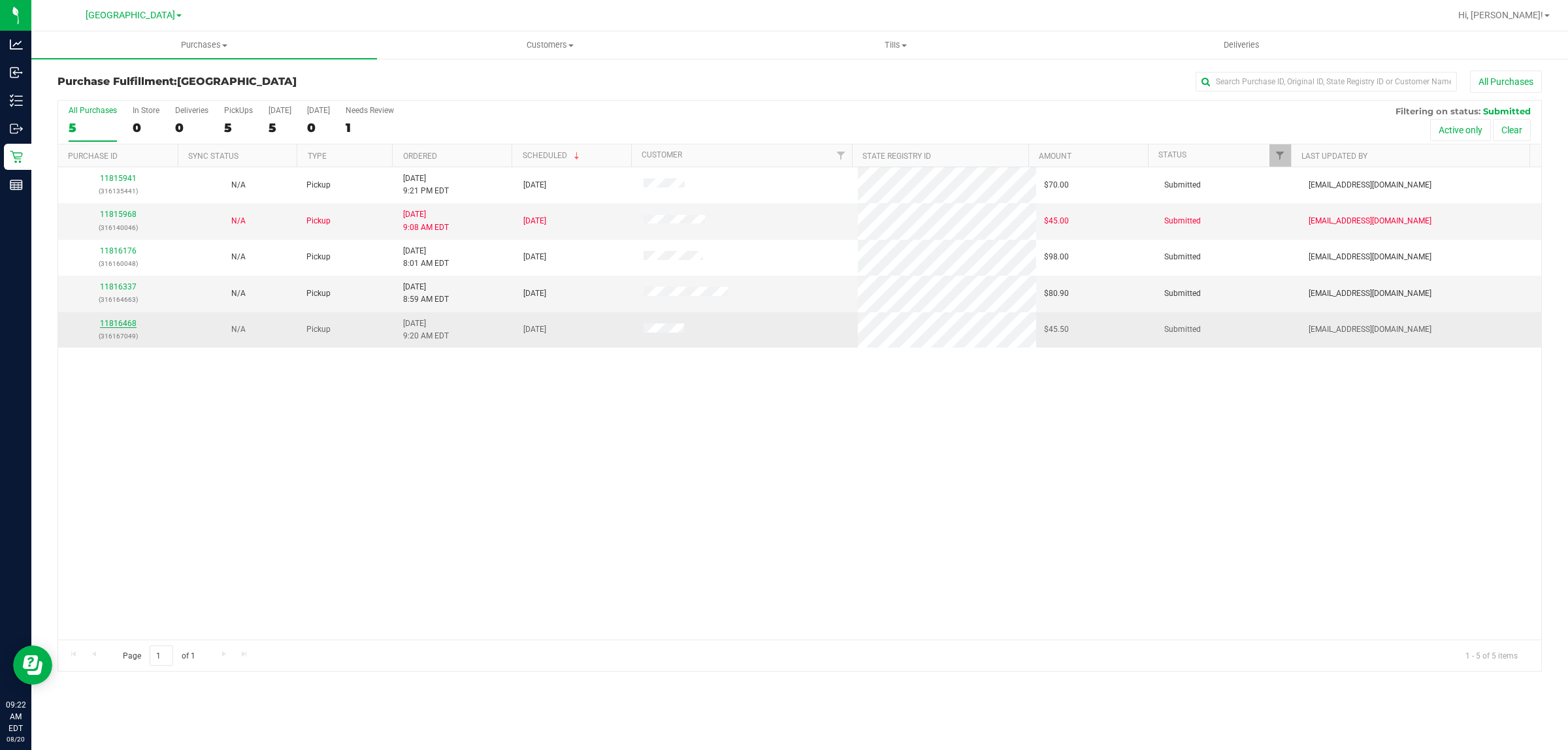
click at [113, 327] on link "11816468" at bounding box center [118, 323] width 37 height 9
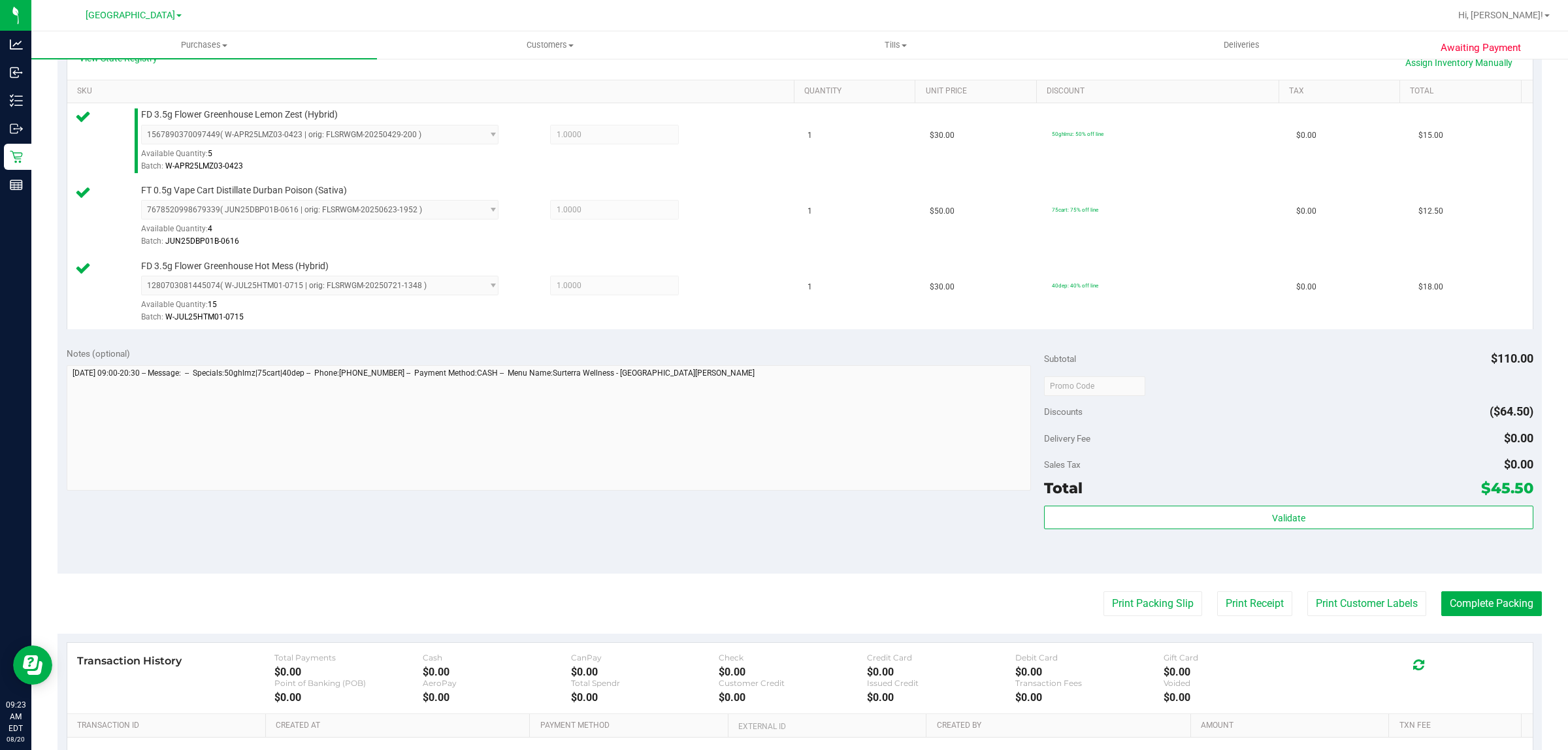
scroll to position [408, 0]
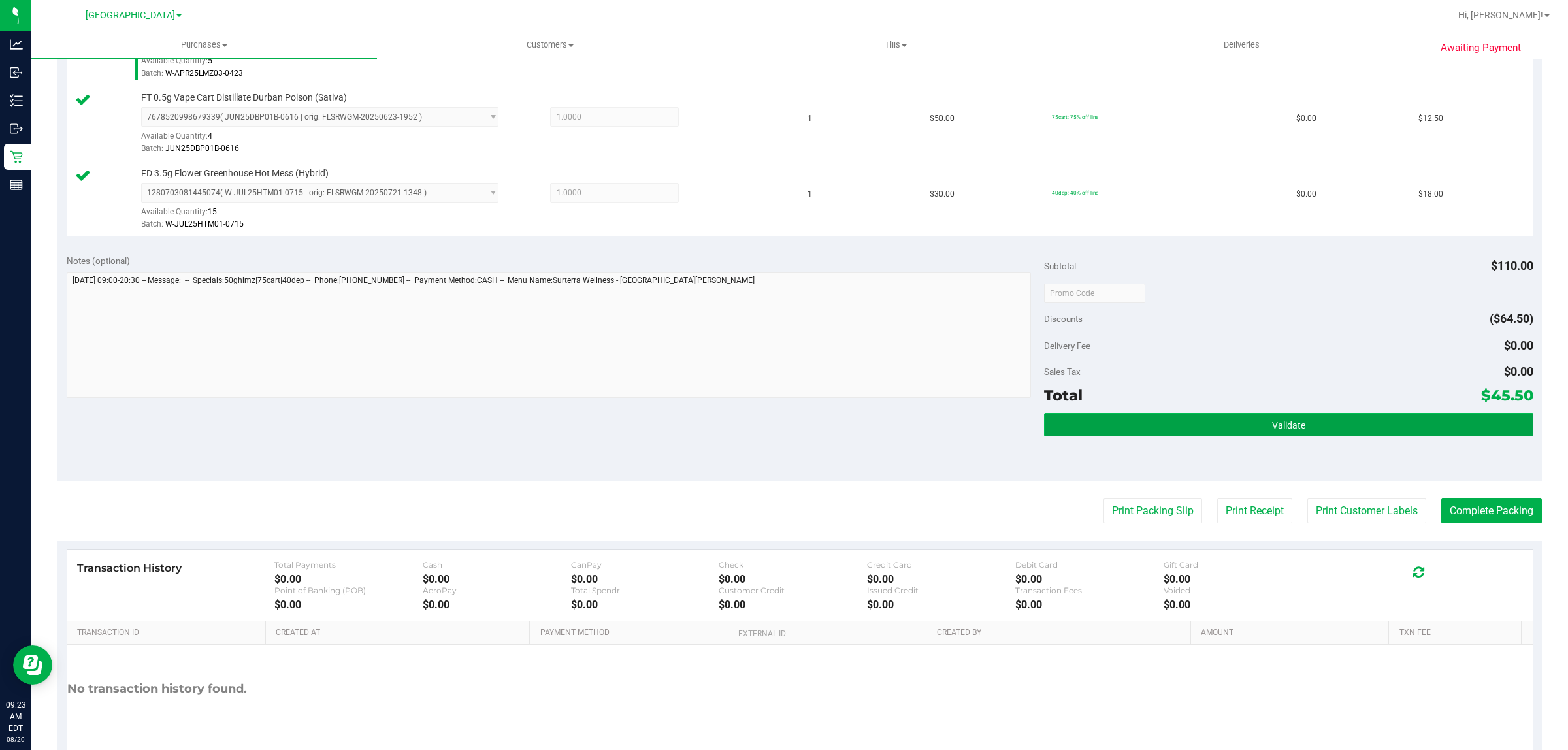
click at [1216, 425] on button "Validate" at bounding box center [1288, 424] width 489 height 23
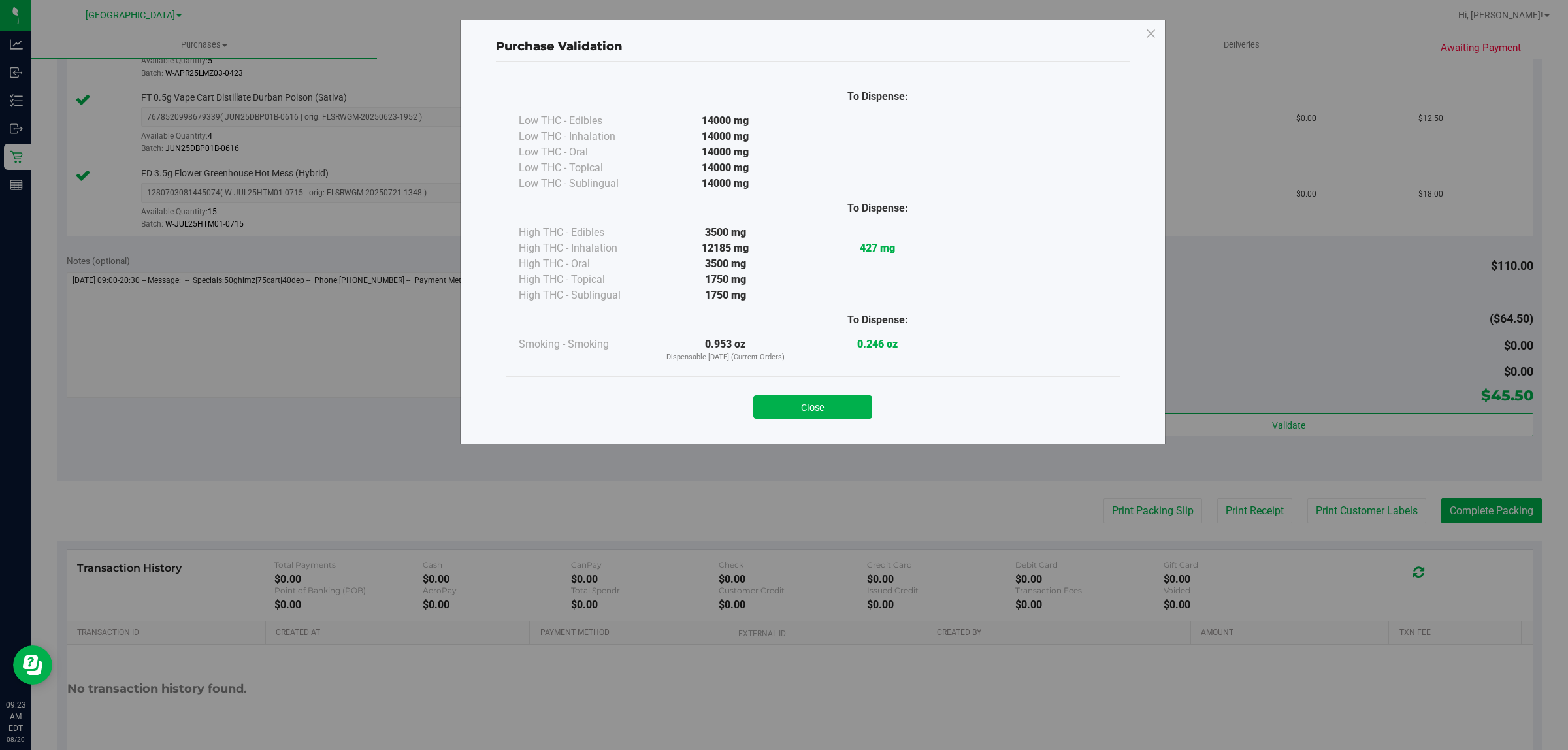
click at [830, 402] on button "Close" at bounding box center [812, 406] width 119 height 23
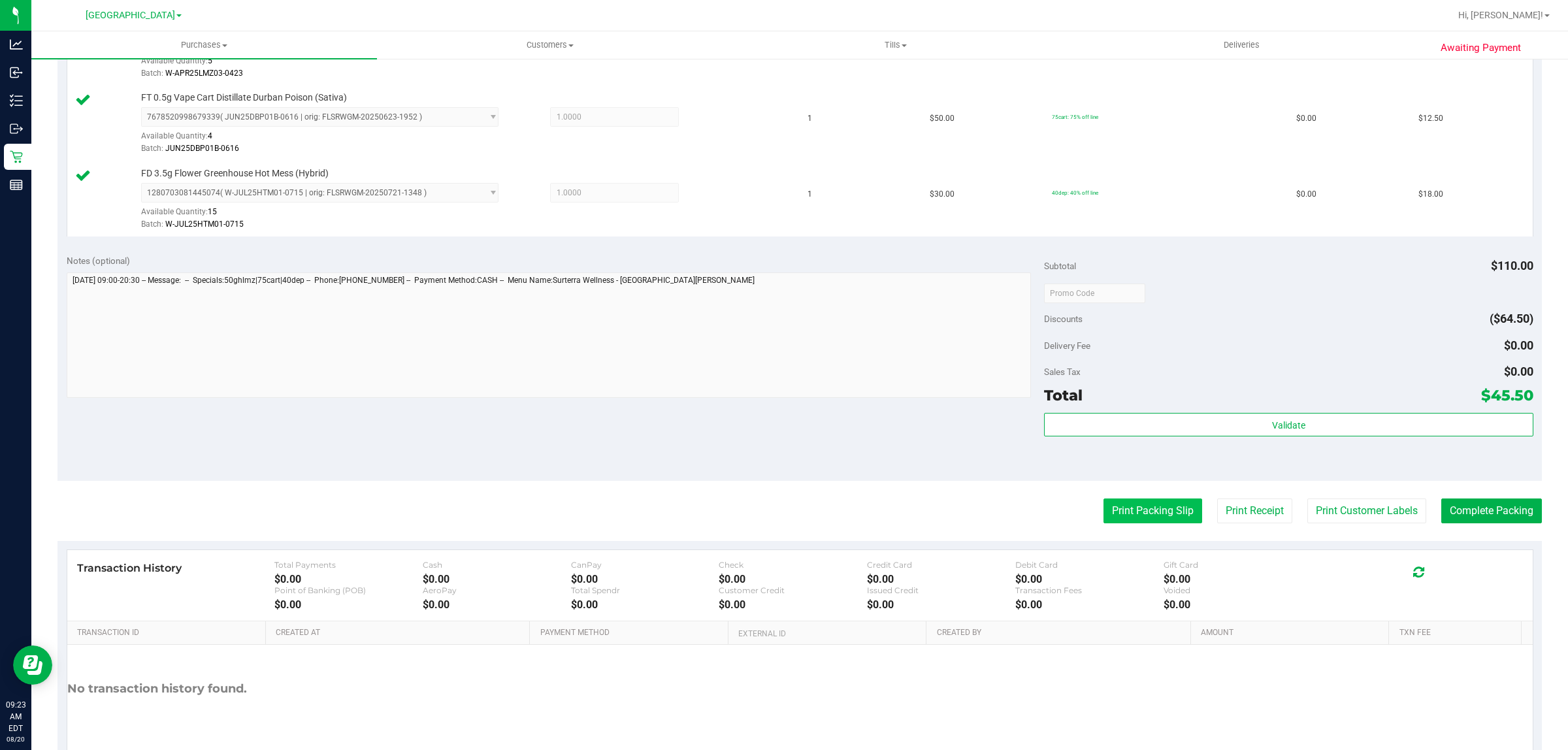
click at [1128, 514] on button "Print Packing Slip" at bounding box center [1153, 511] width 99 height 25
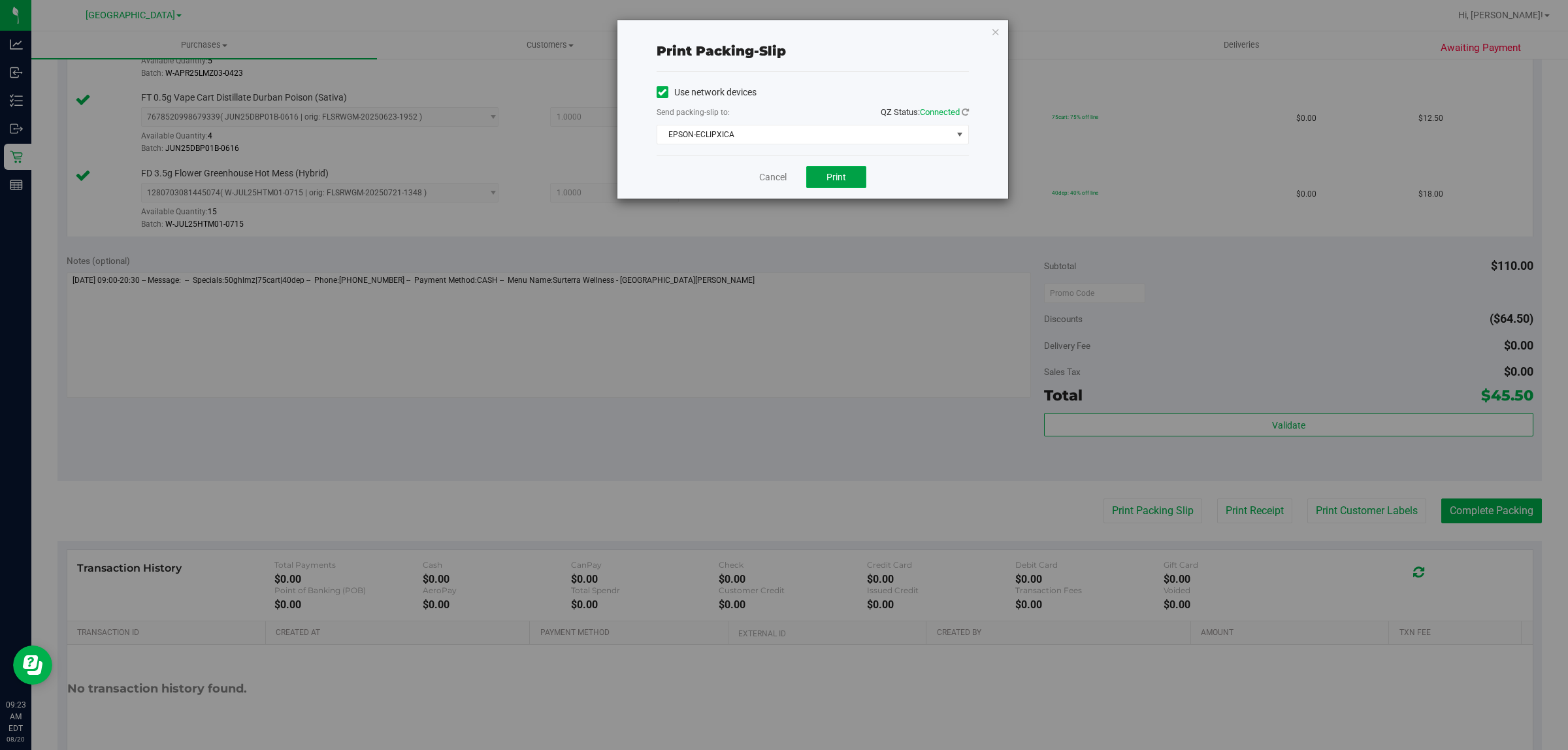
click at [830, 181] on span "Print" at bounding box center [836, 177] width 20 height 11
click at [766, 175] on link "Cancel" at bounding box center [773, 177] width 27 height 13
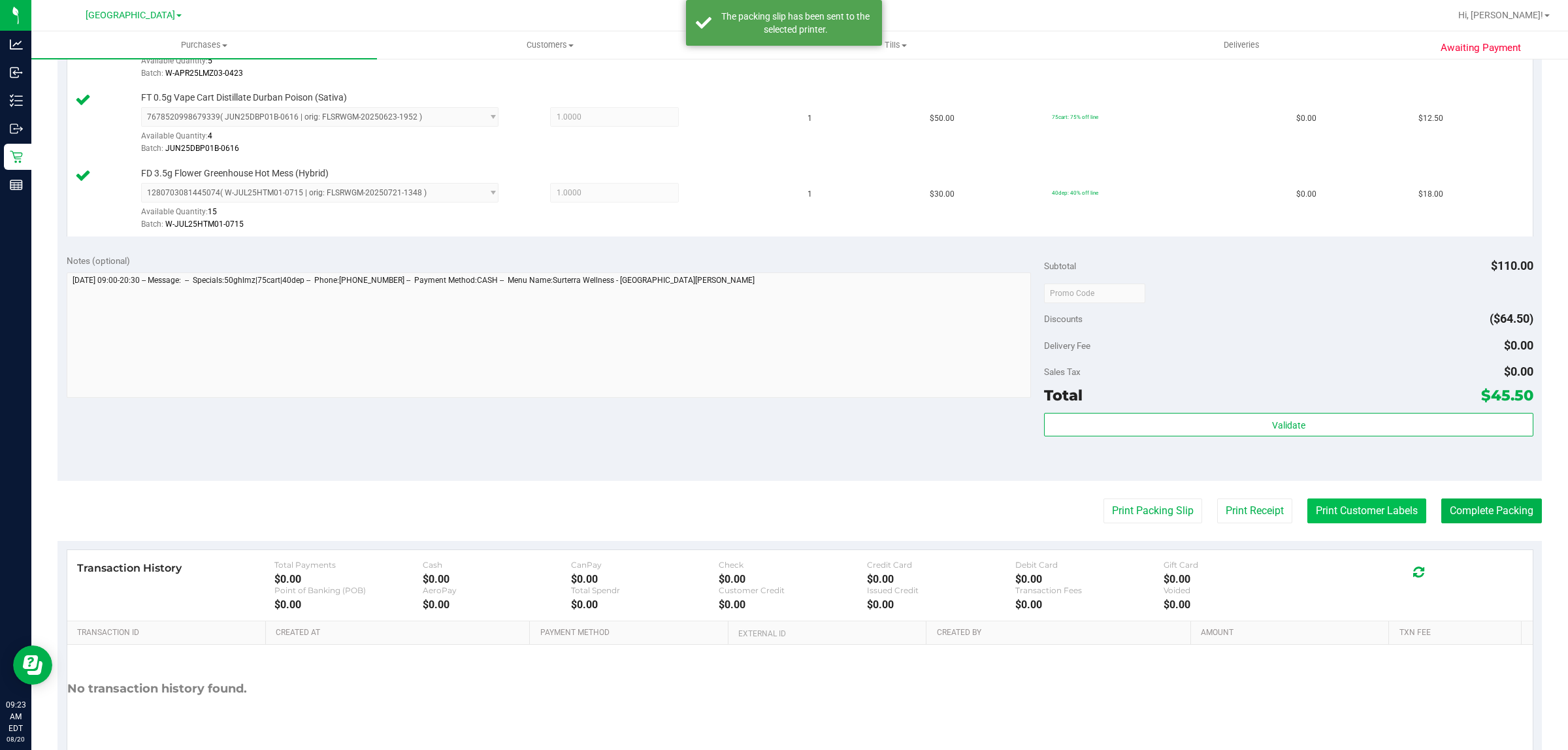
click at [1341, 516] on button "Print Customer Labels" at bounding box center [1367, 511] width 119 height 25
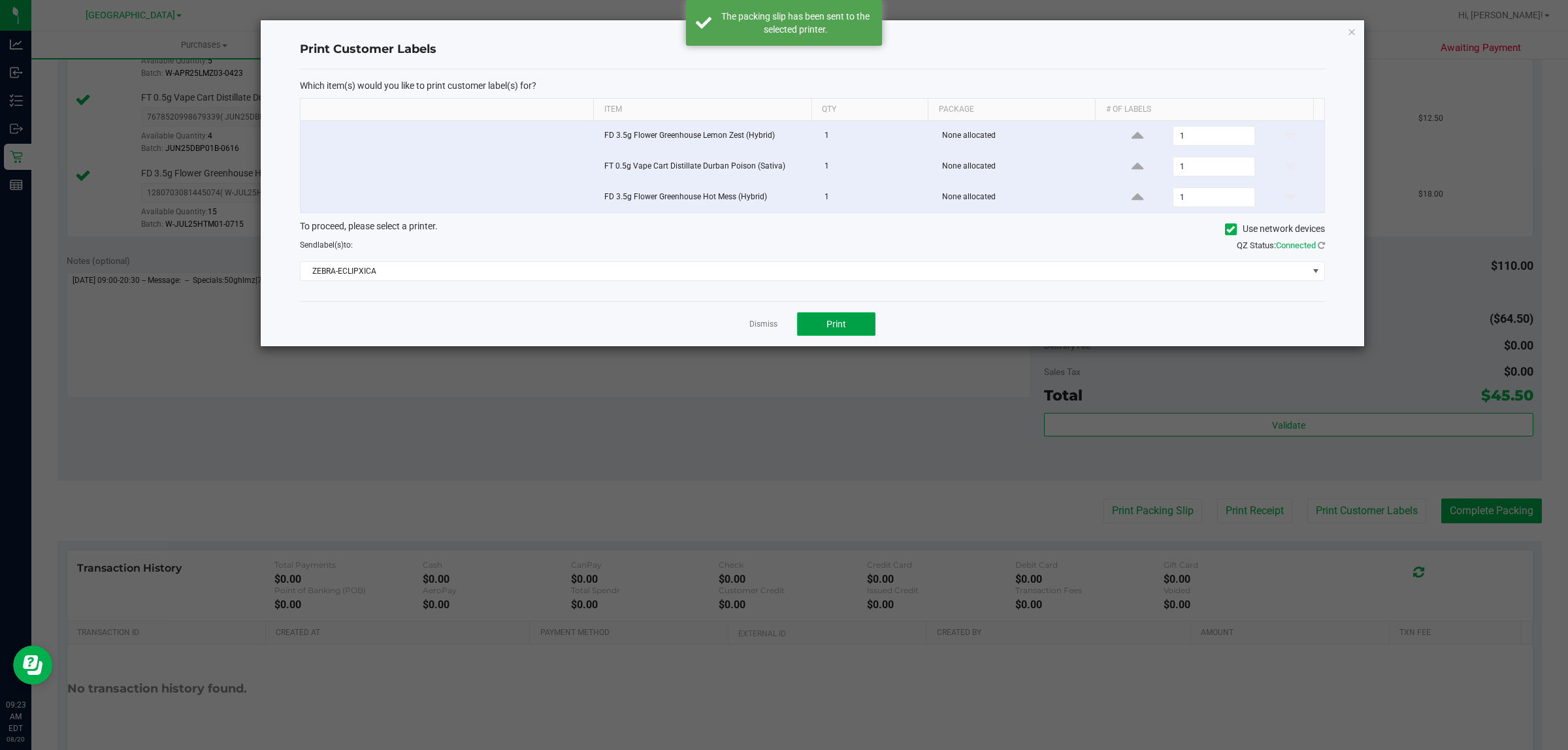
click at [834, 329] on span "Print" at bounding box center [836, 324] width 20 height 11
click at [765, 327] on link "Dismiss" at bounding box center [764, 325] width 28 height 11
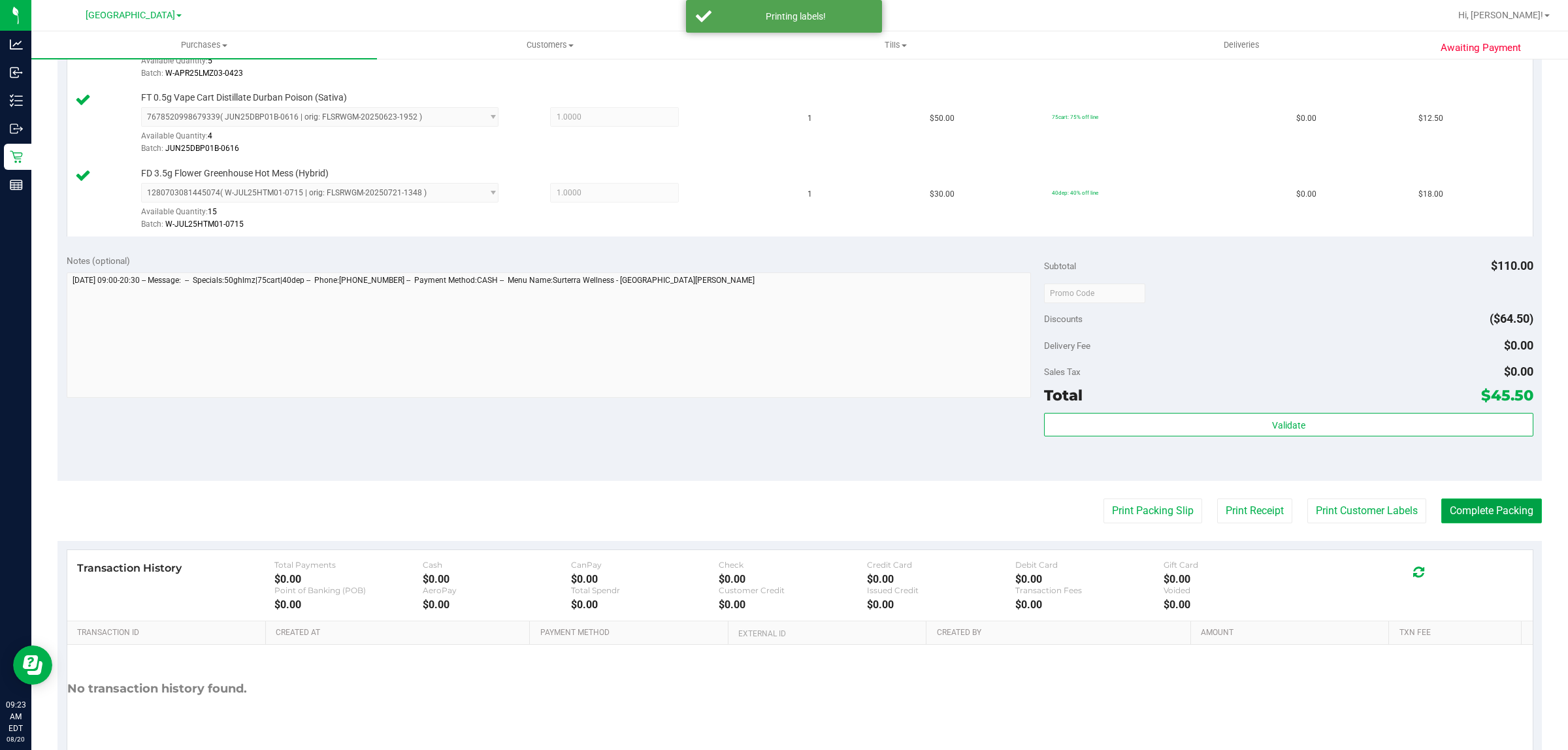
click at [1497, 511] on button "Complete Packing" at bounding box center [1491, 511] width 101 height 25
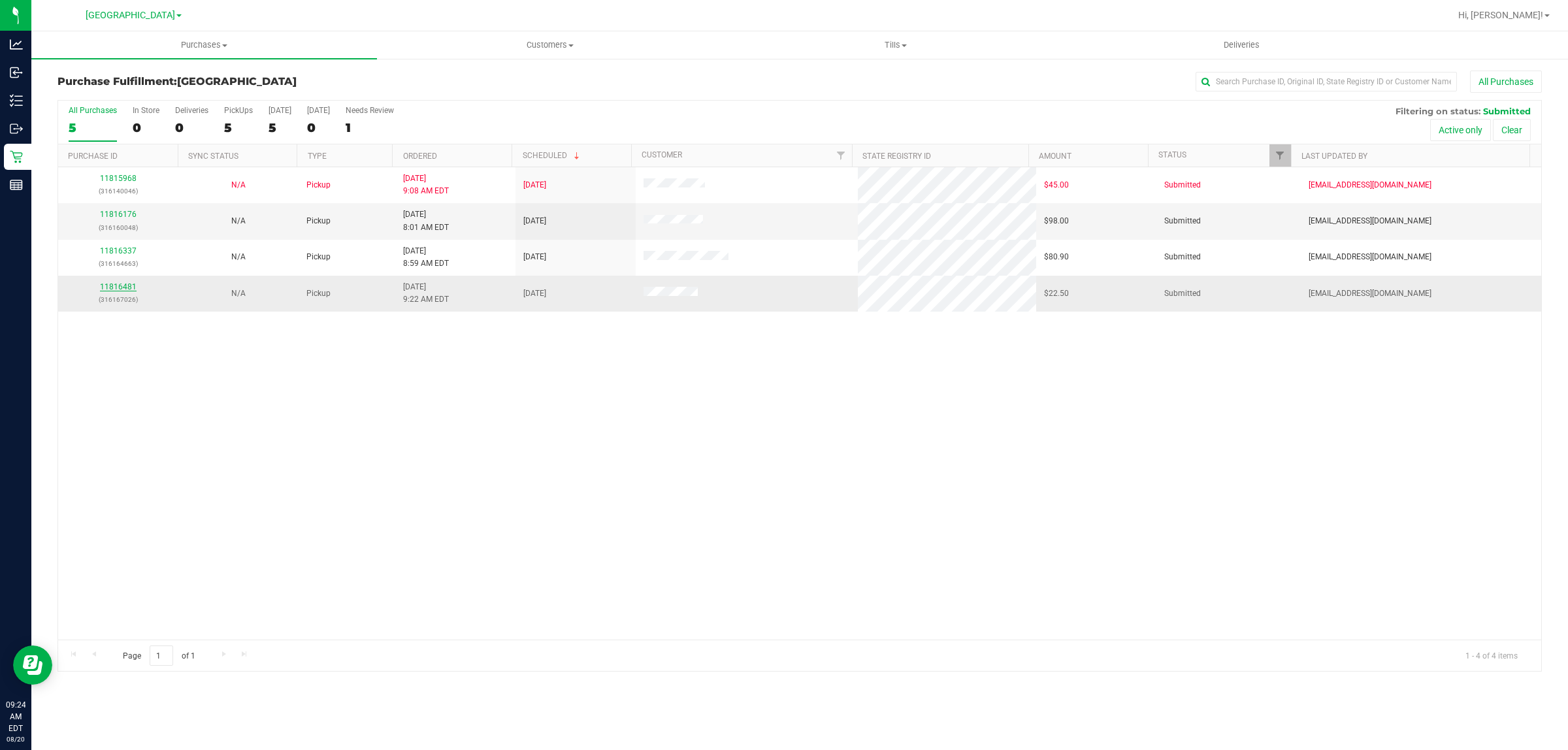
click at [116, 287] on link "11816481" at bounding box center [118, 287] width 37 height 9
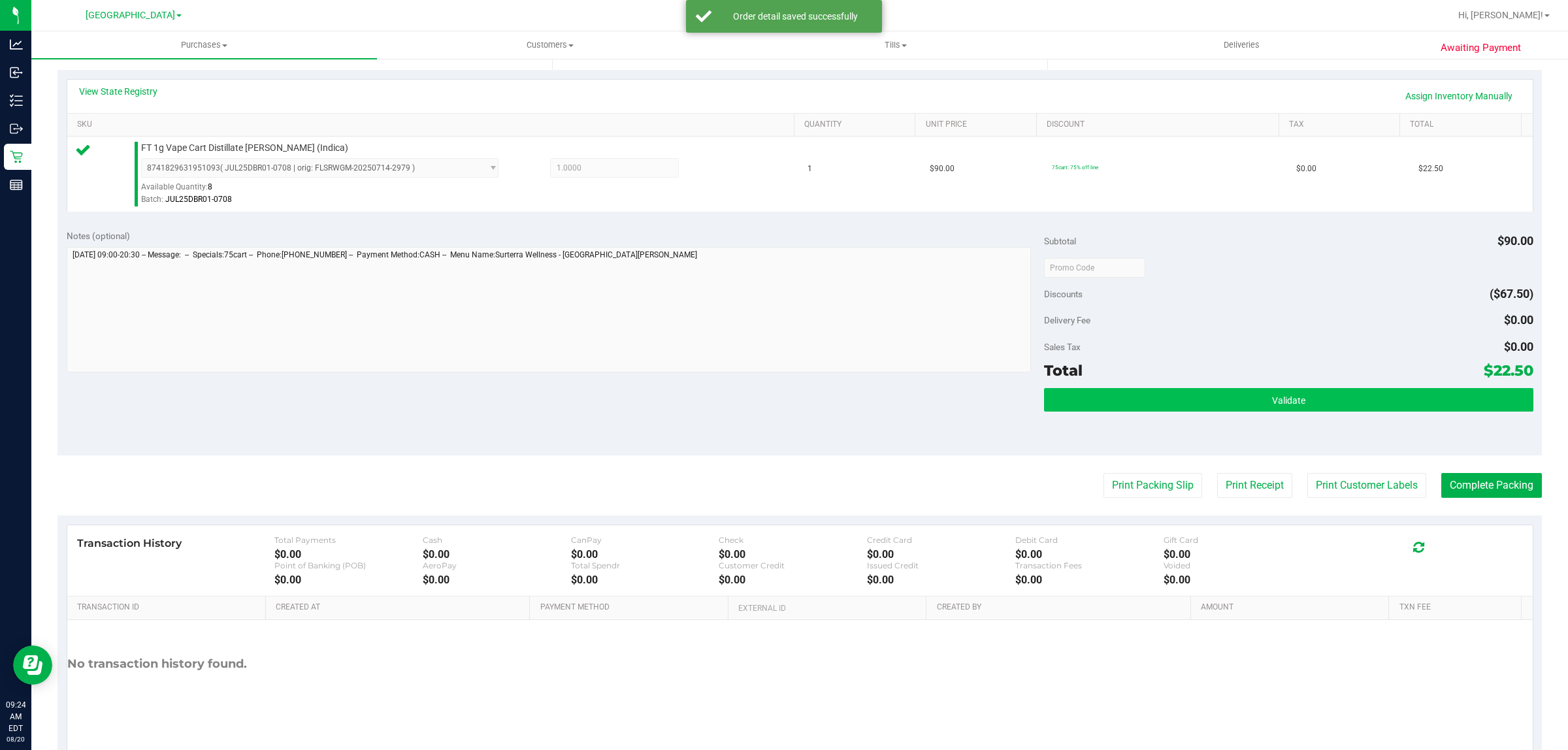
click at [1257, 444] on purchase-details "Back Edit Purchase Cancel Purchase View Profile # 11816481 BioTrack ID: - Submi…" at bounding box center [799, 273] width 1484 height 971
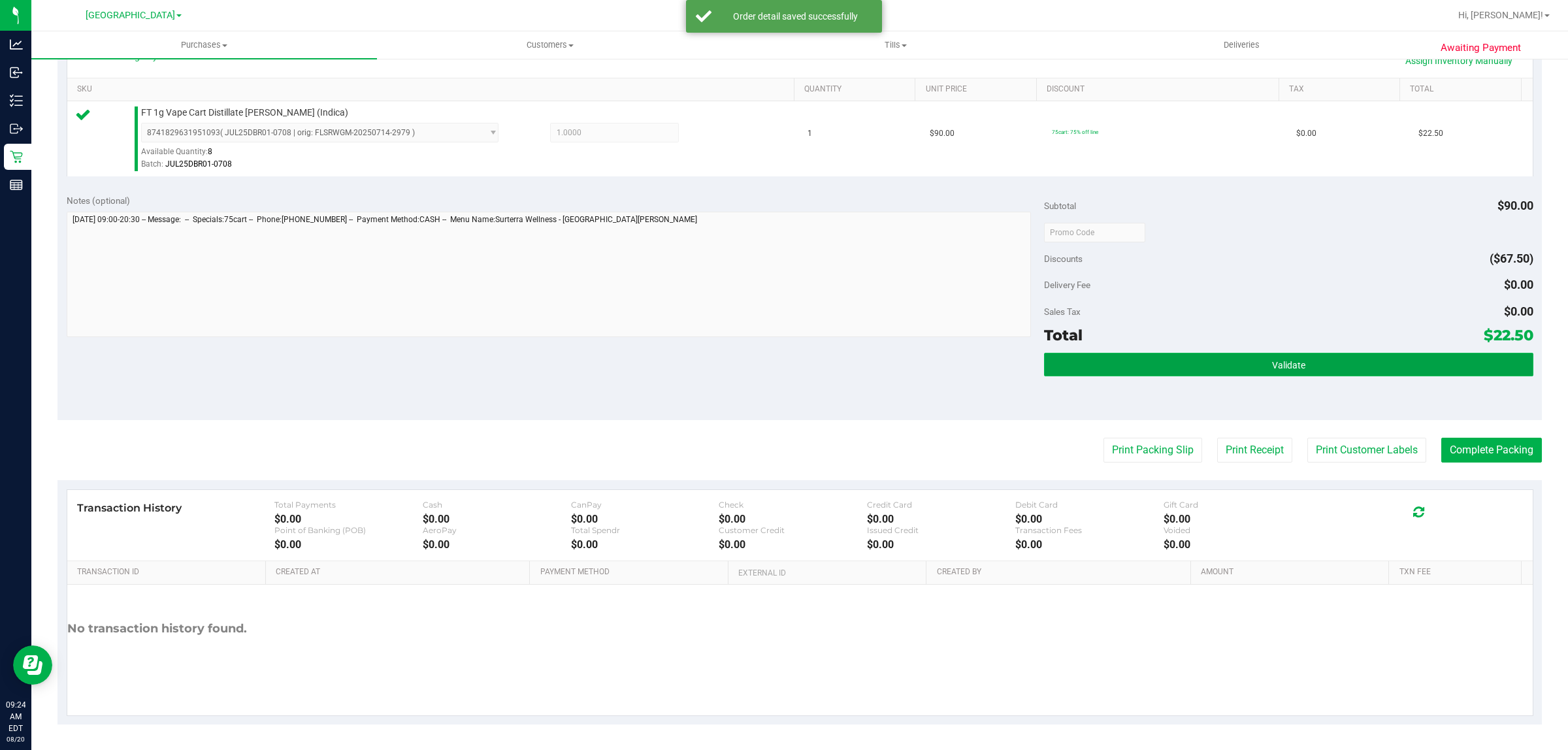
click at [1243, 363] on button "Validate" at bounding box center [1288, 364] width 489 height 23
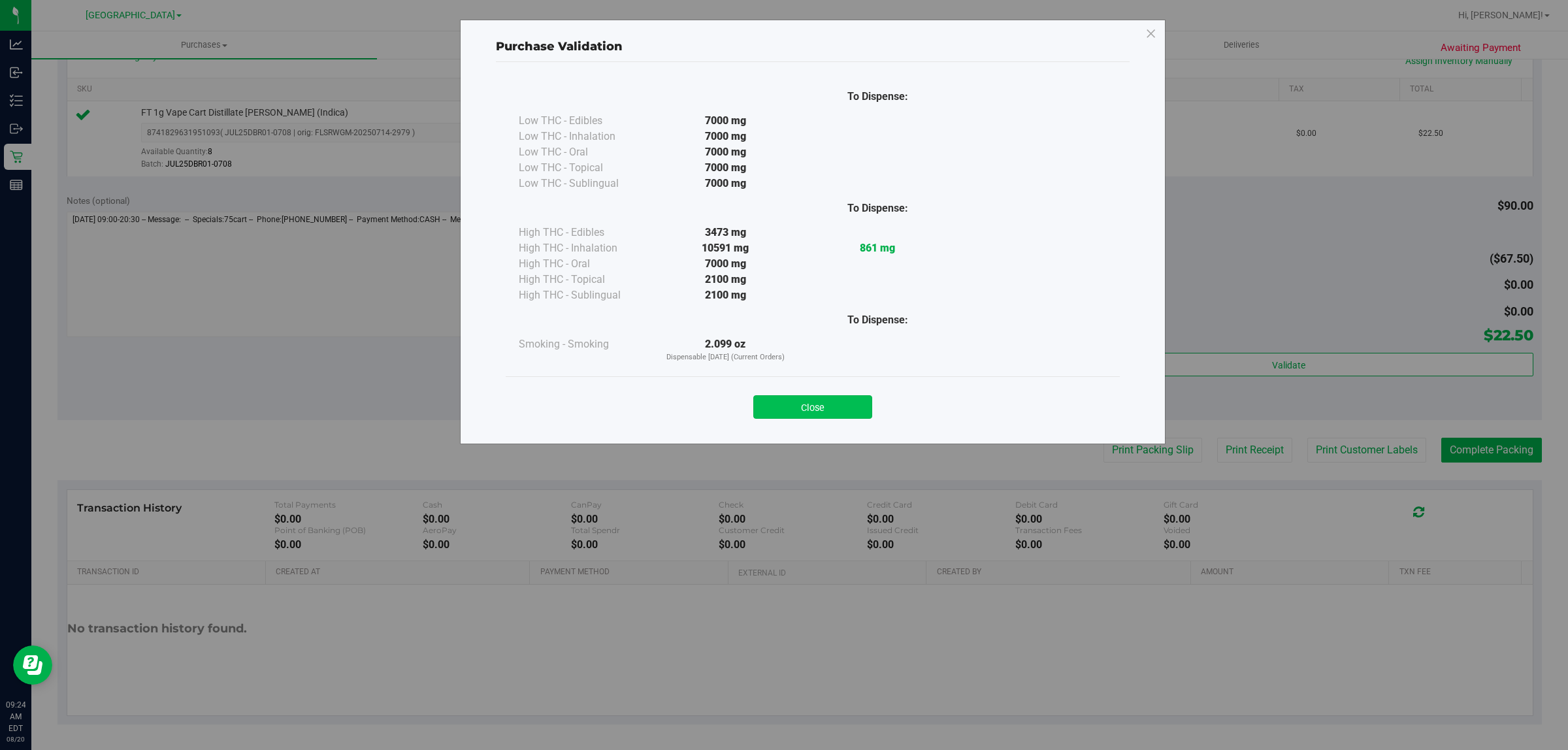
click at [834, 413] on button "Close" at bounding box center [812, 406] width 119 height 23
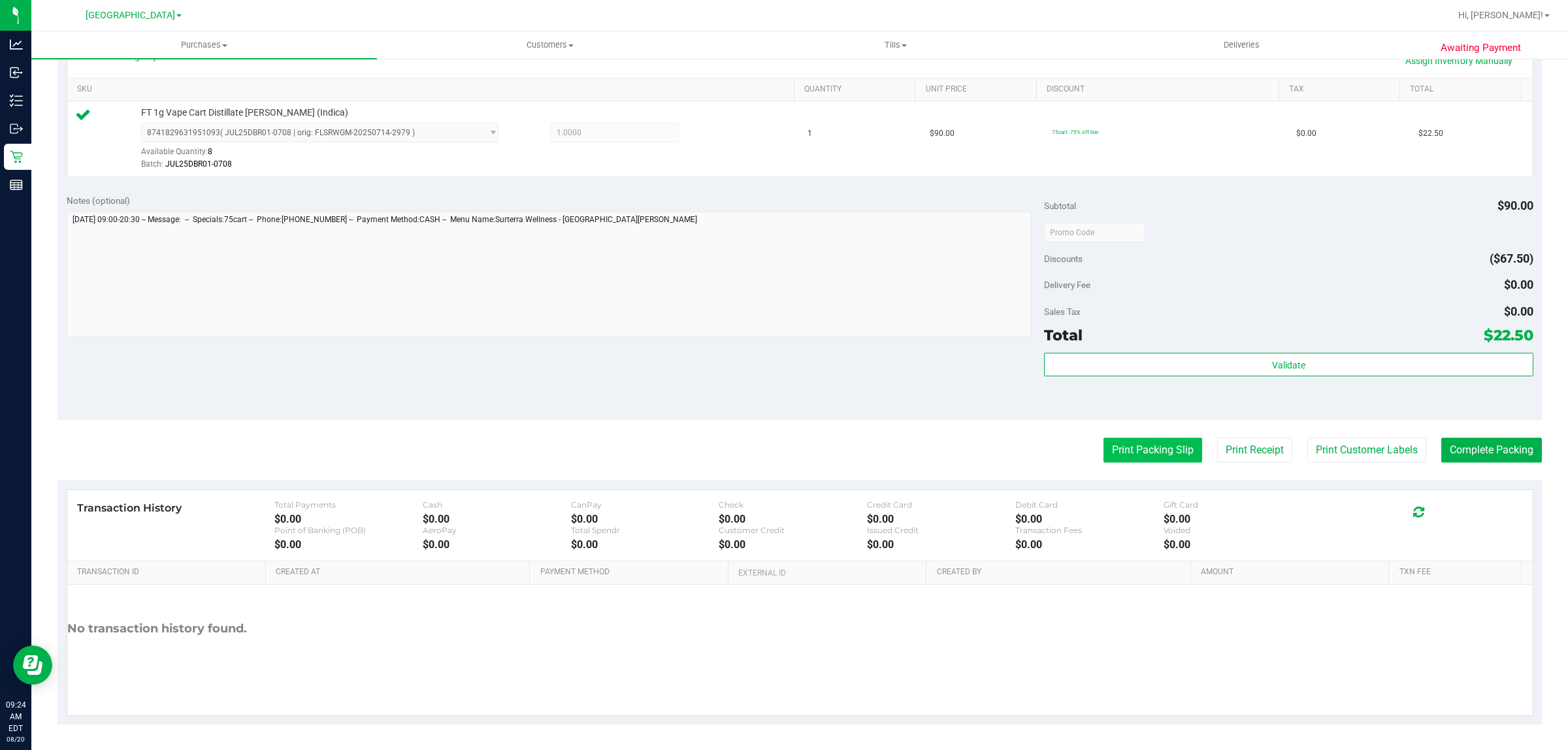
click at [1122, 444] on button "Print Packing Slip" at bounding box center [1153, 449] width 99 height 25
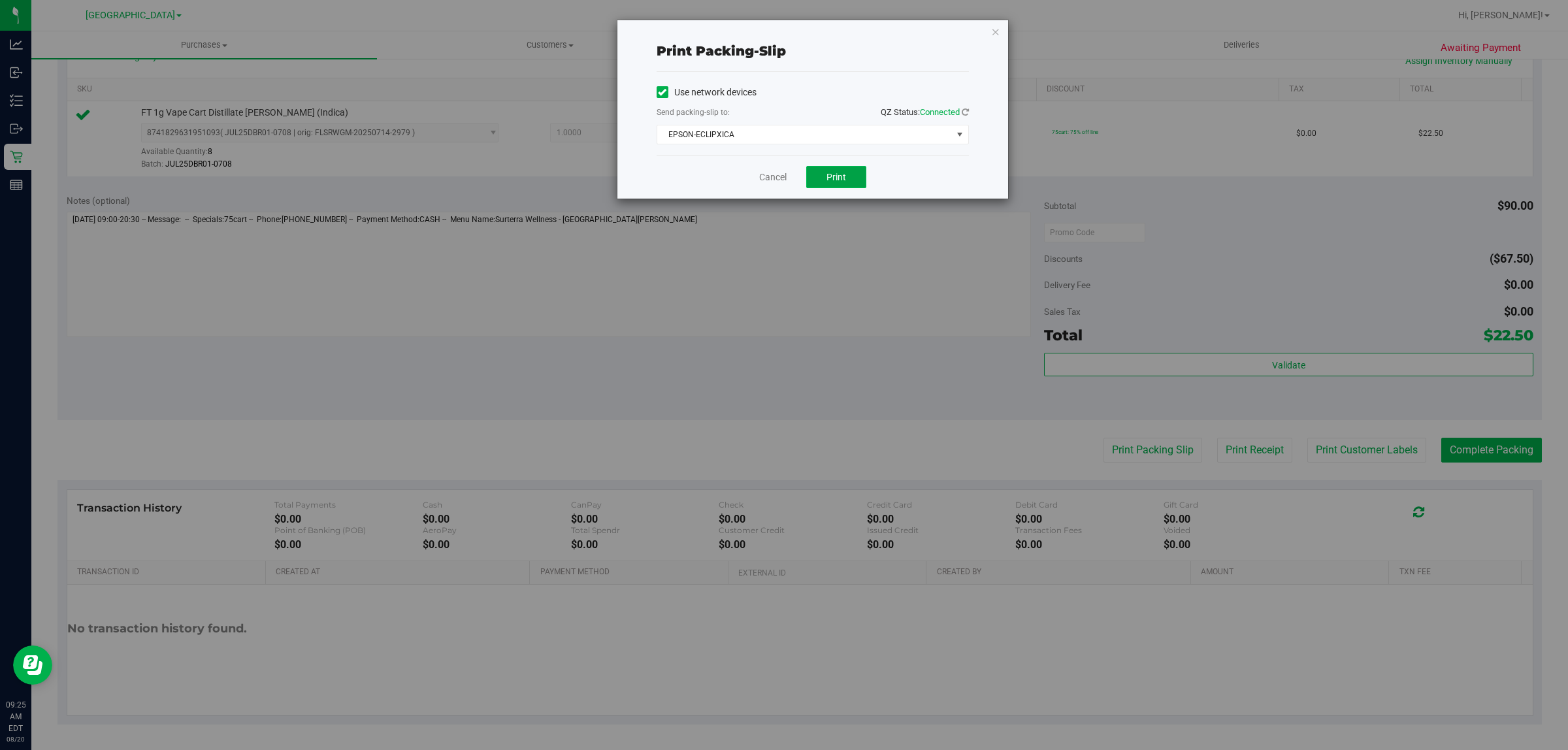
click at [858, 177] on button "Print" at bounding box center [836, 177] width 60 height 23
click at [771, 180] on link "Cancel" at bounding box center [773, 177] width 27 height 13
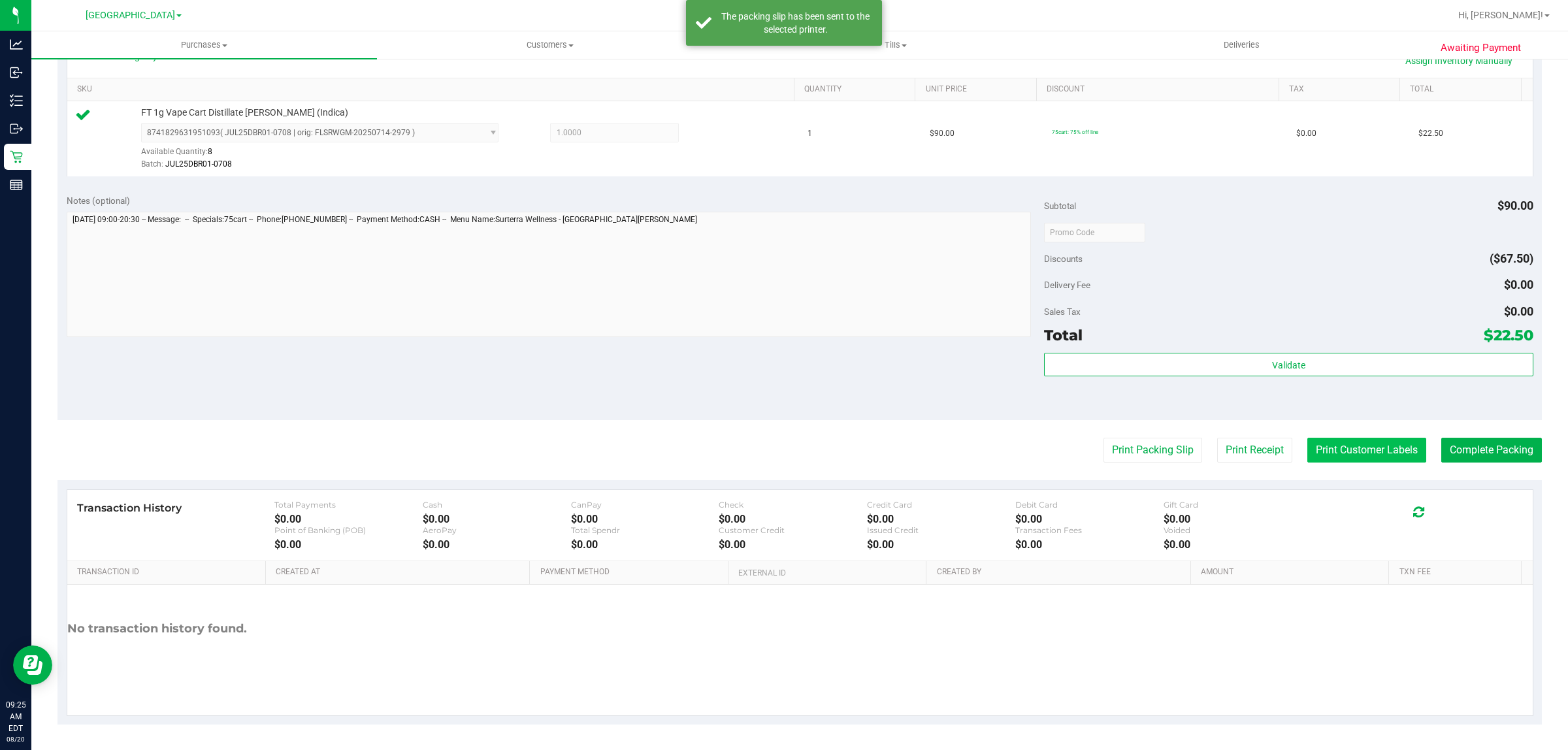
click at [1363, 451] on button "Print Customer Labels" at bounding box center [1367, 449] width 119 height 25
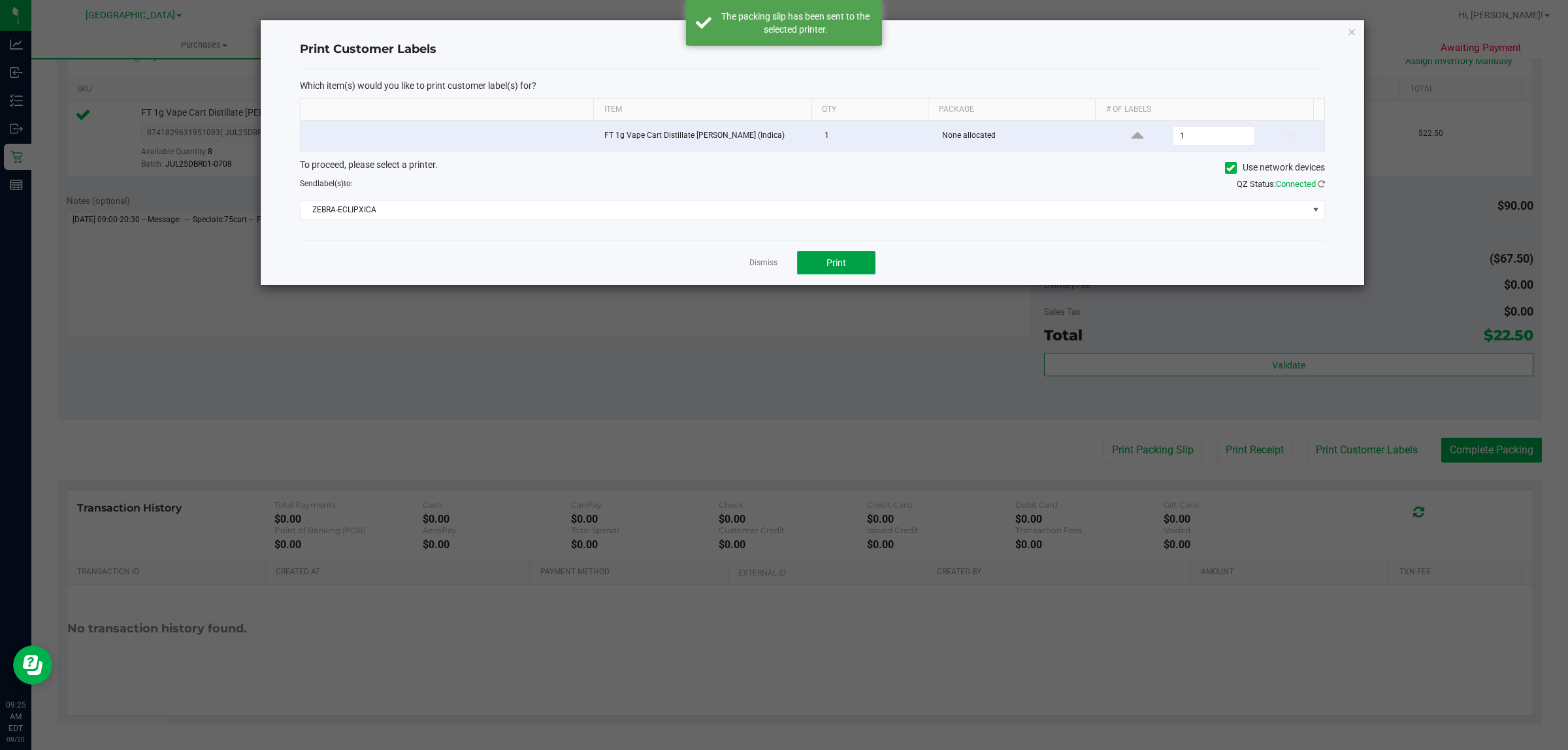
click at [850, 262] on button "Print" at bounding box center [836, 262] width 78 height 23
click at [760, 263] on link "Dismiss" at bounding box center [764, 263] width 28 height 11
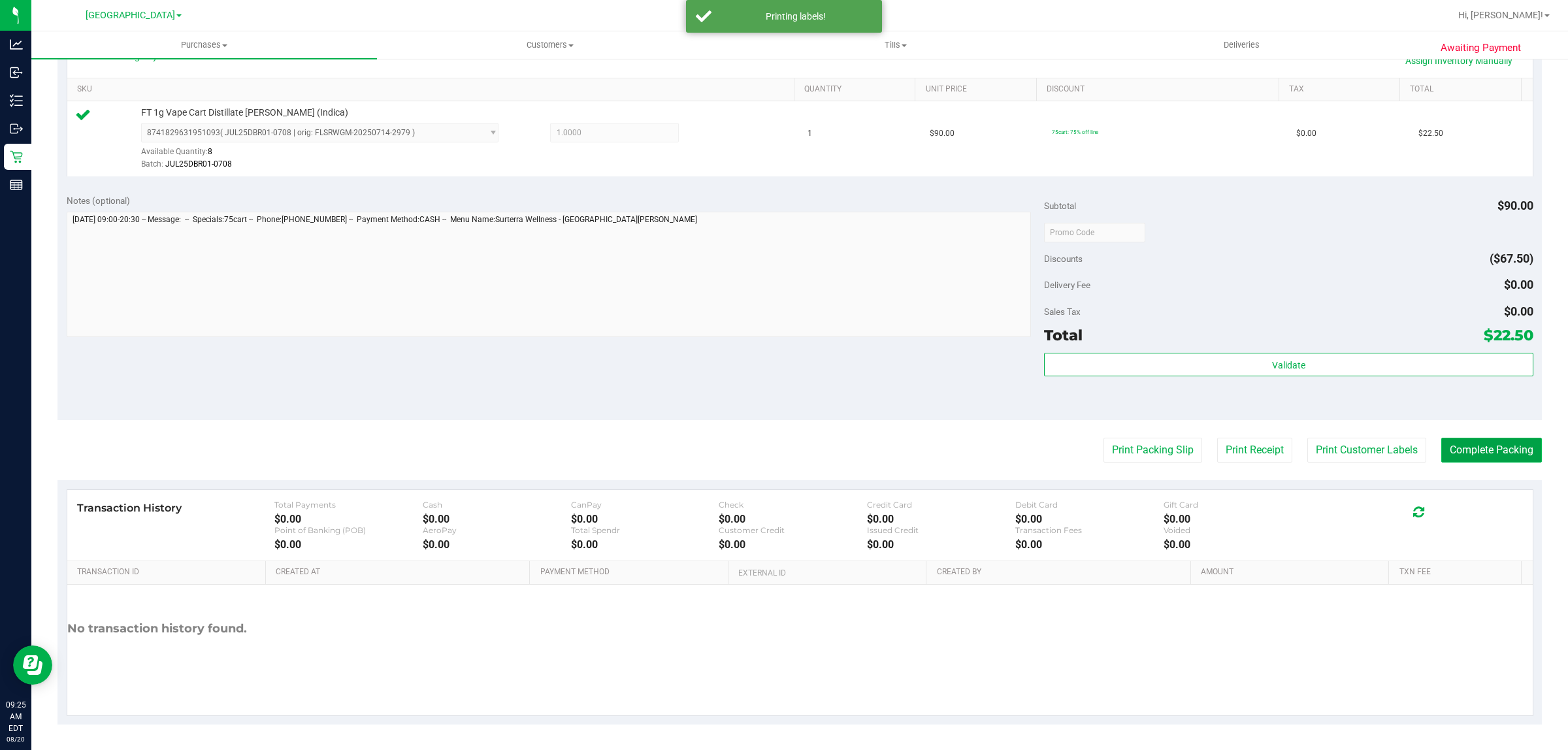
click at [1462, 446] on button "Complete Packing" at bounding box center [1491, 449] width 101 height 25
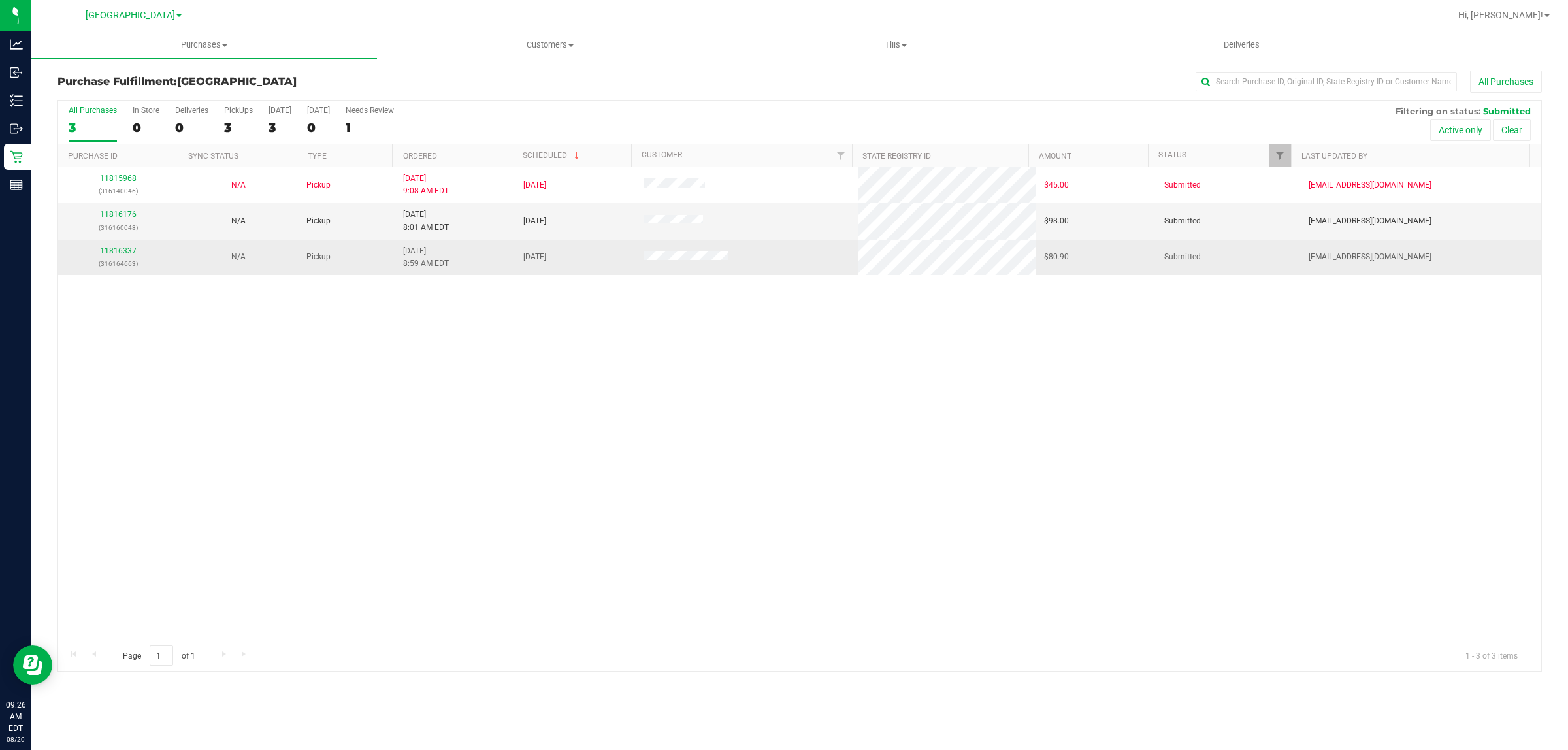
click at [116, 252] on link "11816337" at bounding box center [118, 251] width 37 height 9
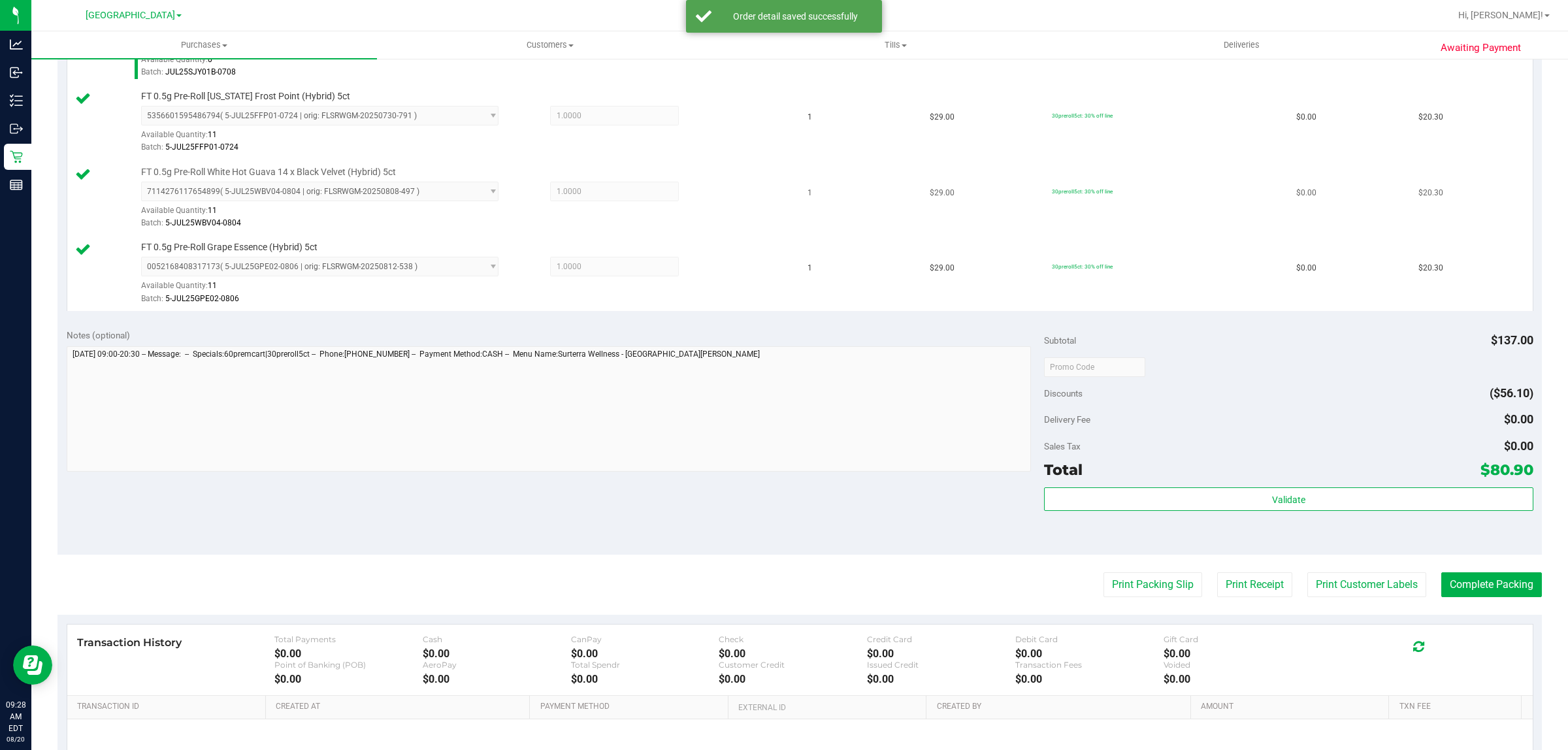
scroll to position [490, 0]
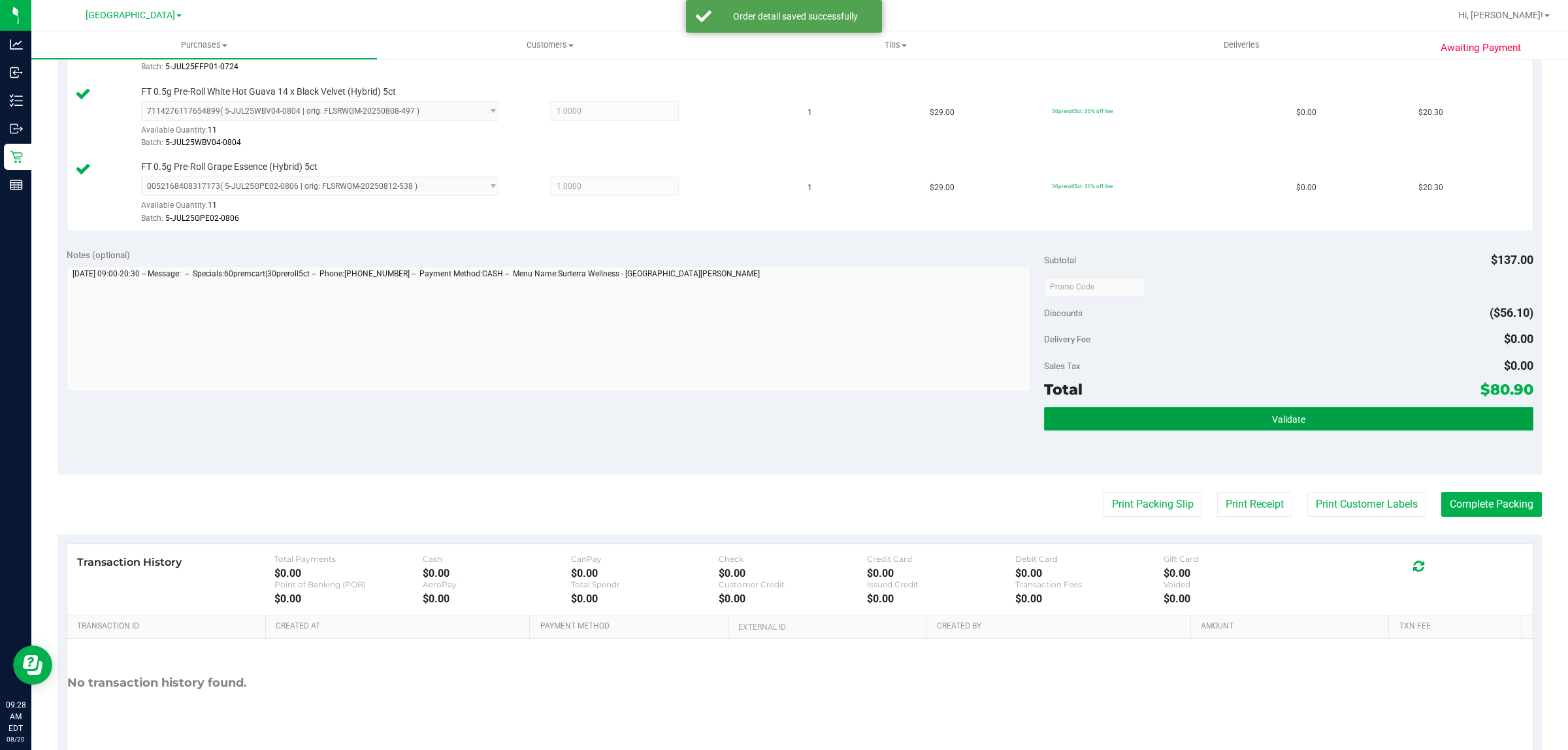
click at [1291, 425] on span "Validate" at bounding box center [1288, 419] width 33 height 11
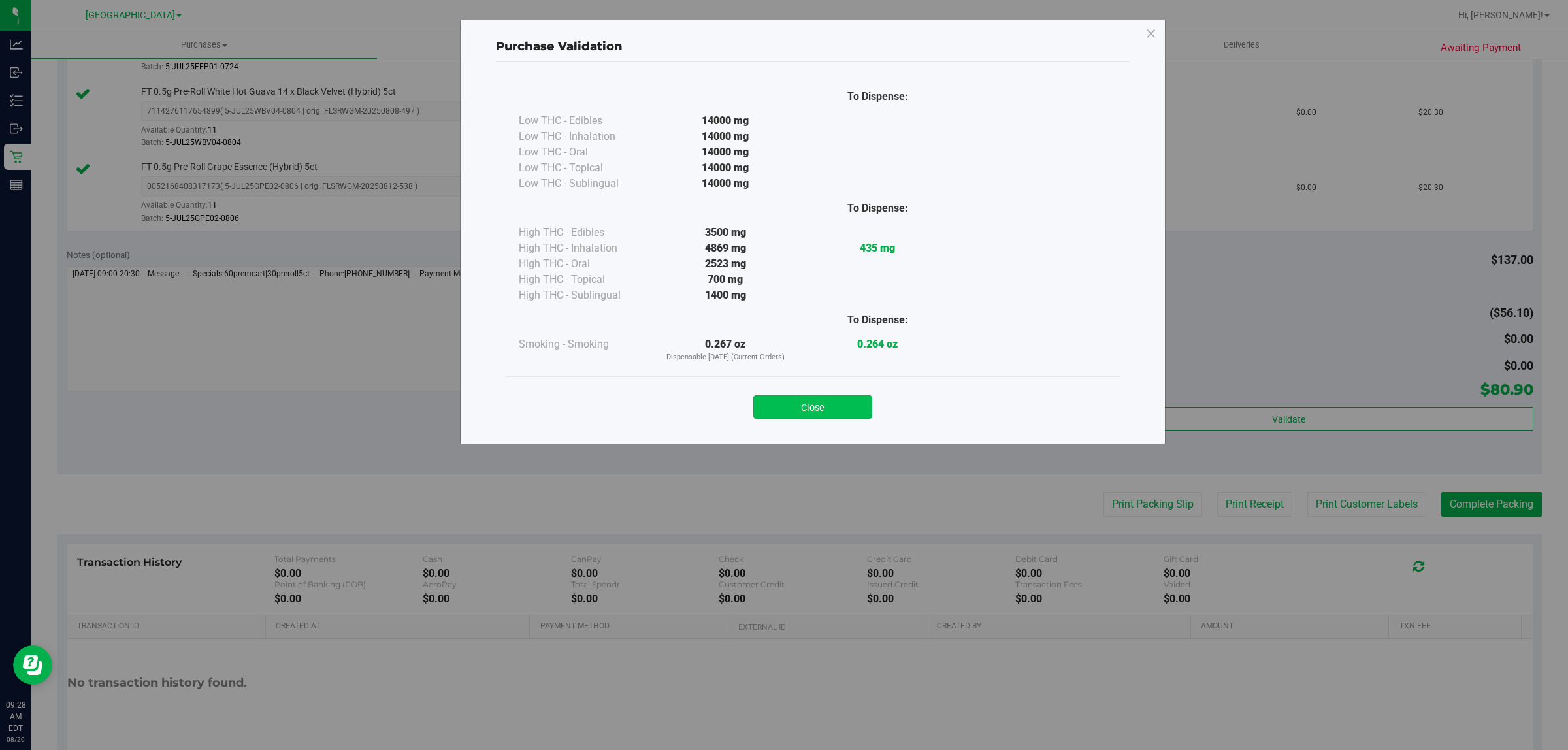
click at [831, 404] on button "Close" at bounding box center [812, 406] width 119 height 23
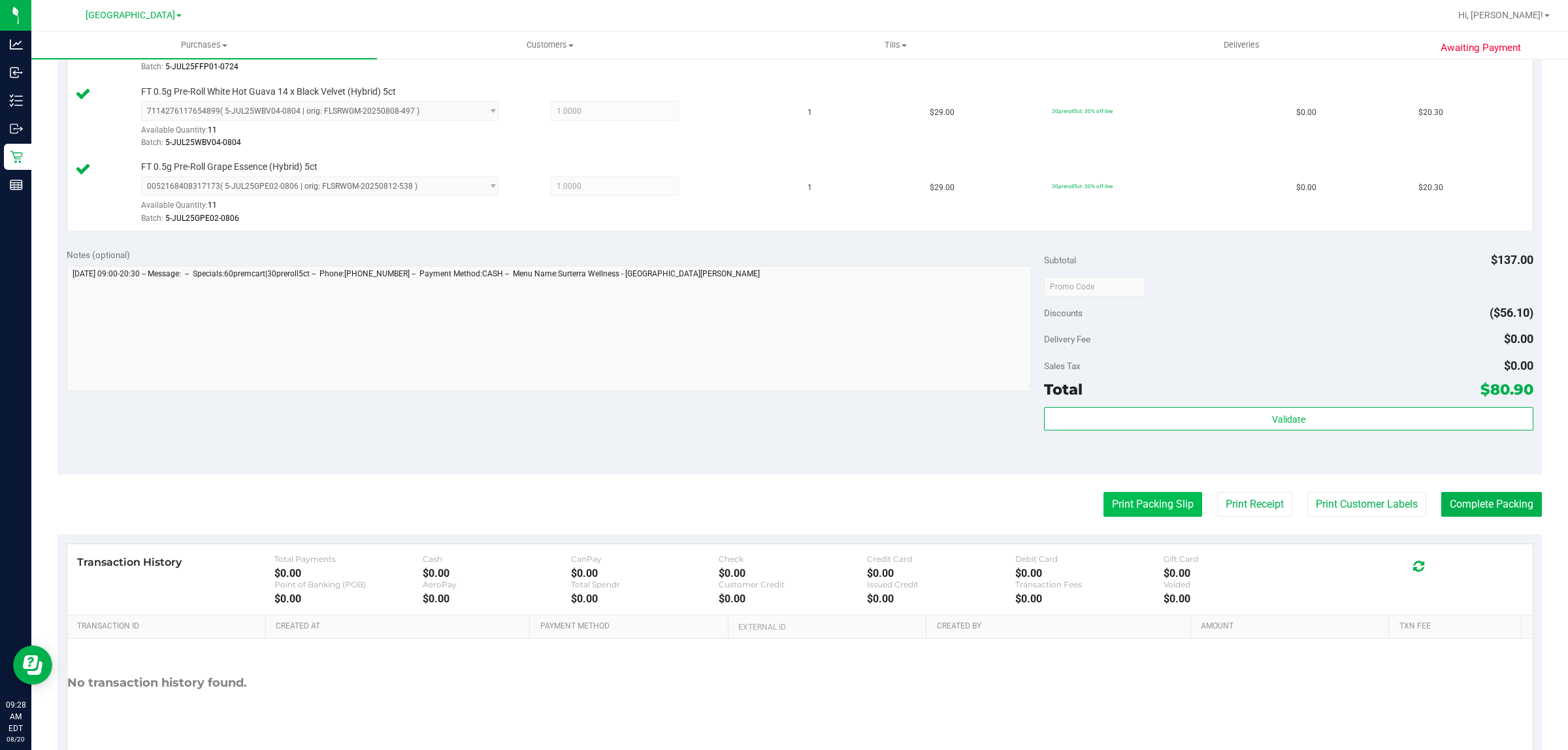
click at [1150, 503] on button "Print Packing Slip" at bounding box center [1153, 504] width 99 height 25
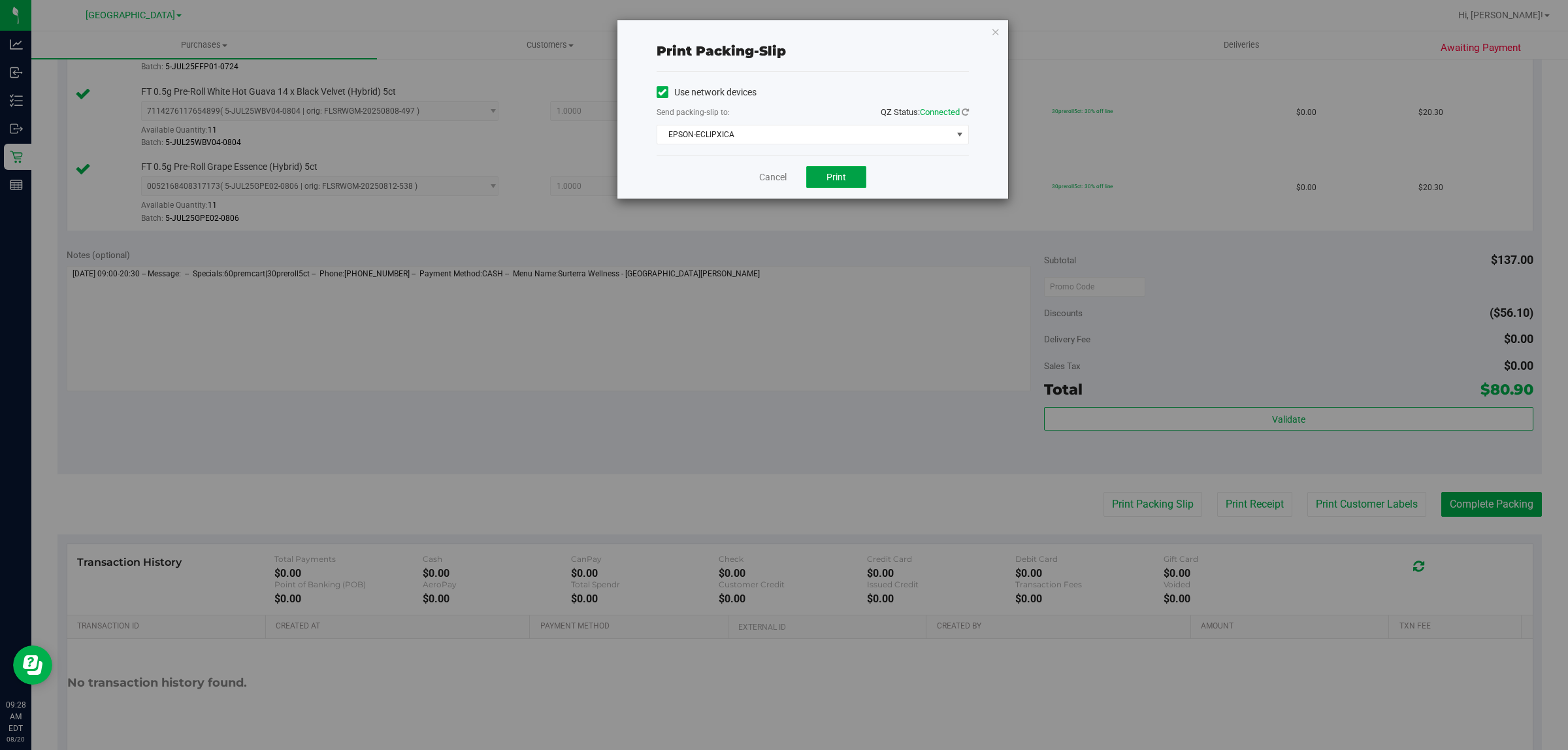
click at [852, 176] on button "Print" at bounding box center [836, 177] width 60 height 23
click at [773, 180] on link "Cancel" at bounding box center [773, 177] width 27 height 13
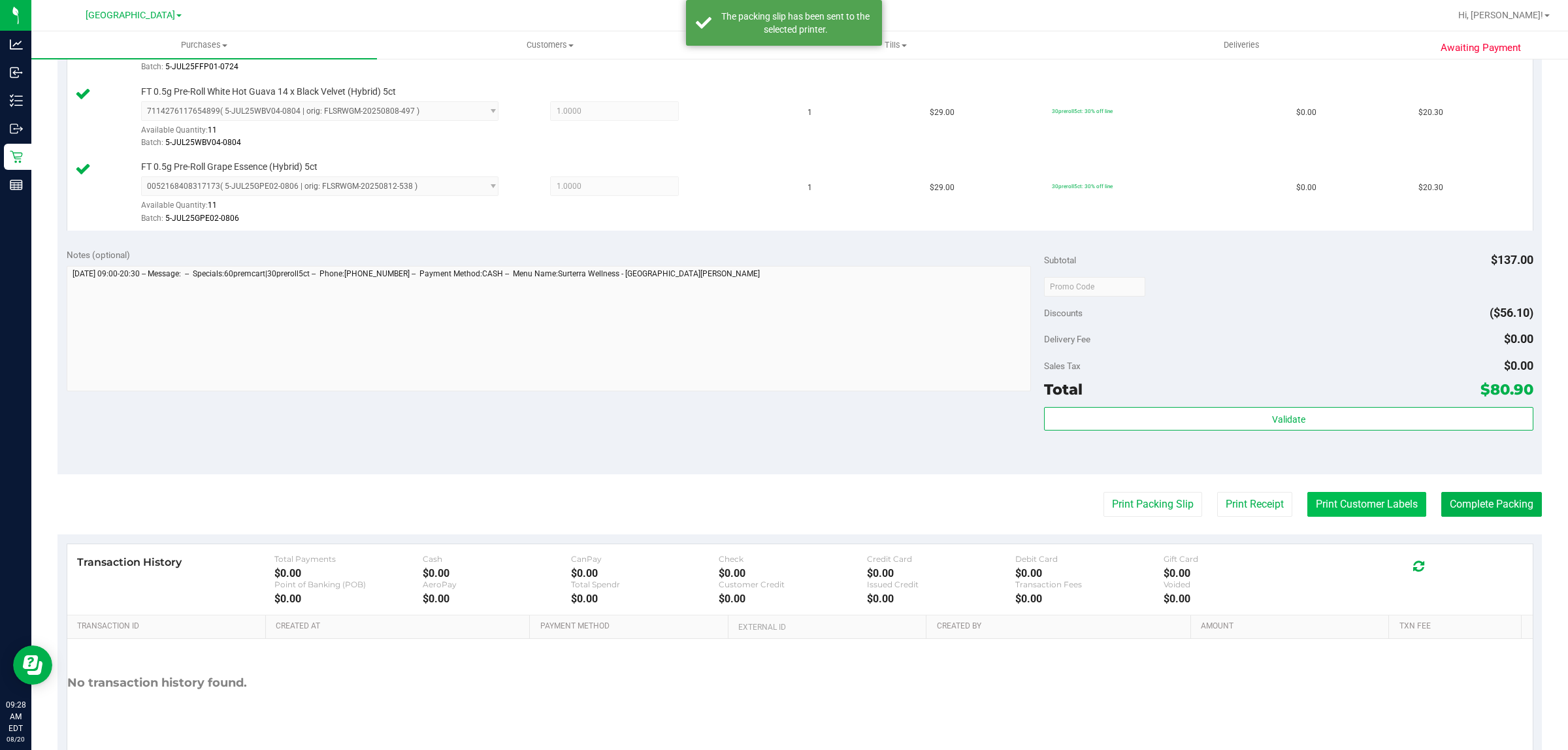
click at [1357, 505] on button "Print Customer Labels" at bounding box center [1367, 504] width 119 height 25
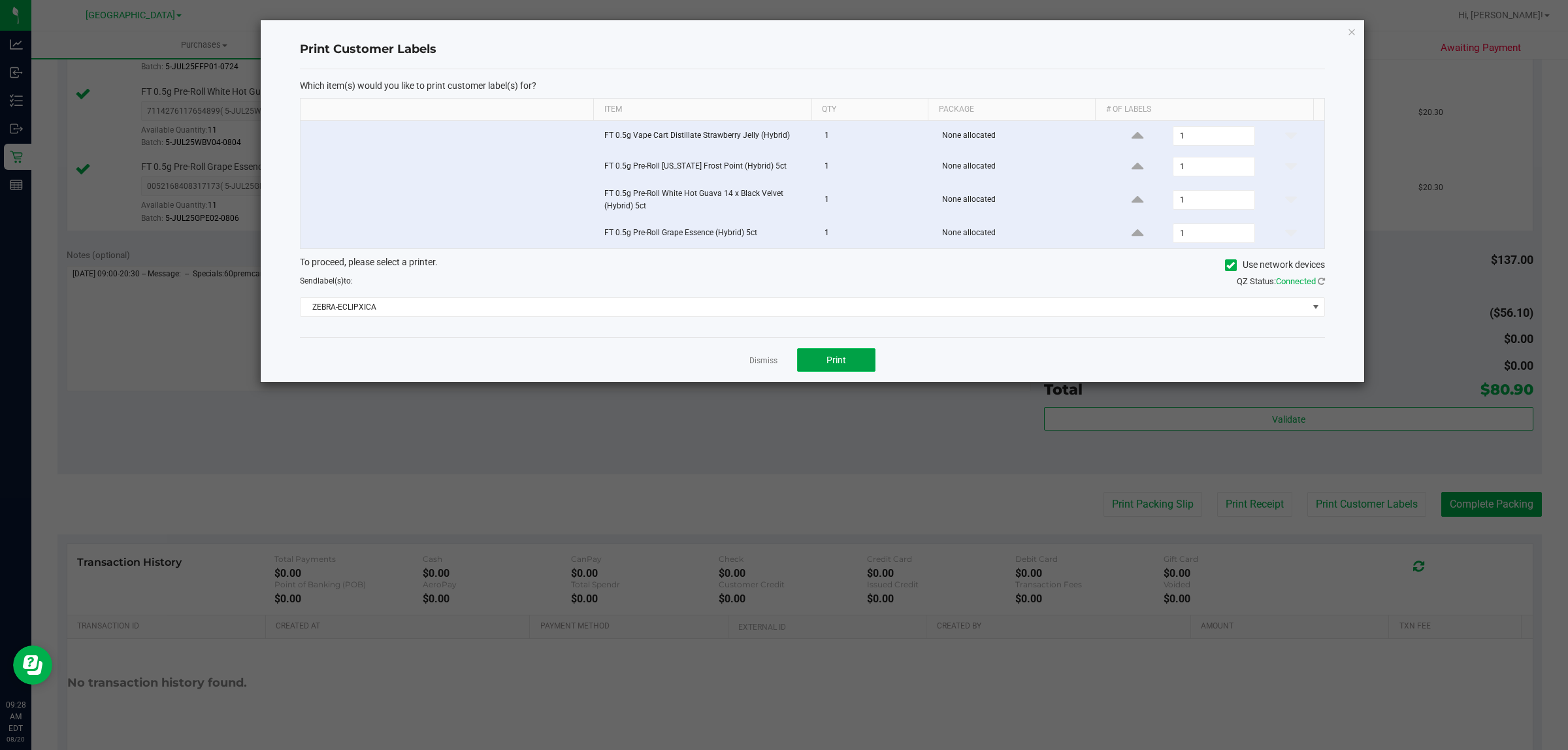
click at [837, 365] on span "Print" at bounding box center [836, 360] width 20 height 11
click at [762, 363] on link "Dismiss" at bounding box center [764, 361] width 28 height 11
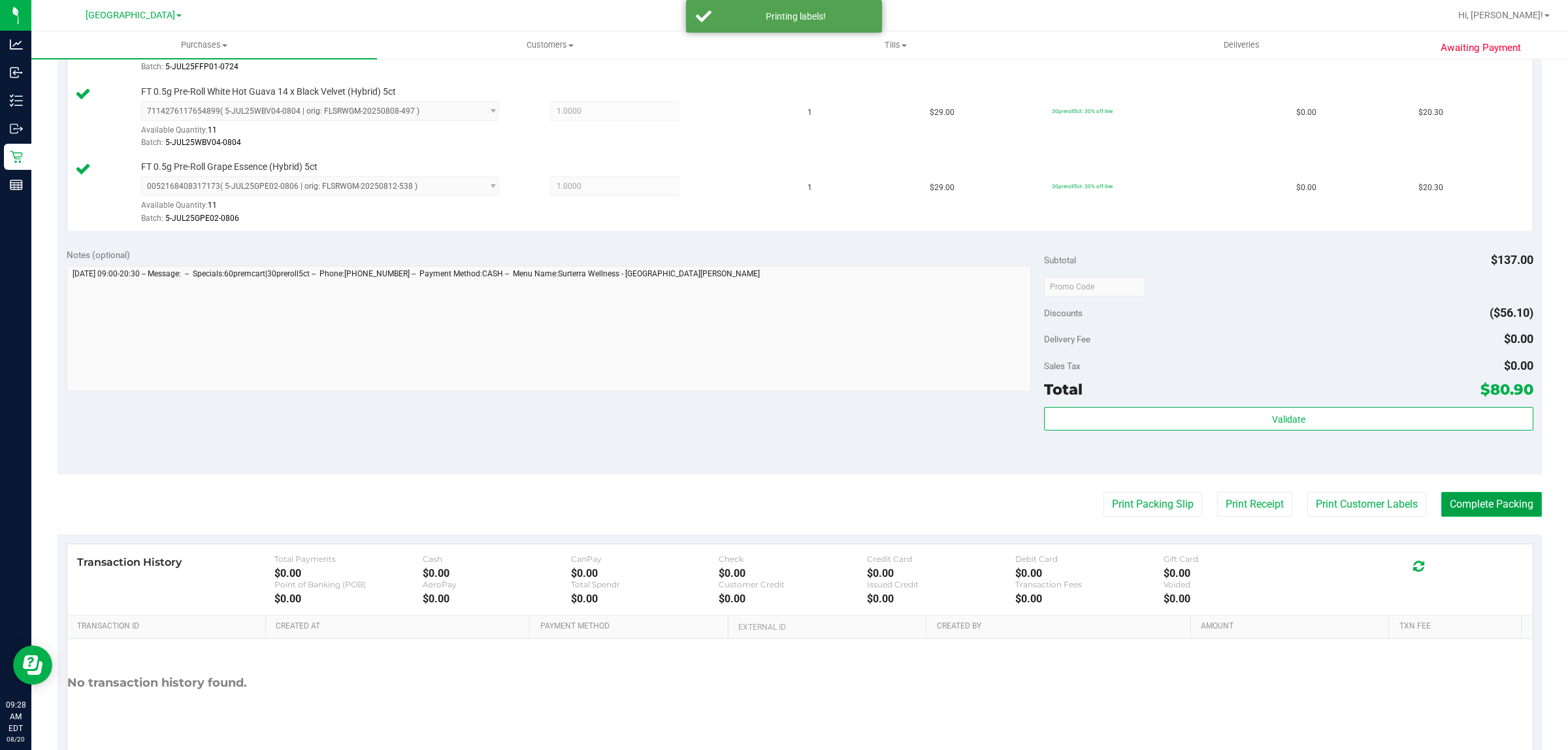
click at [1479, 504] on button "Complete Packing" at bounding box center [1491, 504] width 101 height 25
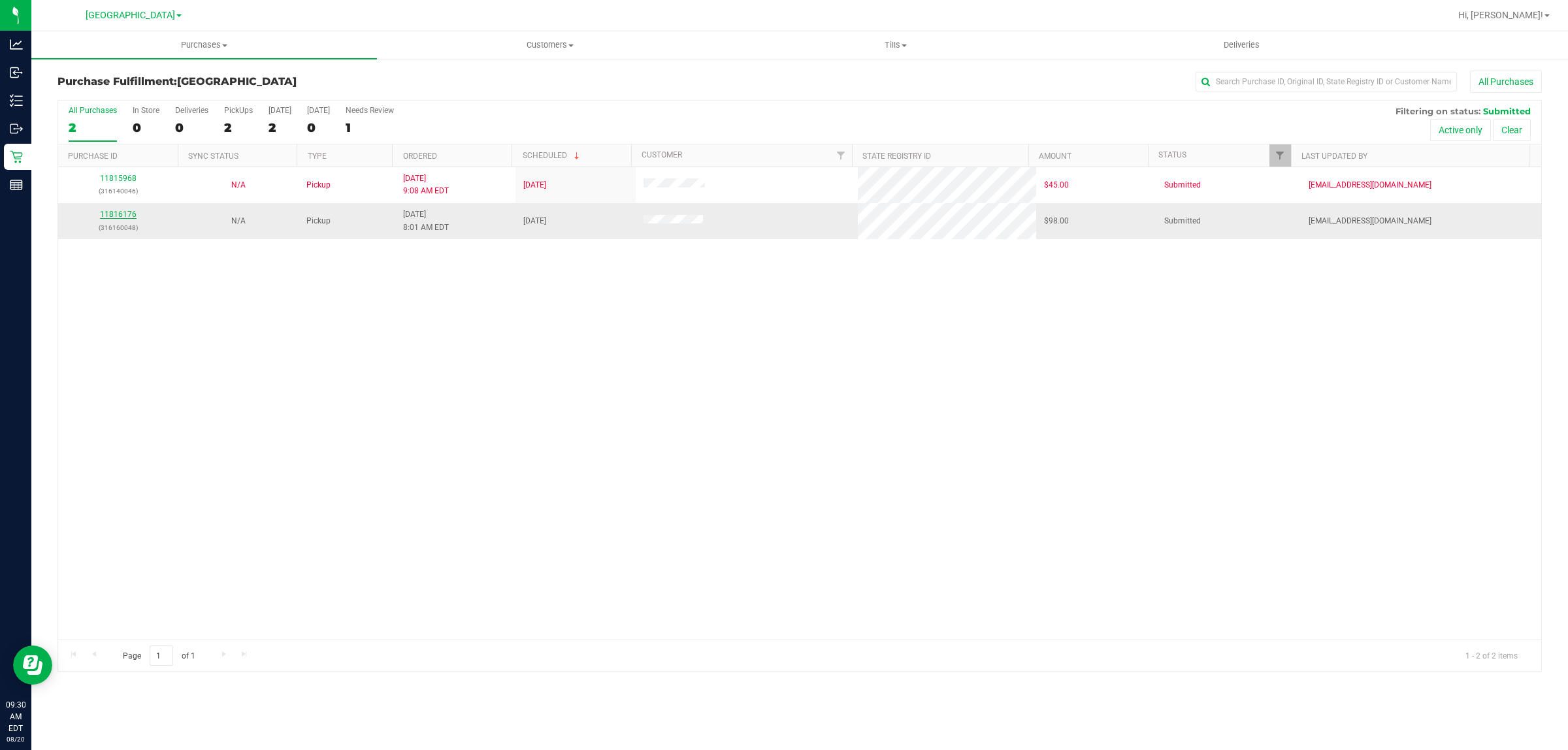
click at [113, 212] on link "11816176" at bounding box center [118, 214] width 37 height 9
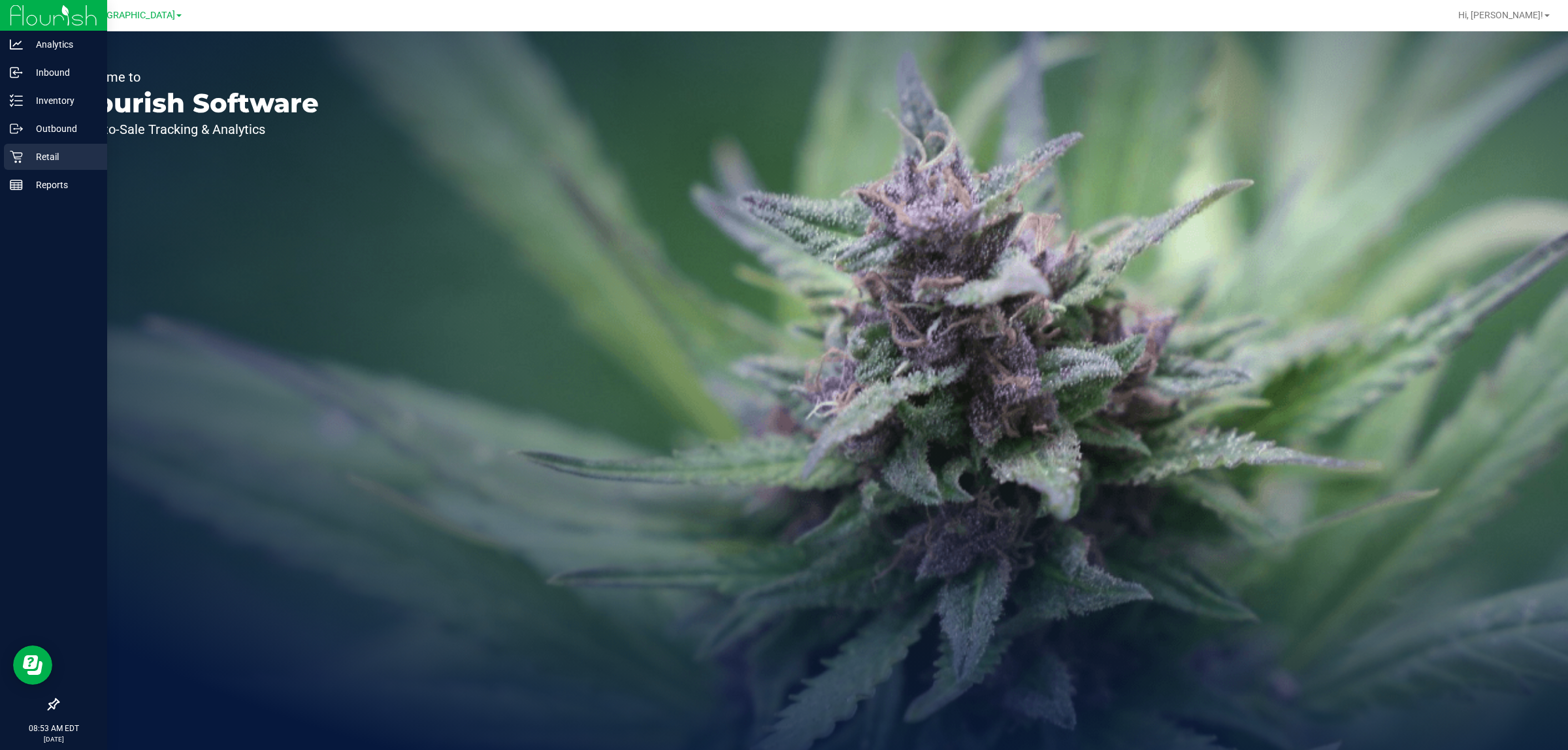
click at [43, 158] on p "Retail" at bounding box center [61, 156] width 78 height 15
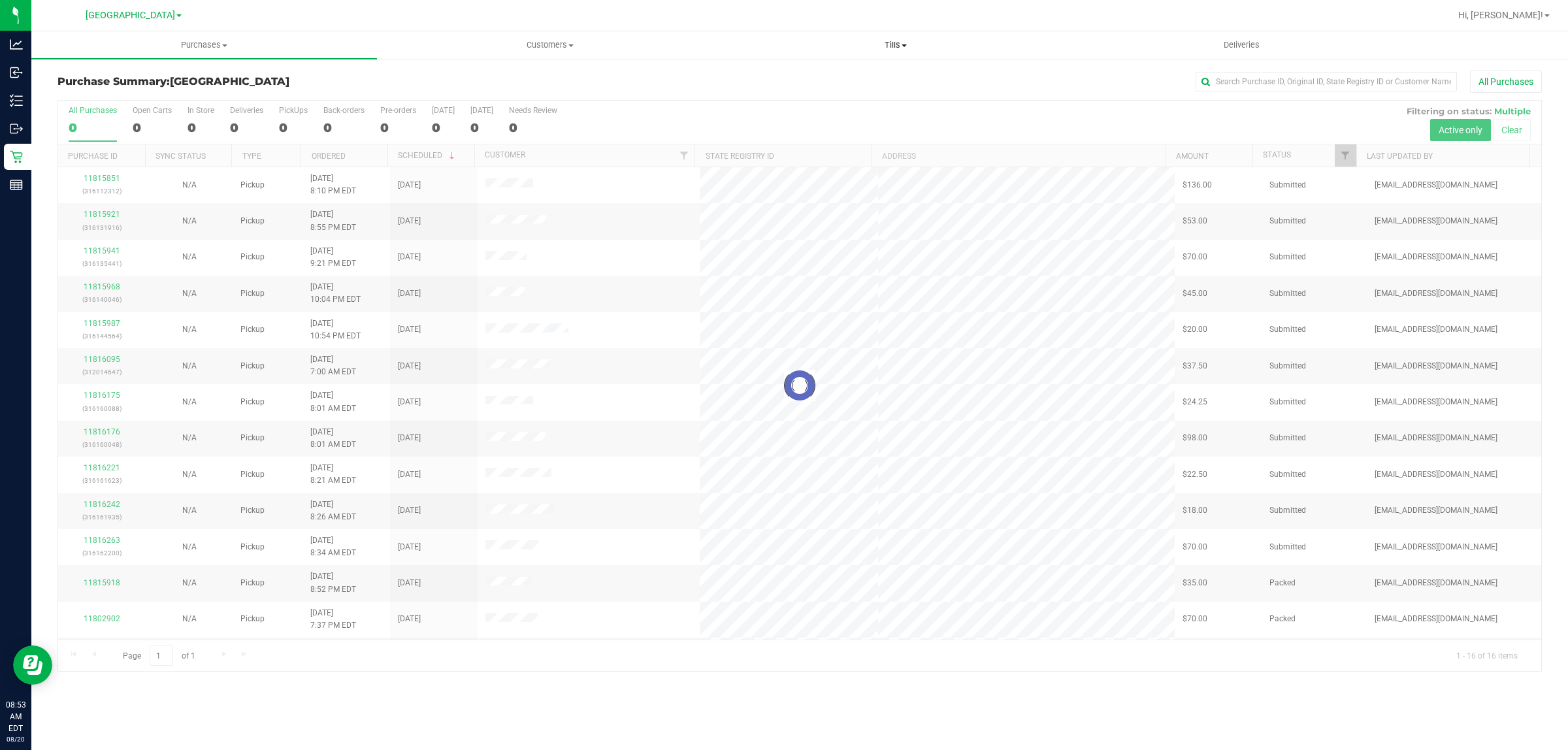
click at [888, 44] on span "Tills" at bounding box center [895, 45] width 344 height 12
click at [798, 78] on span "Manage tills" at bounding box center [766, 79] width 88 height 11
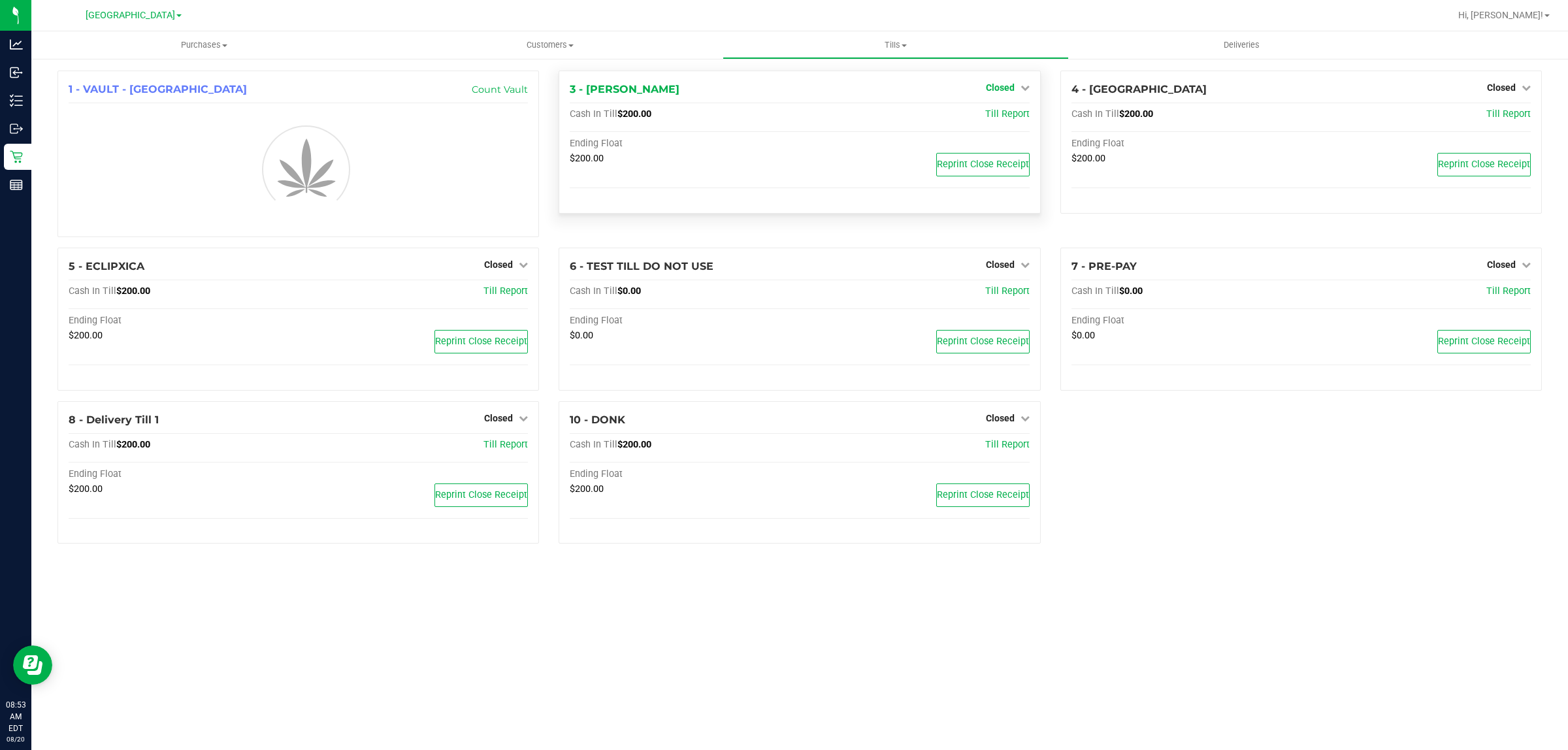
click at [1016, 89] on link "Closed" at bounding box center [1008, 87] width 44 height 11
click at [1004, 119] on link "Open Till" at bounding box center [1000, 115] width 35 height 11
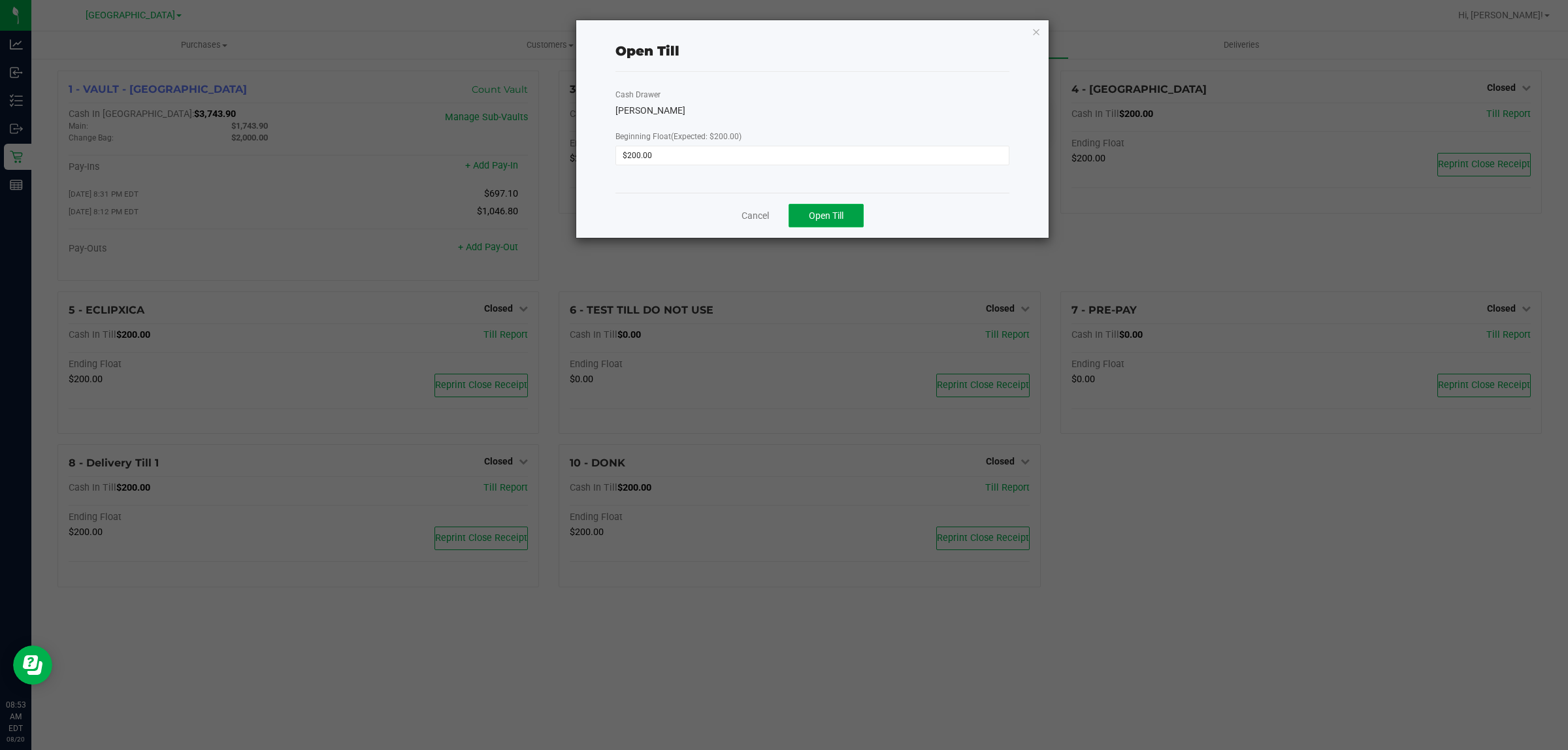
click at [861, 218] on button "Open Till" at bounding box center [826, 215] width 75 height 23
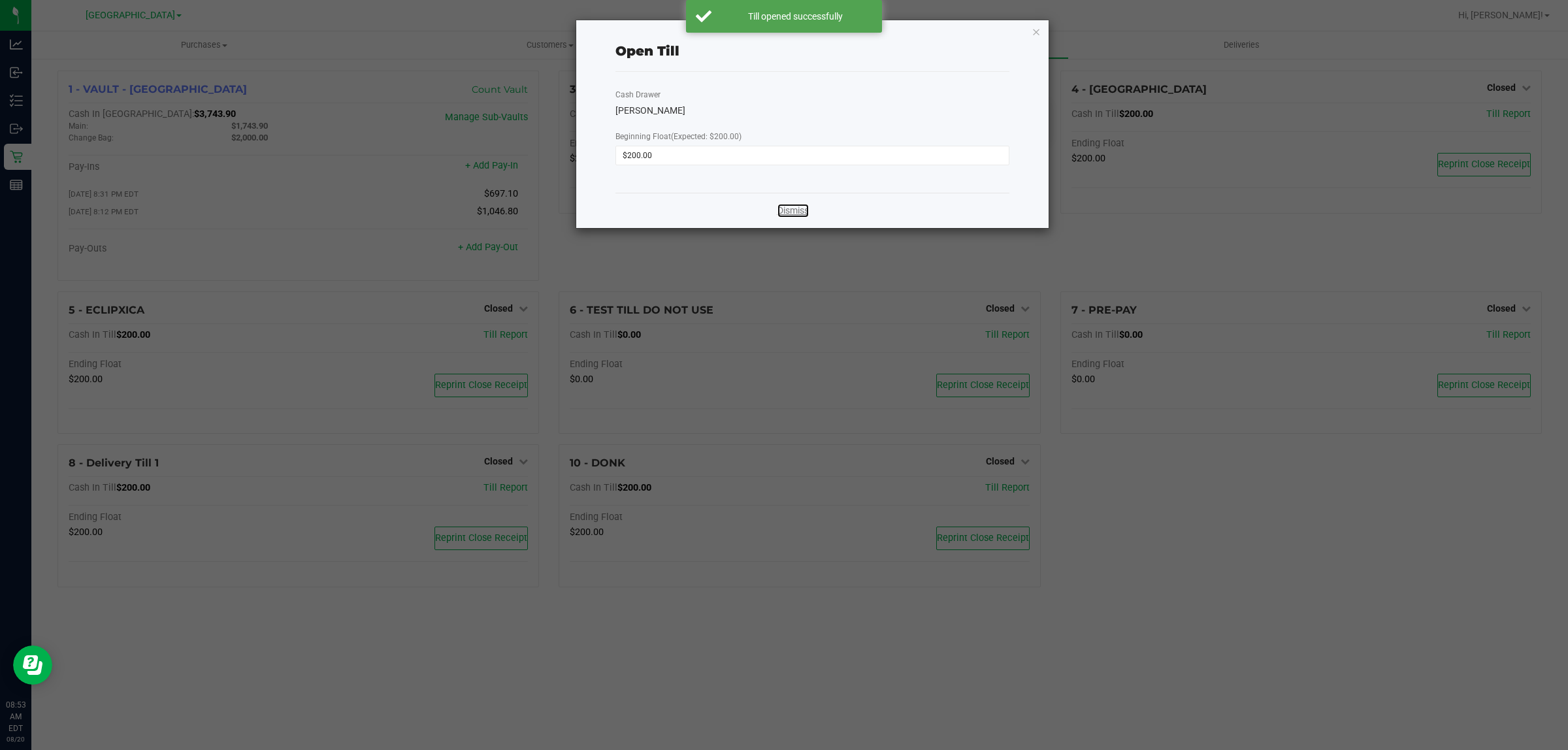
click at [782, 214] on link "Dismiss" at bounding box center [793, 210] width 32 height 13
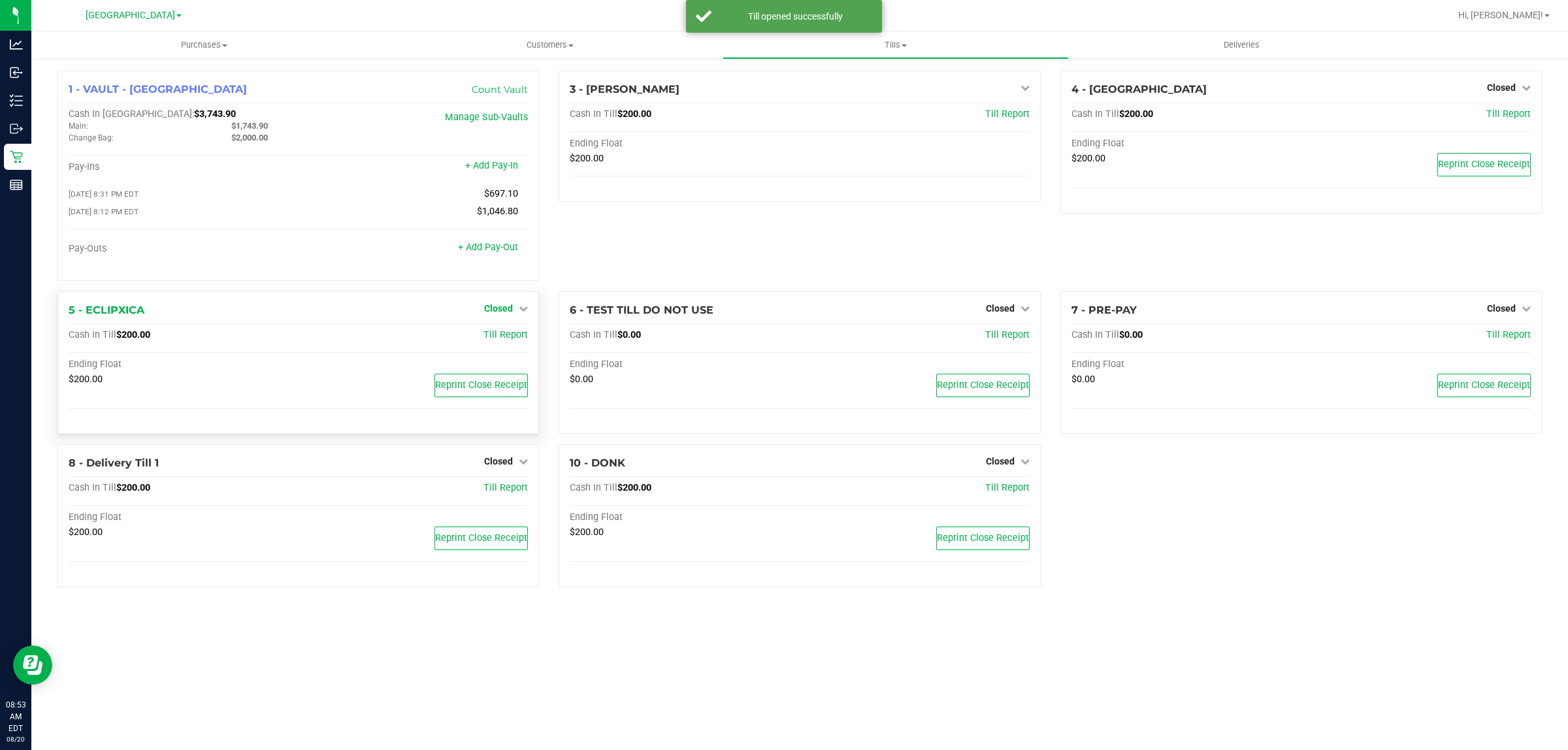
click at [516, 309] on link "Closed" at bounding box center [506, 308] width 44 height 11
click at [501, 340] on link "Open Till" at bounding box center [498, 335] width 35 height 11
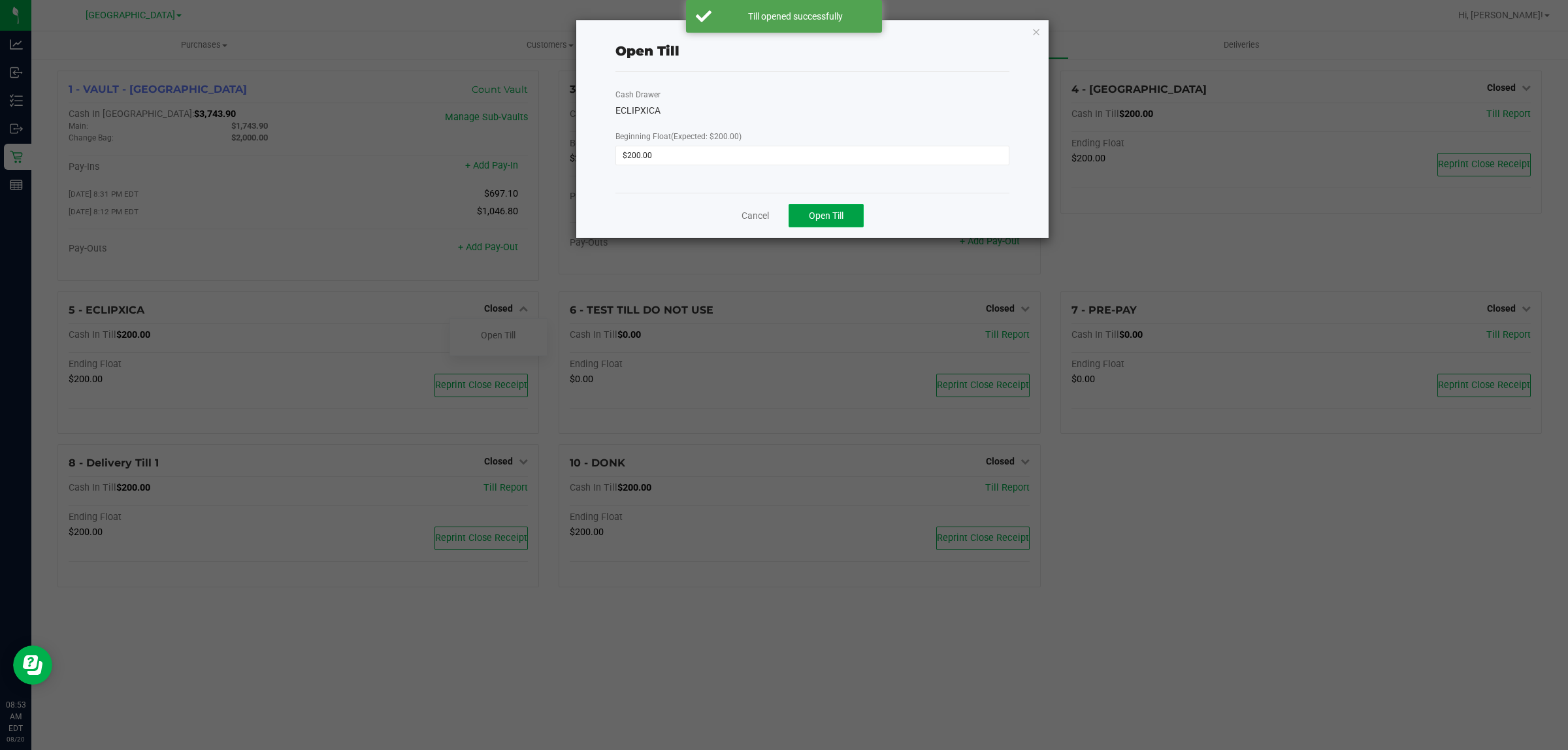
click at [827, 220] on span "Open Till" at bounding box center [826, 215] width 35 height 11
click at [784, 213] on link "Dismiss" at bounding box center [793, 210] width 32 height 13
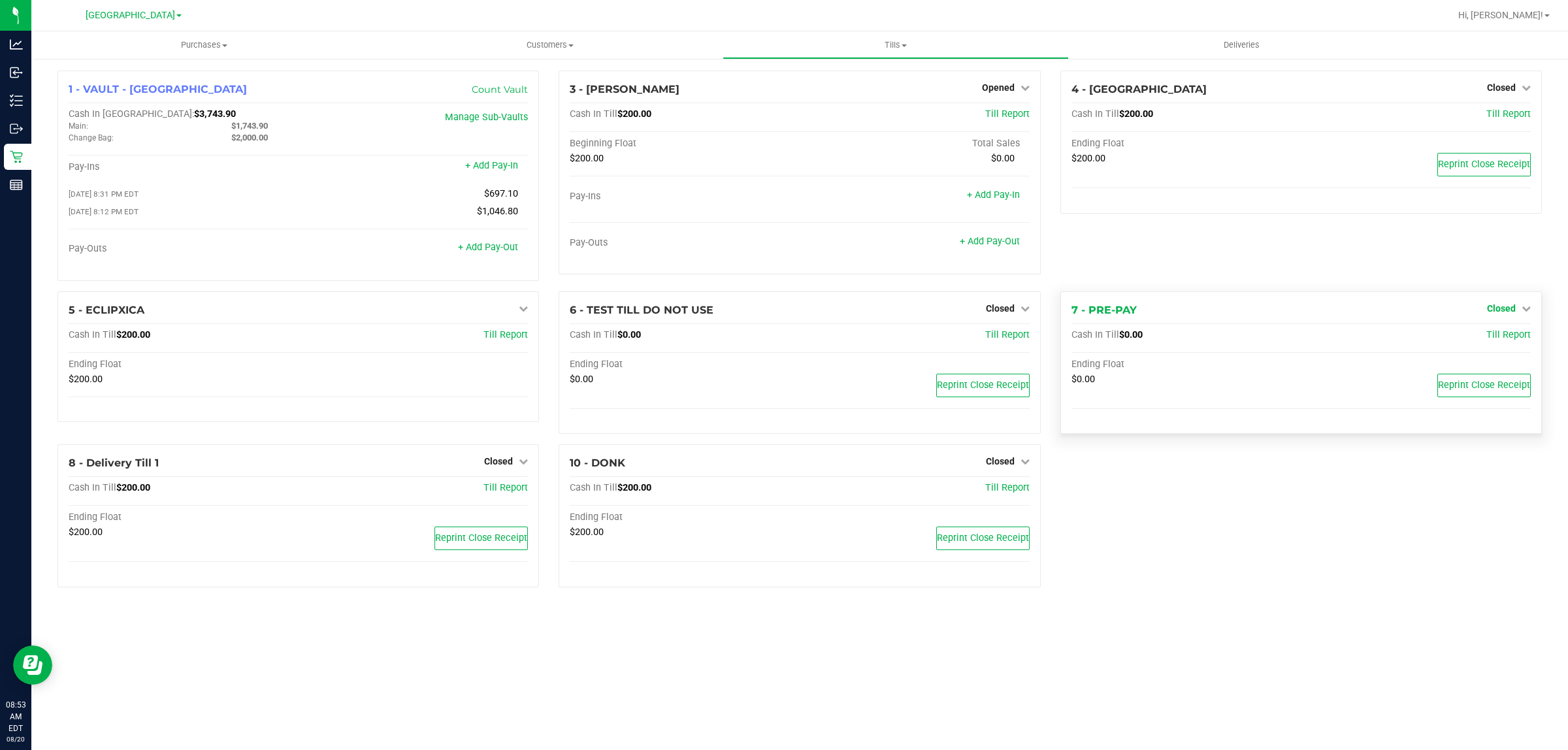
click at [1497, 311] on span "Closed" at bounding box center [1501, 308] width 29 height 11
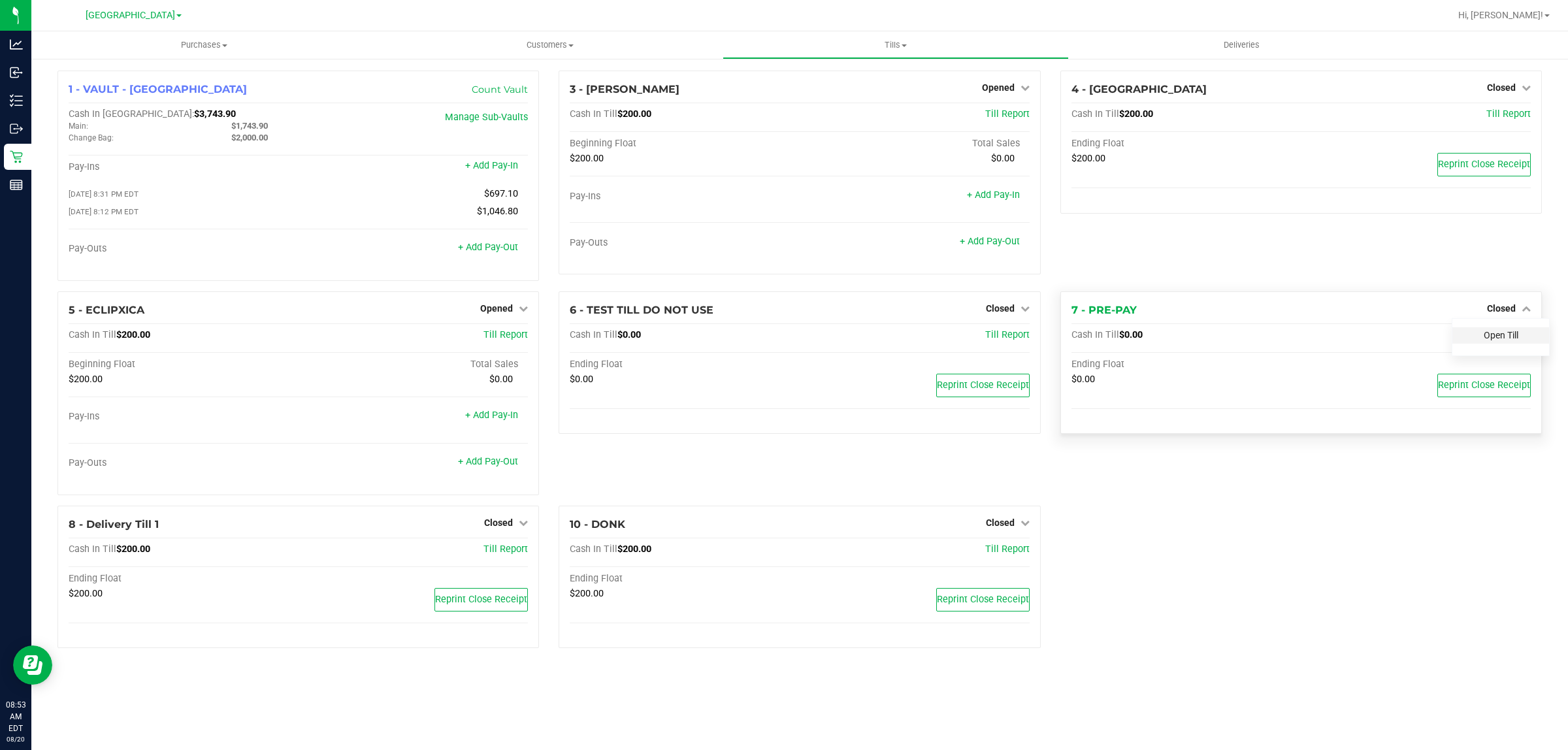
click at [1498, 340] on link "Open Till" at bounding box center [1500, 335] width 35 height 11
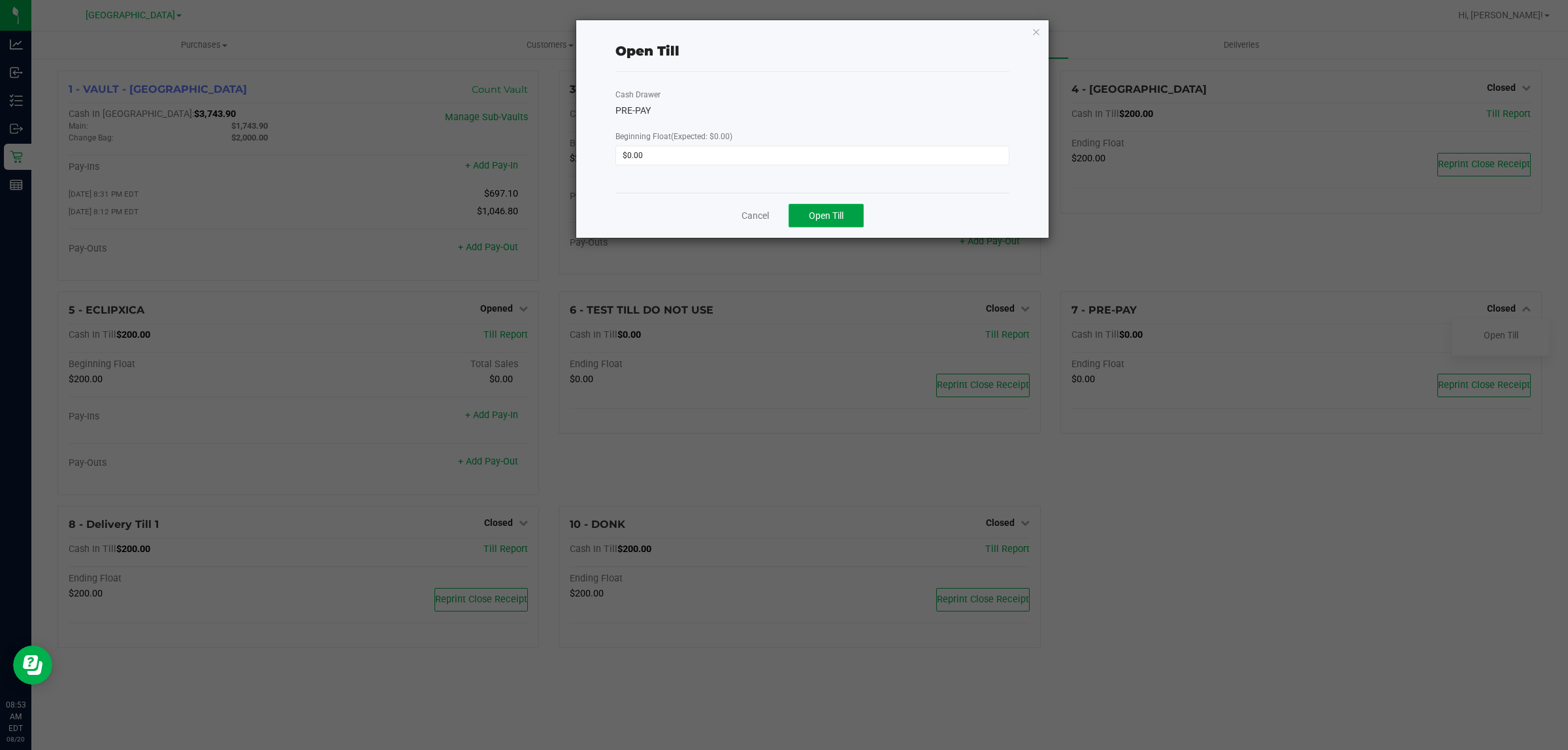
click at [847, 217] on button "Open Till" at bounding box center [826, 215] width 75 height 23
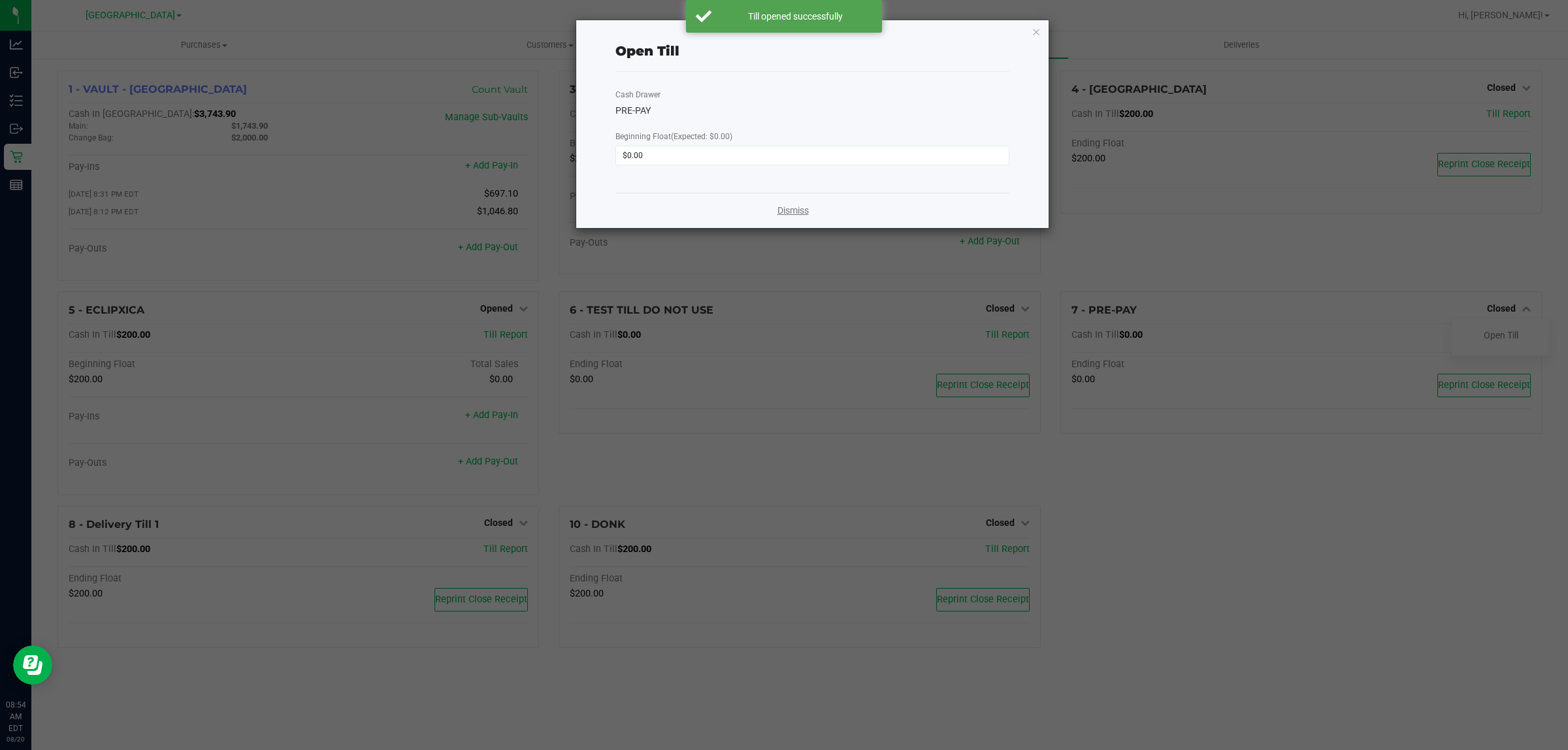
click at [804, 206] on link "Dismiss" at bounding box center [793, 210] width 32 height 13
